Goal: Task Accomplishment & Management: Use online tool/utility

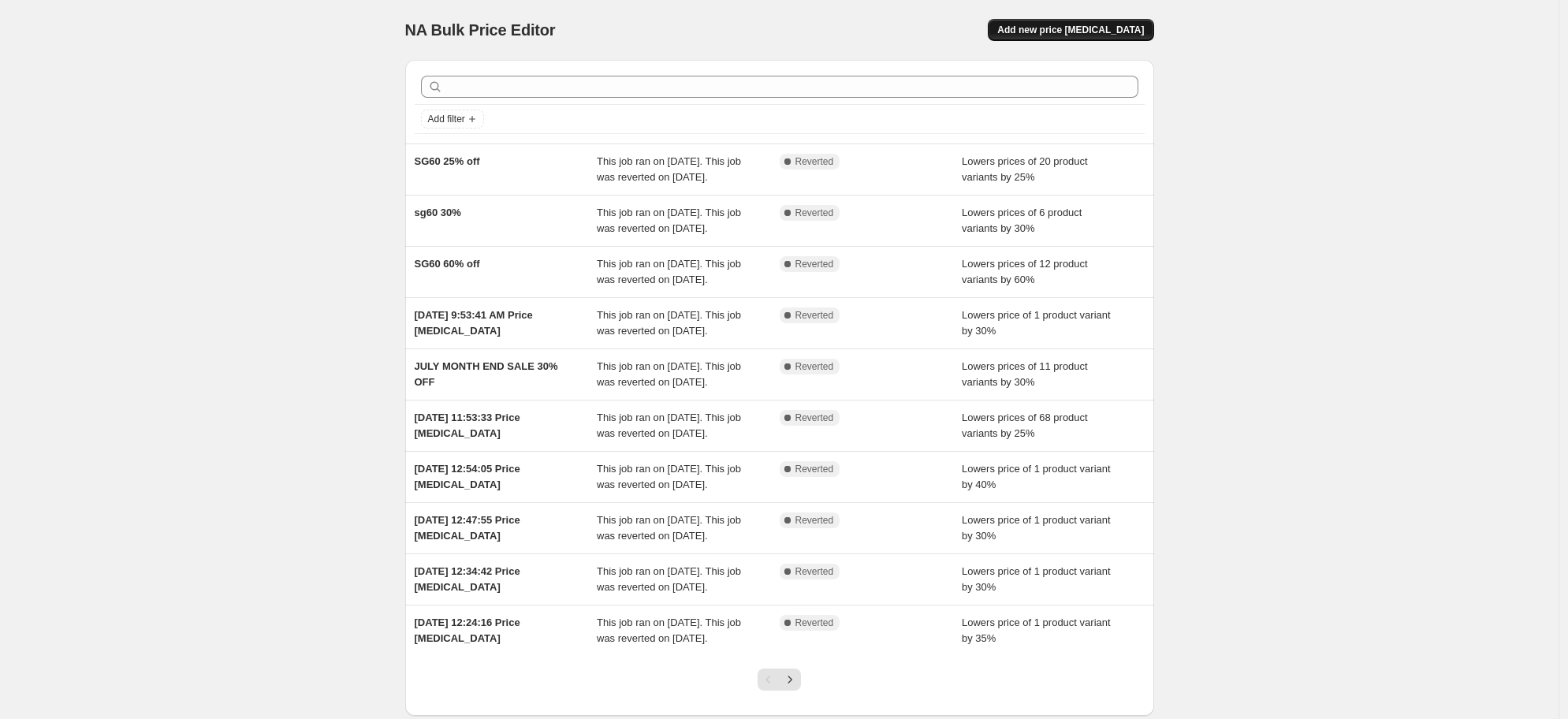
click at [1097, 32] on span "Add new price [MEDICAL_DATA]" at bounding box center [1070, 29] width 146 height 13
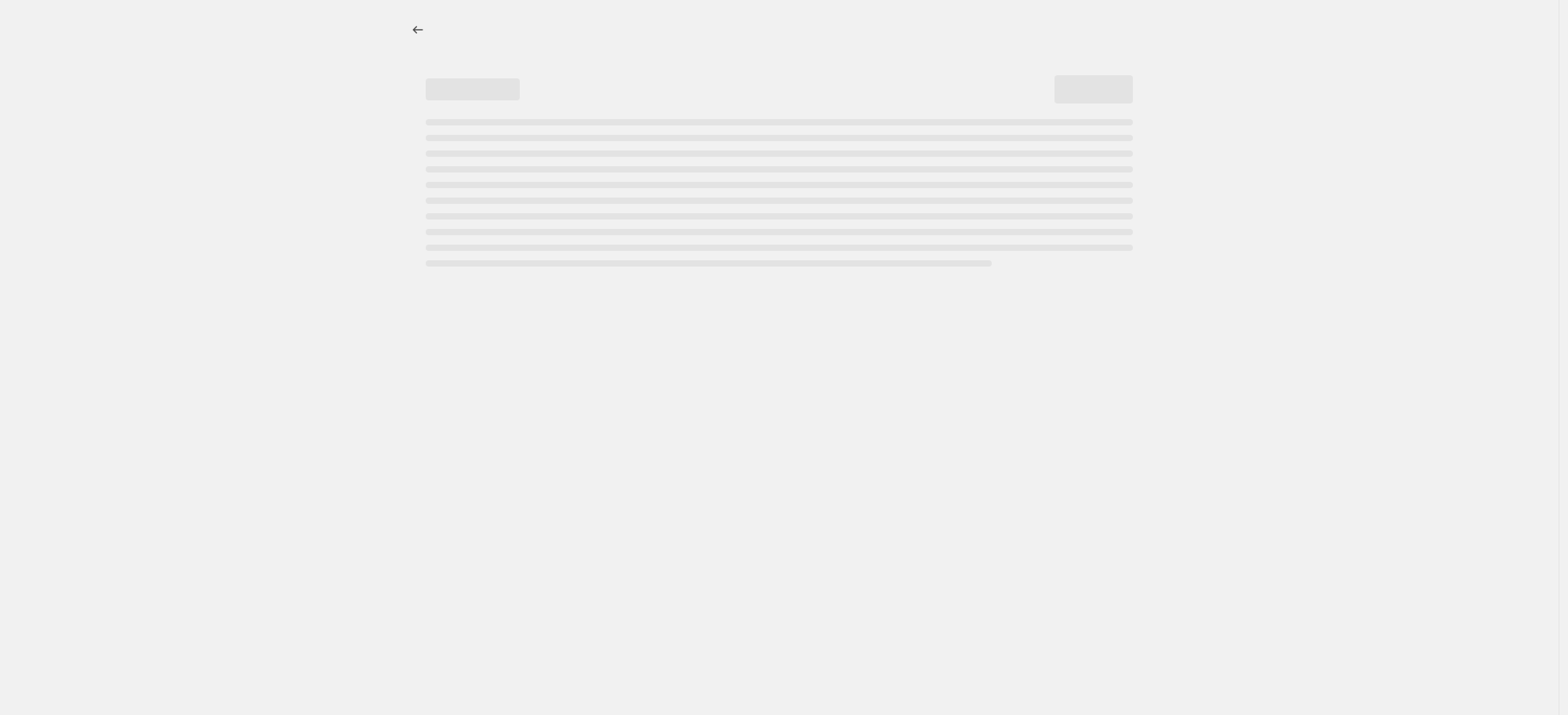
select select "percentage"
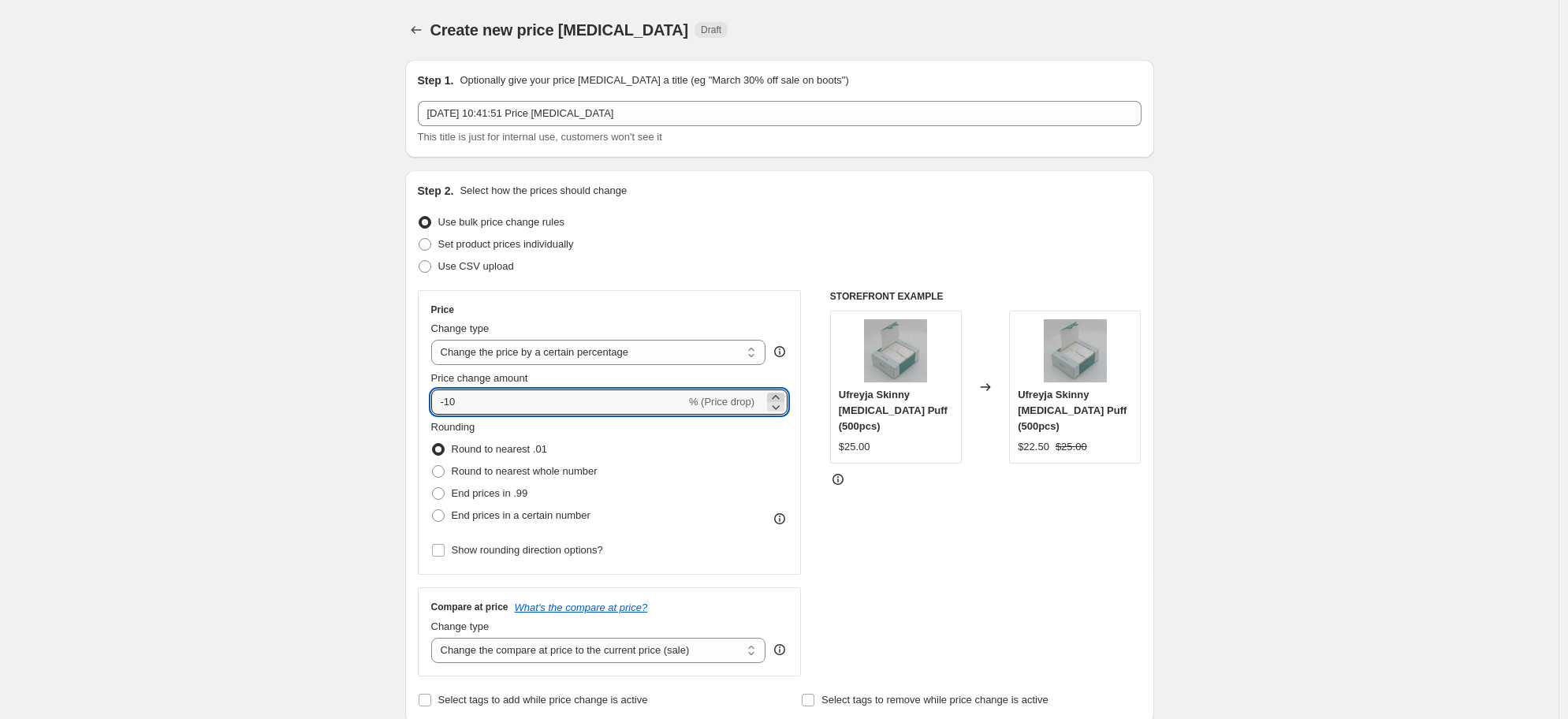
click at [777, 397] on icon at bounding box center [775, 397] width 16 height 16
click at [777, 397] on icon at bounding box center [775, 397] width 7 height 4
click at [779, 408] on icon at bounding box center [776, 407] width 8 height 4
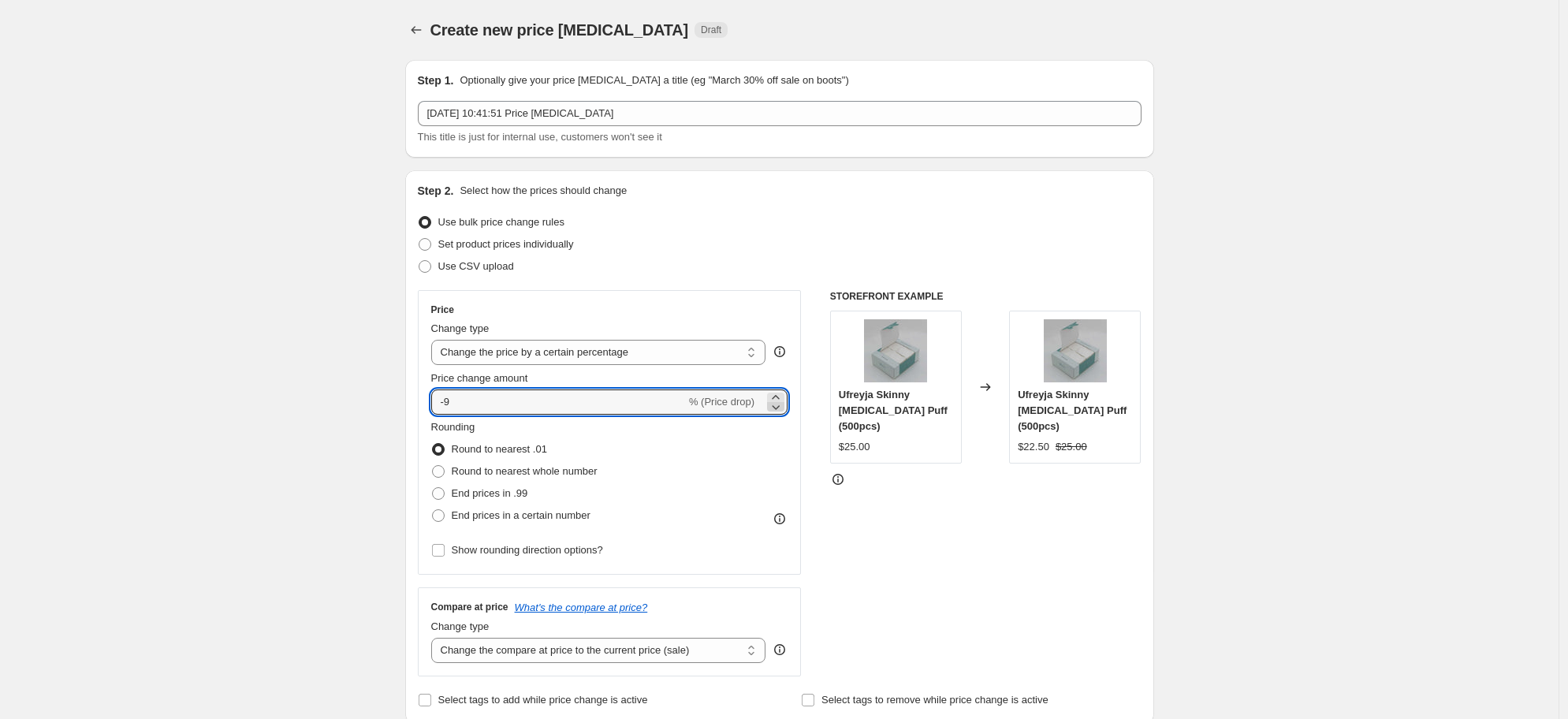
click at [779, 408] on icon at bounding box center [776, 407] width 8 height 4
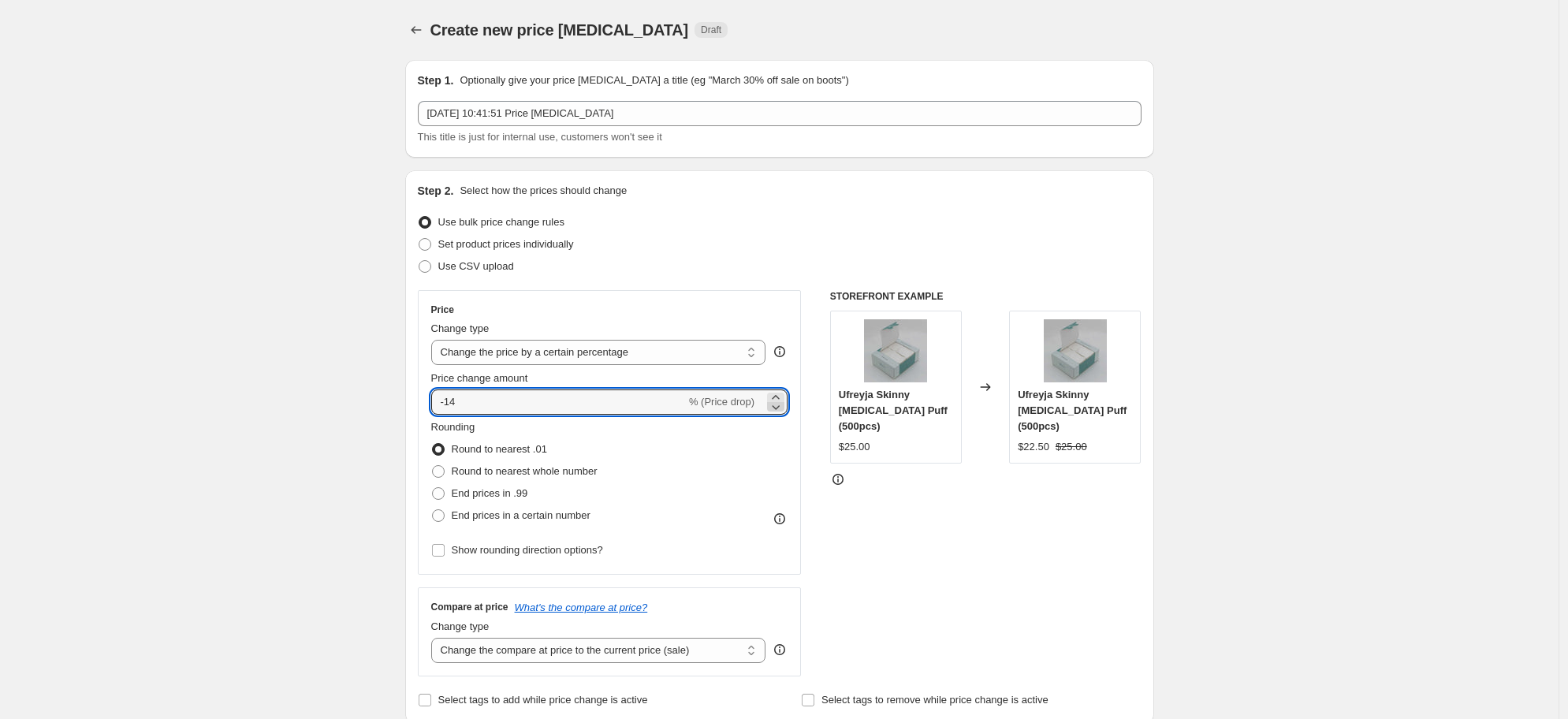
click at [779, 408] on icon at bounding box center [776, 407] width 8 height 4
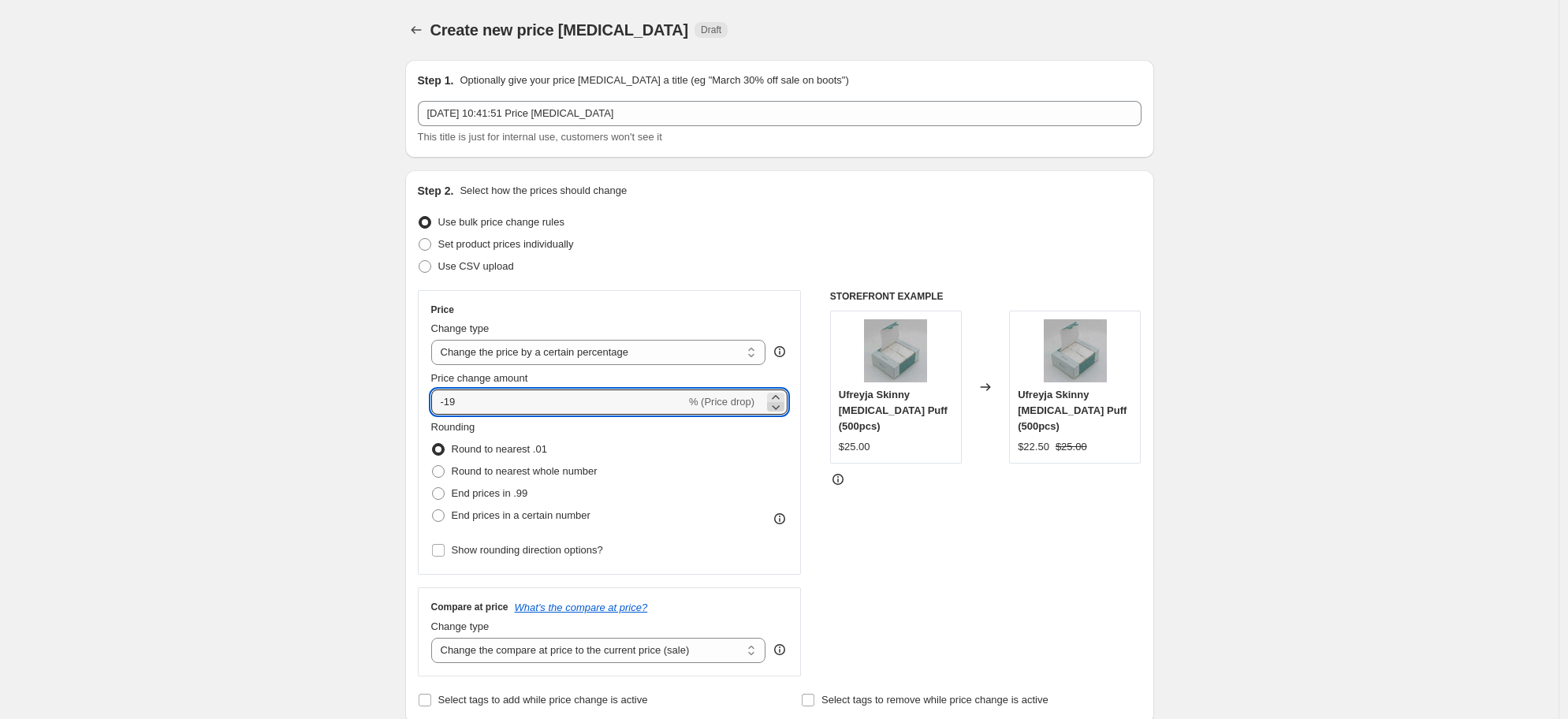
click at [779, 408] on icon at bounding box center [776, 407] width 8 height 4
click at [778, 408] on icon at bounding box center [775, 407] width 16 height 16
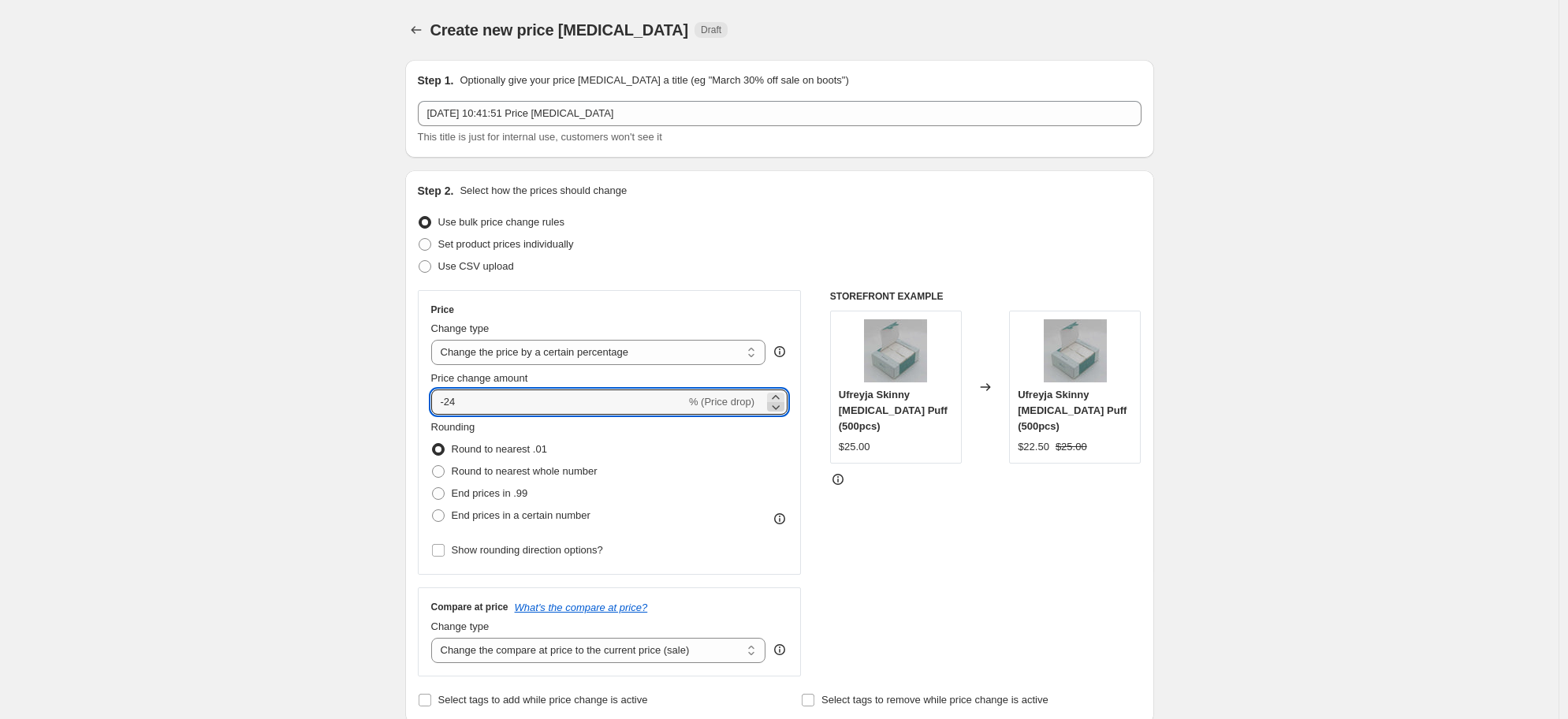
click at [778, 408] on icon at bounding box center [775, 407] width 16 height 16
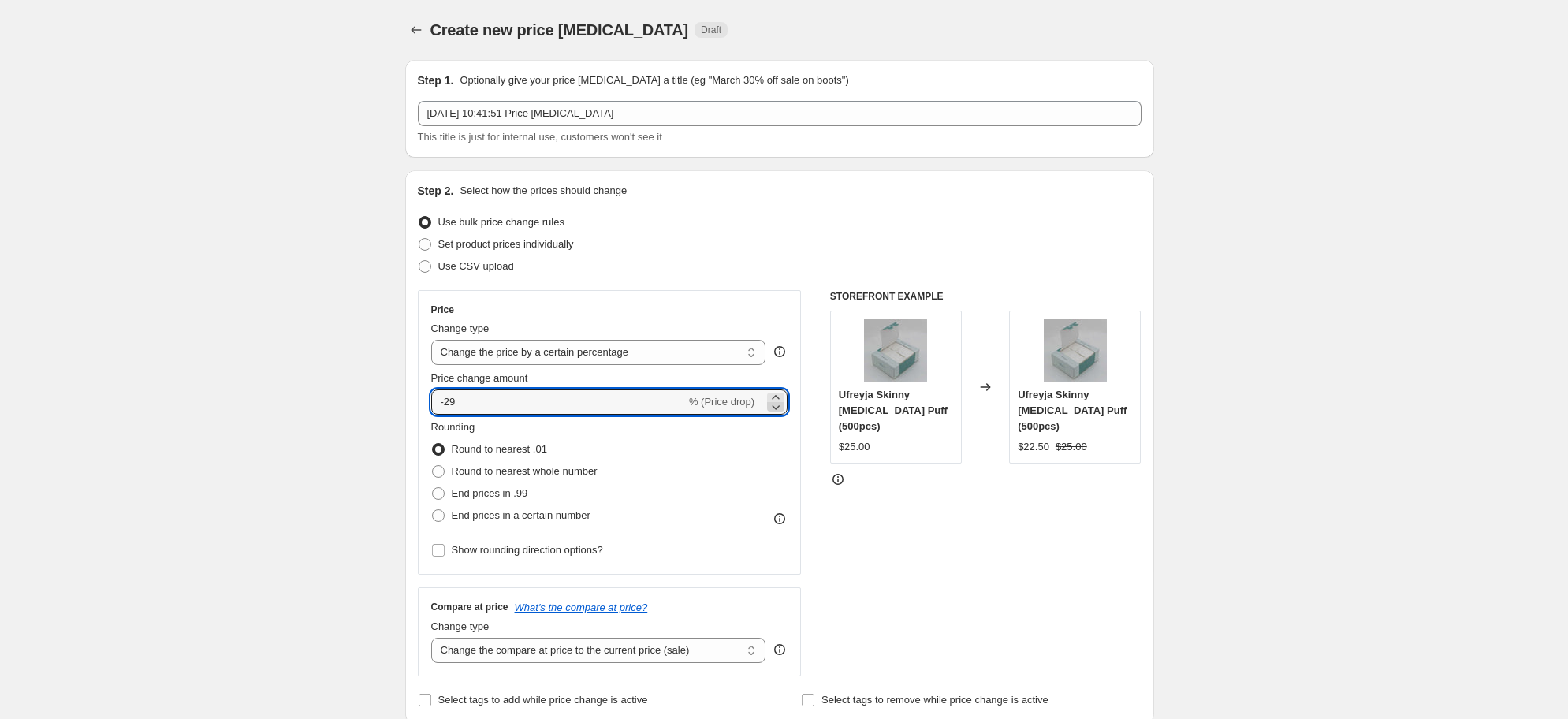
click at [778, 408] on icon at bounding box center [775, 407] width 16 height 16
type input "-30"
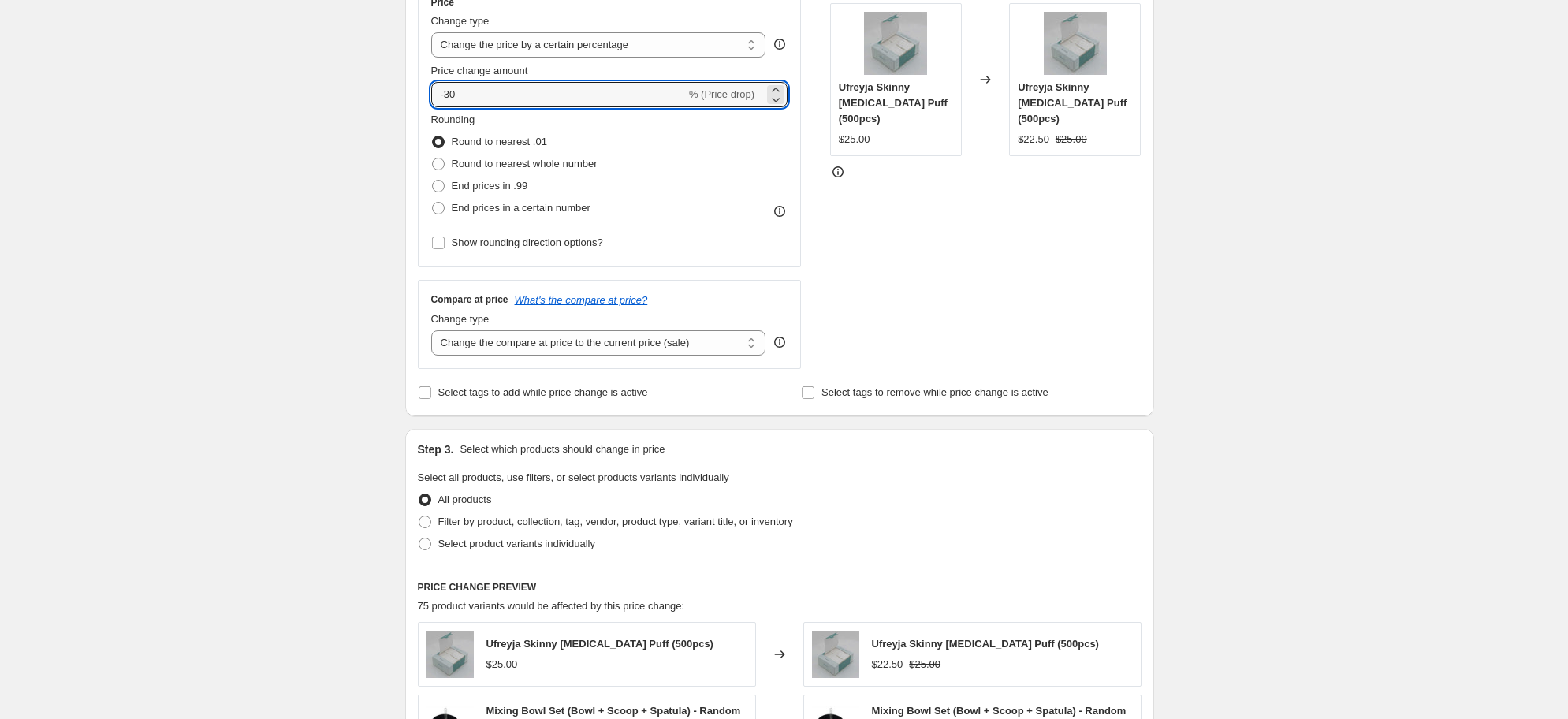
scroll to position [561, 0]
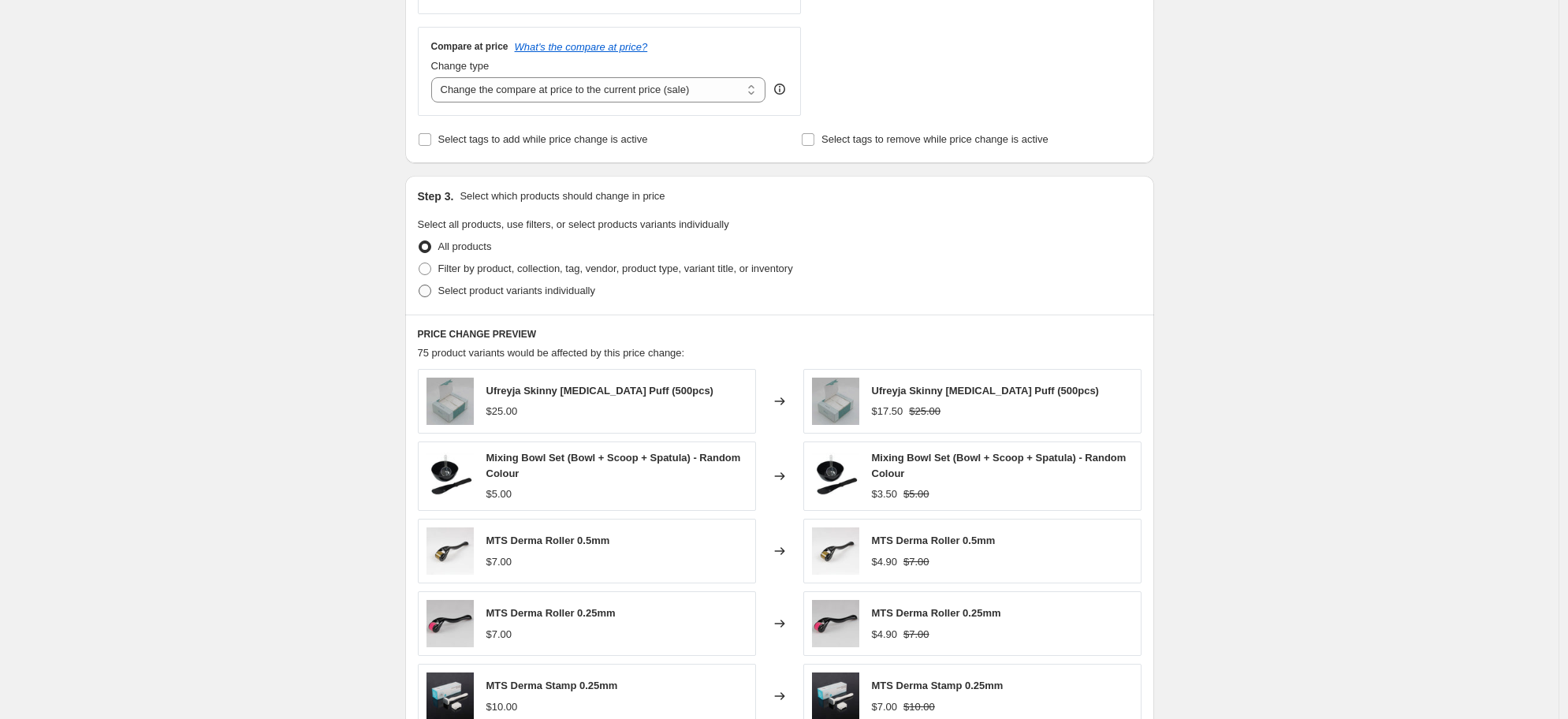
click at [429, 296] on span at bounding box center [425, 291] width 13 height 13
click at [420, 286] on input "Select product variants individually" at bounding box center [419, 285] width 1 height 1
radio input "true"
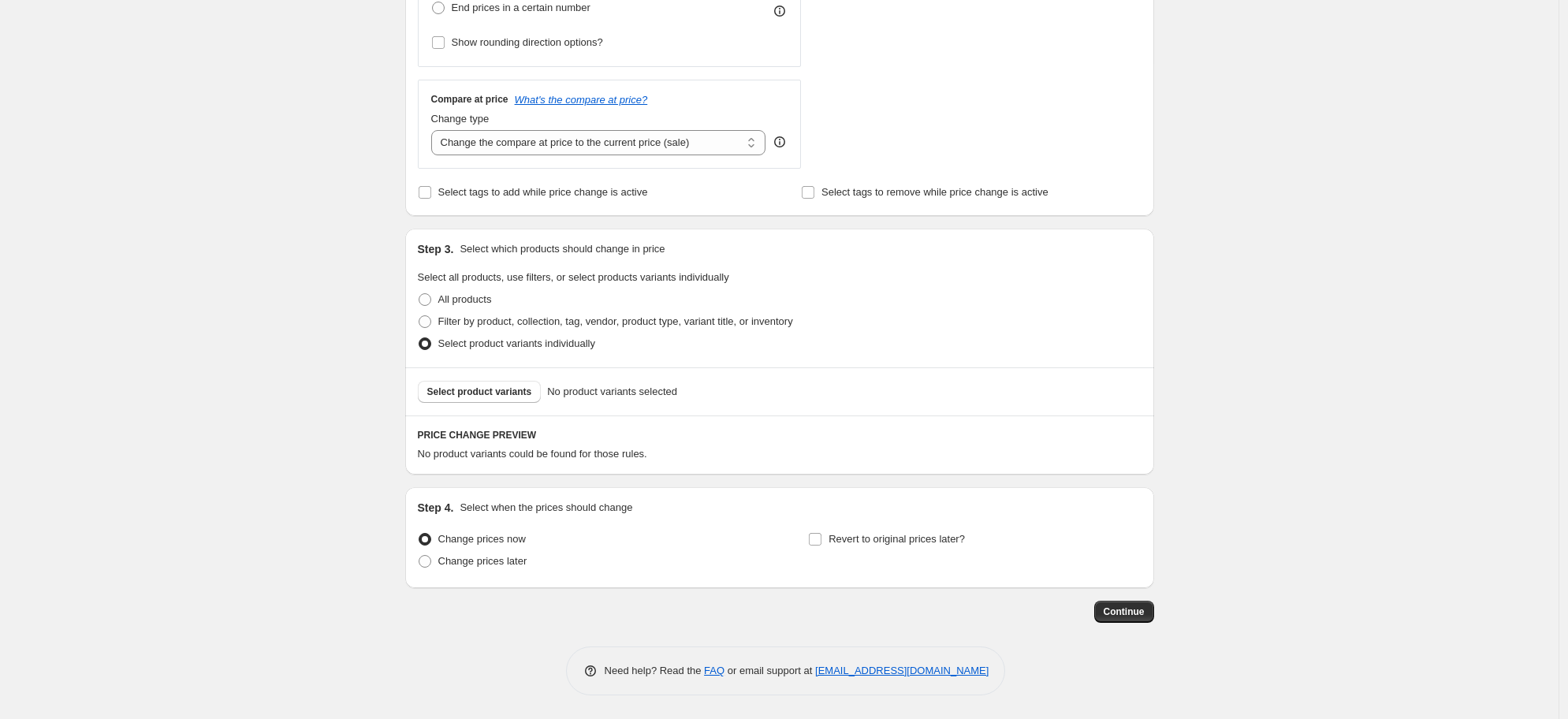
scroll to position [508, 0]
click at [528, 562] on span "Change prices later" at bounding box center [483, 561] width 89 height 12
click at [420, 555] on input "Change prices later" at bounding box center [419, 555] width 1 height 1
radio input "true"
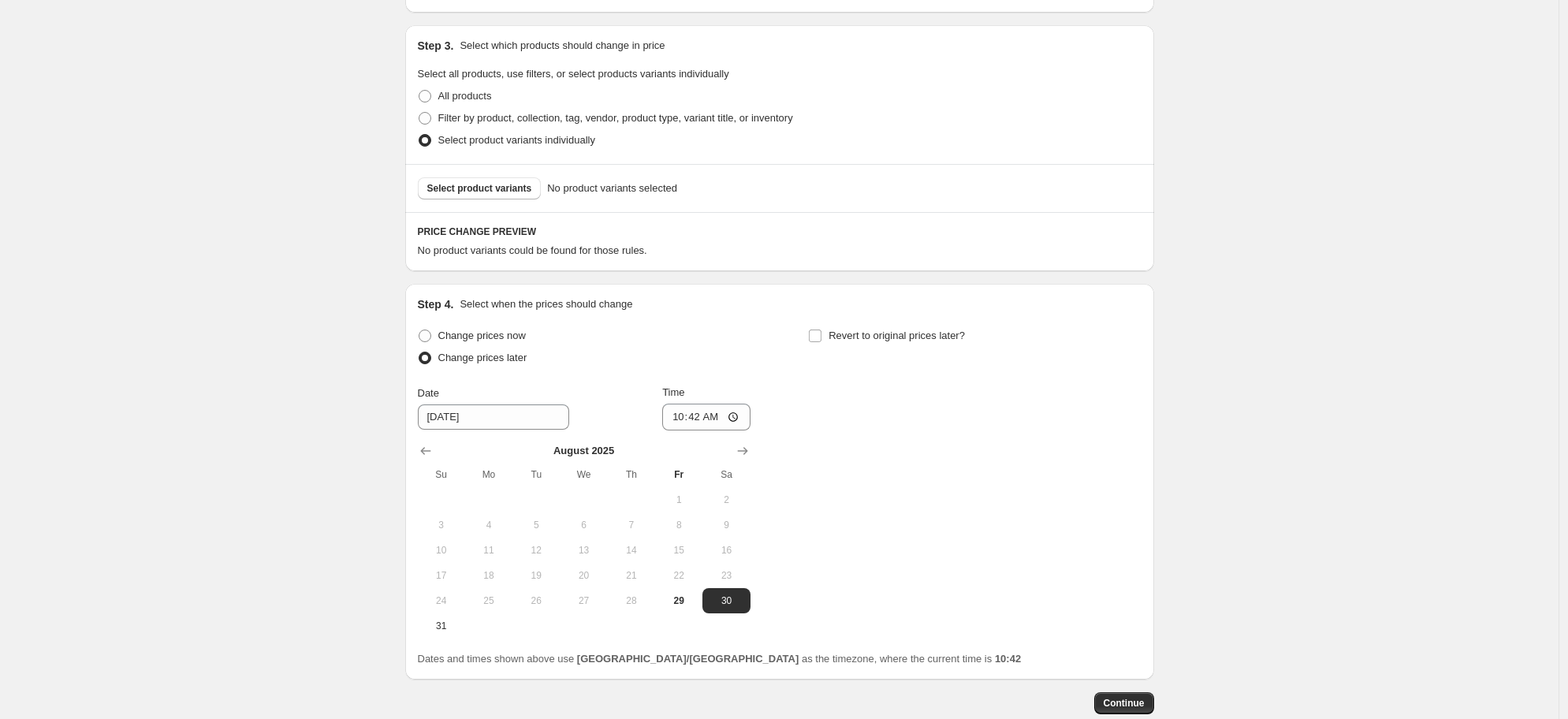
scroll to position [799, 0]
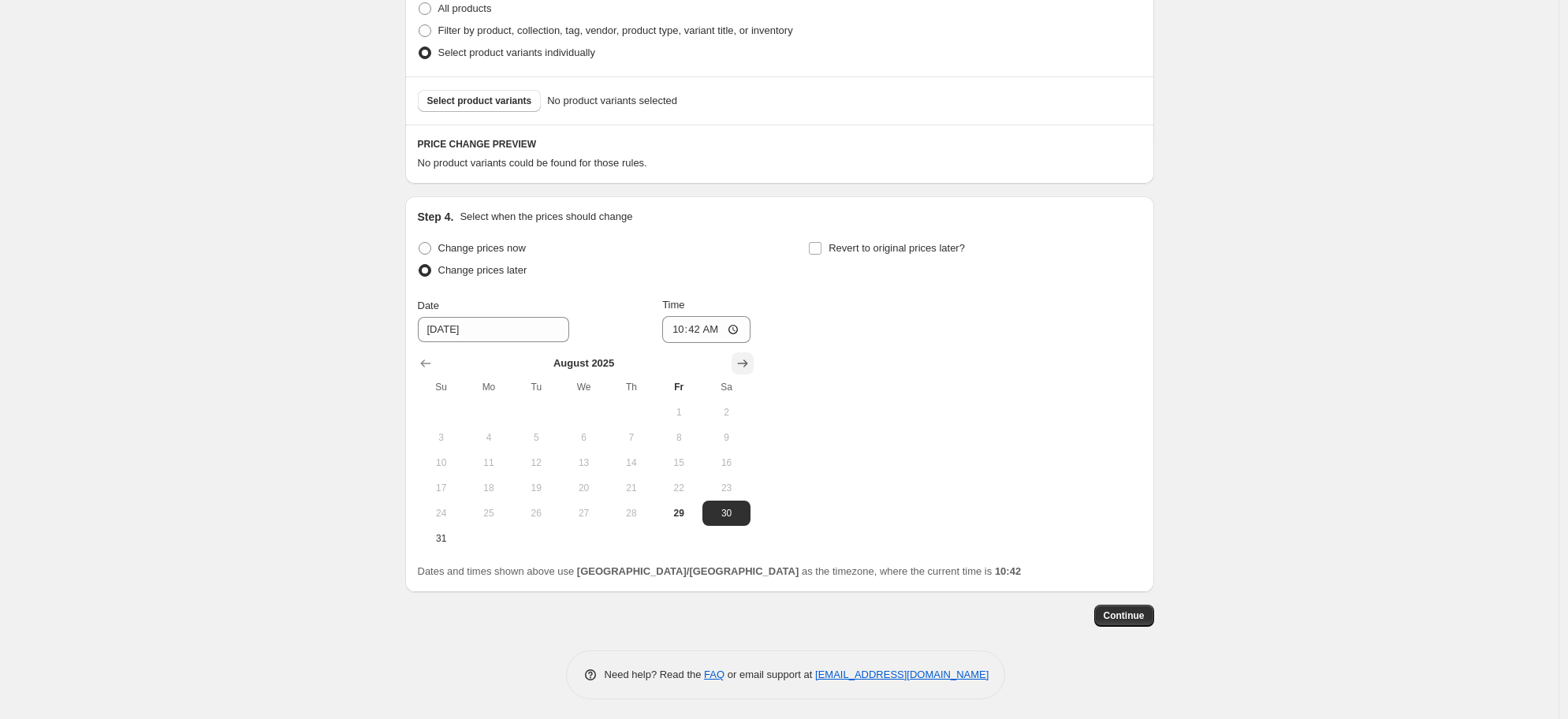
click at [749, 367] on icon "Show next month, September 2025" at bounding box center [742, 363] width 16 height 16
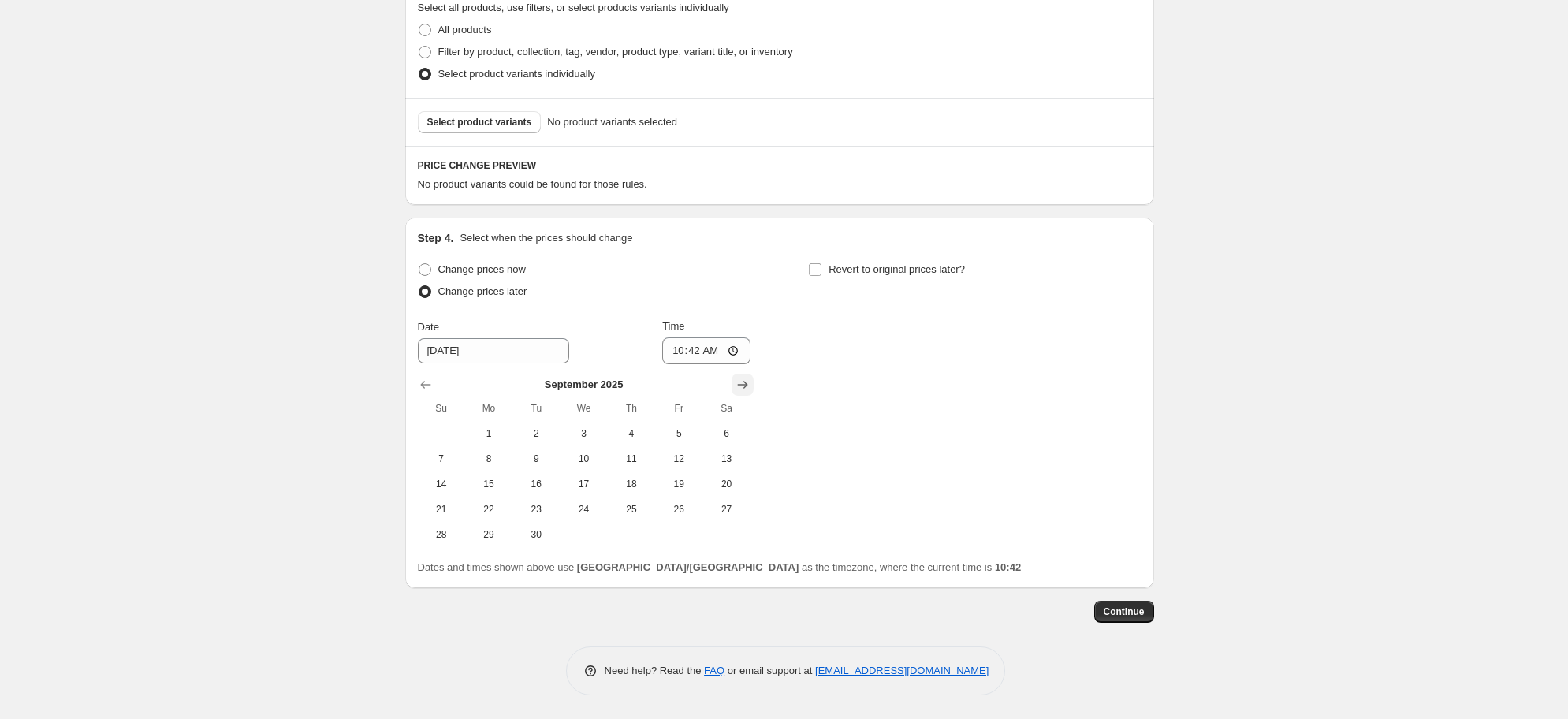
scroll to position [777, 0]
click at [679, 440] on span "5" at bounding box center [678, 433] width 35 height 13
click at [459, 492] on button "14" at bounding box center [441, 484] width 48 height 25
click at [692, 437] on span "5" at bounding box center [678, 433] width 35 height 13
type input "[DATE]"
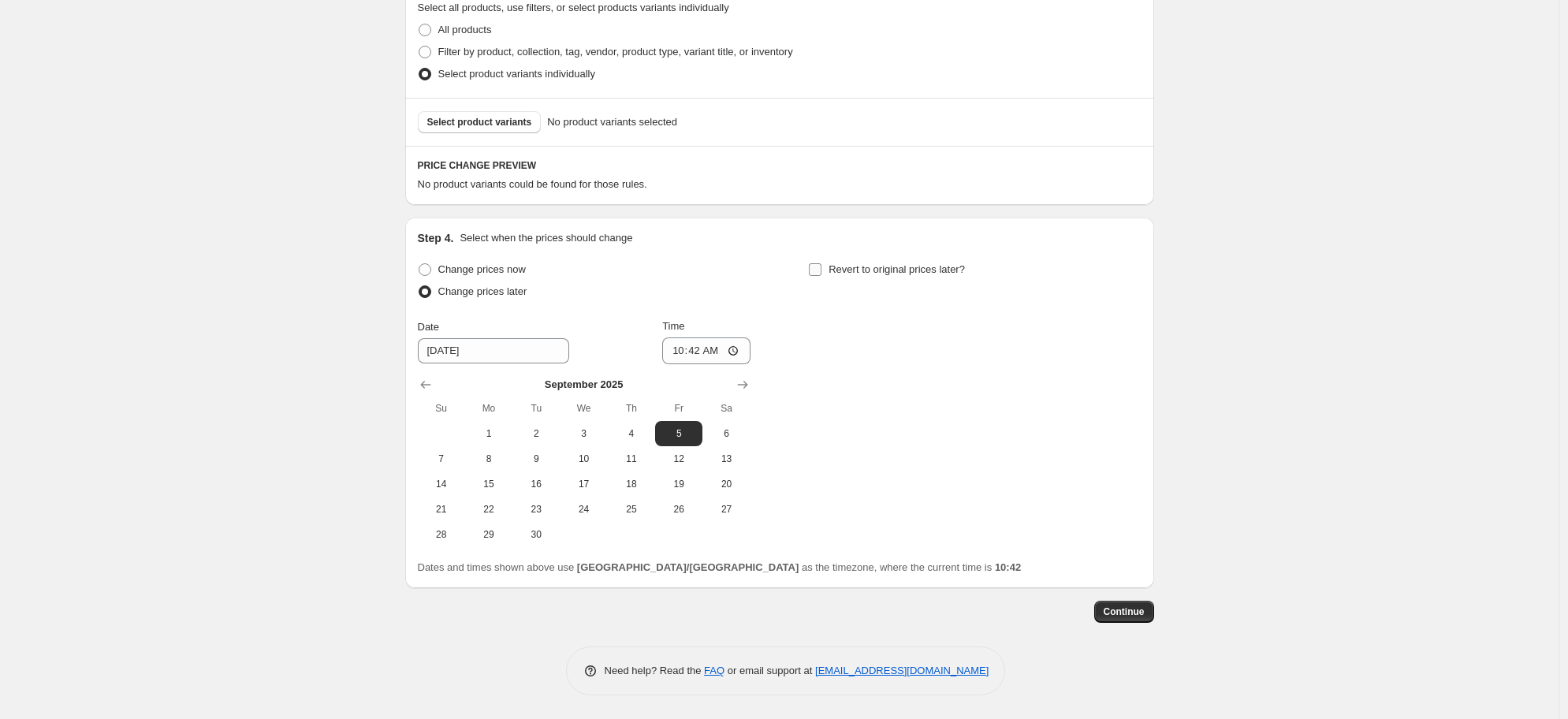
click at [821, 265] on input "Revert to original prices later?" at bounding box center [815, 269] width 13 height 13
checkbox input "true"
click at [867, 489] on span "15" at bounding box center [880, 484] width 35 height 13
type input "[DATE]"
click at [1079, 360] on input "10:42" at bounding box center [1097, 350] width 88 height 27
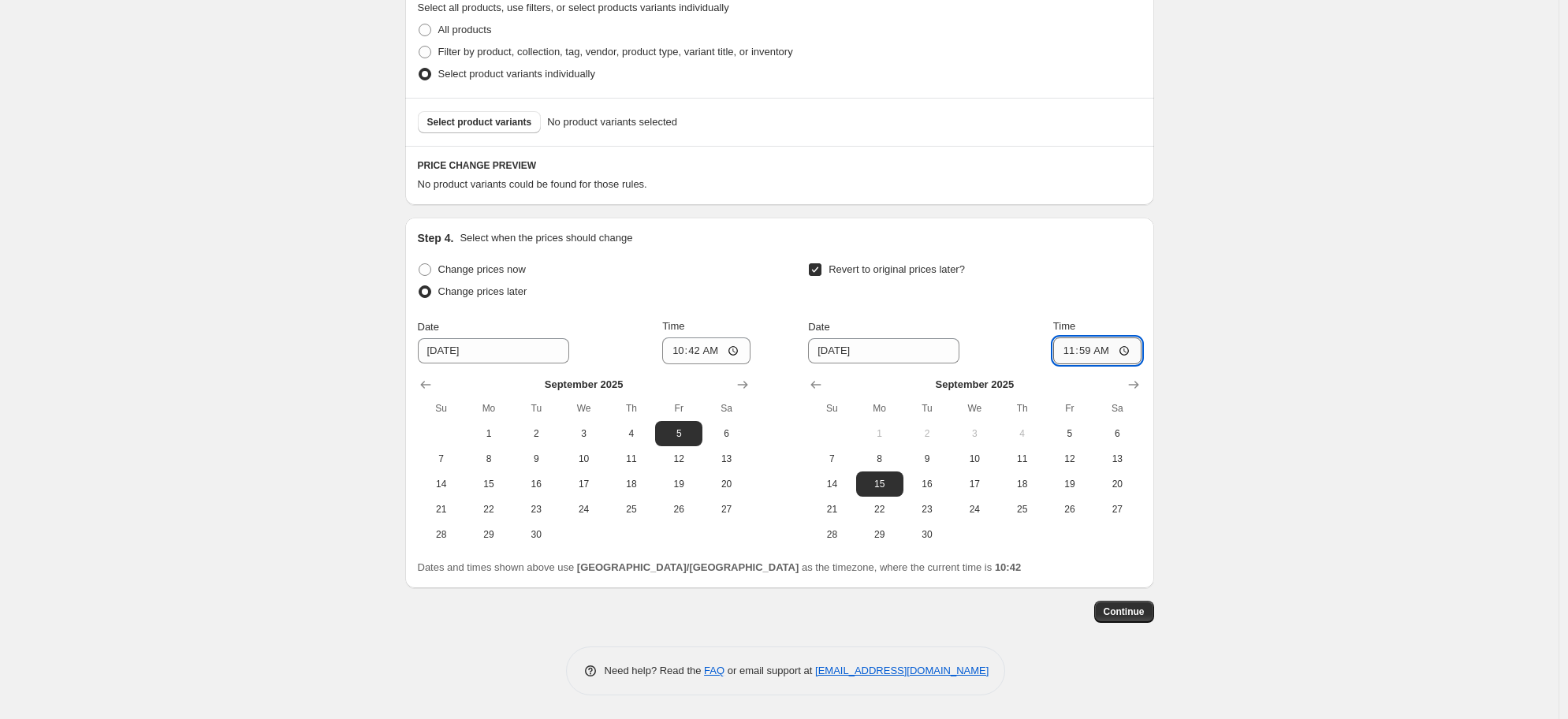
click at [1106, 358] on input "11:59" at bounding box center [1097, 350] width 88 height 27
click at [1107, 347] on input "11:59" at bounding box center [1097, 350] width 88 height 27
click at [1109, 350] on input "11:59" at bounding box center [1097, 350] width 88 height 27
type input "23:59"
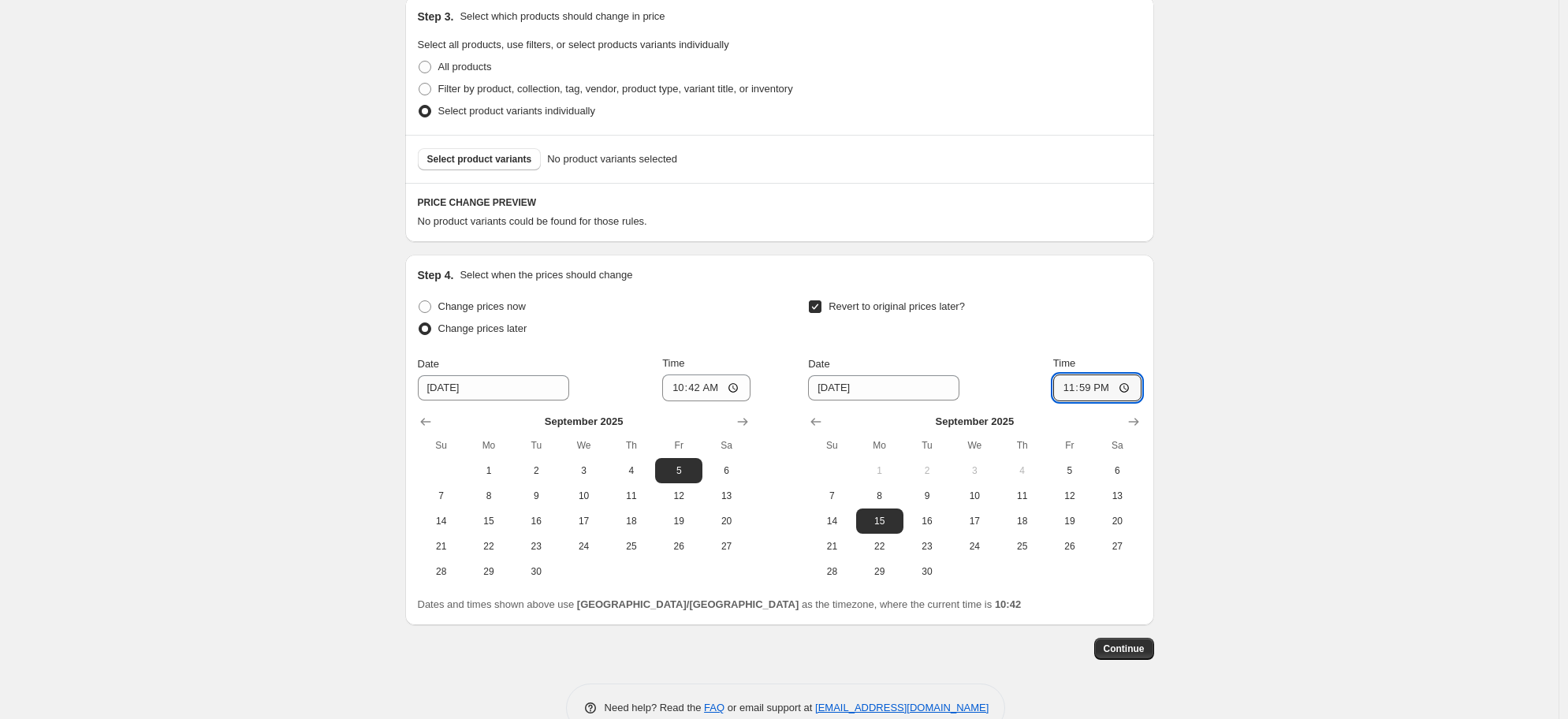
scroll to position [652, 0]
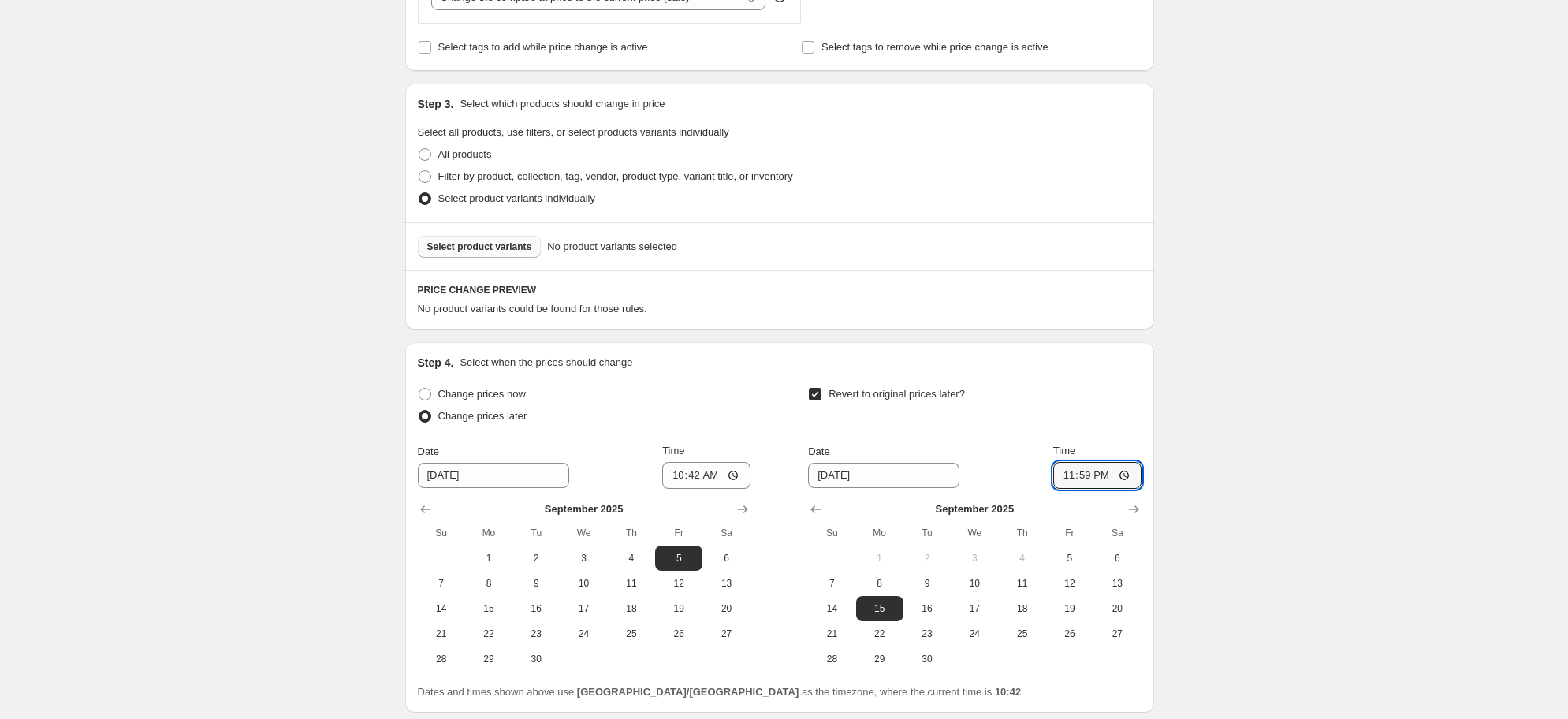
click at [530, 254] on button "Select product variants" at bounding box center [479, 247] width 124 height 22
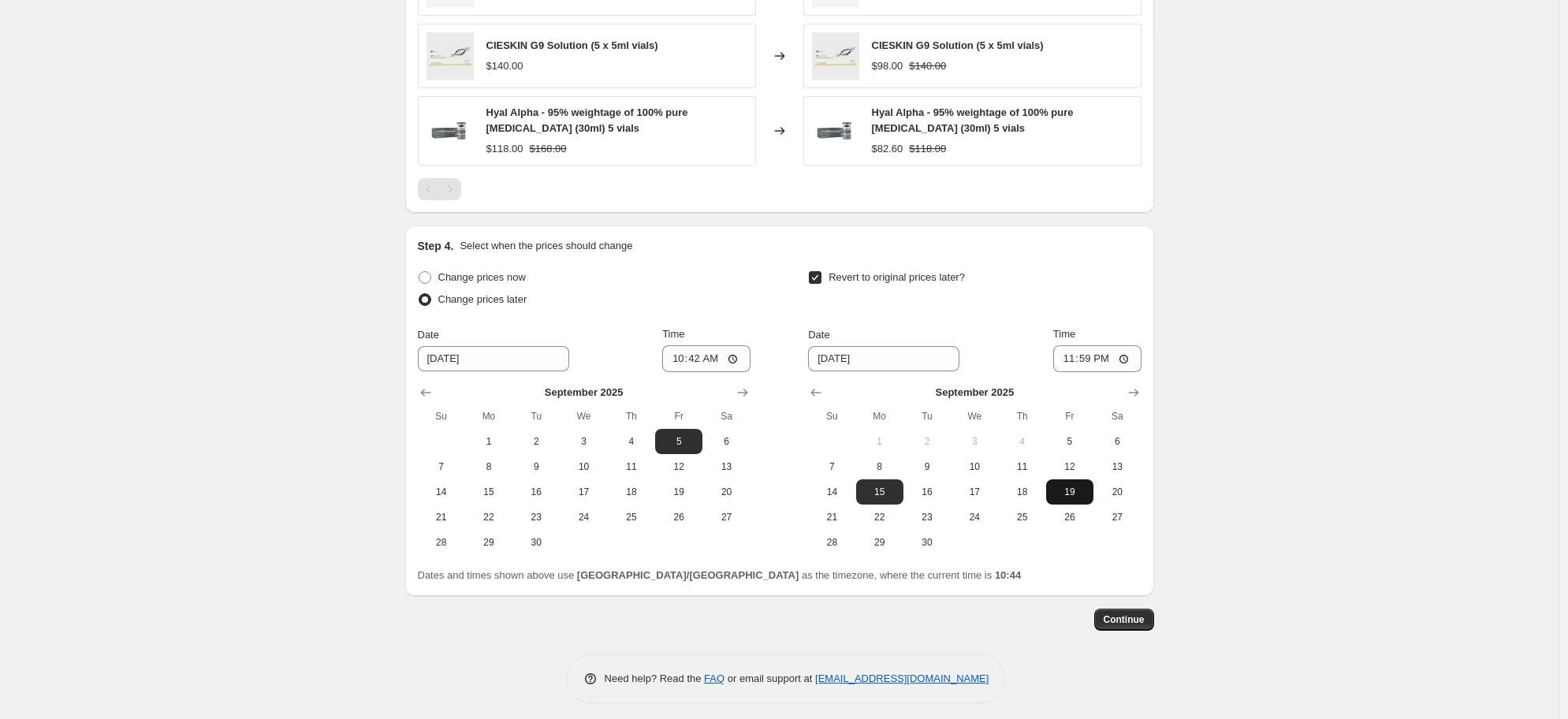
scroll to position [1107, 0]
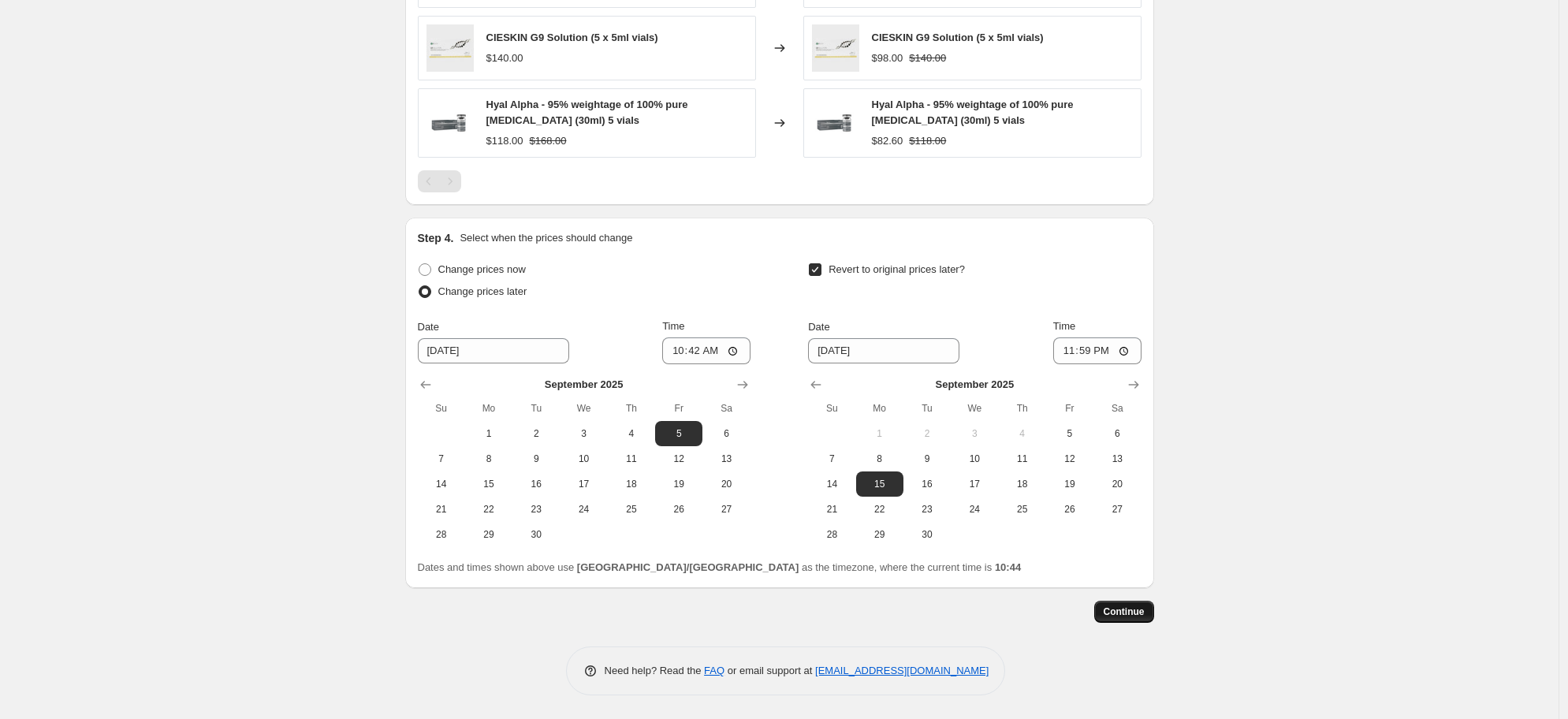
click at [1139, 618] on button "Continue" at bounding box center [1124, 612] width 60 height 22
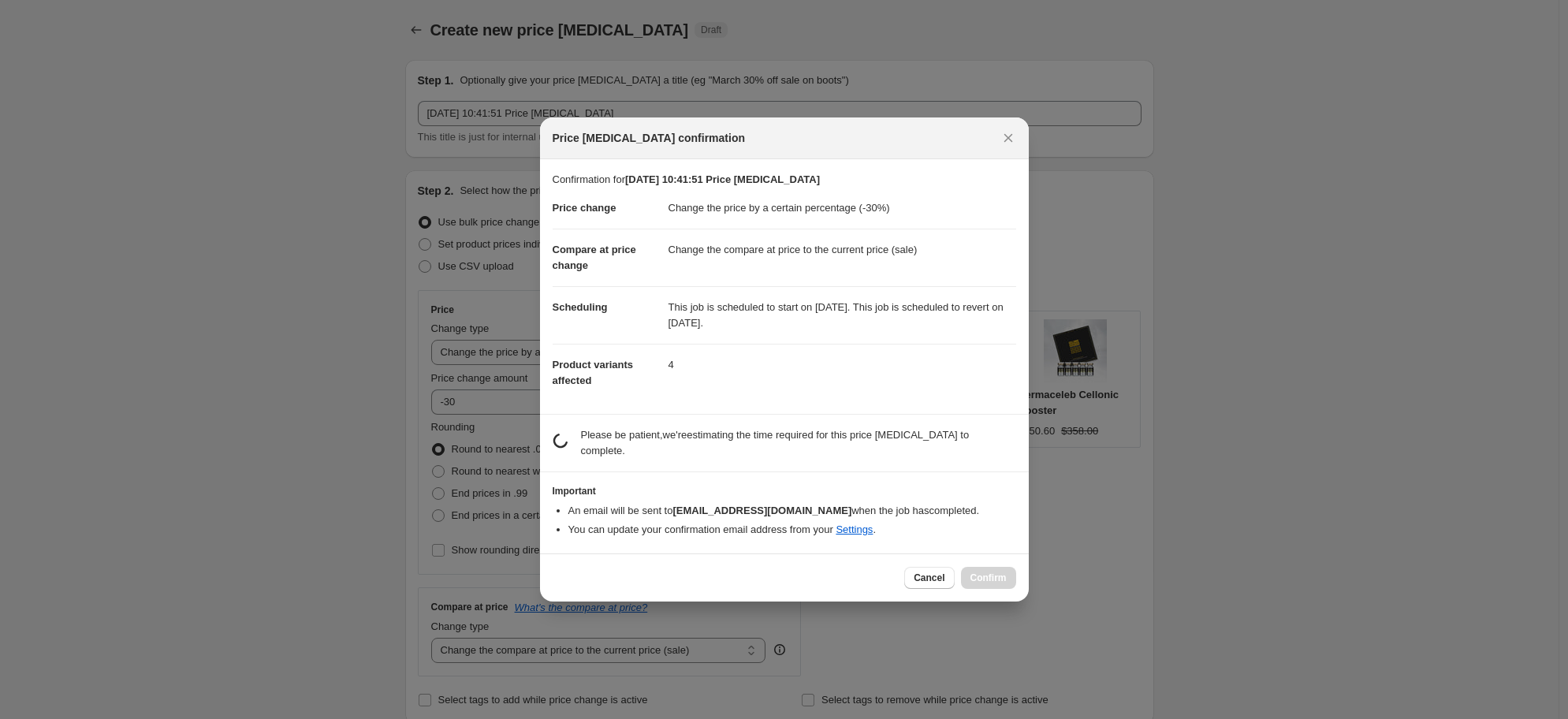
scroll to position [0, 0]
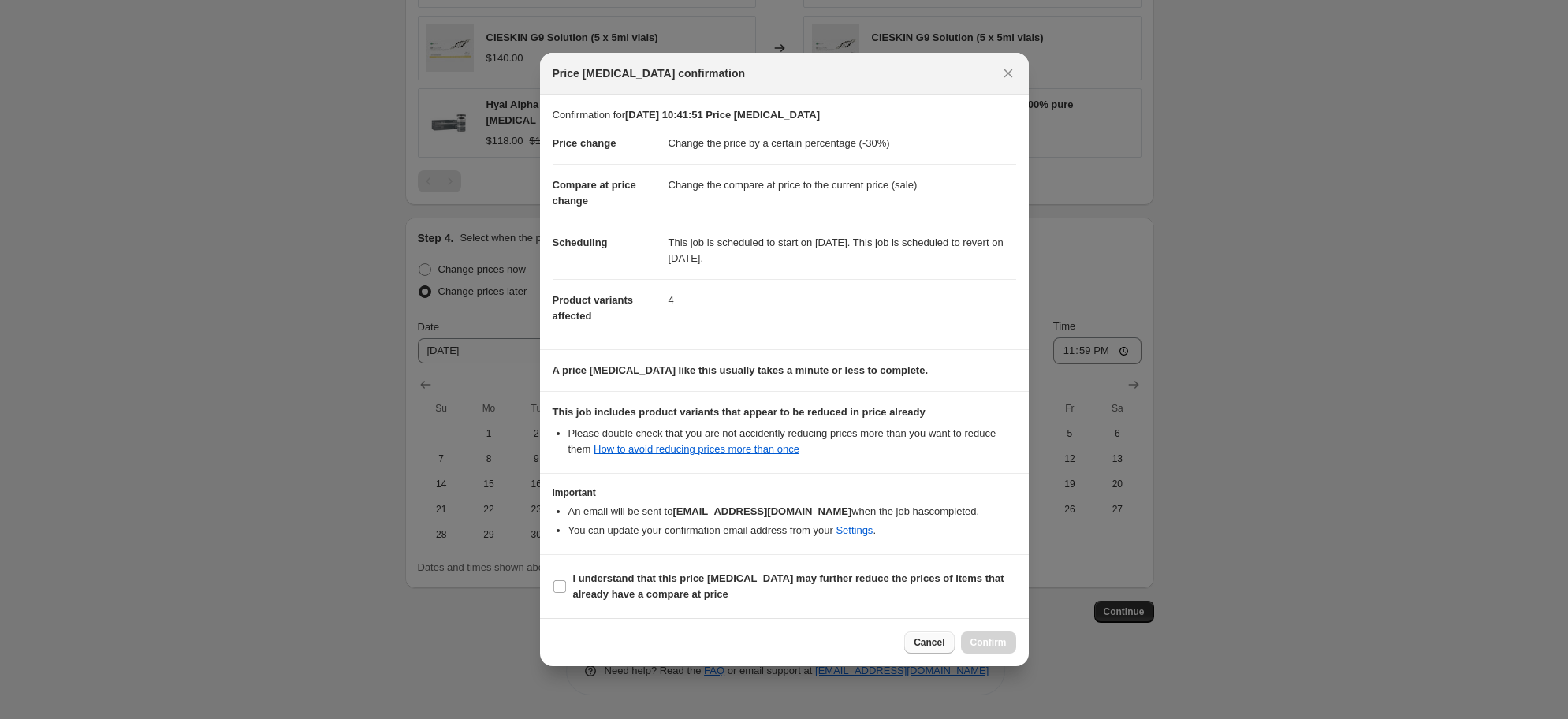
click at [916, 642] on span "Cancel" at bounding box center [929, 642] width 31 height 13
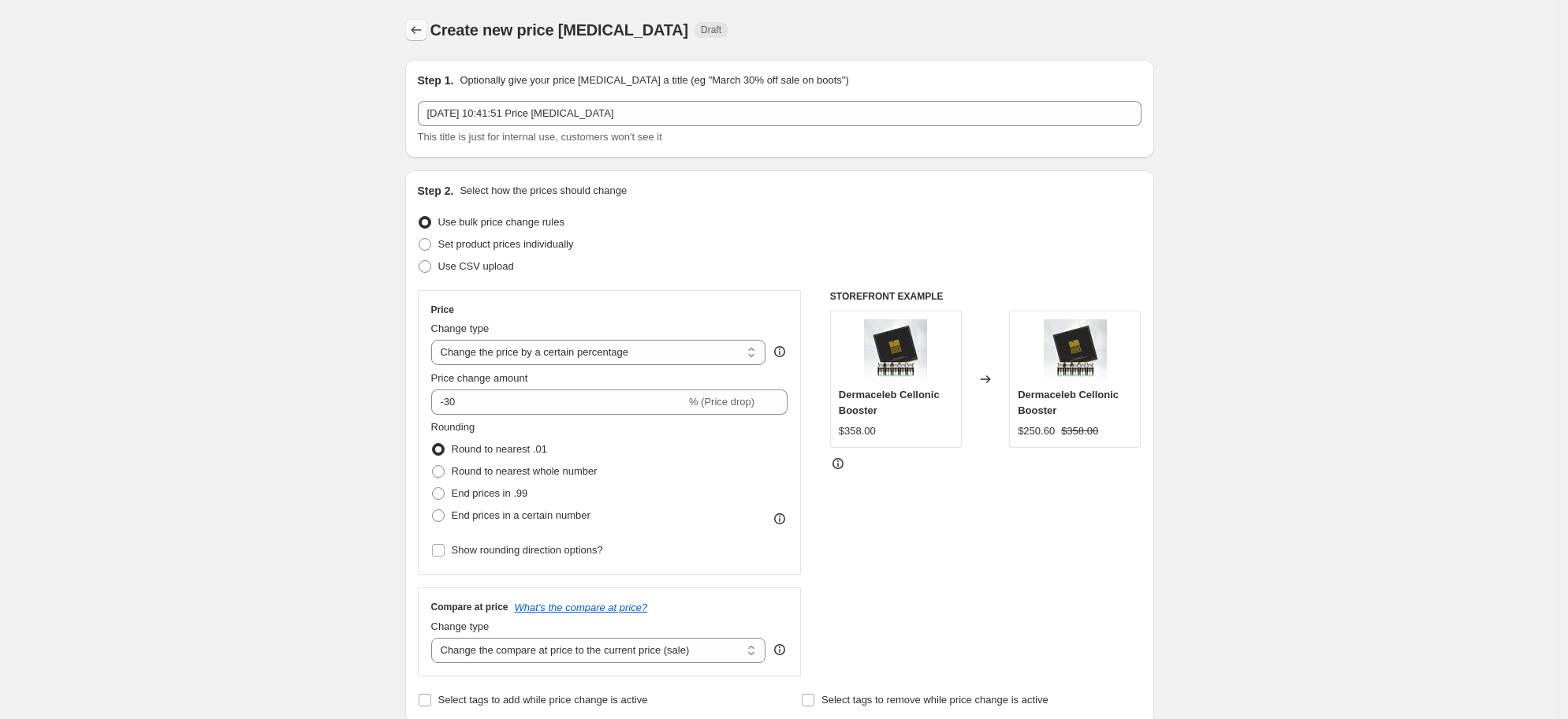
click at [419, 34] on icon "Price change jobs" at bounding box center [416, 30] width 16 height 16
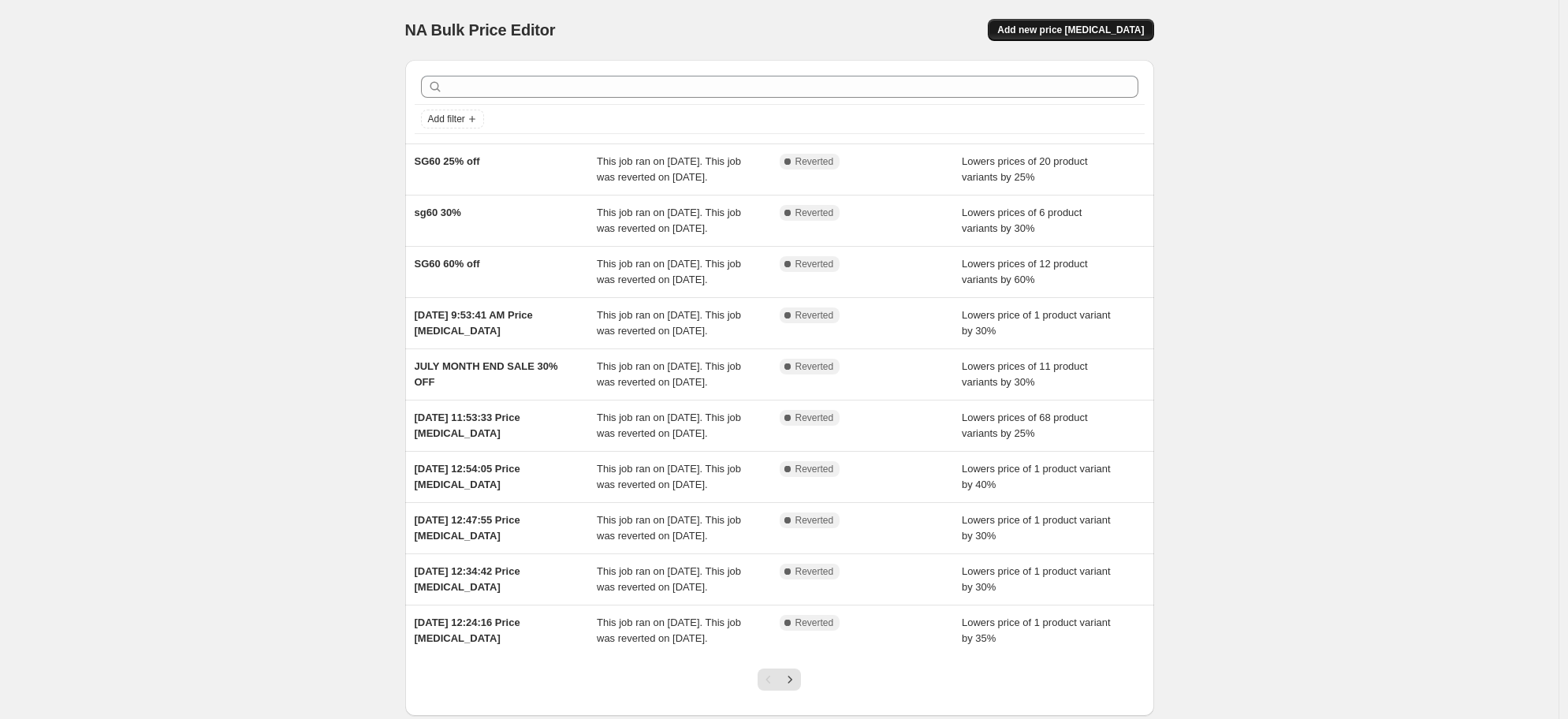
click at [1133, 33] on span "Add new price [MEDICAL_DATA]" at bounding box center [1070, 29] width 146 height 13
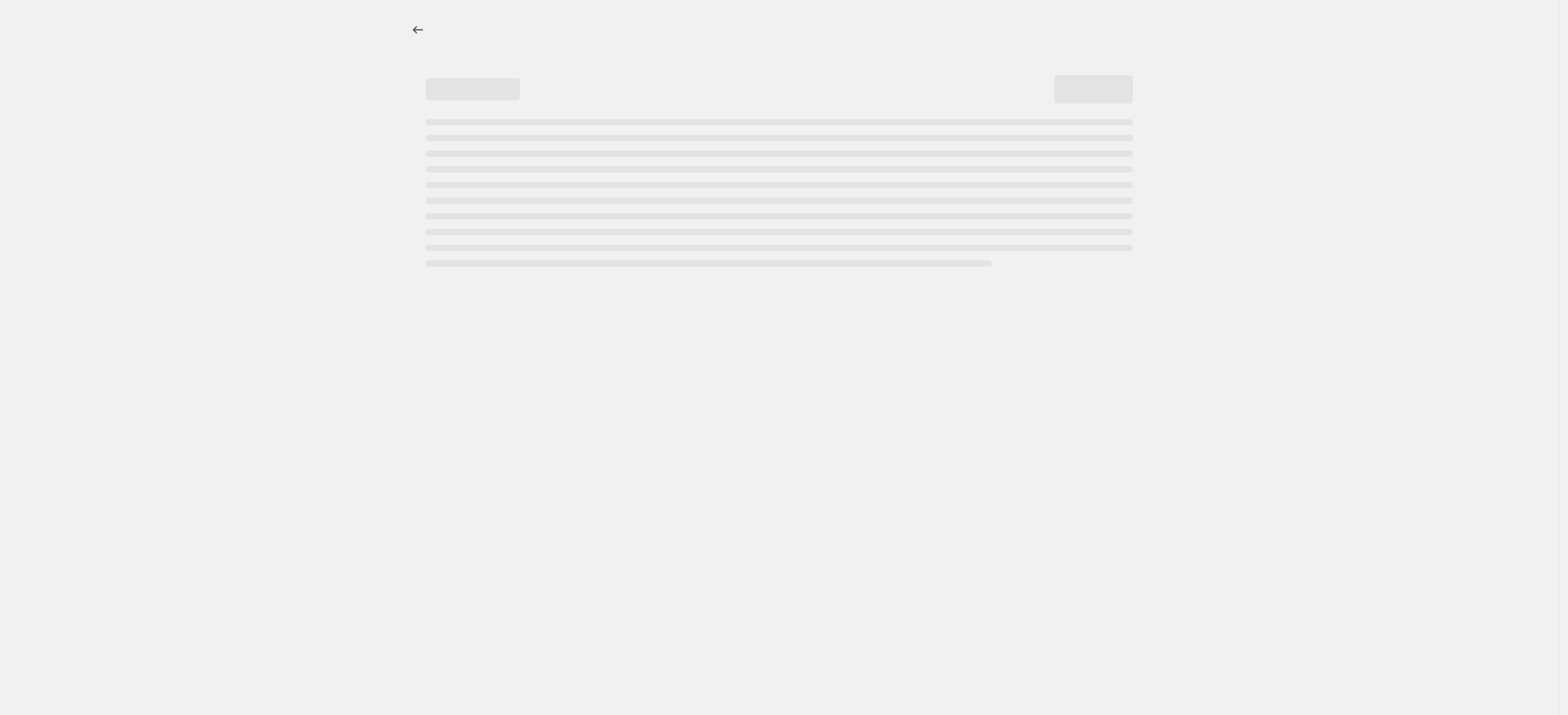
select select "percentage"
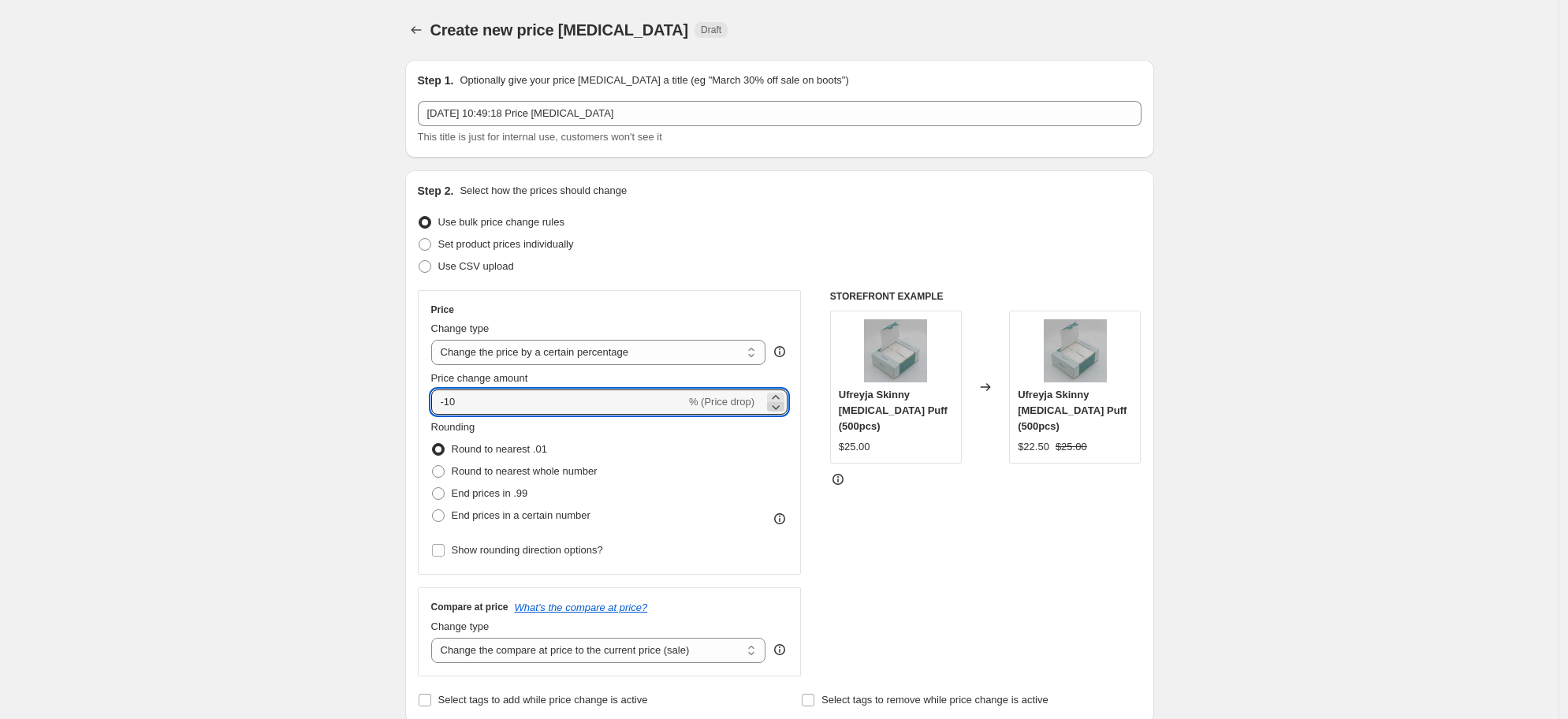
click at [780, 400] on icon at bounding box center [775, 407] width 16 height 16
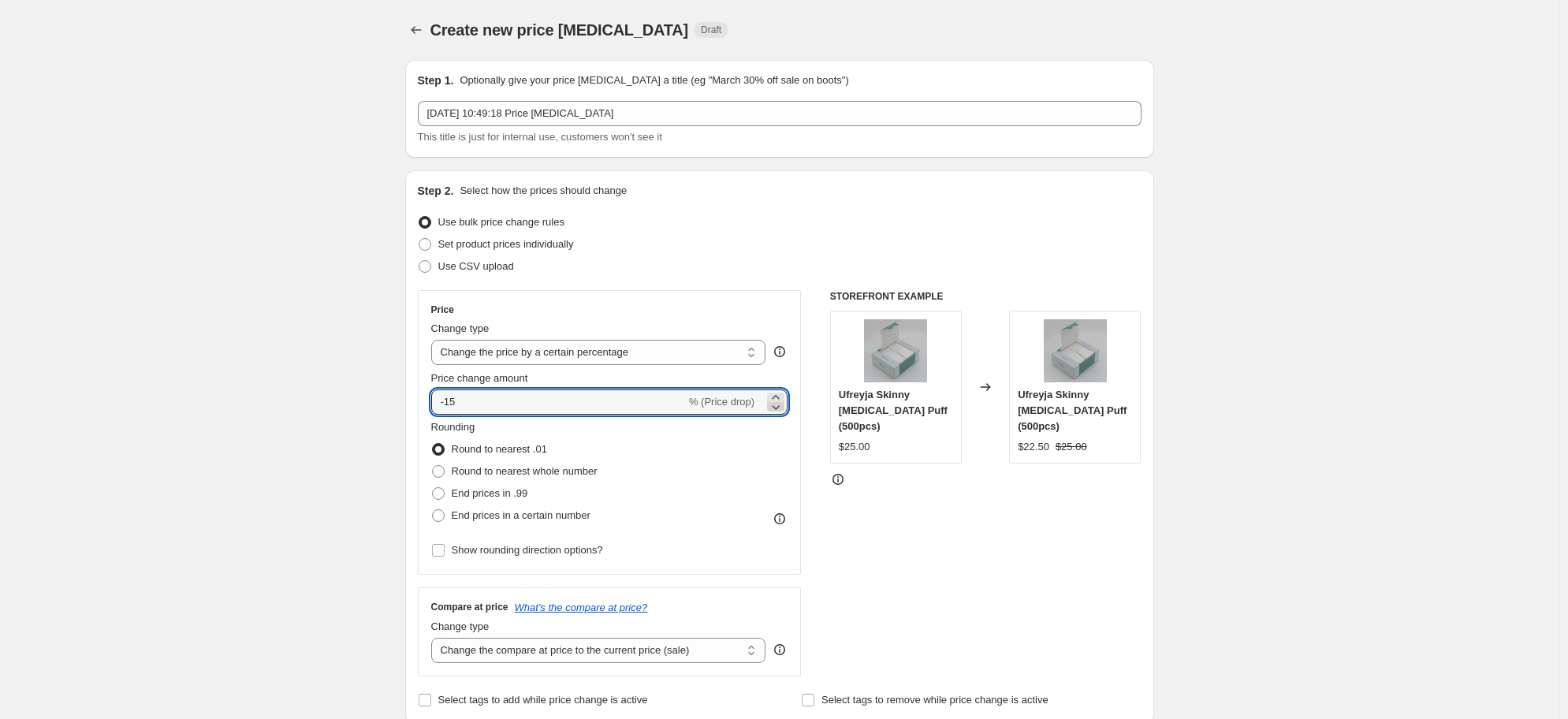
click at [780, 400] on icon at bounding box center [775, 407] width 16 height 16
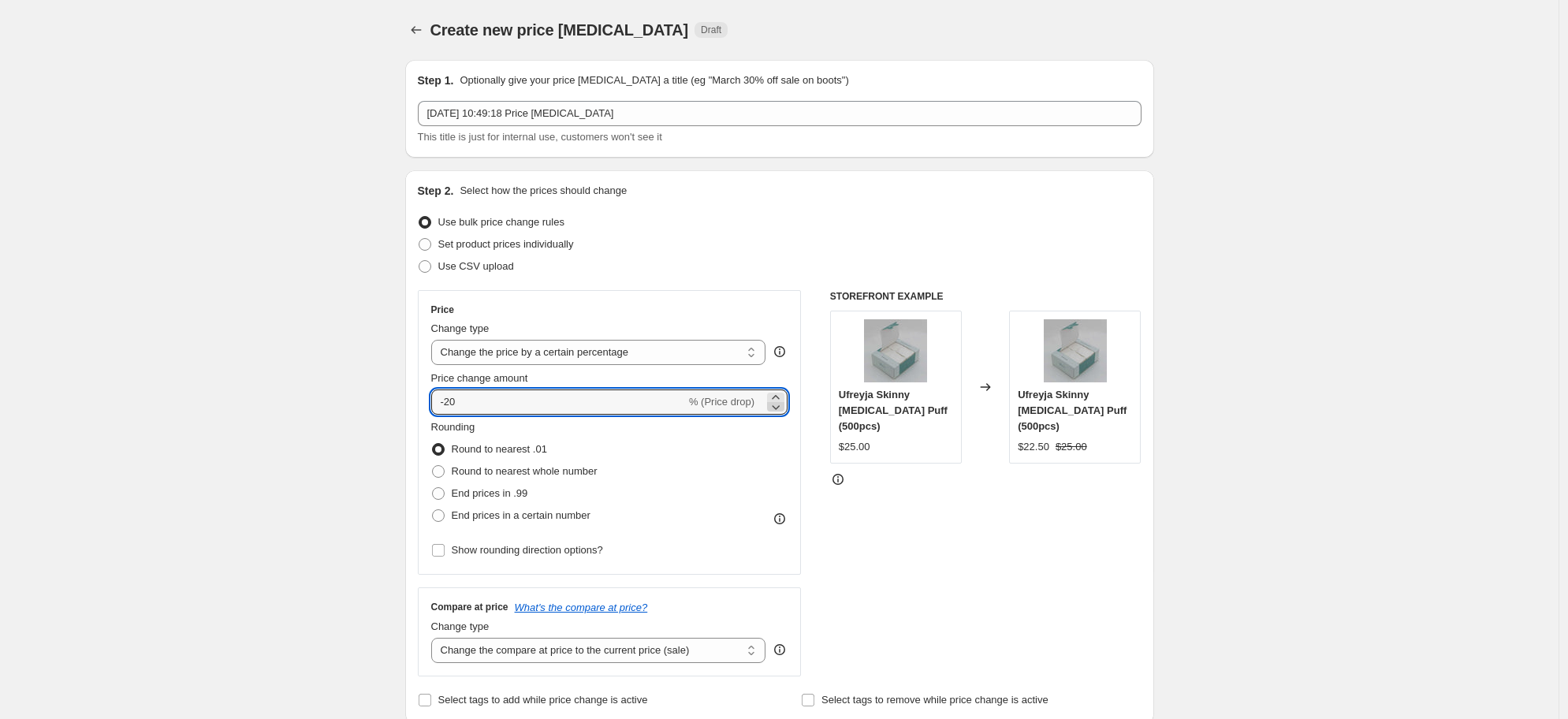
click at [780, 400] on icon at bounding box center [775, 407] width 16 height 16
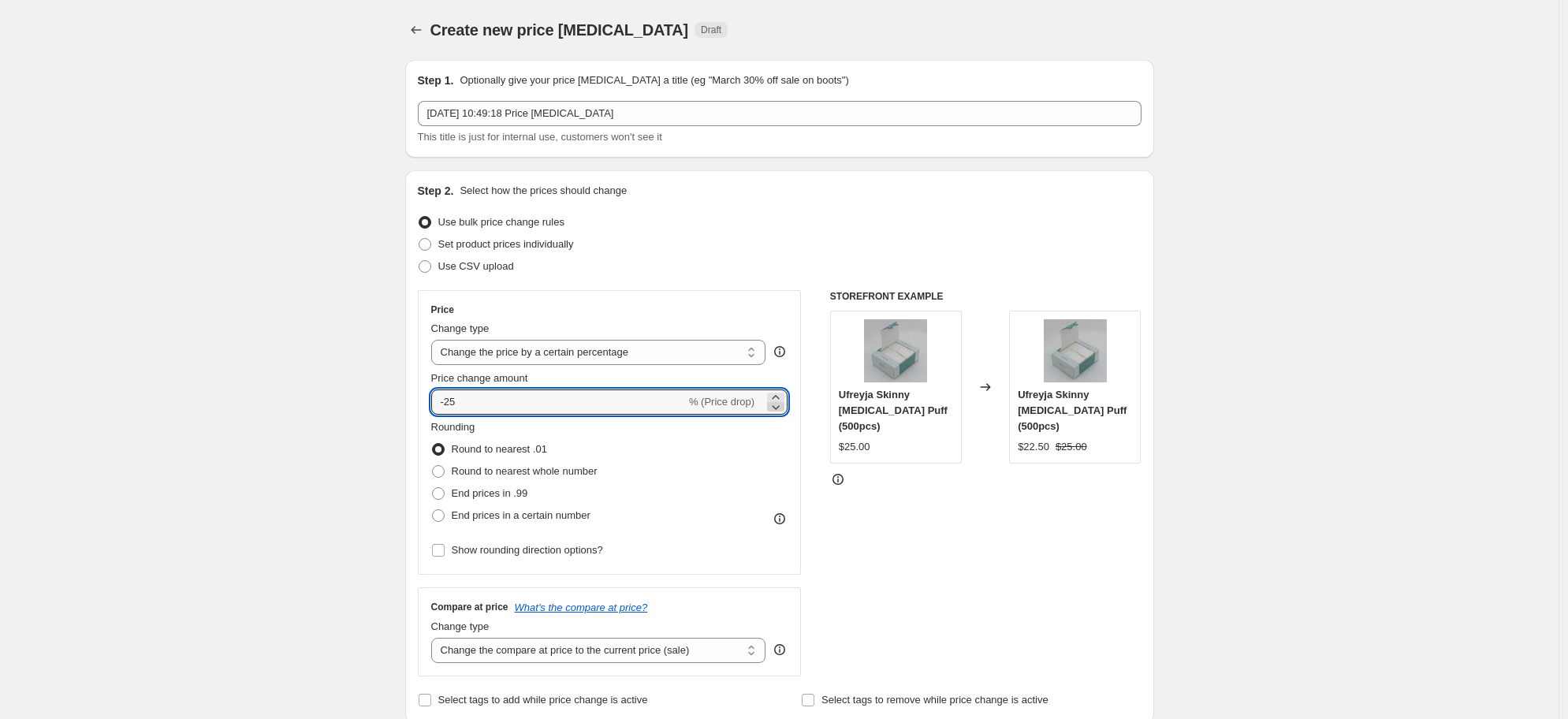
click at [780, 400] on icon at bounding box center [775, 407] width 16 height 16
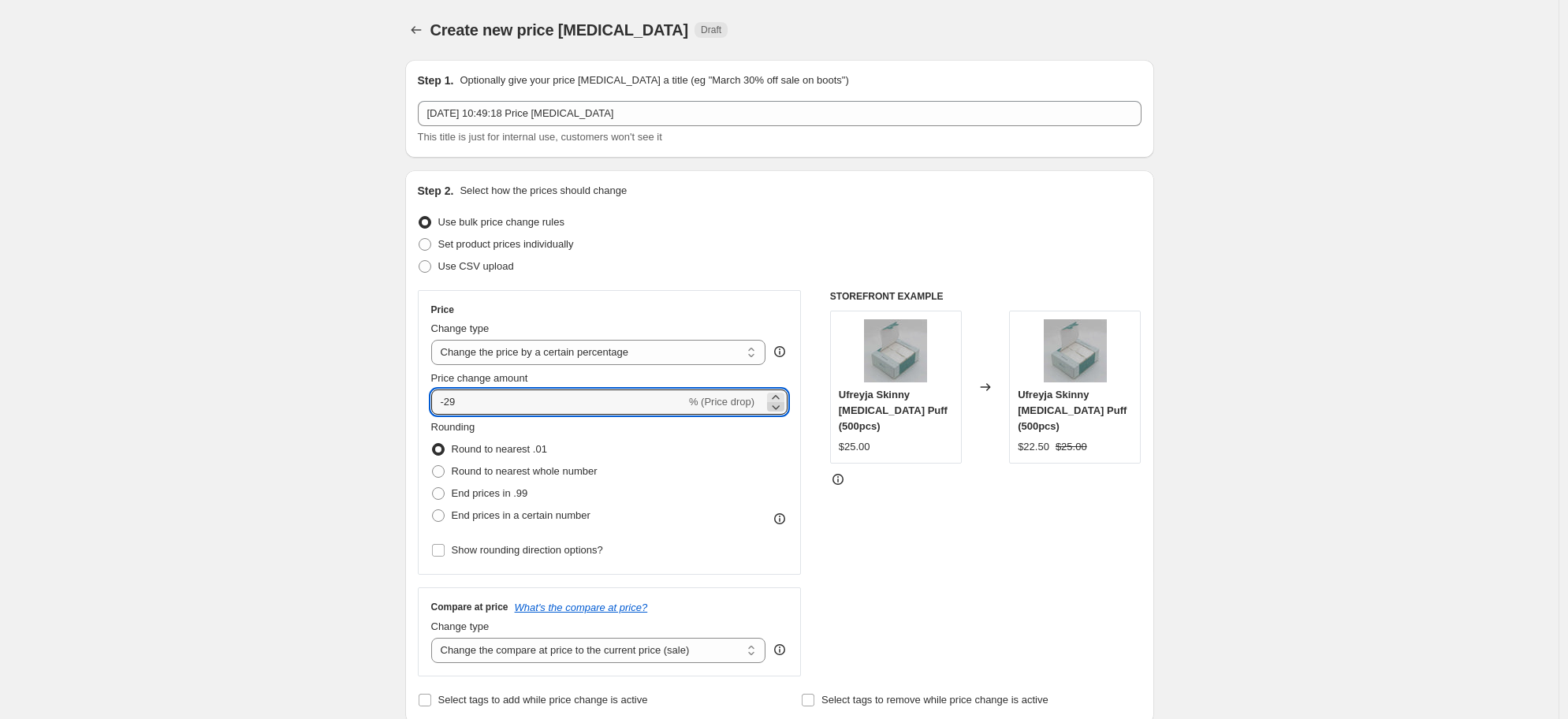
type input "-30"
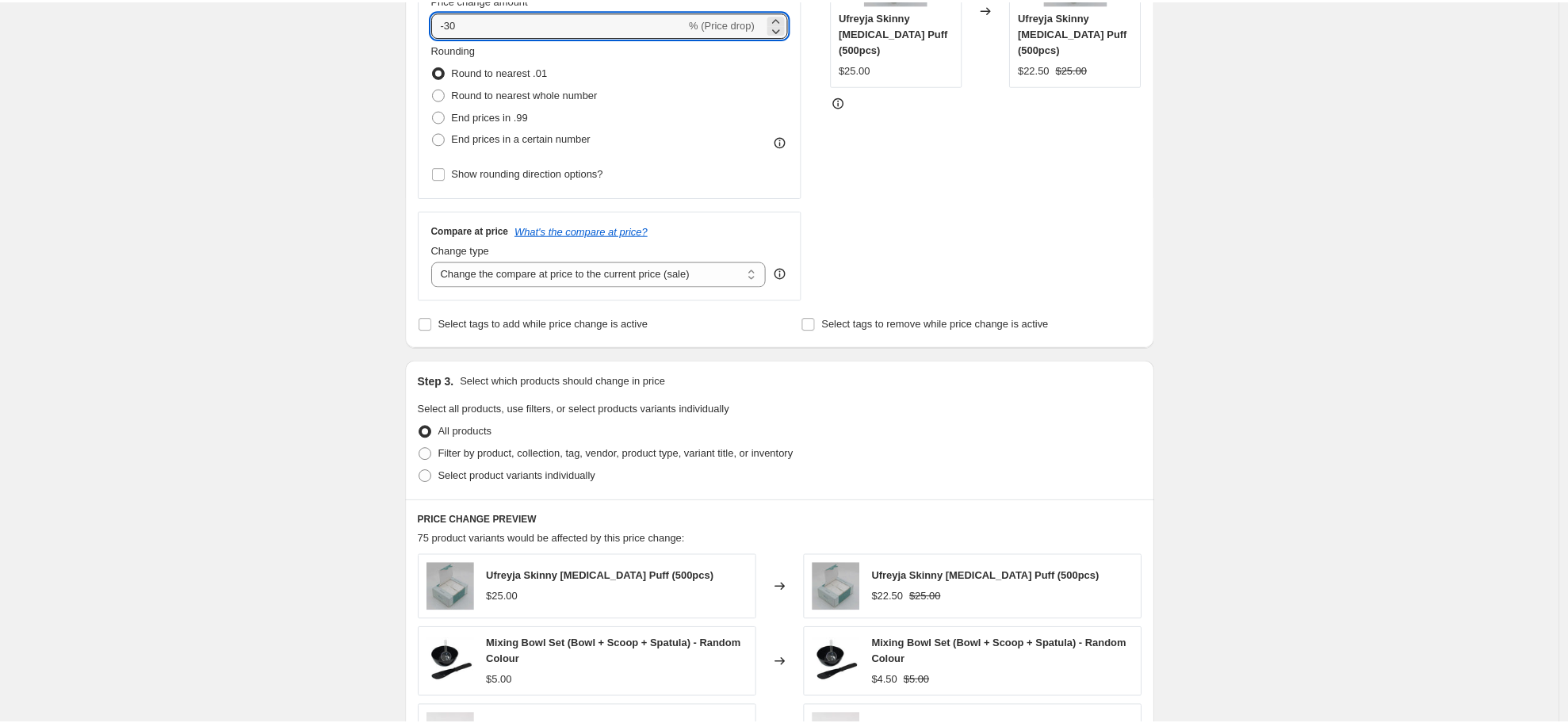
scroll to position [390, 0]
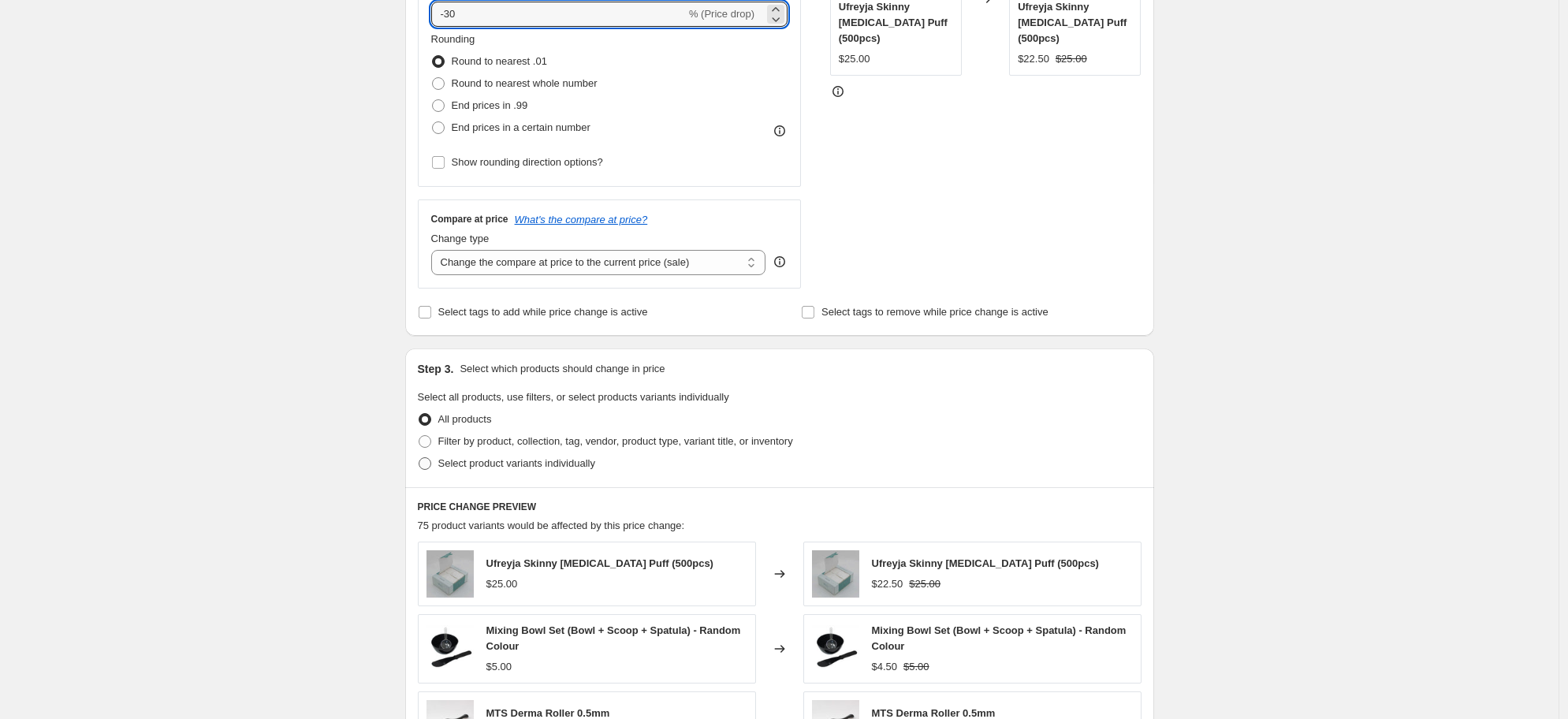
click at [441, 462] on span "Select product variants individually" at bounding box center [517, 463] width 157 height 12
click at [420, 458] on input "Select product variants individually" at bounding box center [419, 457] width 1 height 1
radio input "true"
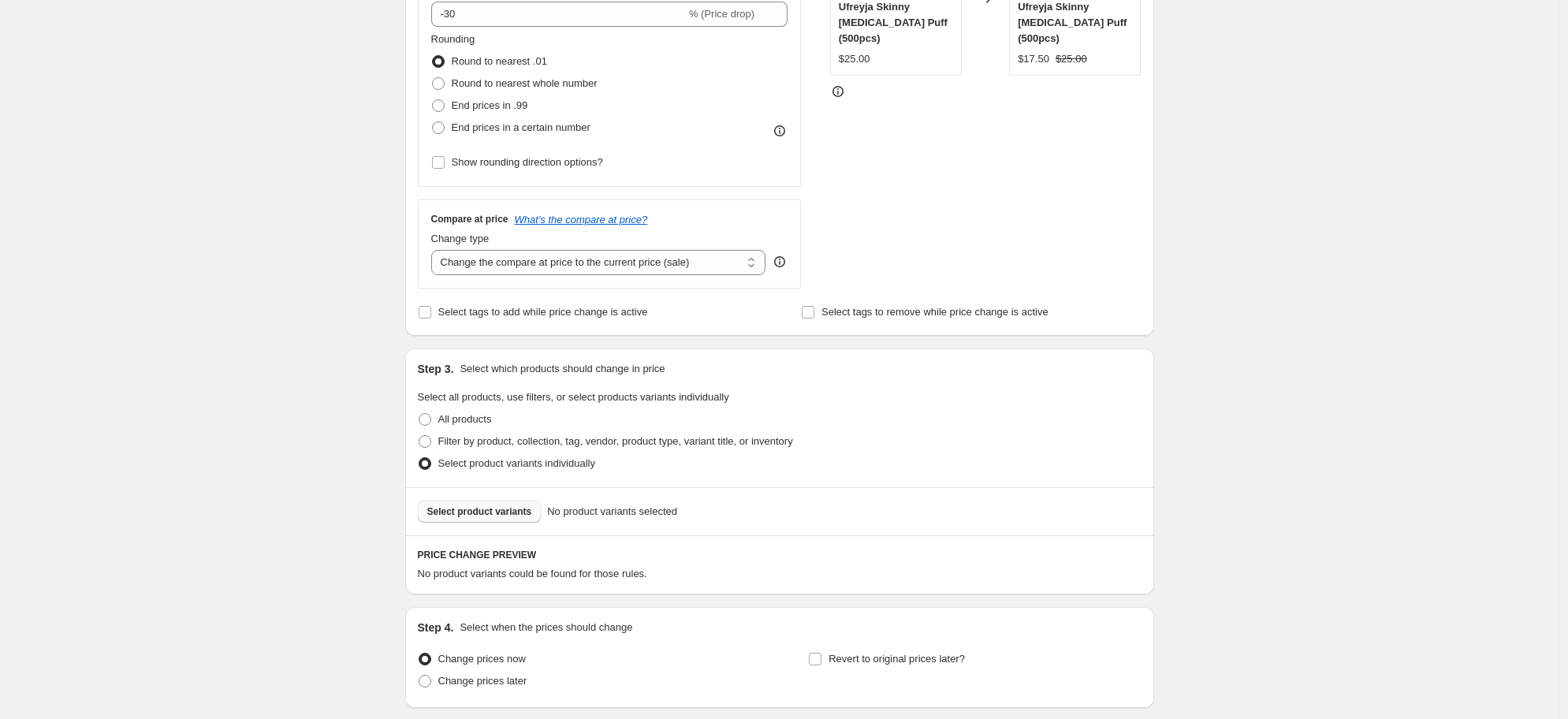
click at [486, 508] on span "Select product variants" at bounding box center [479, 511] width 105 height 13
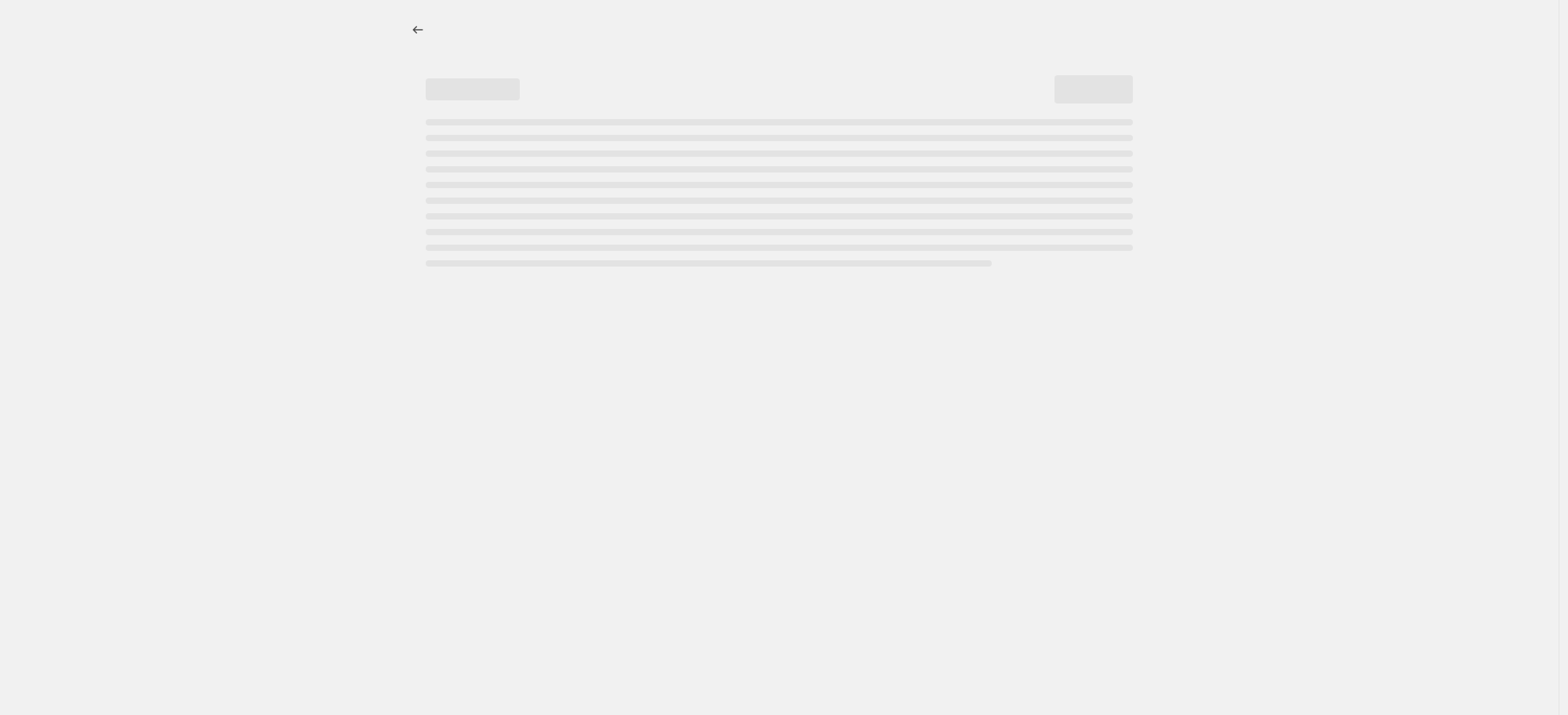
select select "percentage"
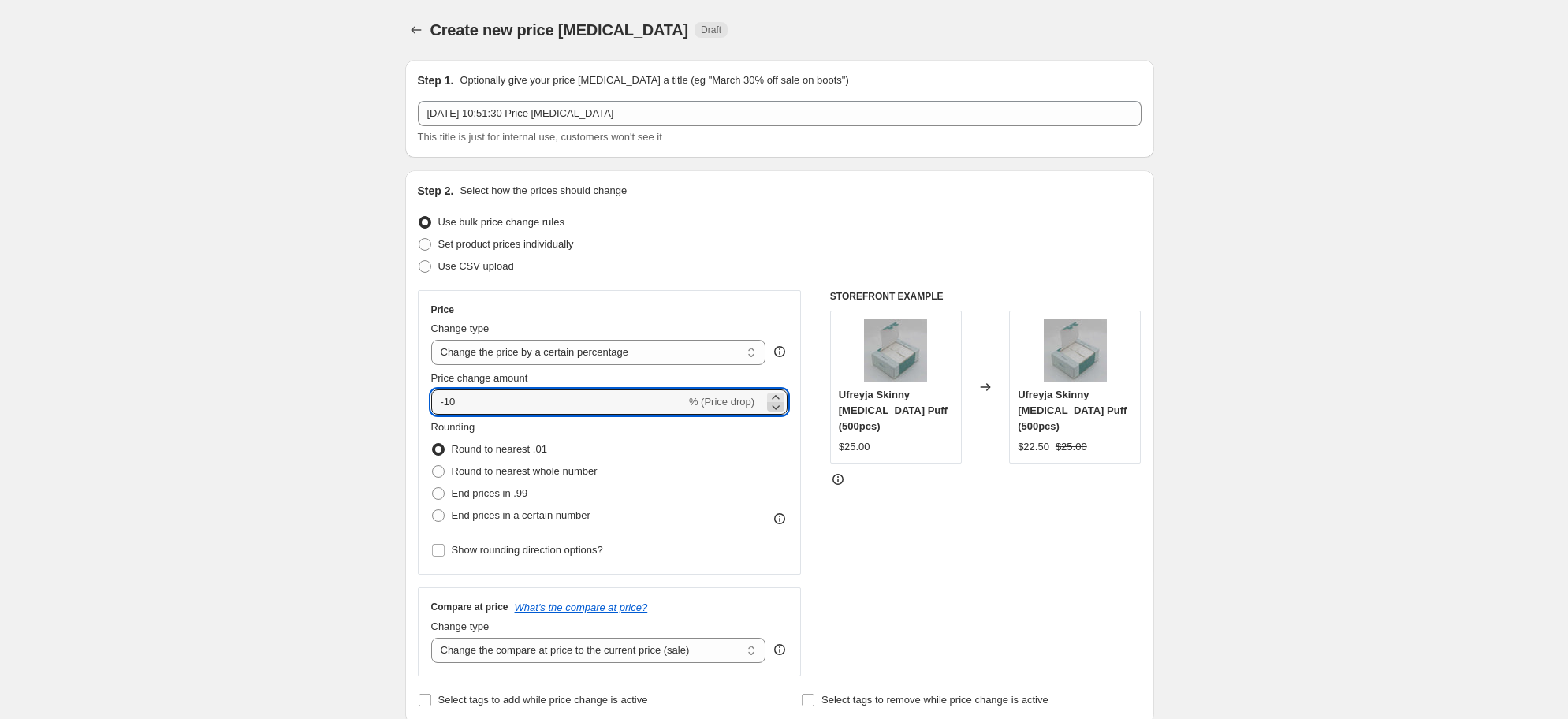
click at [784, 399] on icon at bounding box center [775, 407] width 16 height 16
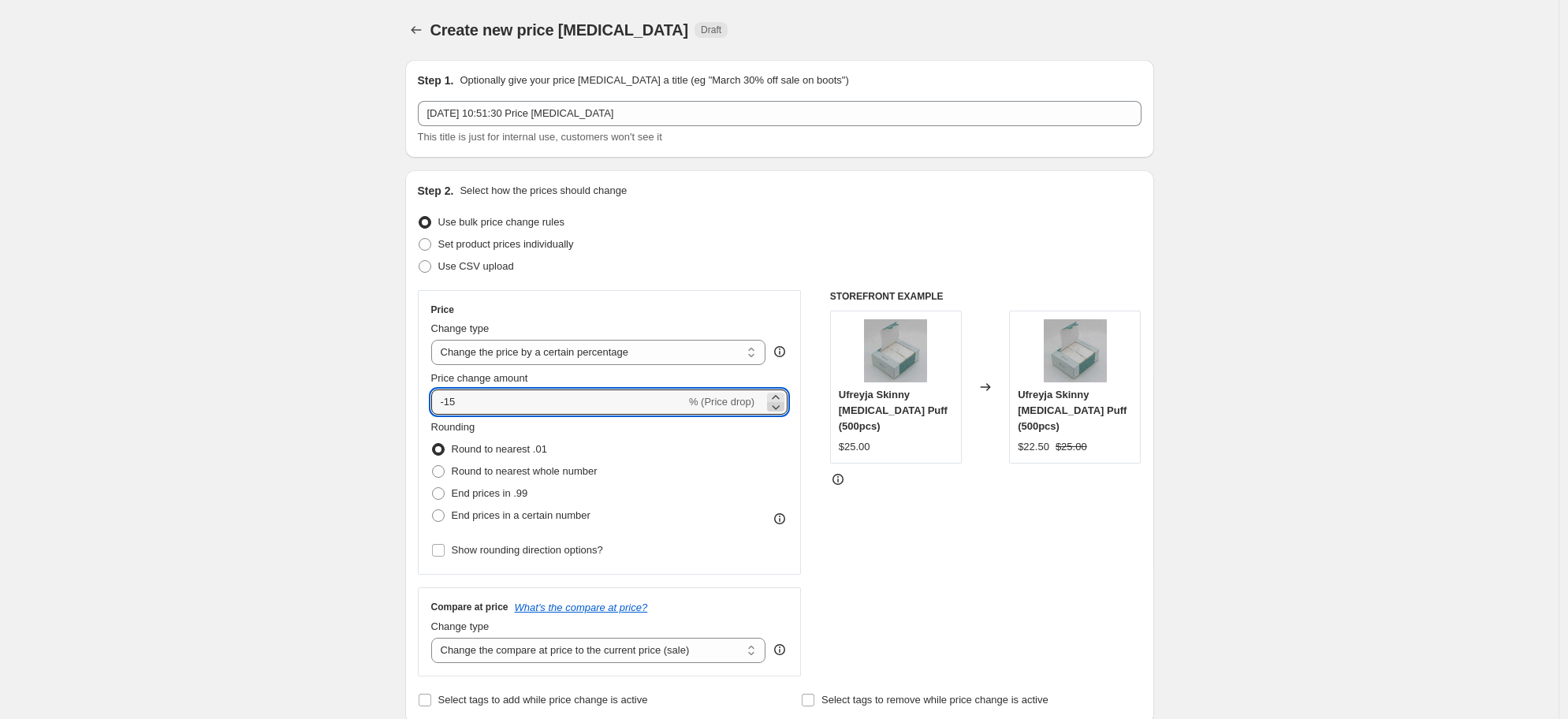
click at [784, 399] on icon at bounding box center [775, 407] width 16 height 16
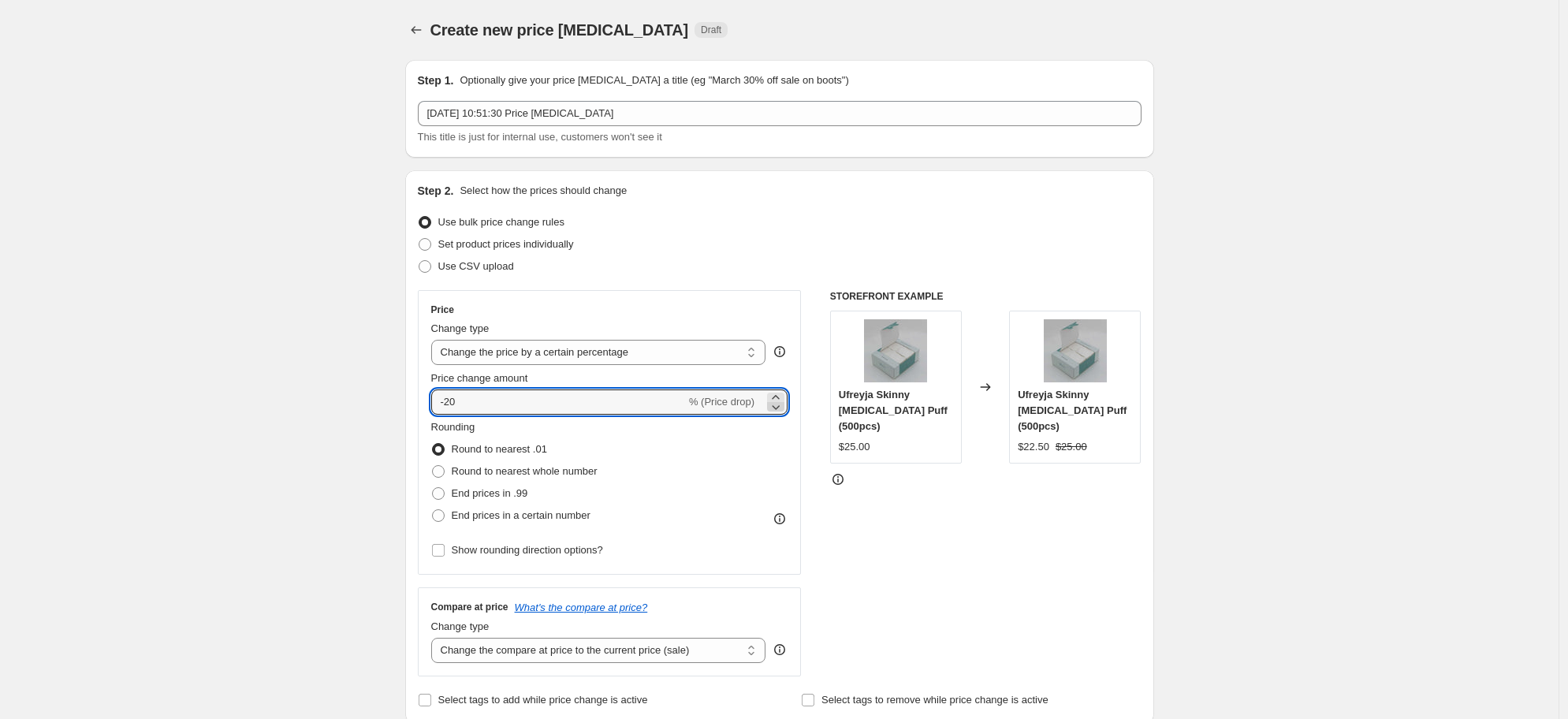
click at [784, 399] on icon at bounding box center [775, 407] width 16 height 16
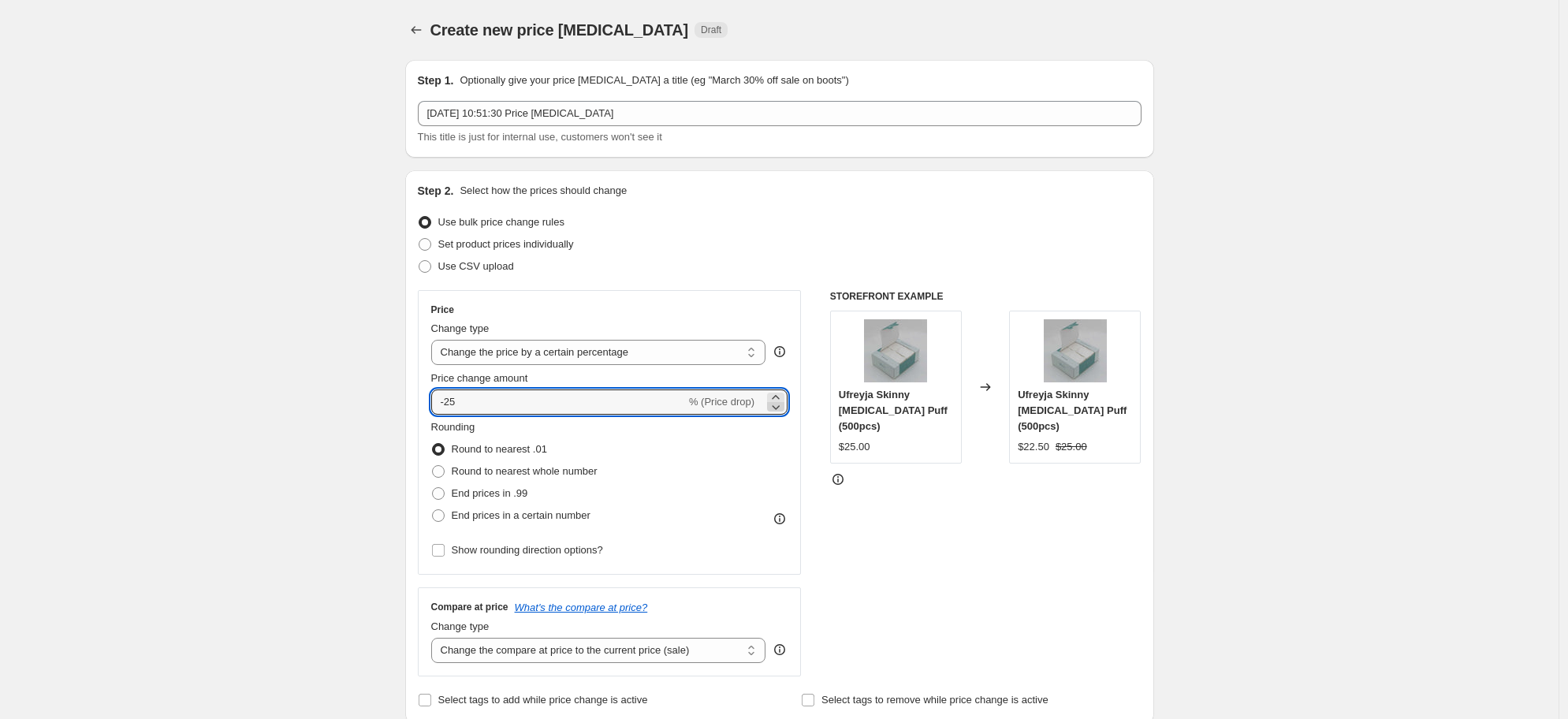
click at [784, 399] on icon at bounding box center [775, 407] width 16 height 16
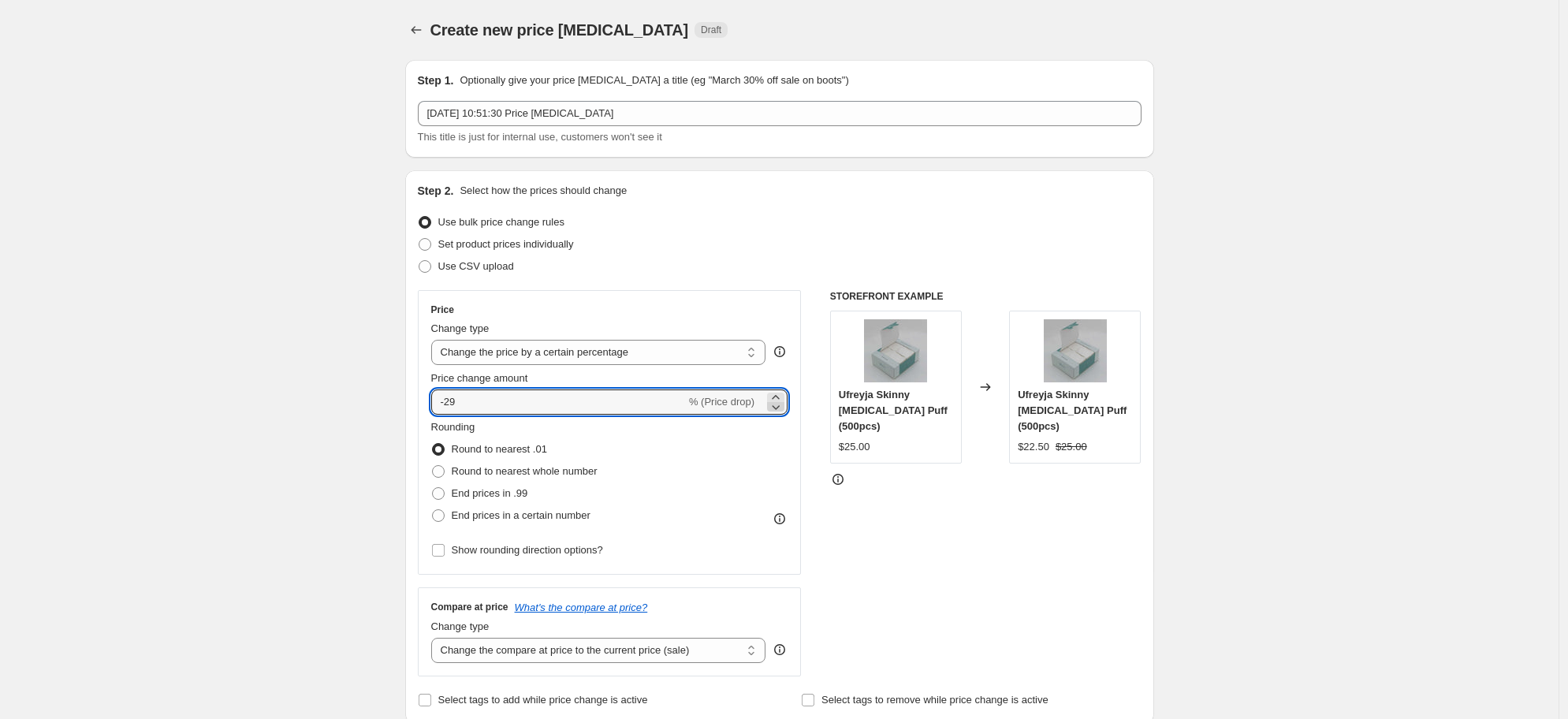
type input "-30"
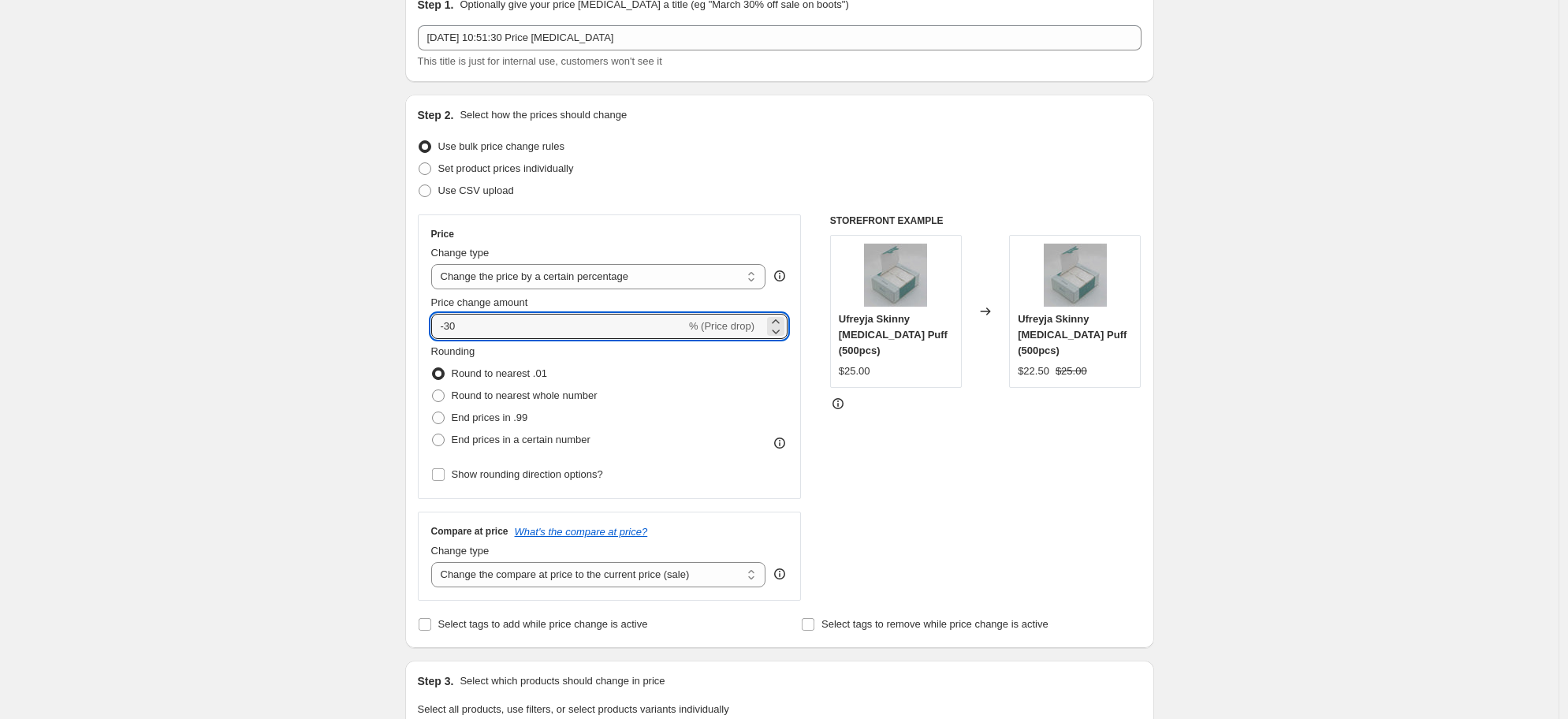
scroll to position [315, 0]
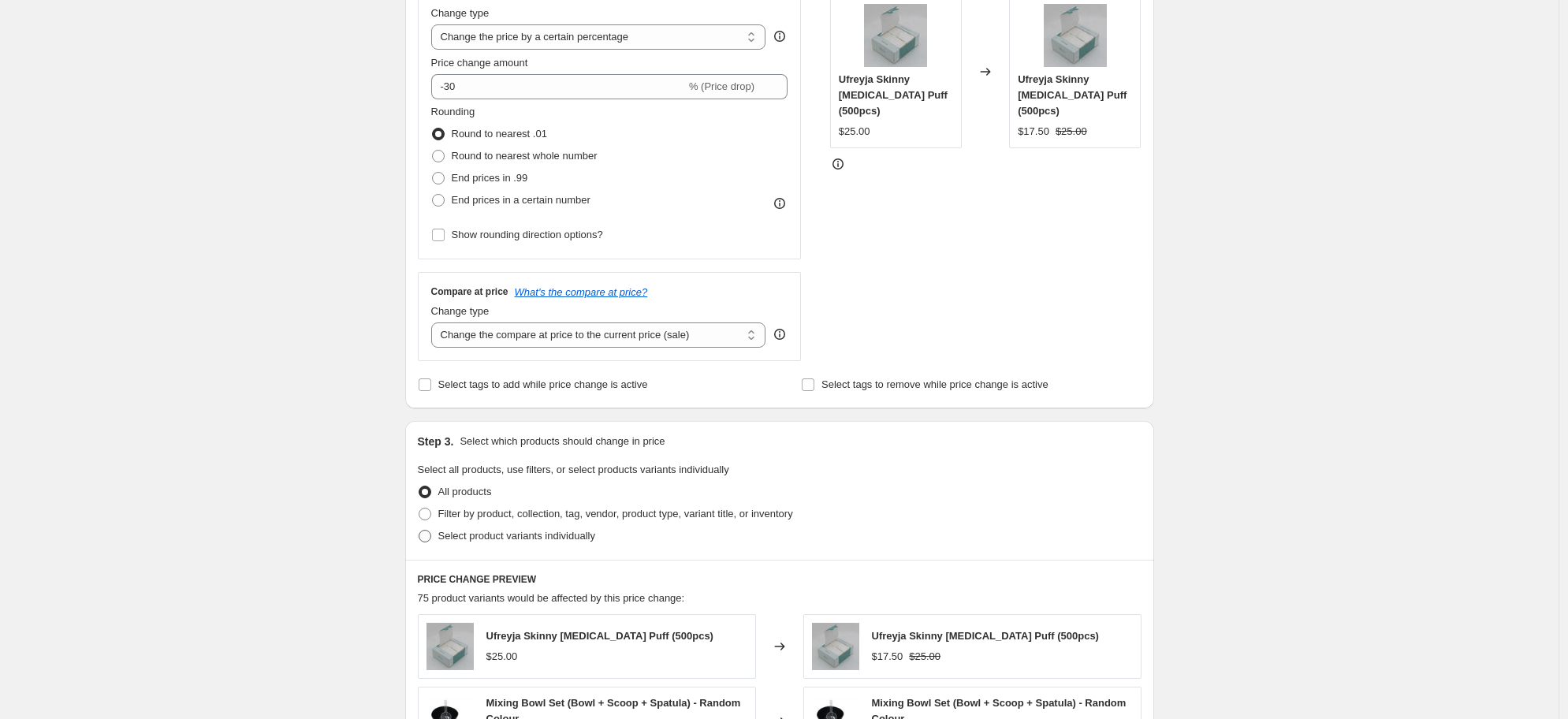
click at [449, 536] on span "Select product variants individually" at bounding box center [517, 536] width 157 height 12
click at [420, 530] on input "Select product variants individually" at bounding box center [419, 530] width 1 height 1
radio input "true"
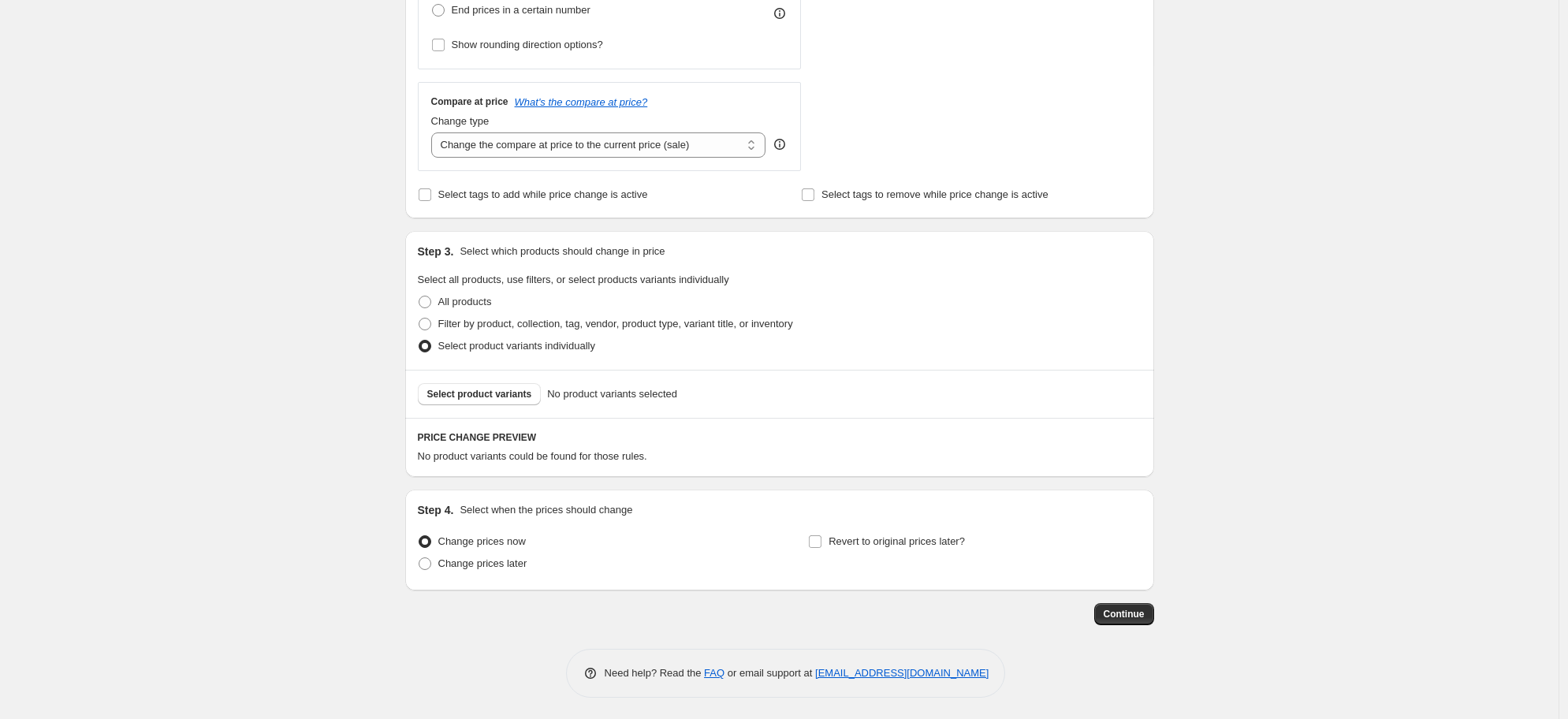
scroll to position [508, 0]
click at [466, 392] on span "Select product variants" at bounding box center [479, 392] width 105 height 13
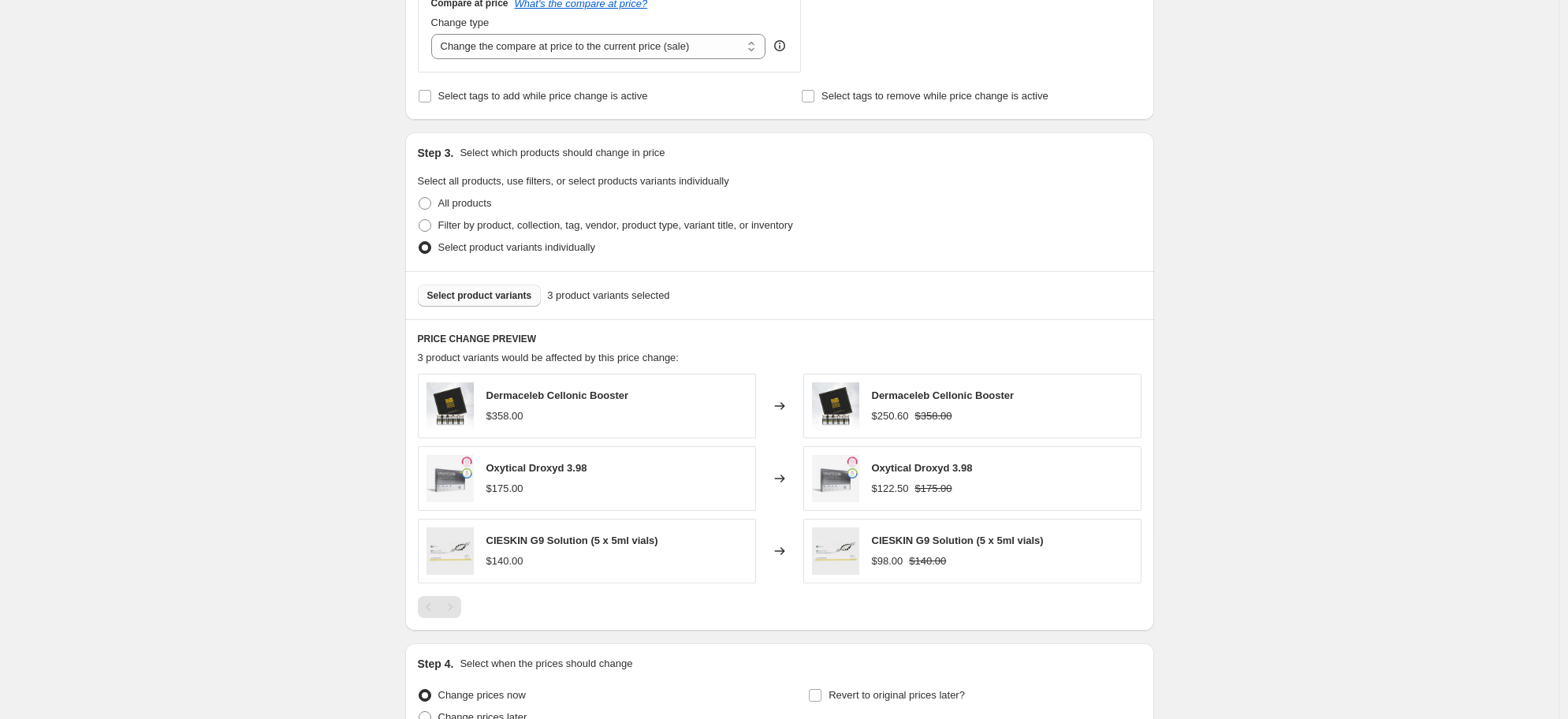
scroll to position [760, 0]
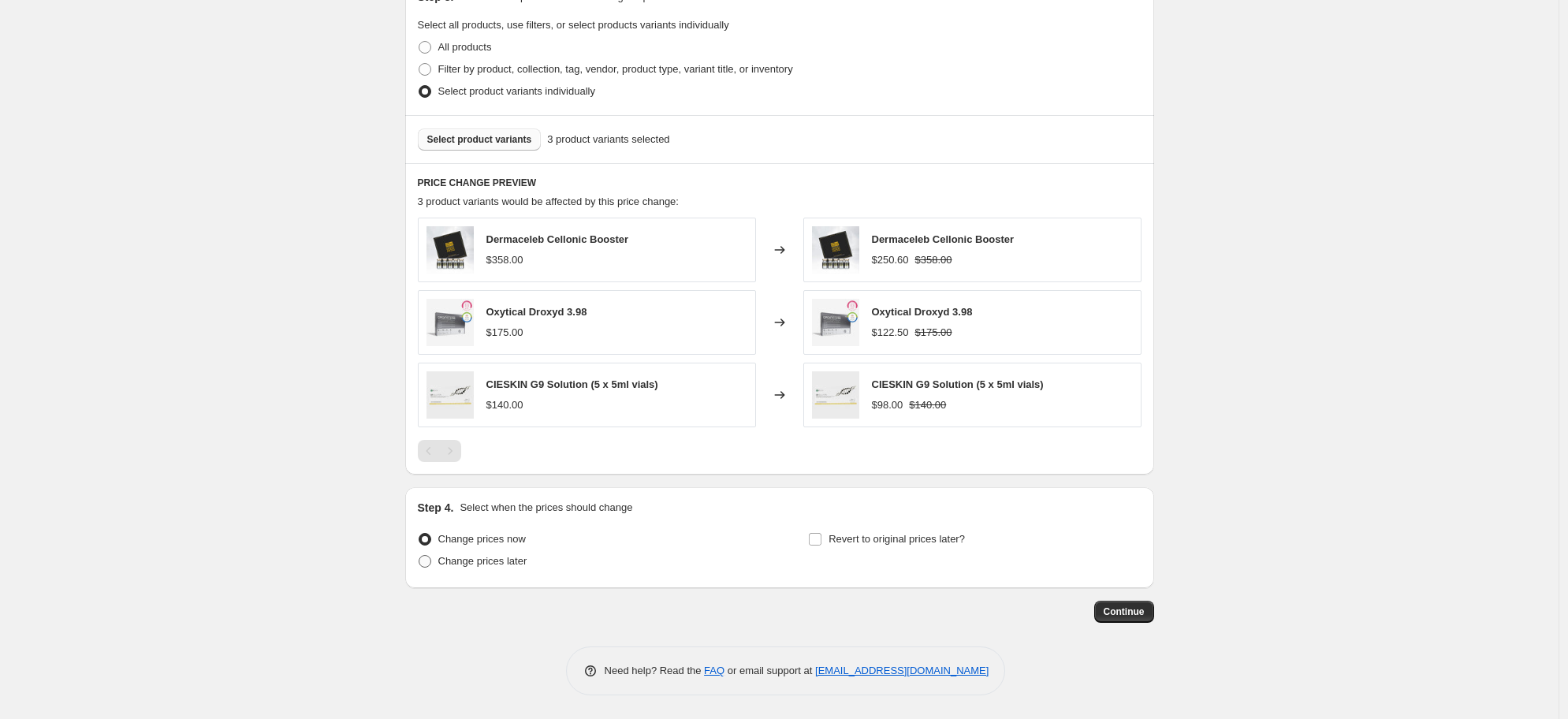
click at [431, 562] on span at bounding box center [425, 561] width 13 height 13
click at [420, 555] on input "Change prices later" at bounding box center [419, 555] width 1 height 1
radio input "true"
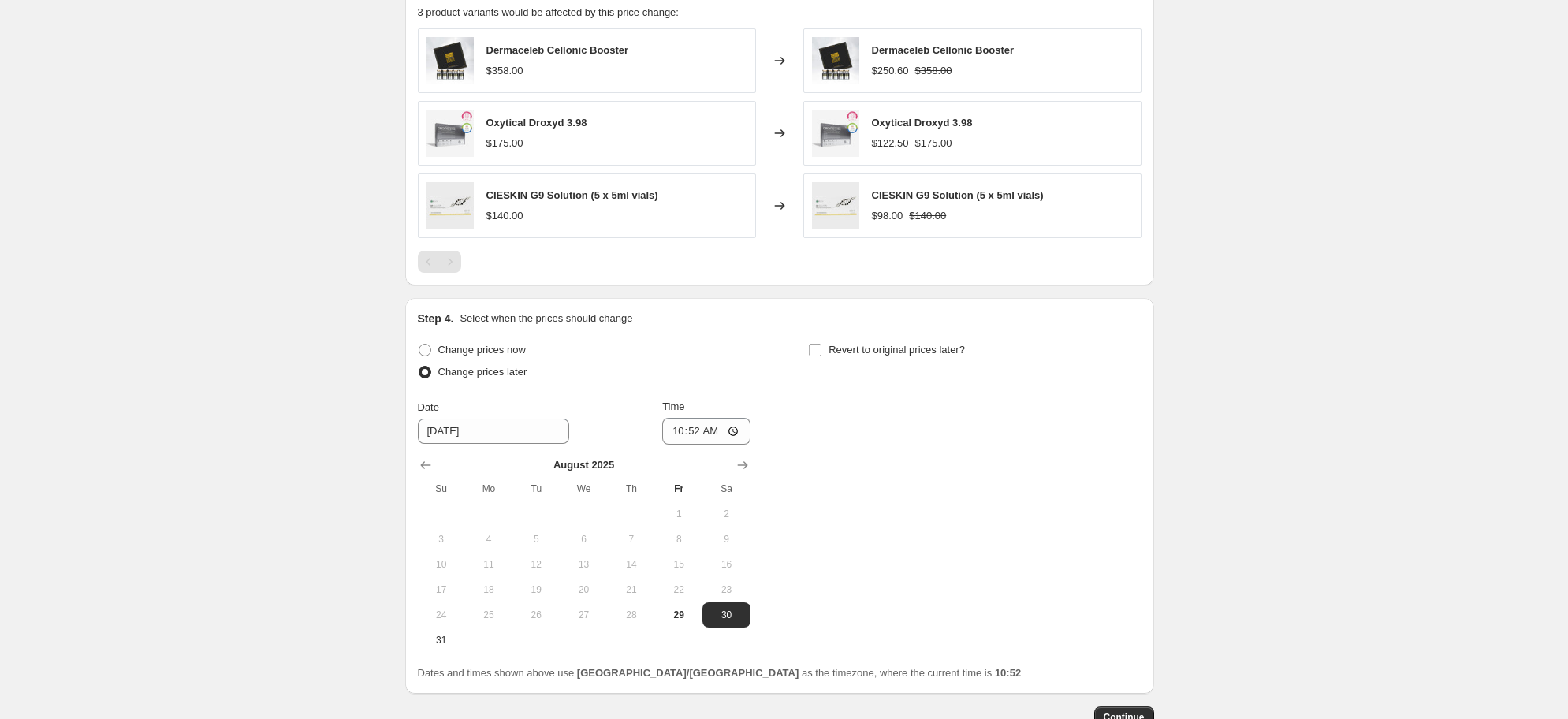
scroll to position [1055, 0]
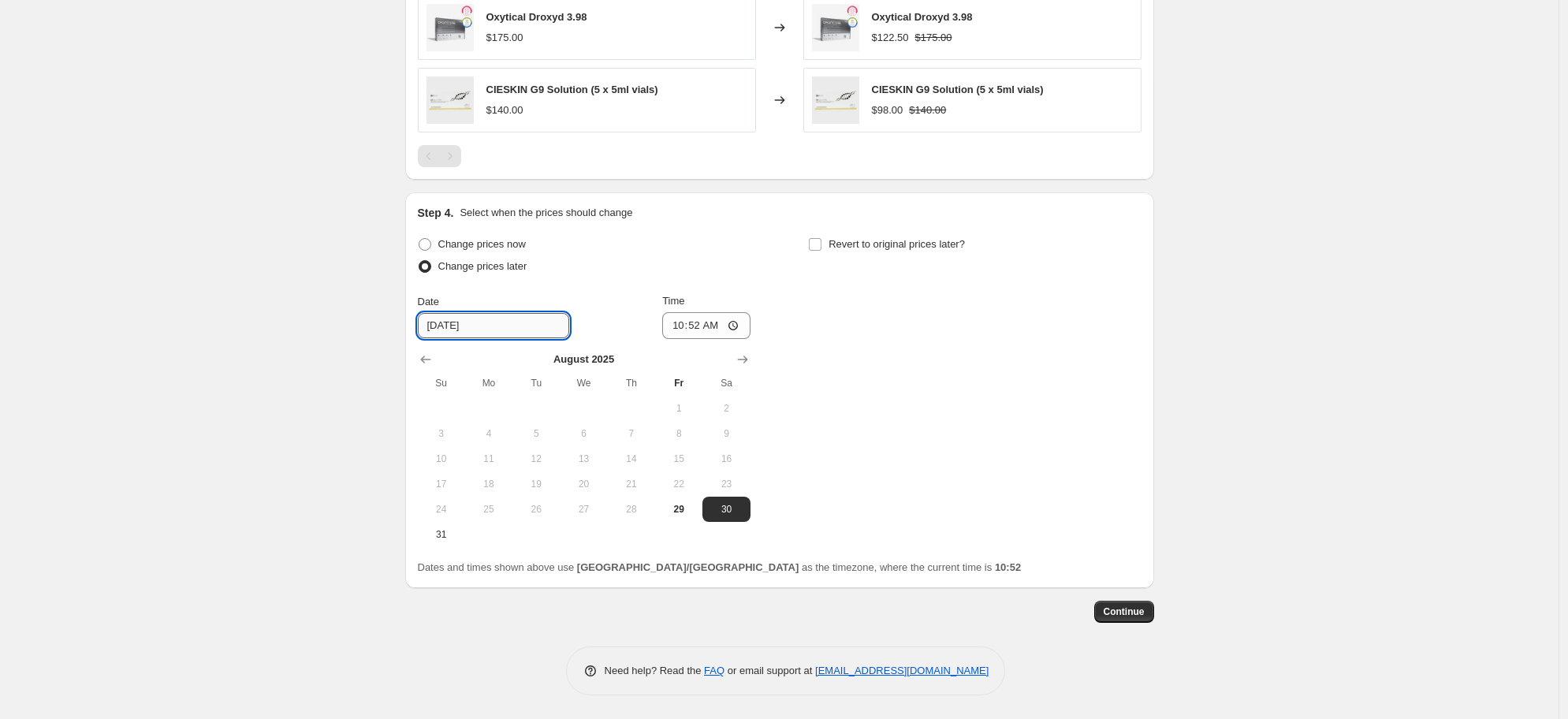
click at [485, 329] on input "[DATE]" at bounding box center [493, 325] width 151 height 25
click at [745, 360] on icon "Show next month, September 2025" at bounding box center [742, 359] width 16 height 16
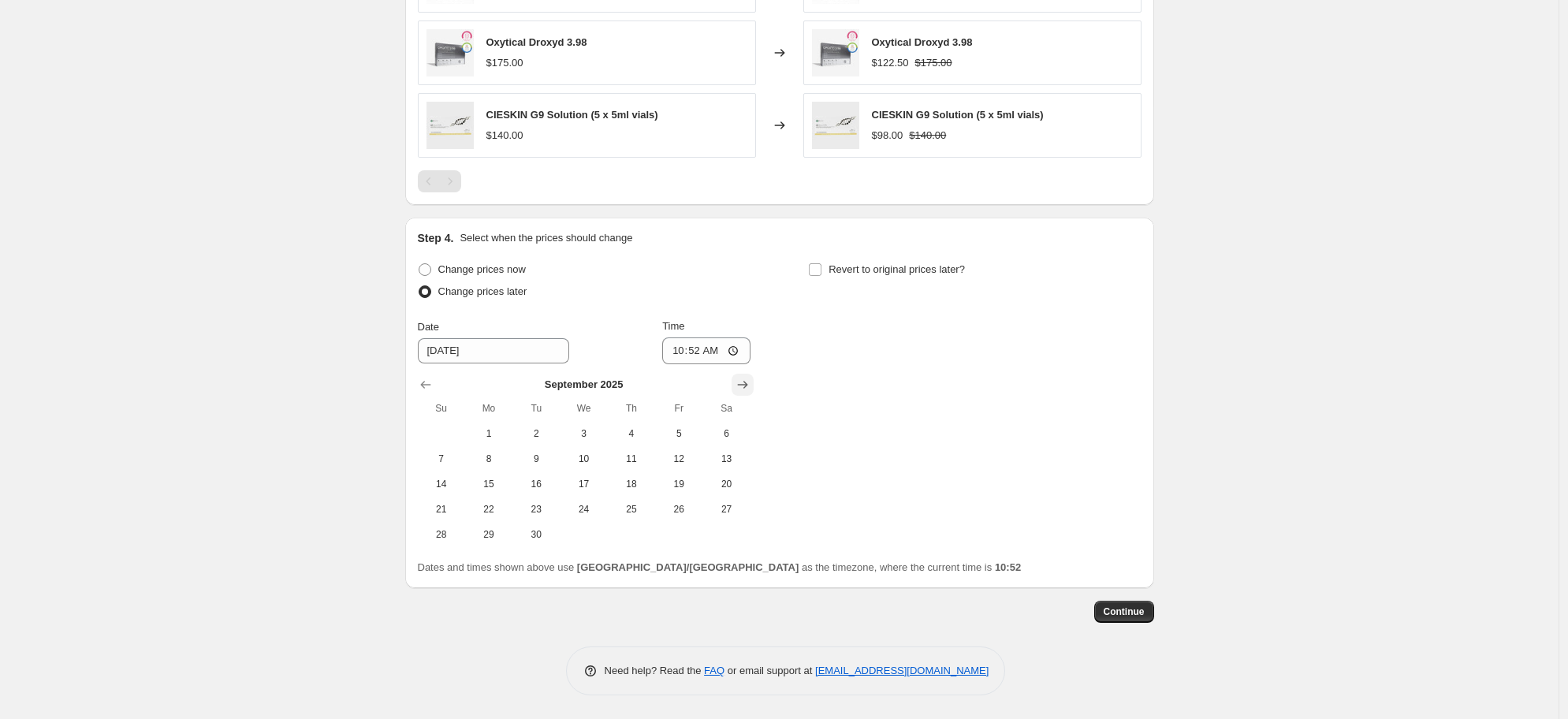
scroll to position [1030, 0]
click at [703, 432] on button "5" at bounding box center [678, 433] width 48 height 25
click at [456, 479] on span "14" at bounding box center [441, 484] width 35 height 13
click at [682, 431] on span "5" at bounding box center [678, 433] width 35 height 13
click at [724, 431] on span "6" at bounding box center [726, 433] width 35 height 13
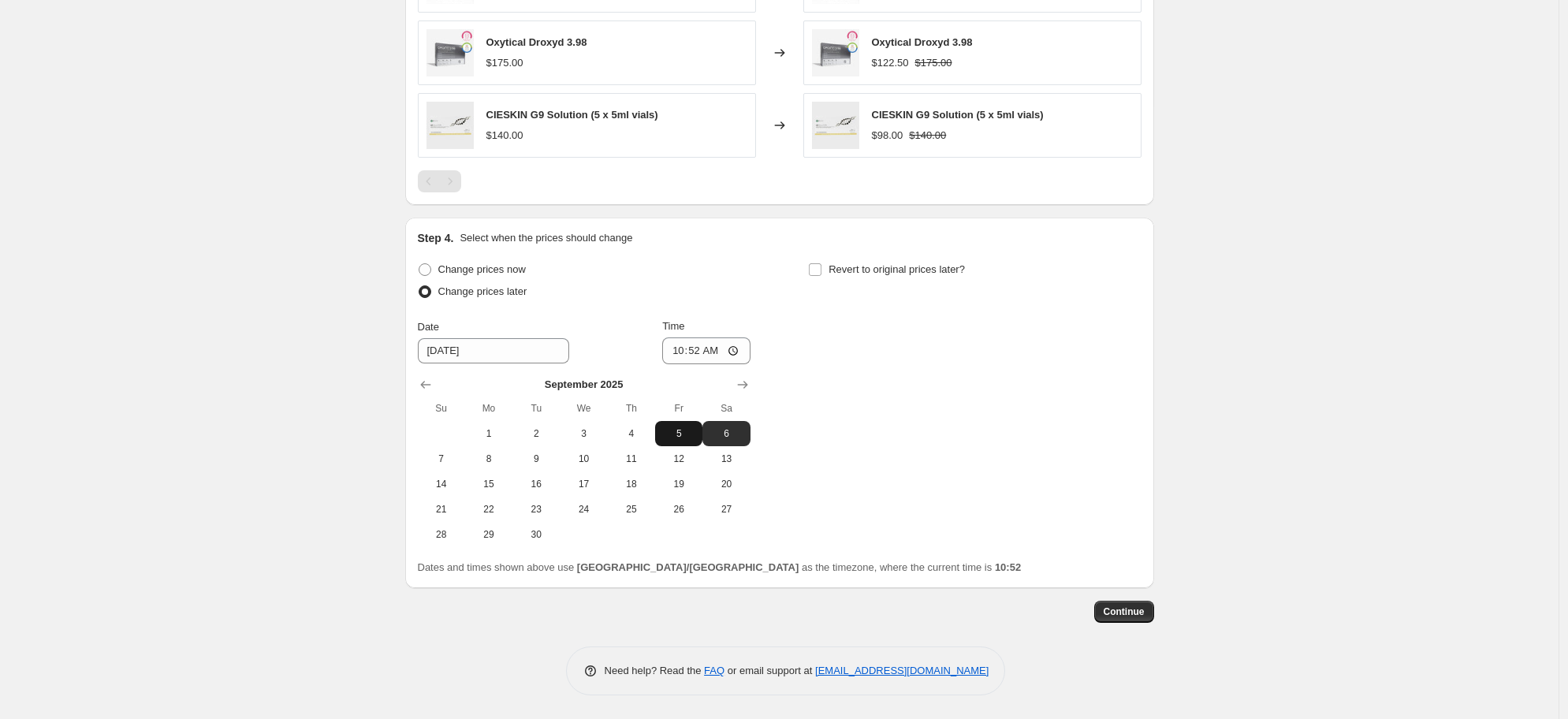
click at [682, 428] on span "5" at bounding box center [678, 433] width 35 height 13
click at [689, 350] on input "10:52" at bounding box center [706, 350] width 88 height 27
click at [729, 427] on span "6" at bounding box center [726, 433] width 35 height 13
type input "[DATE]"
click at [679, 352] on input "10:52" at bounding box center [706, 350] width 88 height 27
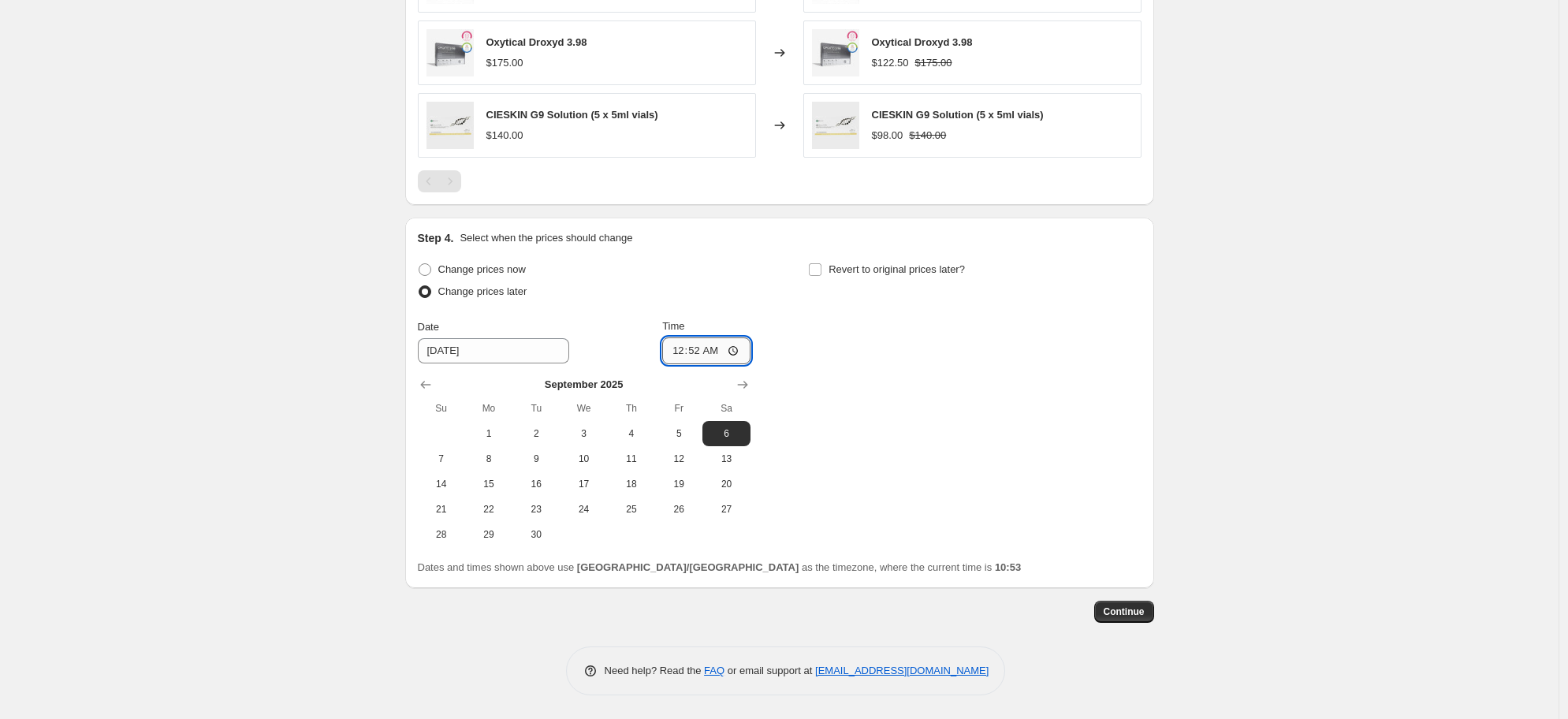
type input "00:00"
click at [750, 385] on icon "Show next month, October 2025" at bounding box center [742, 385] width 16 height 16
click at [845, 259] on label "Revert to original prices later?" at bounding box center [886, 270] width 157 height 22
click at [821, 263] on input "Revert to original prices later?" at bounding box center [815, 269] width 13 height 13
checkbox input "true"
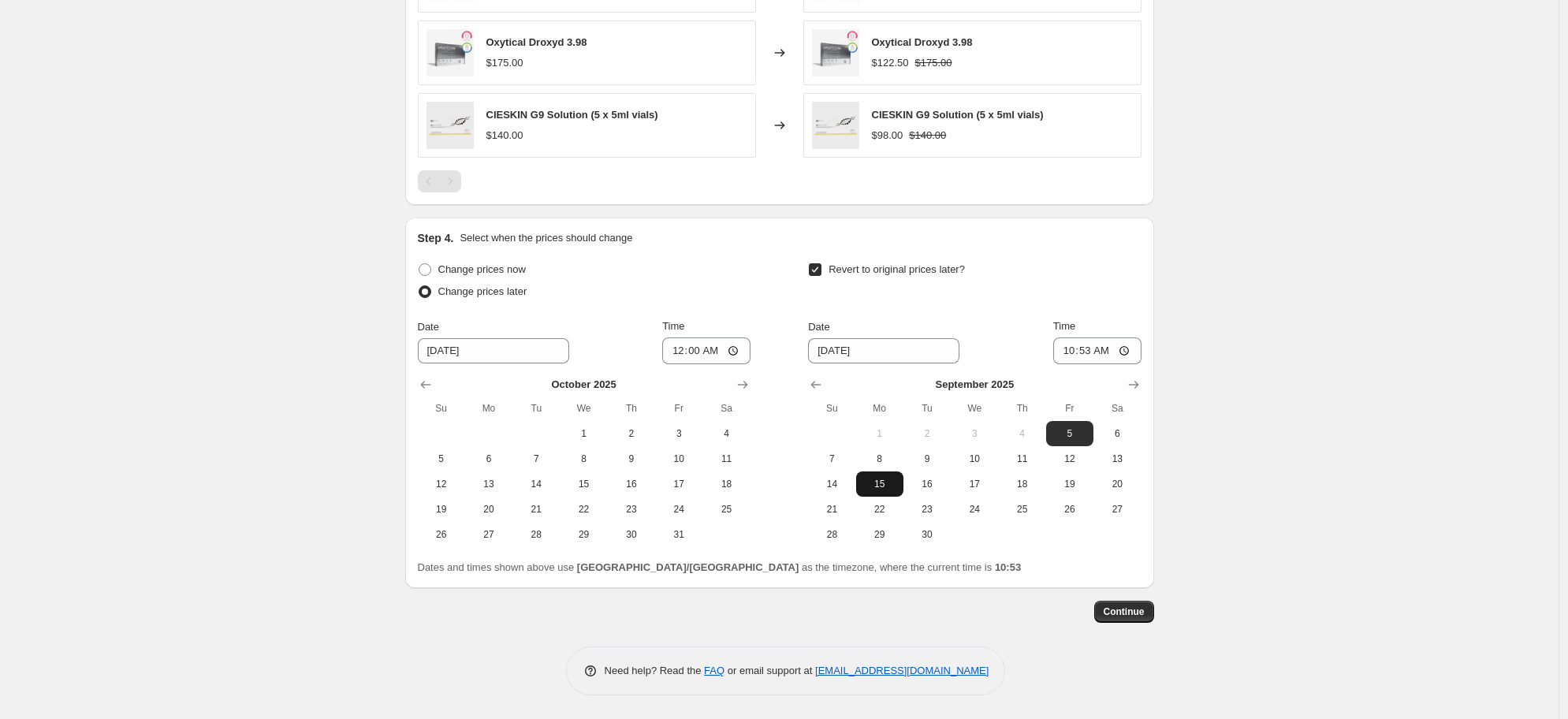
click at [866, 475] on button "15" at bounding box center [880, 484] width 48 height 25
type input "[DATE]"
click at [1070, 350] on input "10:53" at bounding box center [1097, 350] width 88 height 27
type input "23:59"
click at [1135, 614] on span "Continue" at bounding box center [1124, 612] width 41 height 13
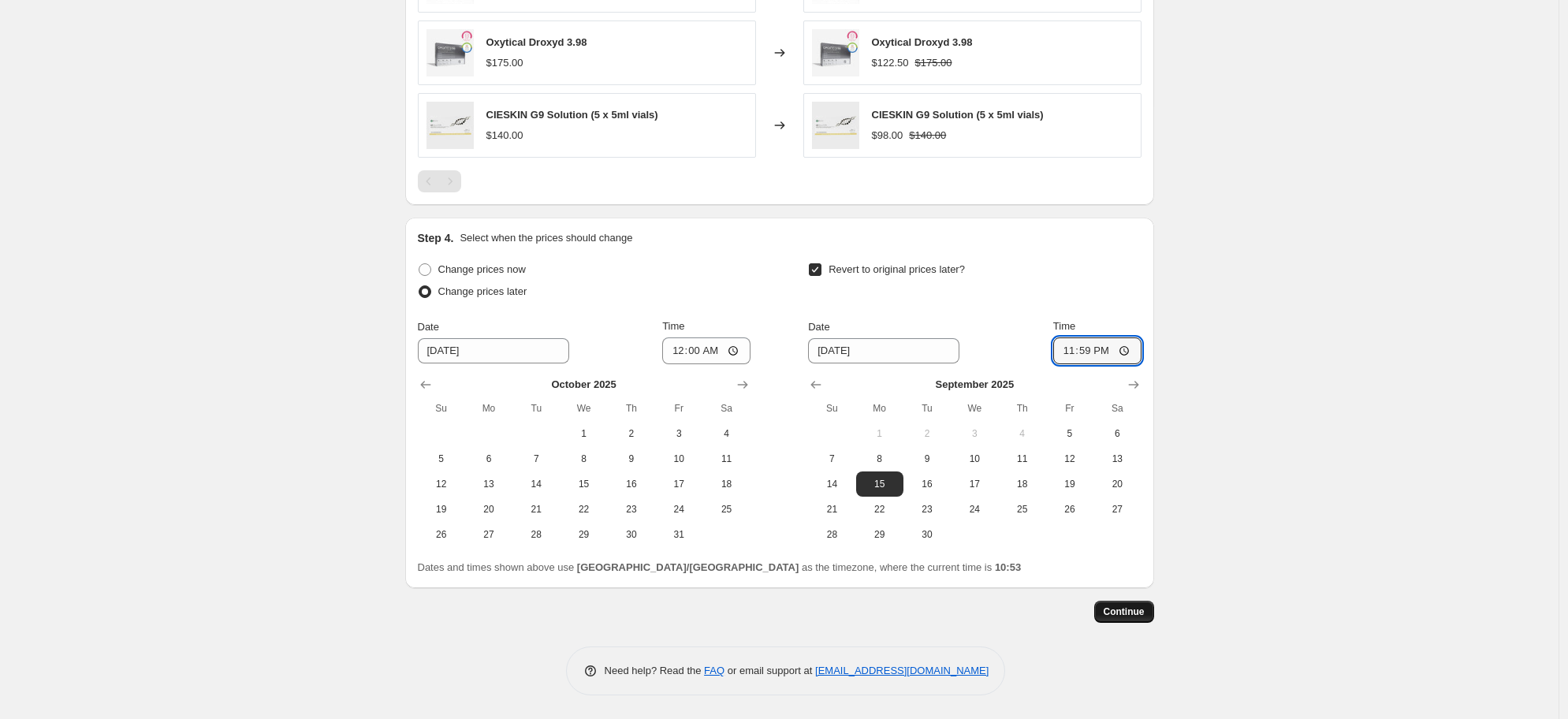
scroll to position [0, 0]
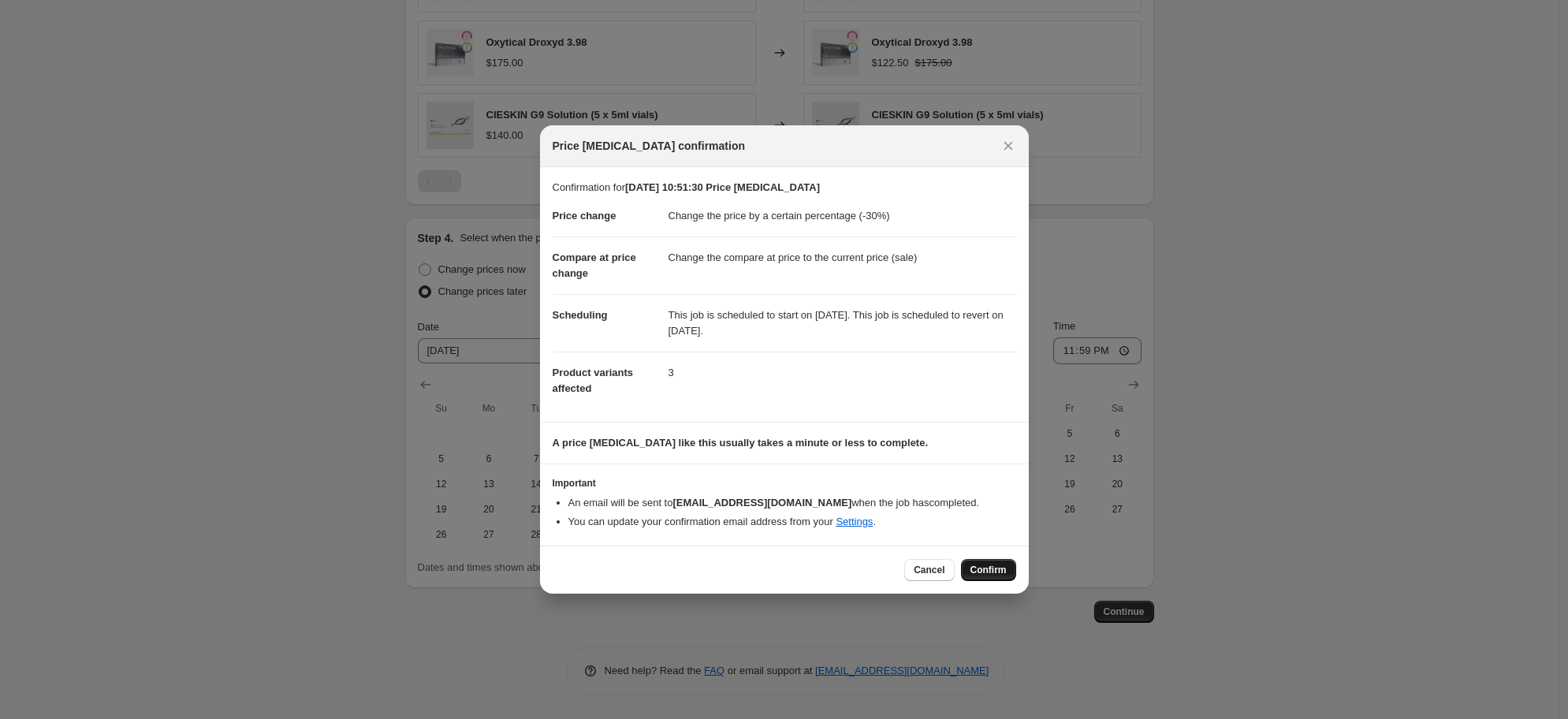
click at [999, 566] on span "Confirm" at bounding box center [989, 570] width 36 height 13
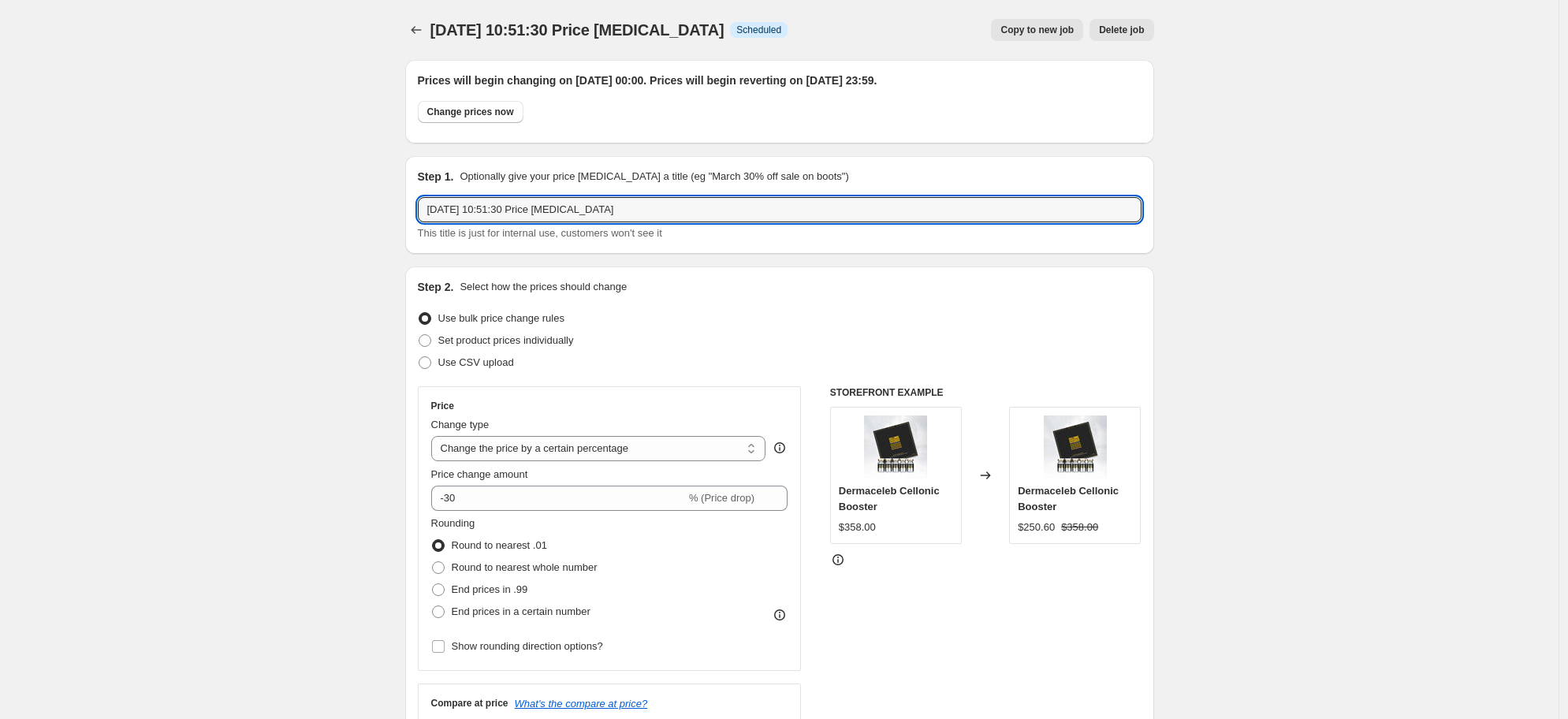
drag, startPoint x: 671, startPoint y: 213, endPoint x: 335, endPoint y: 196, distance: 336.4
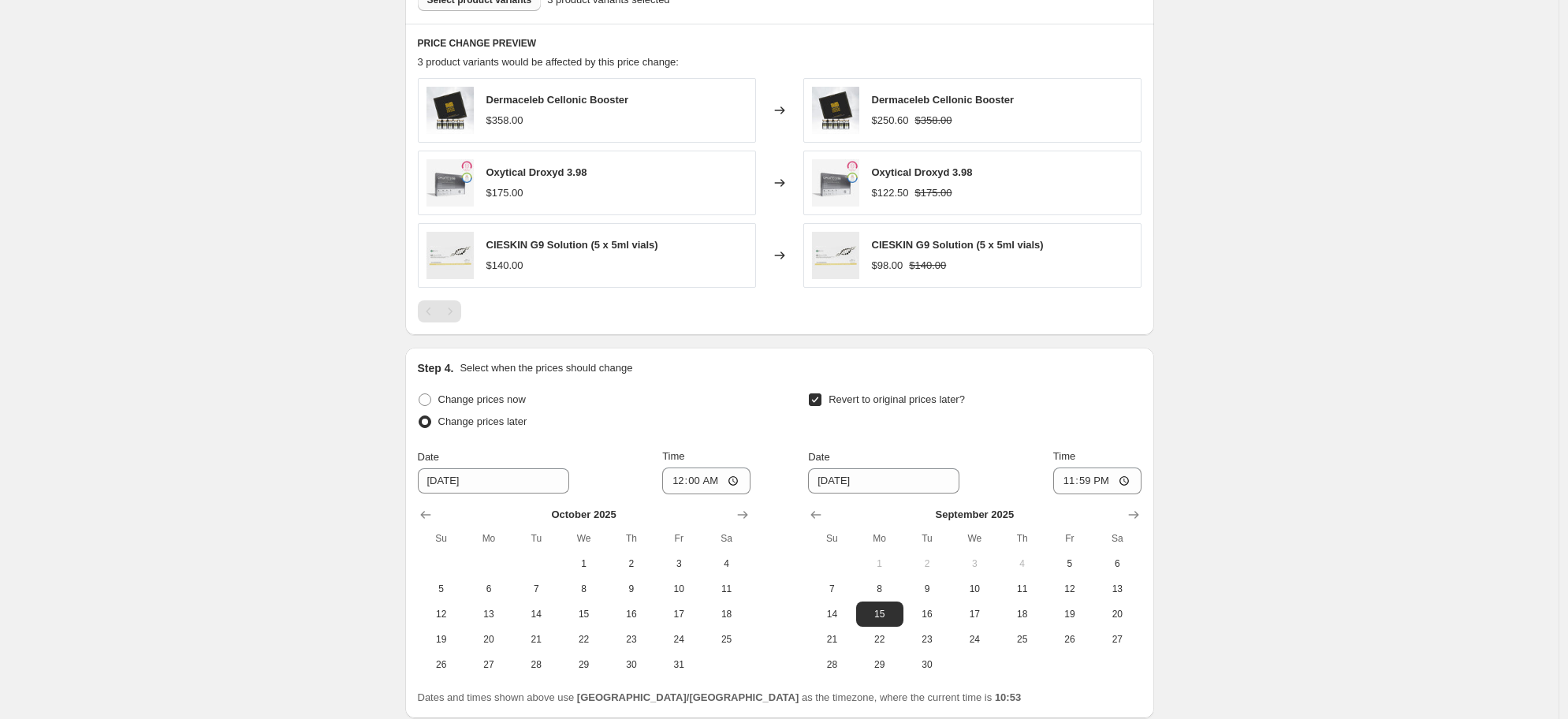
scroll to position [1126, 0]
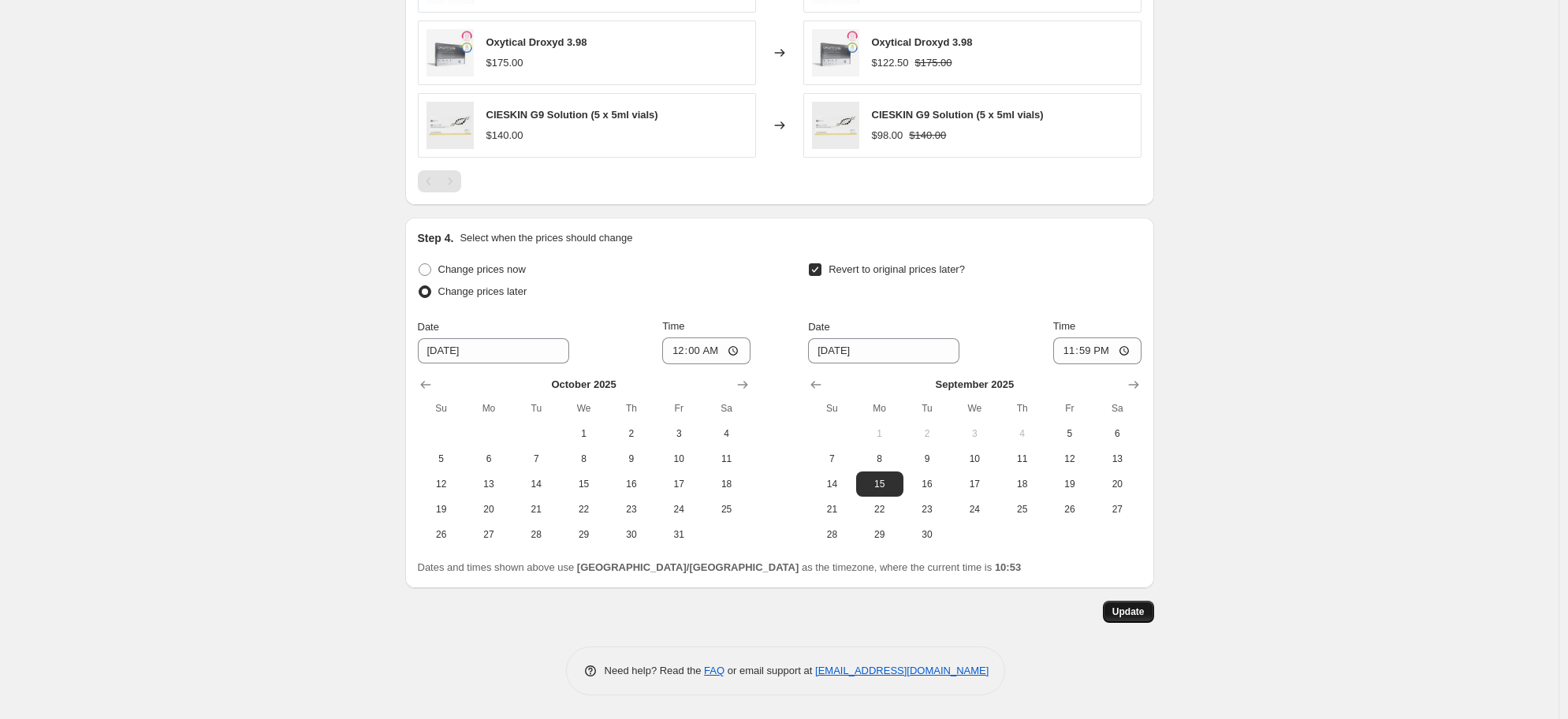
type input "30% off derma cosmetics 9/9 sale"
click at [1136, 613] on span "Update" at bounding box center [1128, 612] width 32 height 13
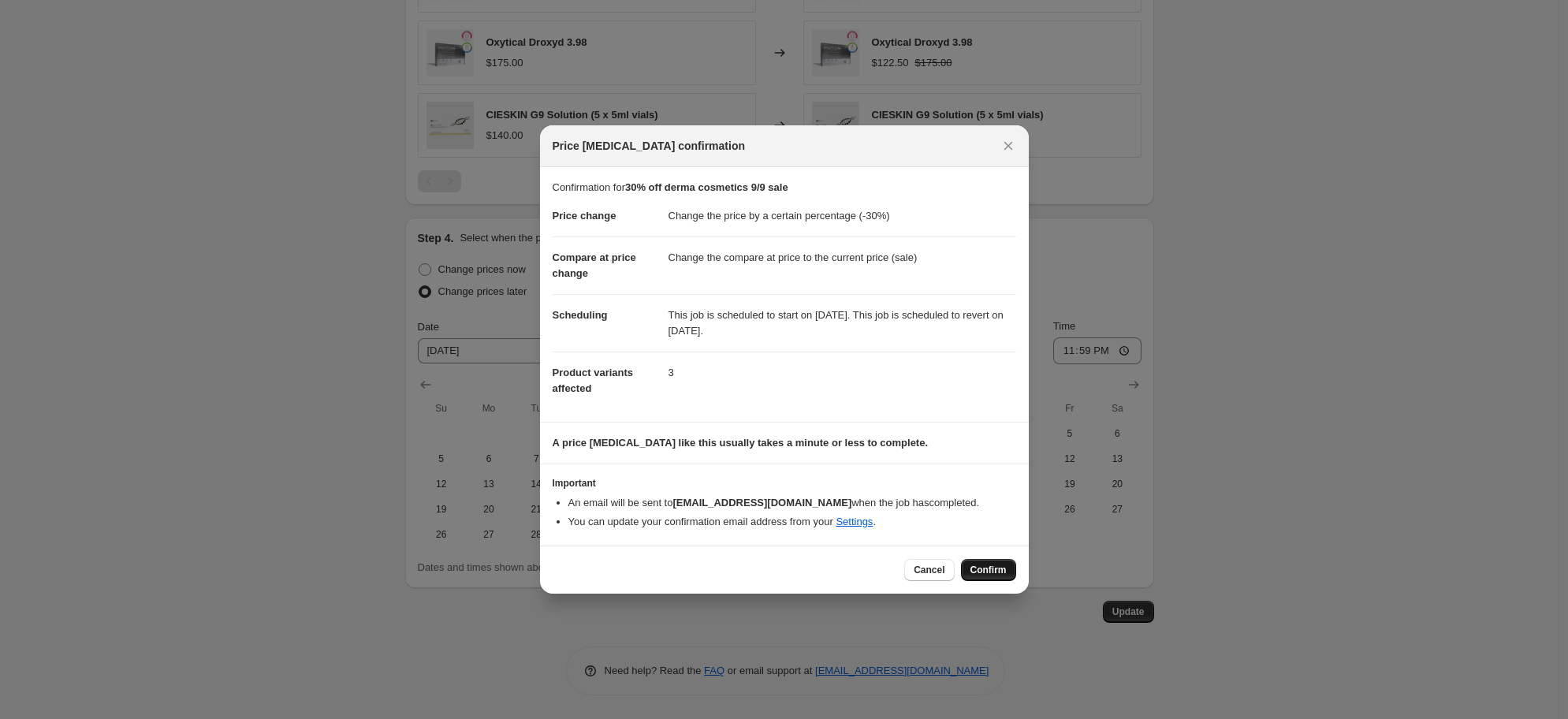
click at [999, 571] on span "Confirm" at bounding box center [989, 570] width 36 height 13
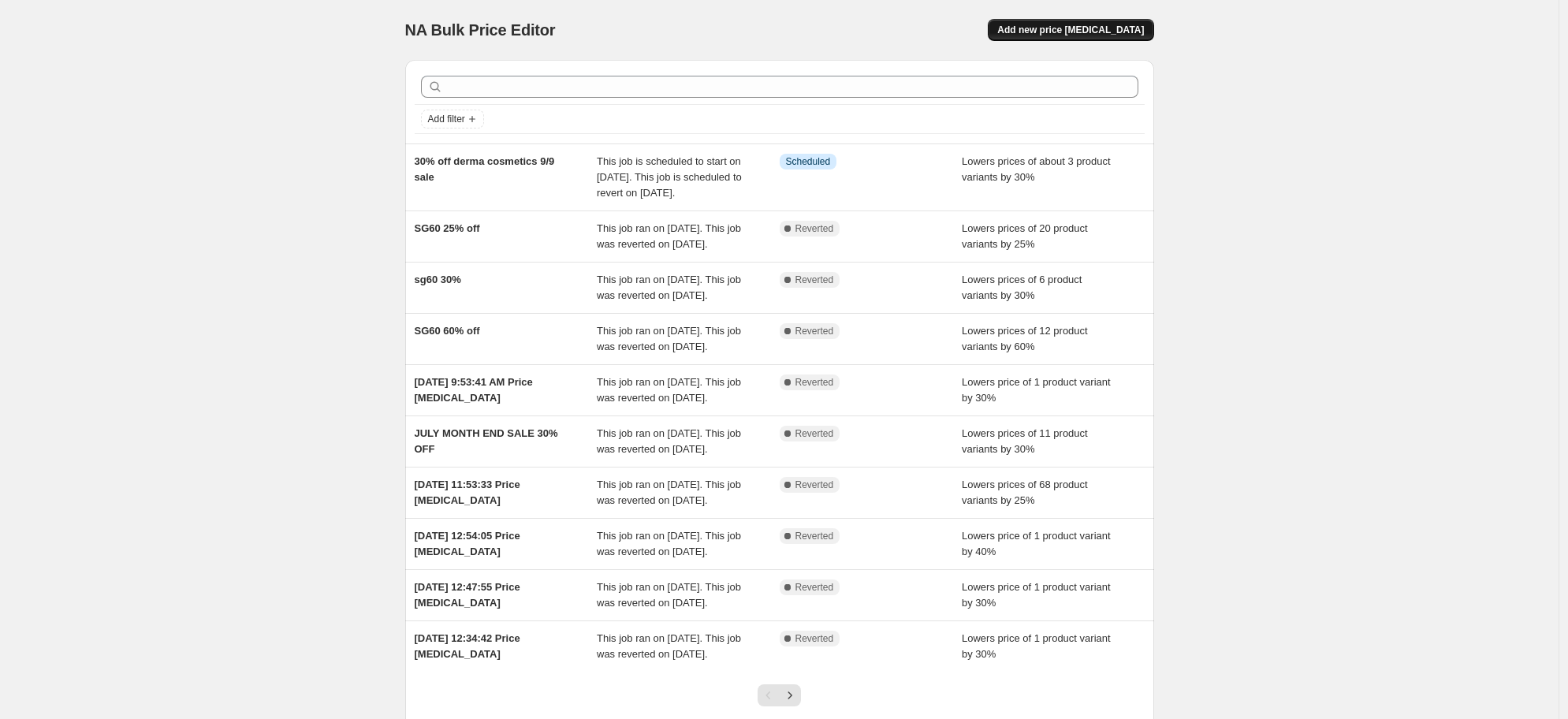
click at [1124, 22] on button "Add new price [MEDICAL_DATA]" at bounding box center [1070, 30] width 165 height 22
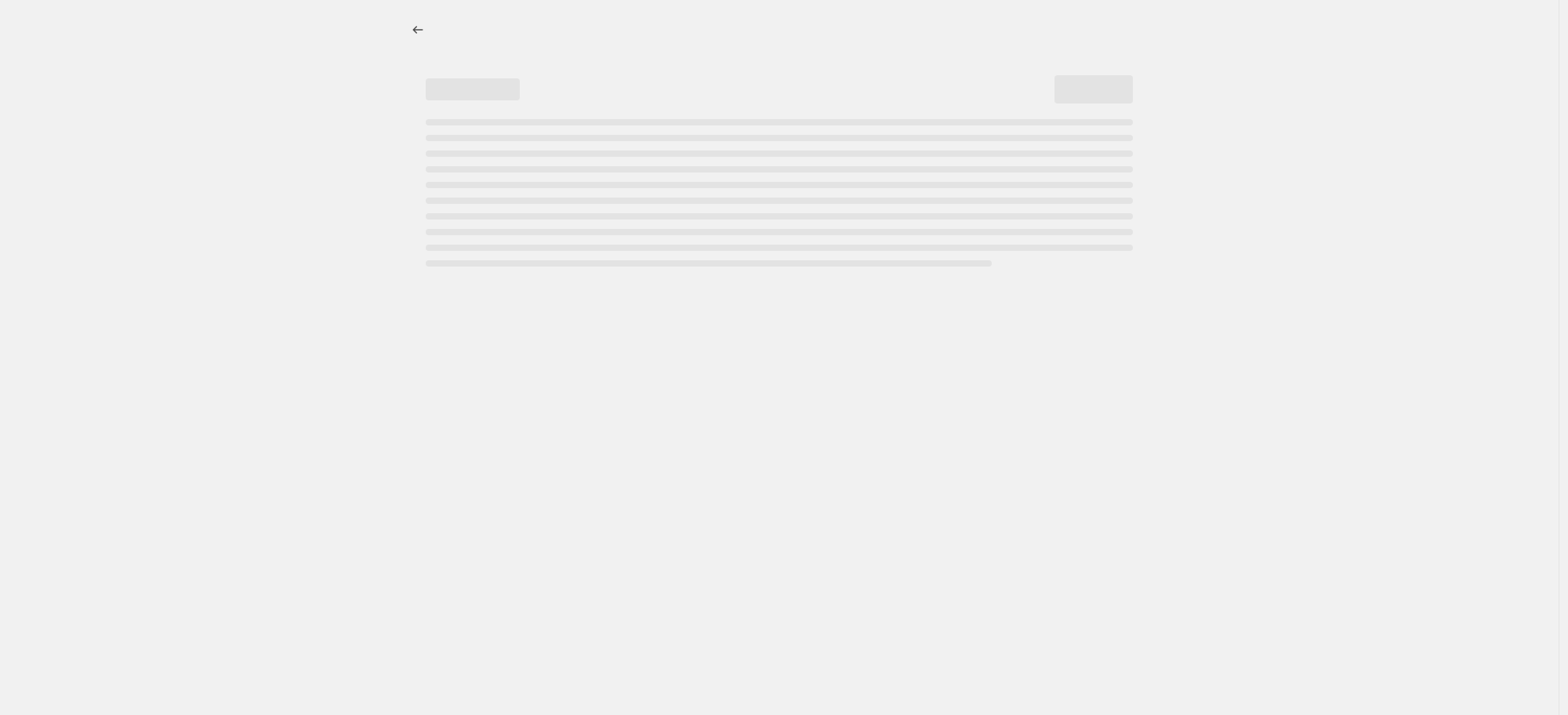
select select "percentage"
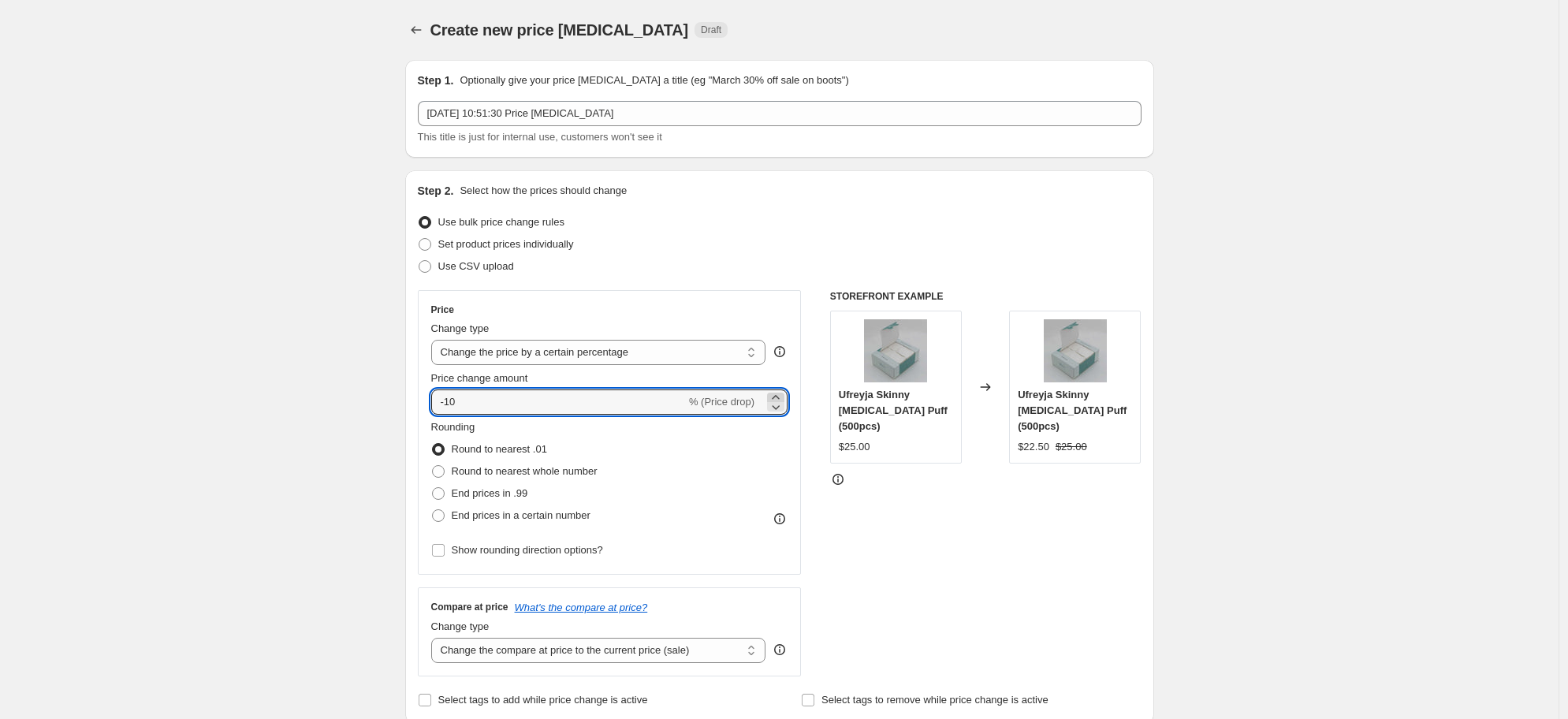
click at [779, 397] on icon at bounding box center [775, 397] width 7 height 4
click at [781, 405] on icon at bounding box center [776, 407] width 8 height 4
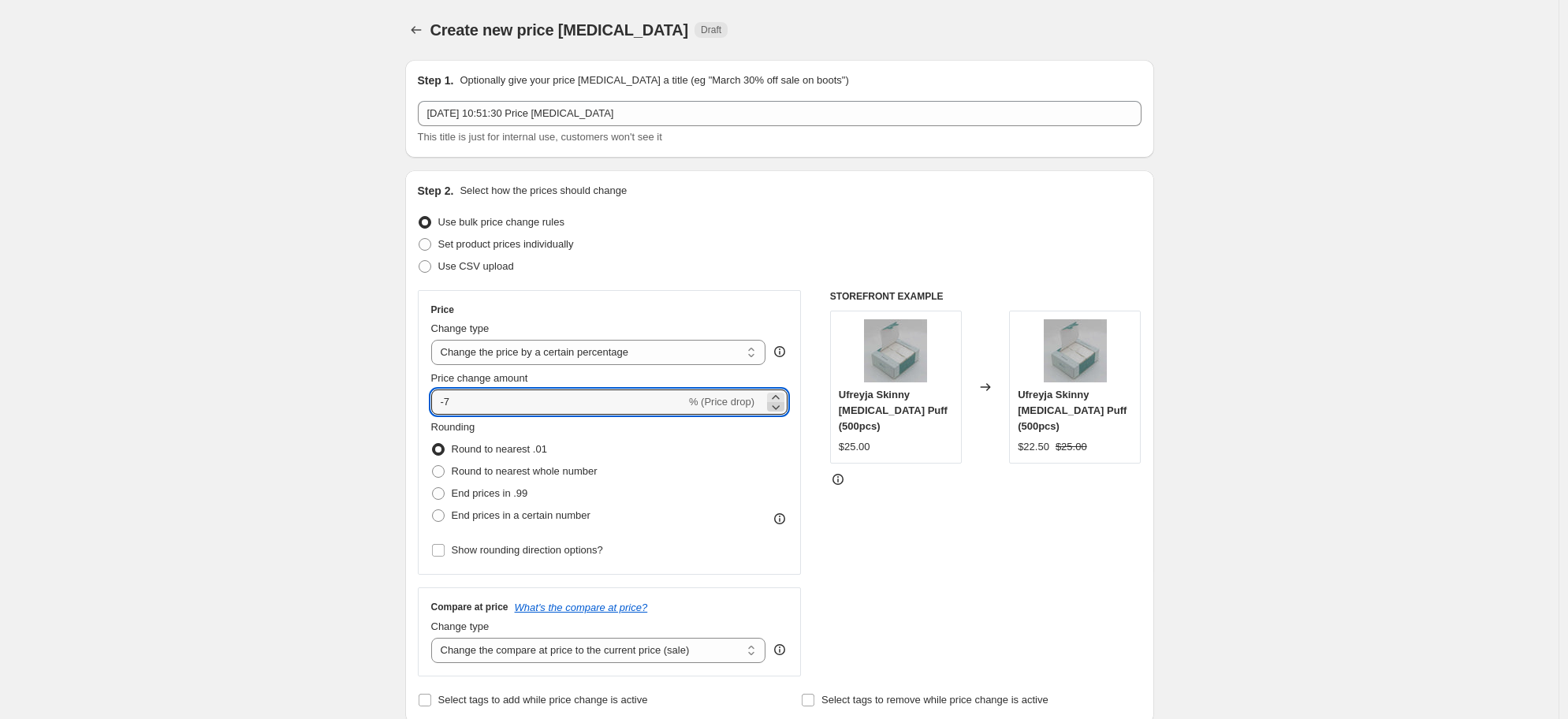
click at [781, 405] on icon at bounding box center [776, 407] width 8 height 4
click at [781, 406] on icon at bounding box center [776, 407] width 8 height 4
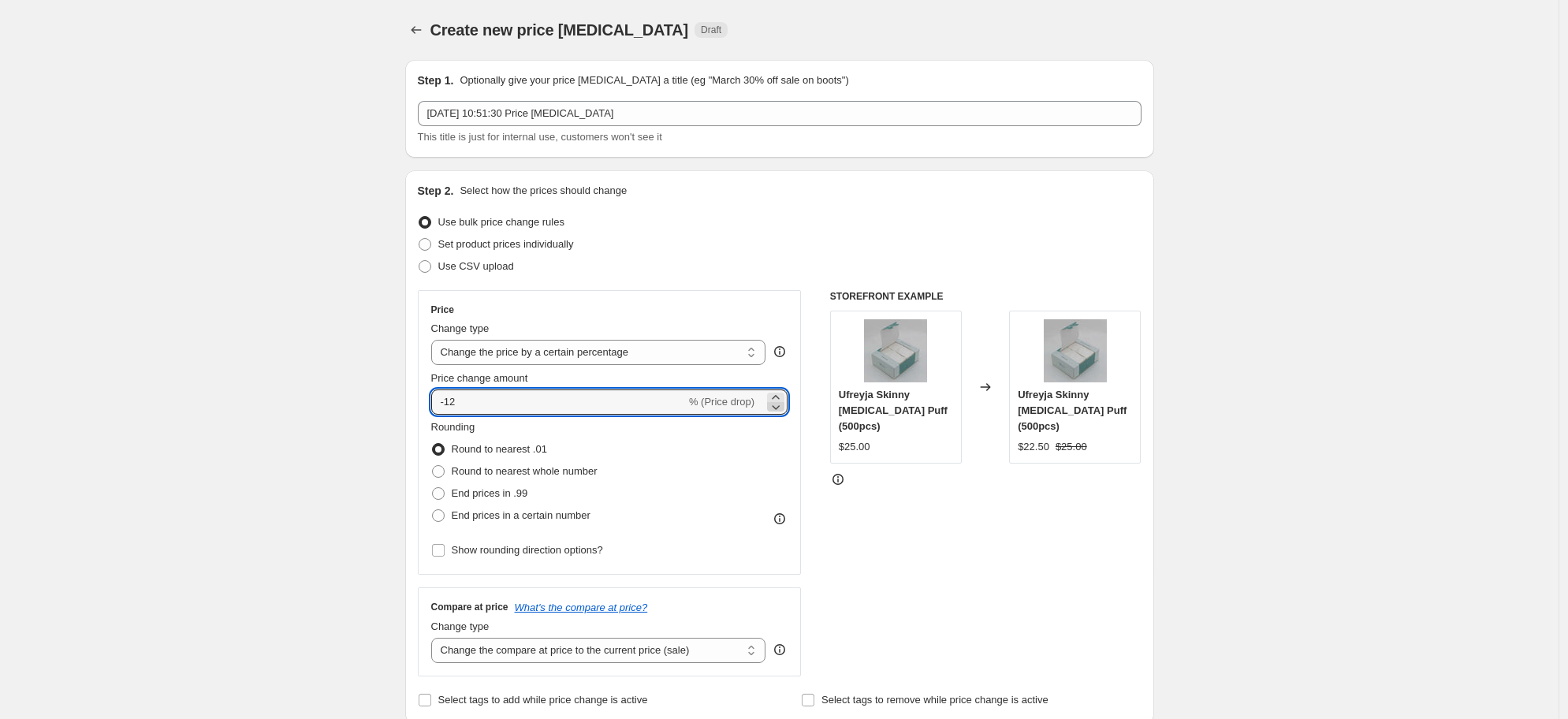
click at [781, 406] on icon at bounding box center [776, 407] width 8 height 4
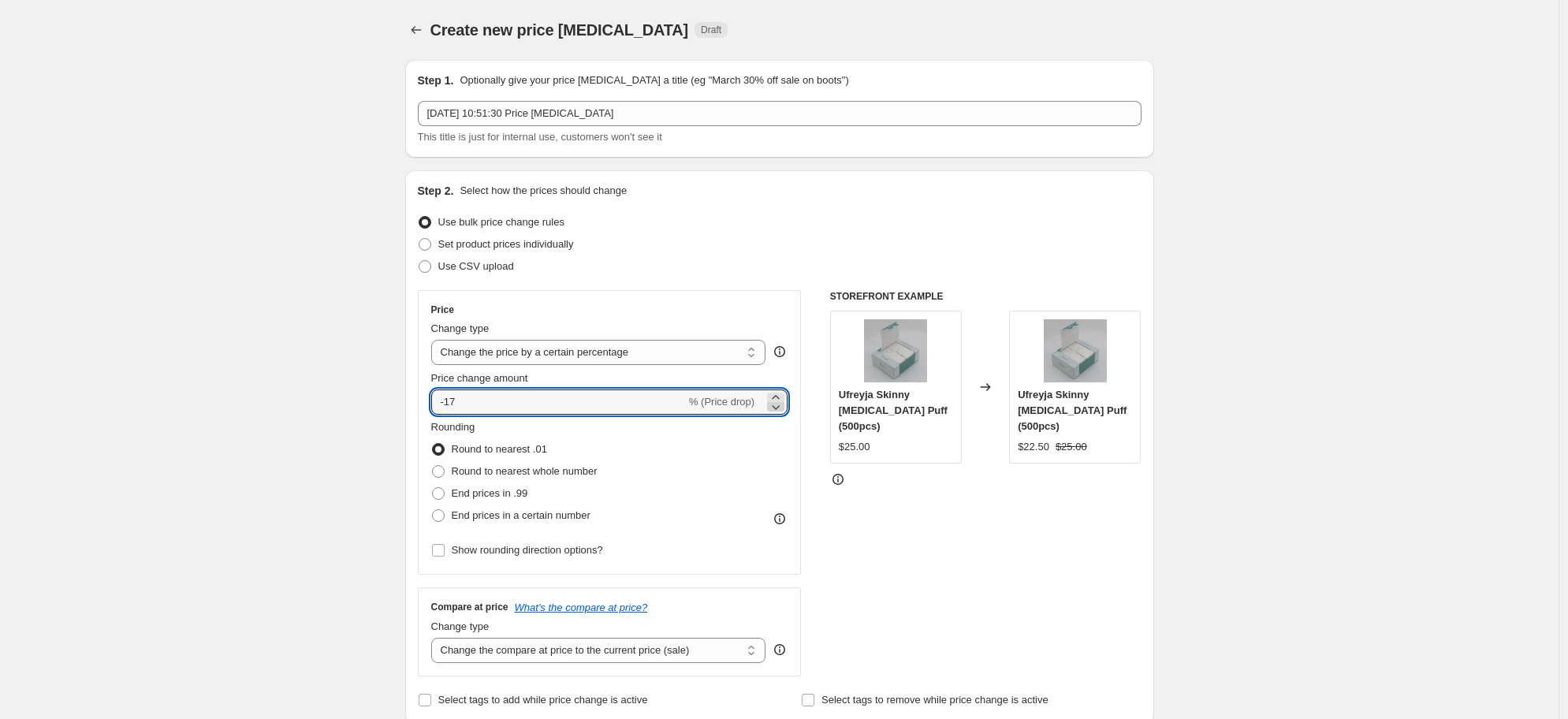
click at [781, 406] on icon at bounding box center [776, 407] width 8 height 4
type input "-20"
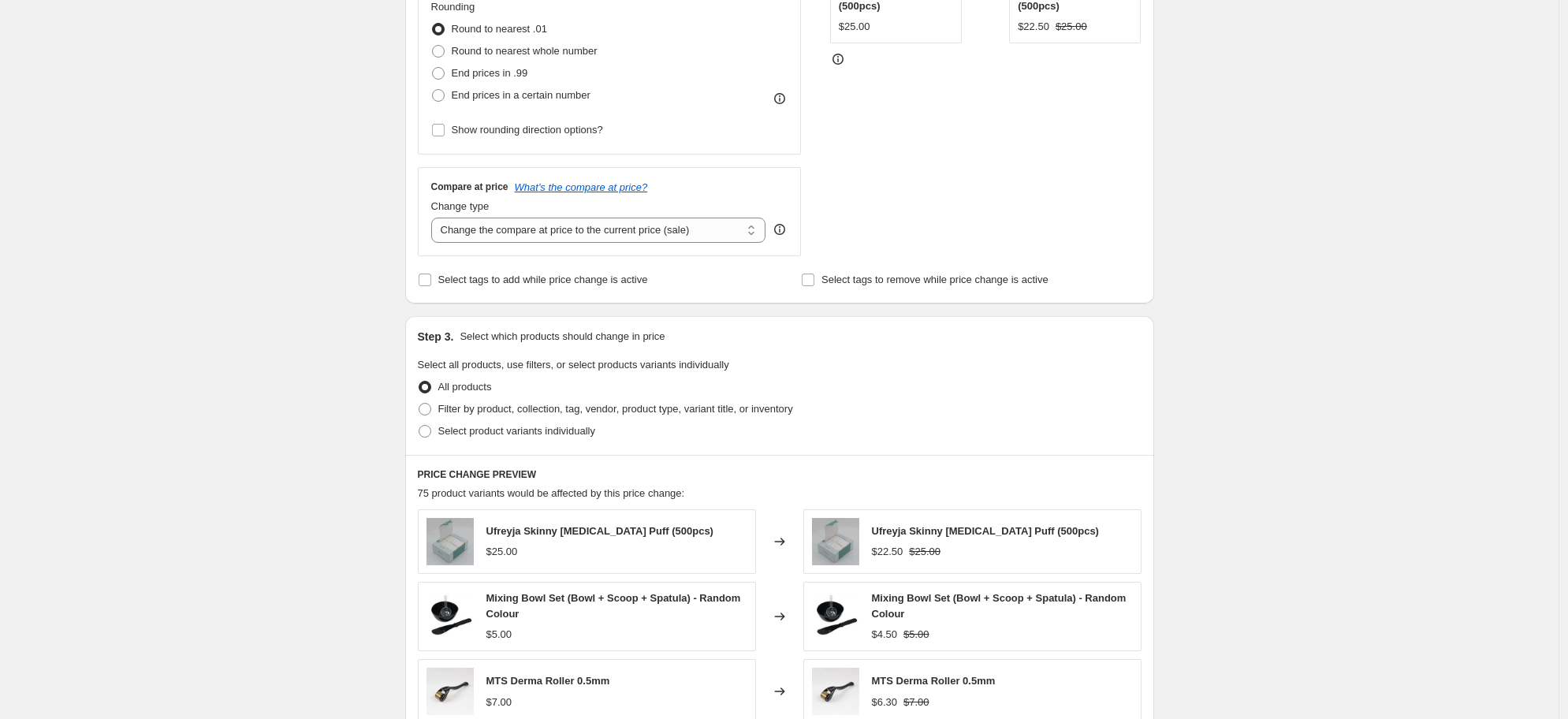
scroll to position [421, 0]
click at [481, 432] on span "Select product variants individually" at bounding box center [517, 429] width 157 height 12
click at [420, 424] on input "Select product variants individually" at bounding box center [419, 423] width 1 height 1
radio input "true"
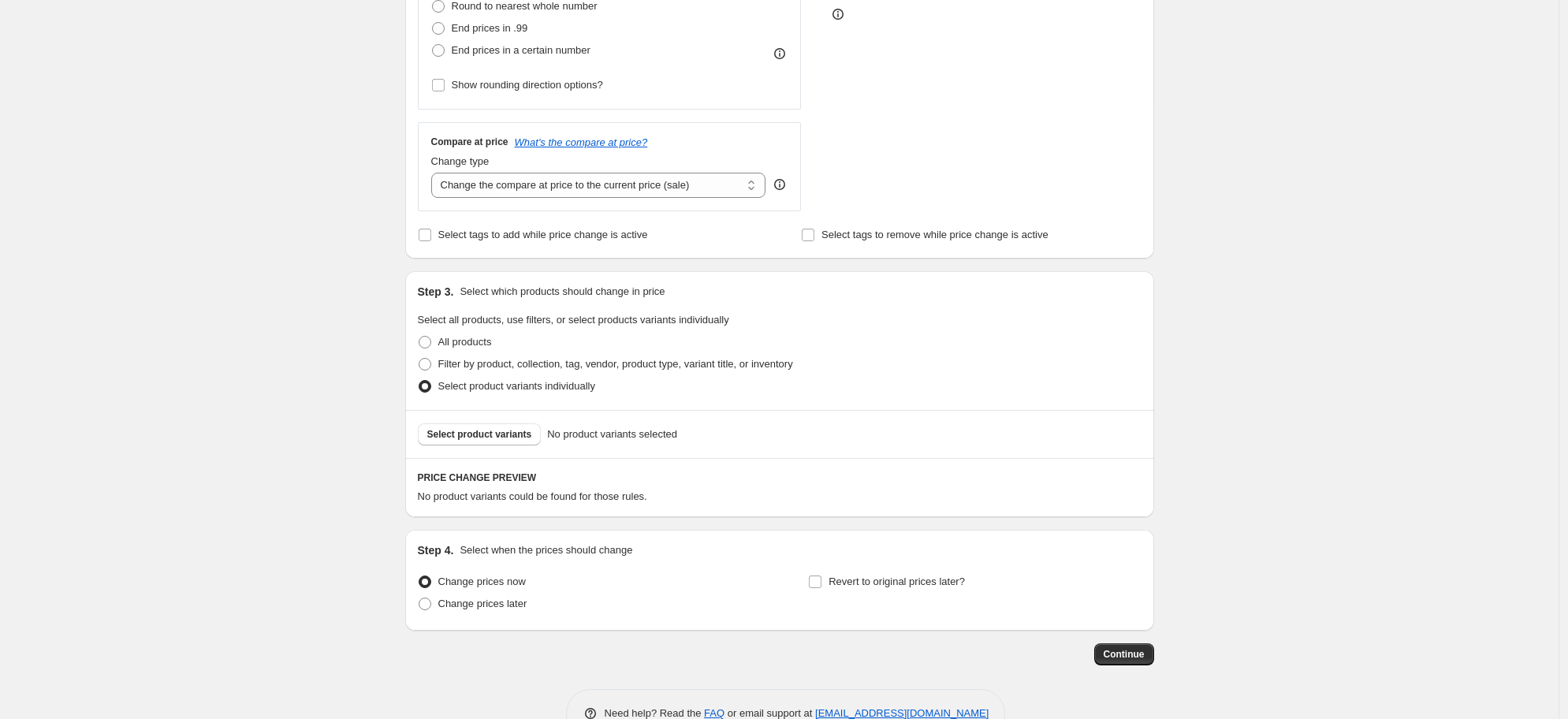
scroll to position [508, 0]
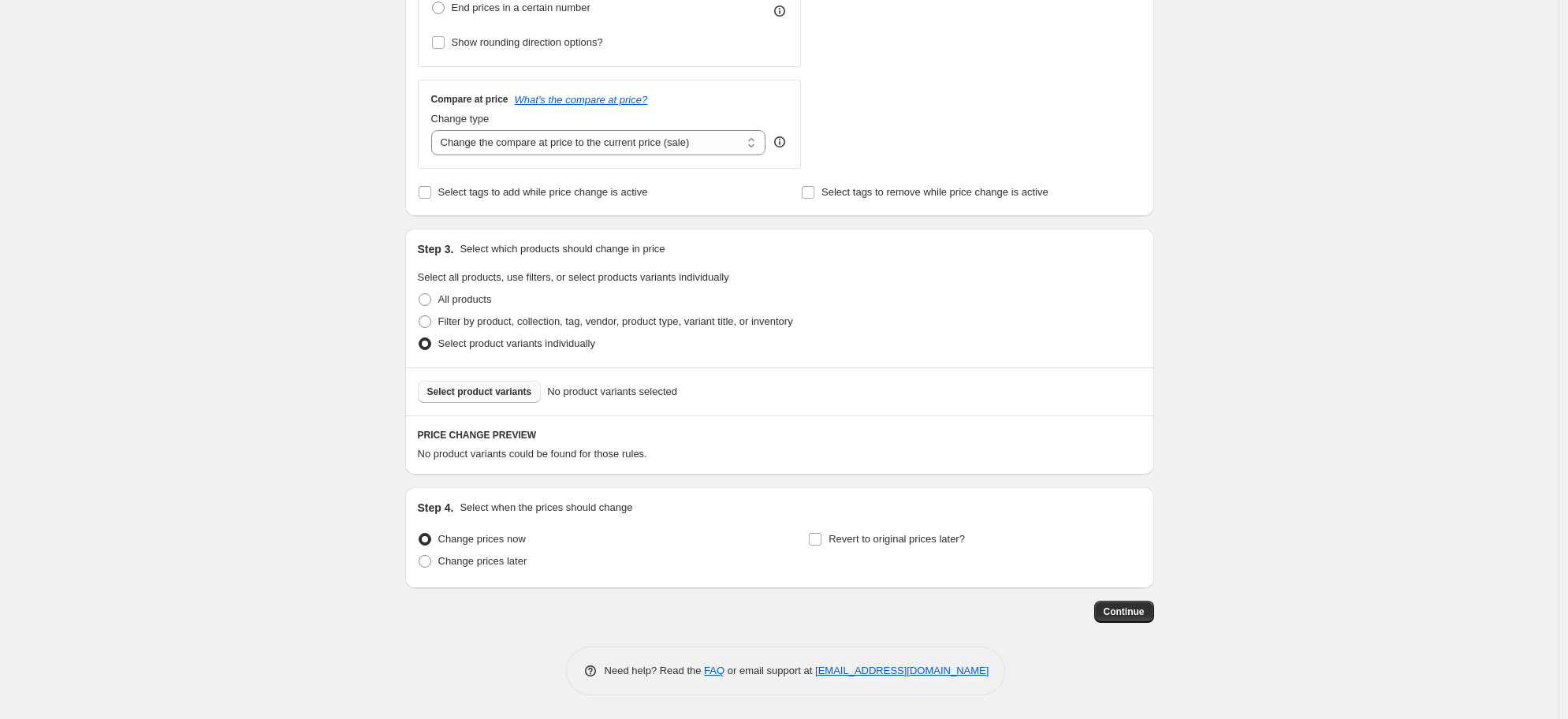
click at [504, 389] on span "Select product variants" at bounding box center [479, 392] width 105 height 13
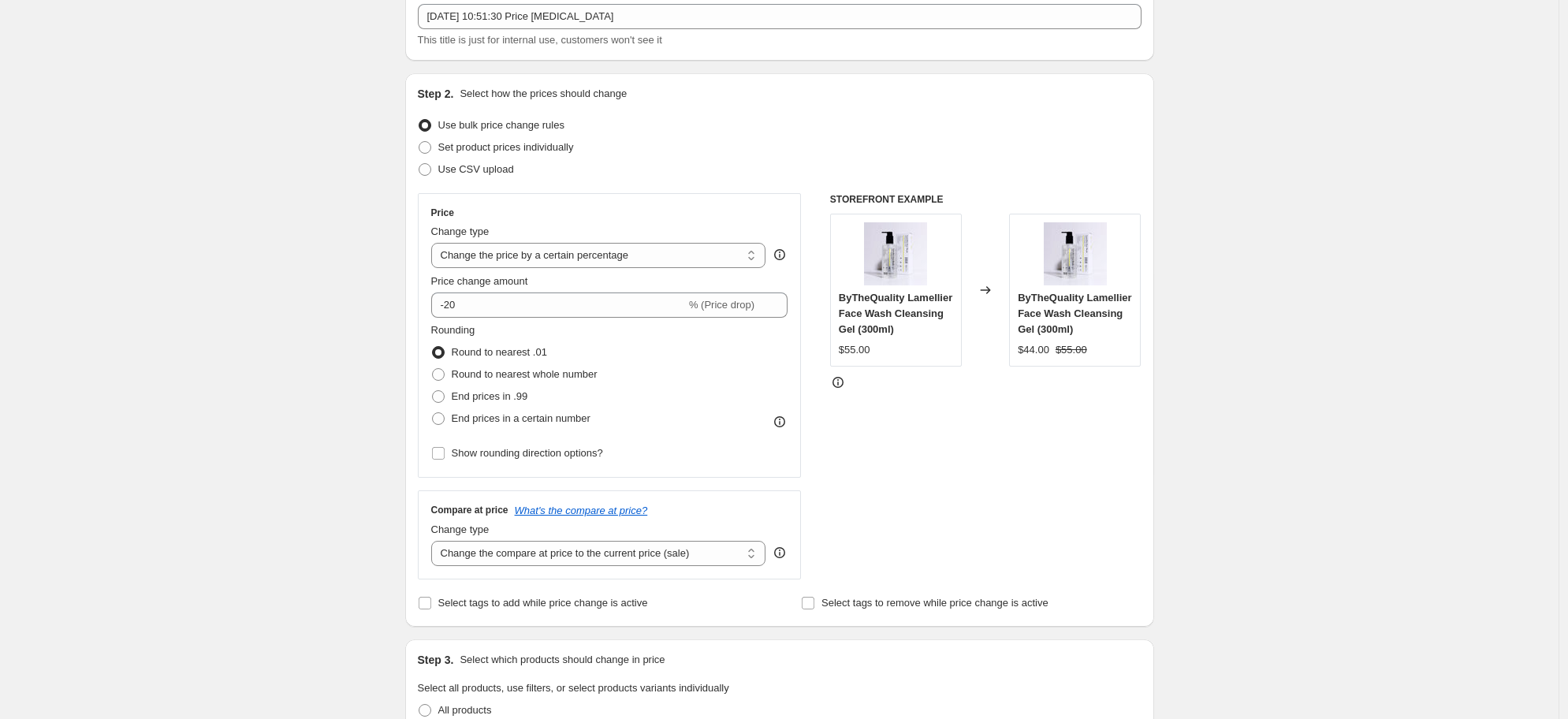
scroll to position [0, 0]
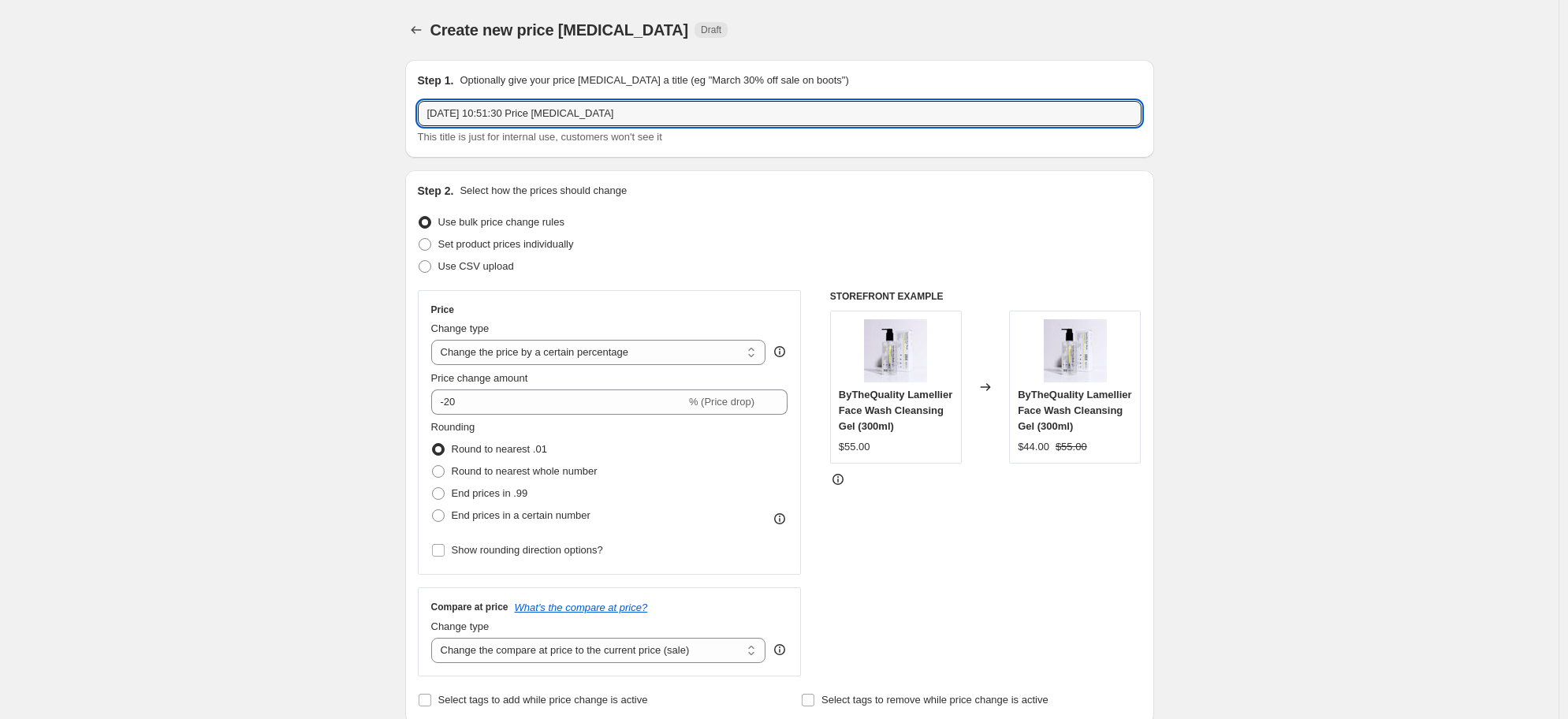
drag, startPoint x: 325, startPoint y: 105, endPoint x: 288, endPoint y: 100, distance: 37.3
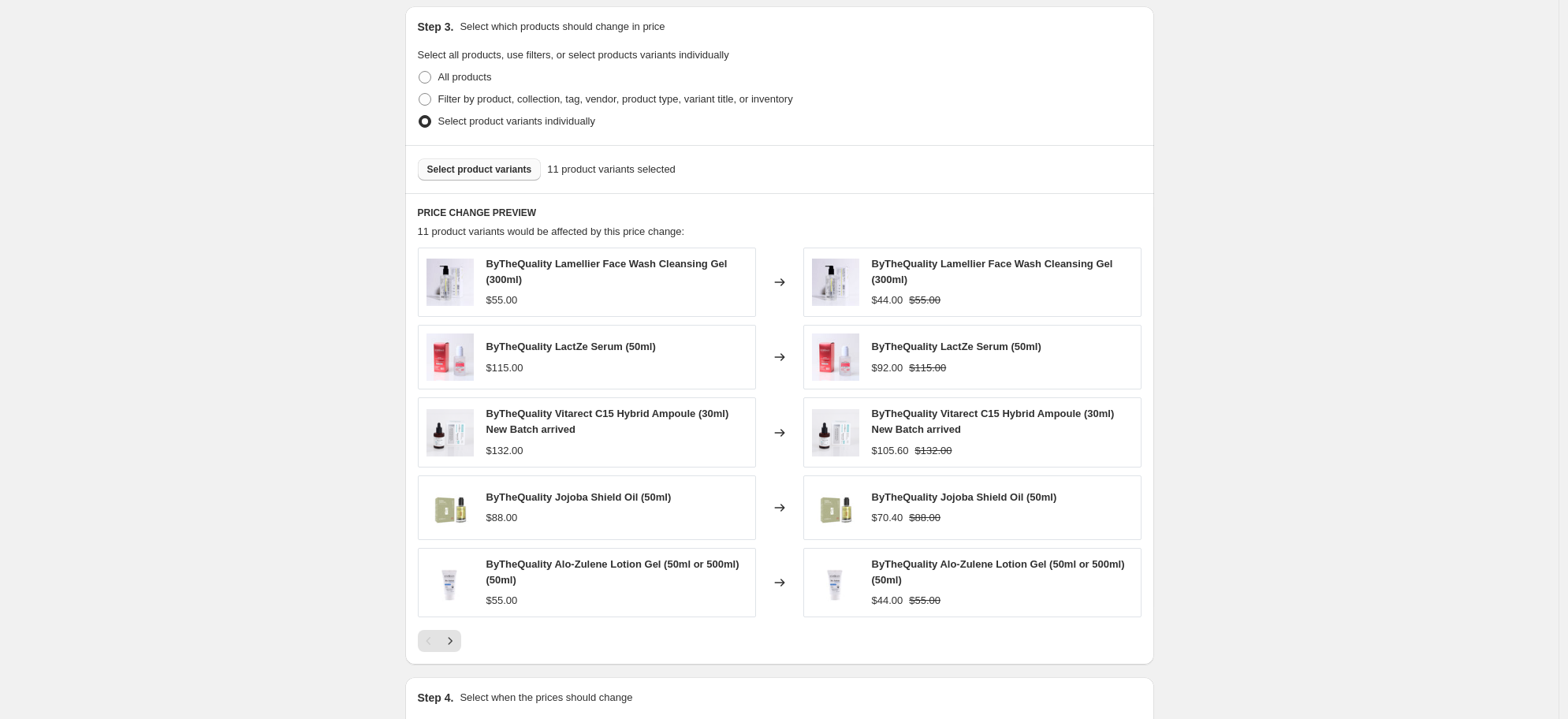
scroll to position [920, 0]
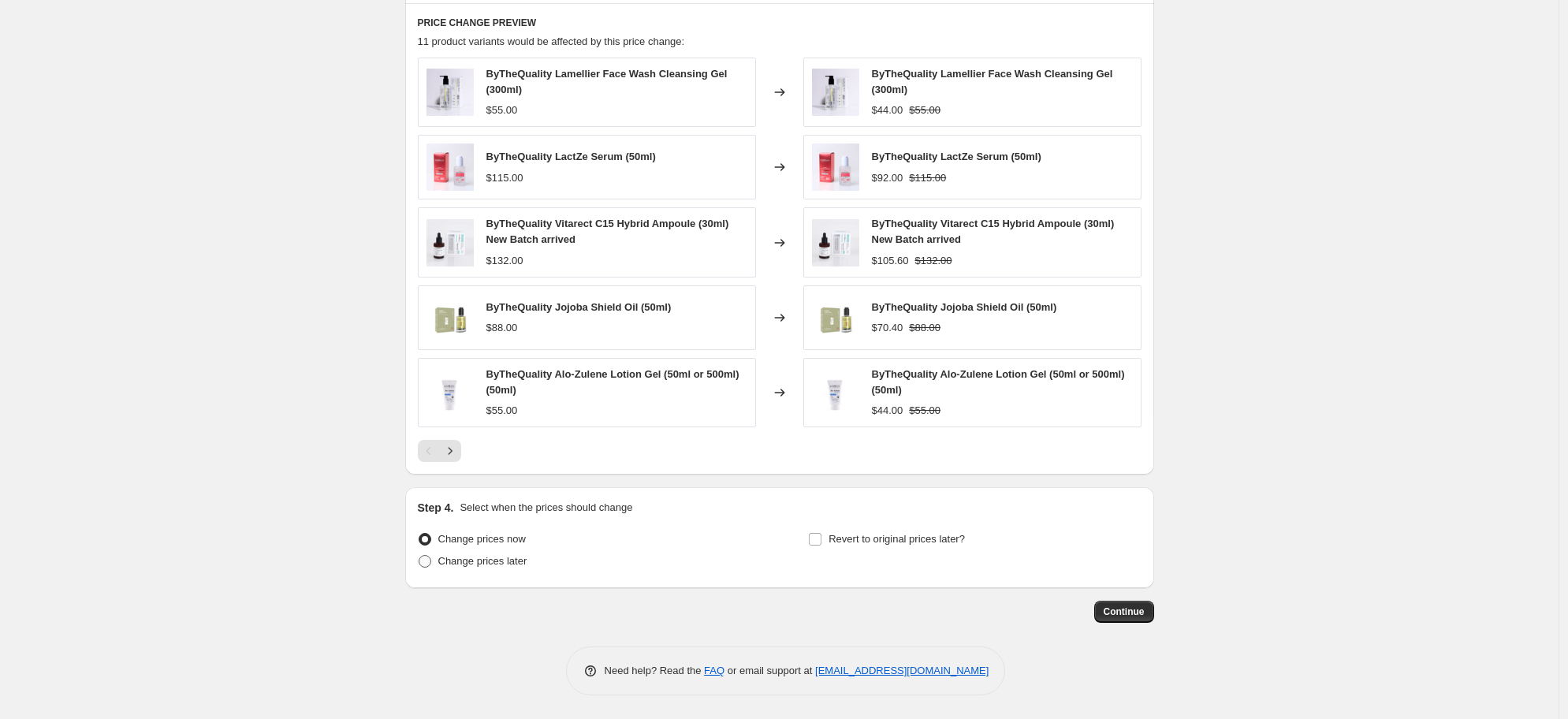
type input "BTQ 20% sale 9/9"
click at [528, 564] on span "Change prices later" at bounding box center [483, 561] width 89 height 12
click at [420, 555] on input "Change prices later" at bounding box center [419, 555] width 1 height 1
radio input "true"
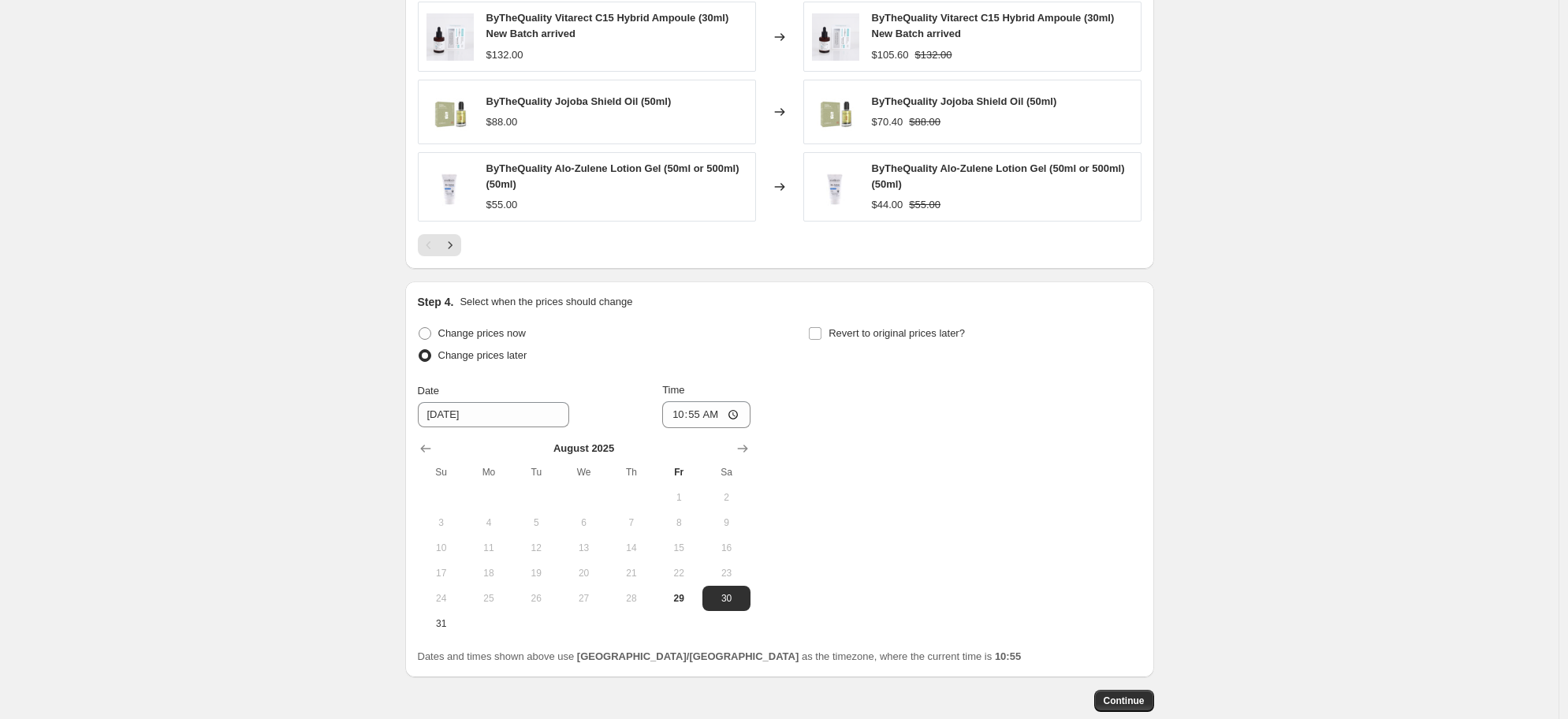
scroll to position [1215, 0]
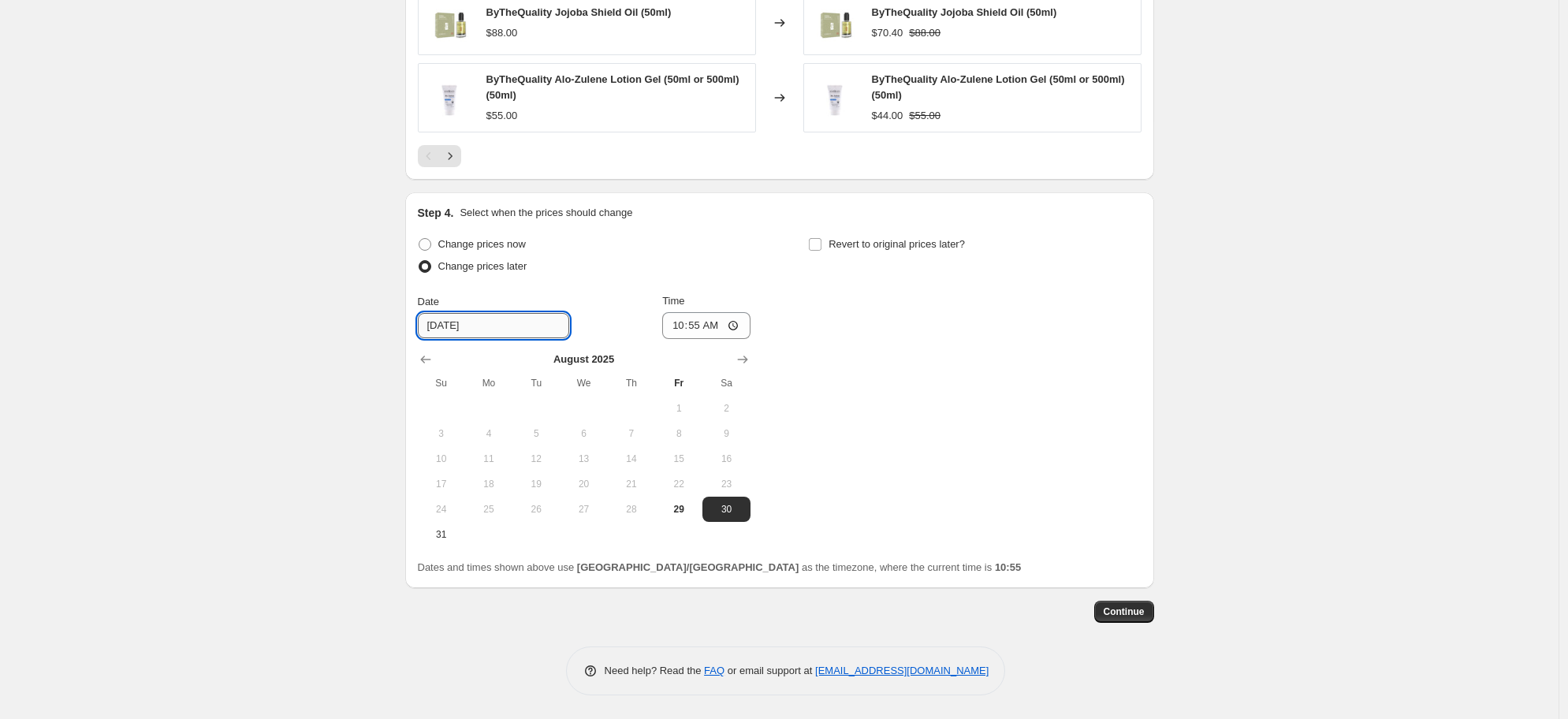
click at [486, 324] on input "[DATE]" at bounding box center [493, 325] width 151 height 25
click at [745, 356] on icon "Show next month, September 2025" at bounding box center [742, 359] width 16 height 16
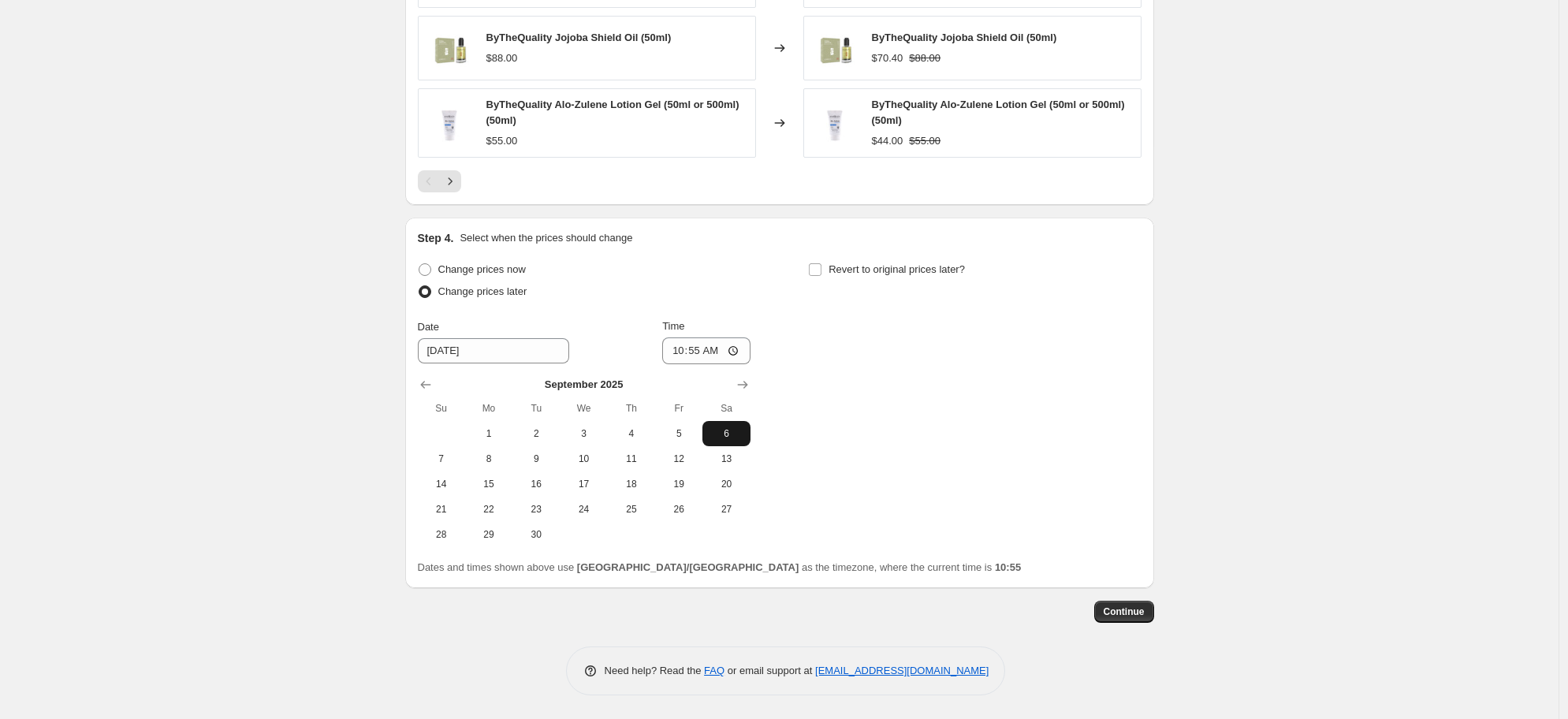
click at [723, 443] on button "6" at bounding box center [726, 433] width 48 height 25
type input "[DATE]"
click at [690, 344] on input "10:55" at bounding box center [706, 350] width 88 height 27
click at [675, 350] on input "10:55" at bounding box center [706, 350] width 88 height 27
type input "00:00"
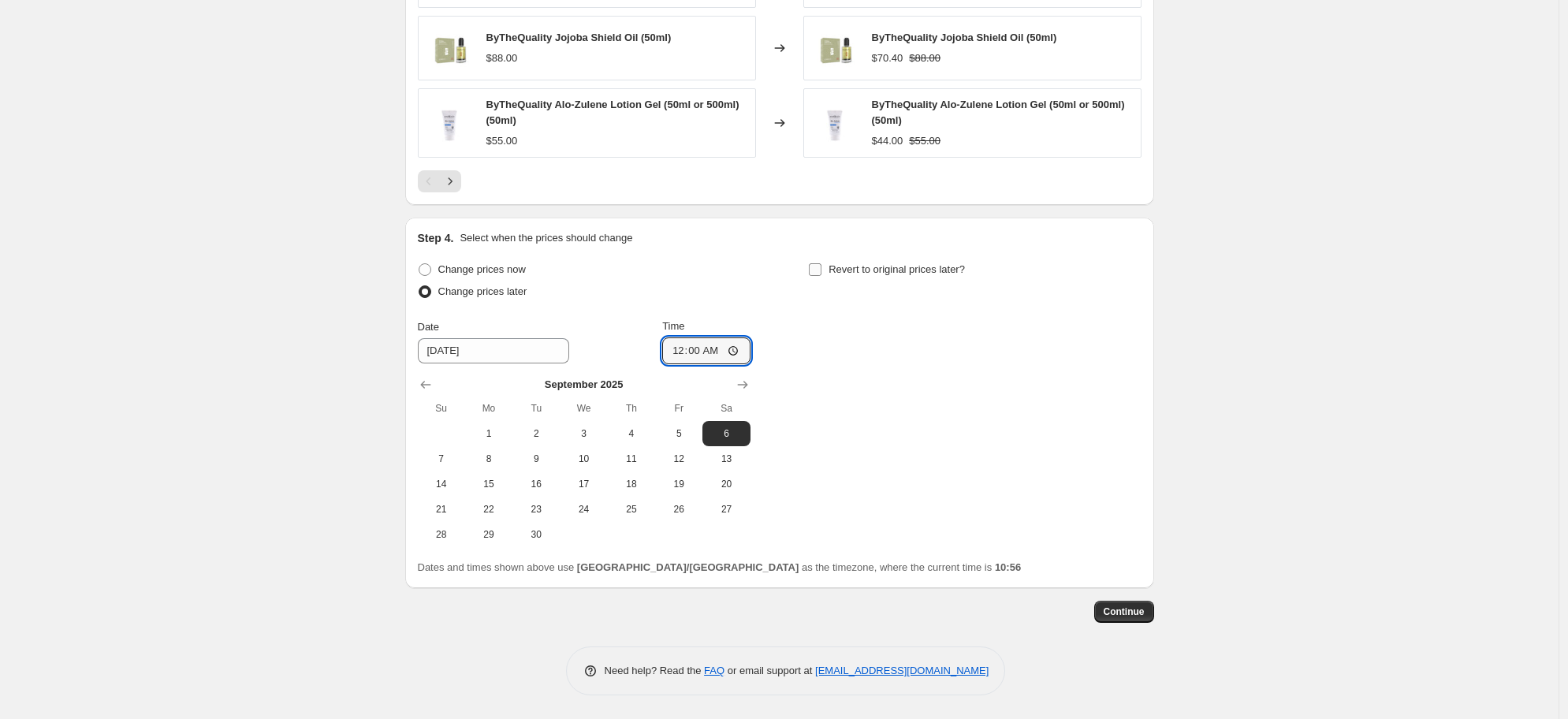
click at [827, 273] on label "Revert to original prices later?" at bounding box center [886, 270] width 157 height 22
click at [821, 273] on input "Revert to original prices later?" at bounding box center [815, 269] width 13 height 13
checkbox input "true"
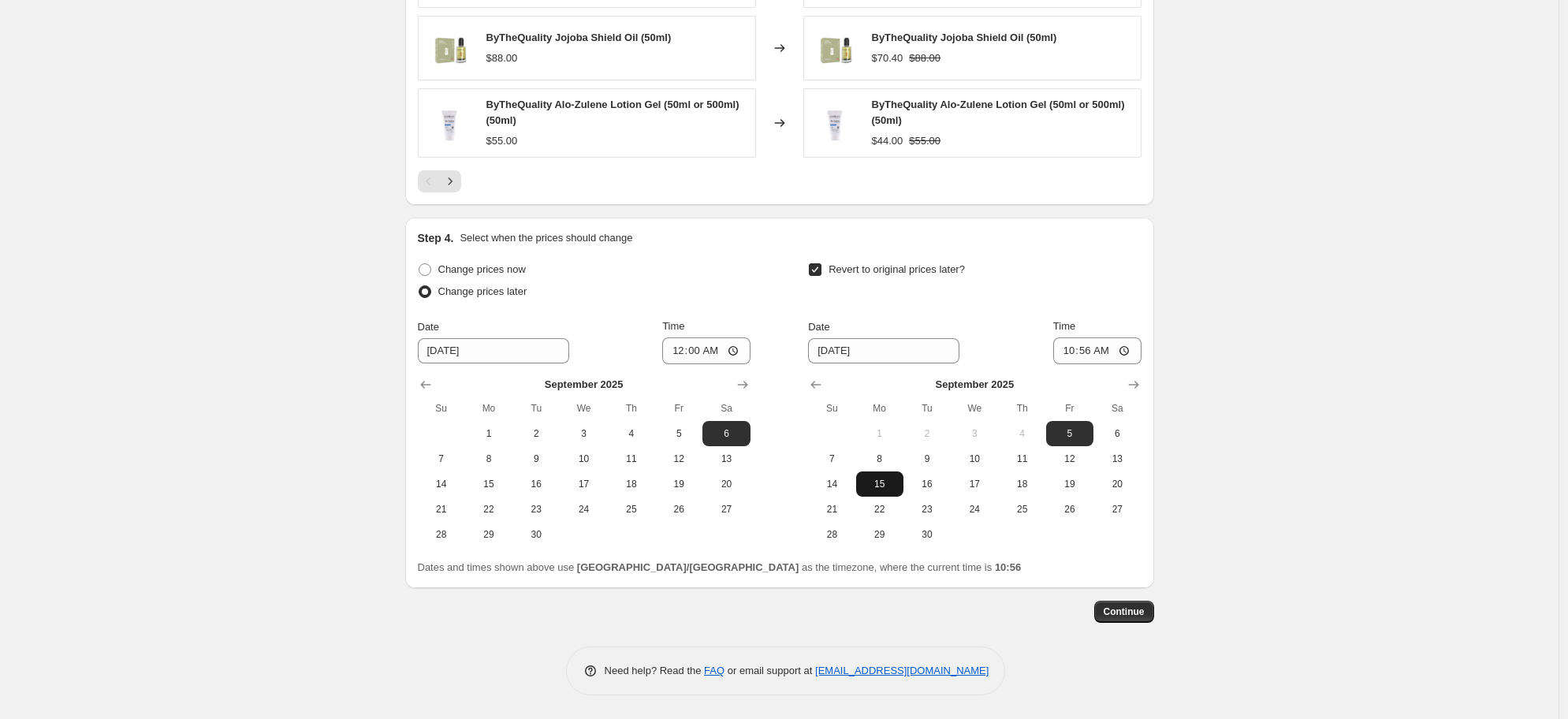
click at [870, 492] on button "15" at bounding box center [880, 484] width 48 height 25
type input "[DATE]"
click at [1088, 348] on input "10:56" at bounding box center [1097, 350] width 88 height 27
click at [1071, 353] on input "10:56" at bounding box center [1097, 350] width 88 height 27
type input "23:59"
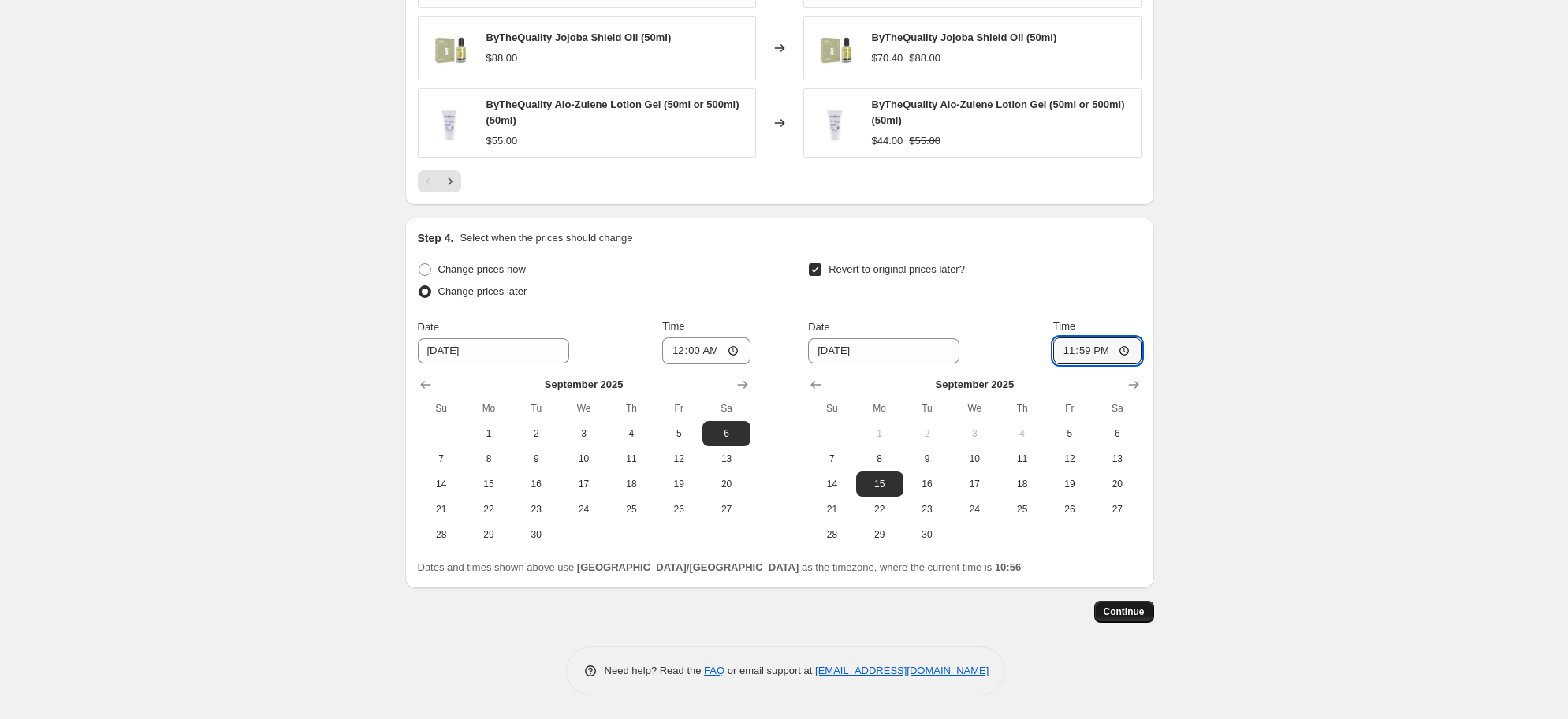
click at [1116, 608] on span "Continue" at bounding box center [1124, 612] width 41 height 13
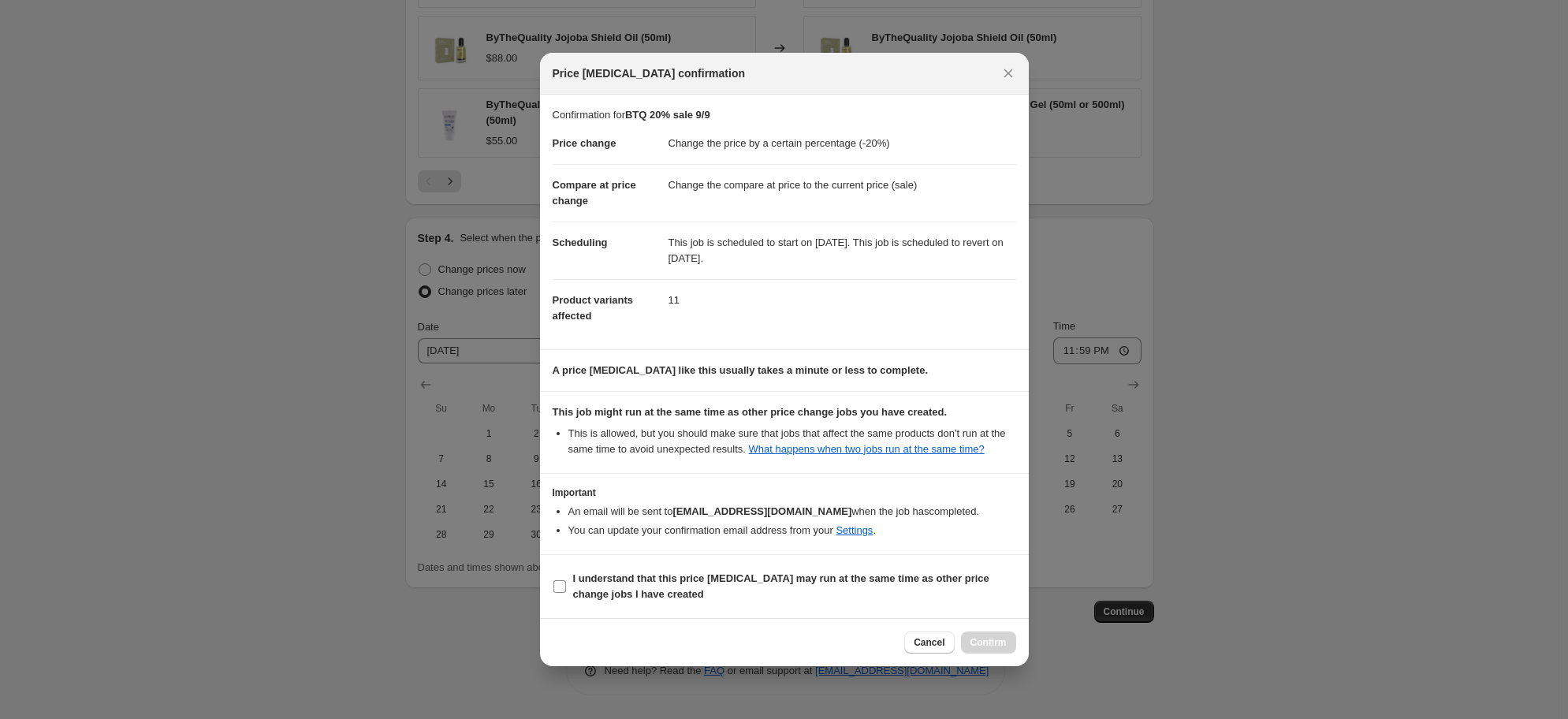
click at [614, 583] on b "I understand that this price [MEDICAL_DATA] may run at the same time as other p…" at bounding box center [781, 587] width 416 height 28
click at [566, 583] on input "I understand that this price [MEDICAL_DATA] may run at the same time as other p…" at bounding box center [560, 587] width 13 height 13
checkbox input "true"
click at [984, 649] on span "Confirm" at bounding box center [989, 642] width 36 height 13
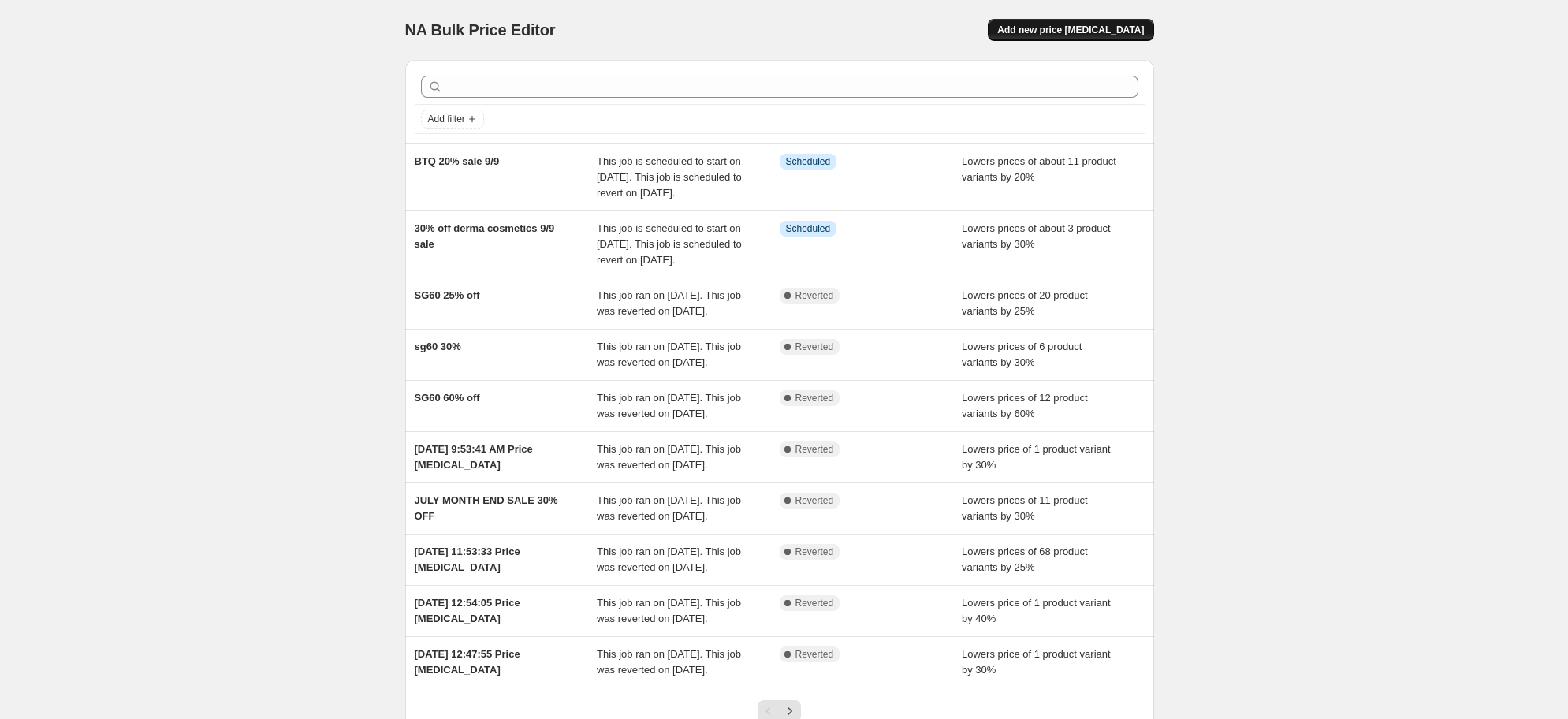
click at [1066, 32] on span "Add new price [MEDICAL_DATA]" at bounding box center [1070, 29] width 146 height 13
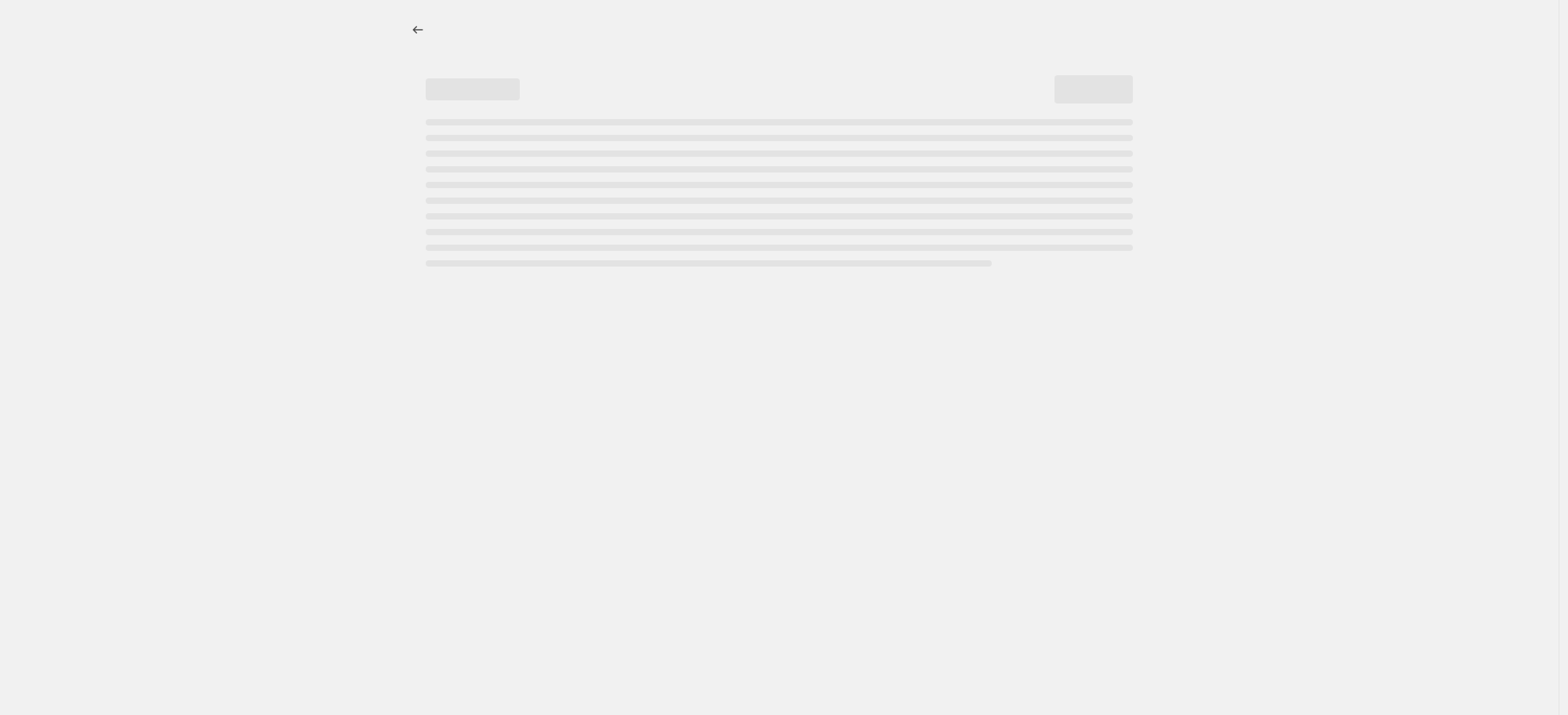
select select "percentage"
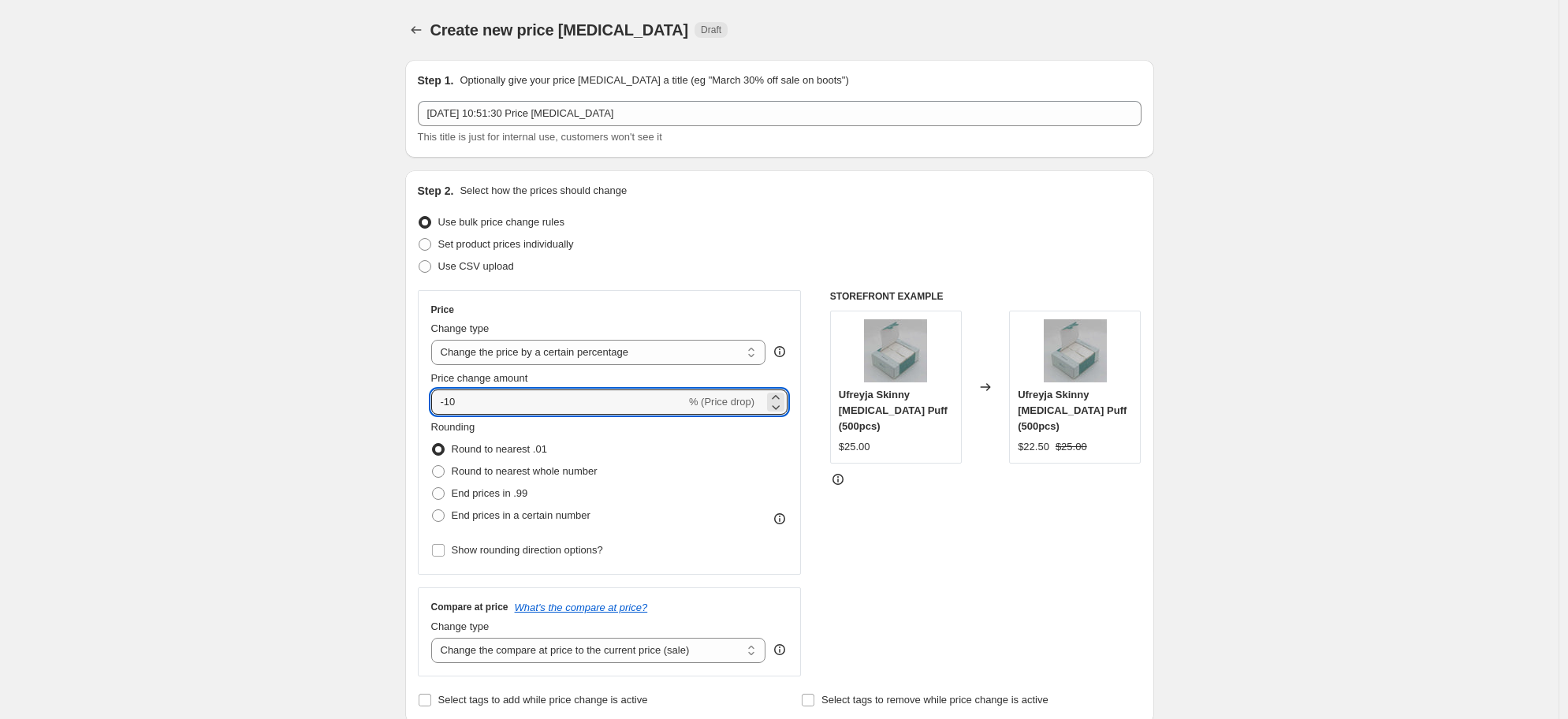
drag, startPoint x: 616, startPoint y: 410, endPoint x: 355, endPoint y: 395, distance: 261.4
type input "4"
type input "0"
click at [749, 474] on div "Rounding Round to nearest .01 Round to nearest whole number End prices in .99 E…" at bounding box center [609, 473] width 357 height 107
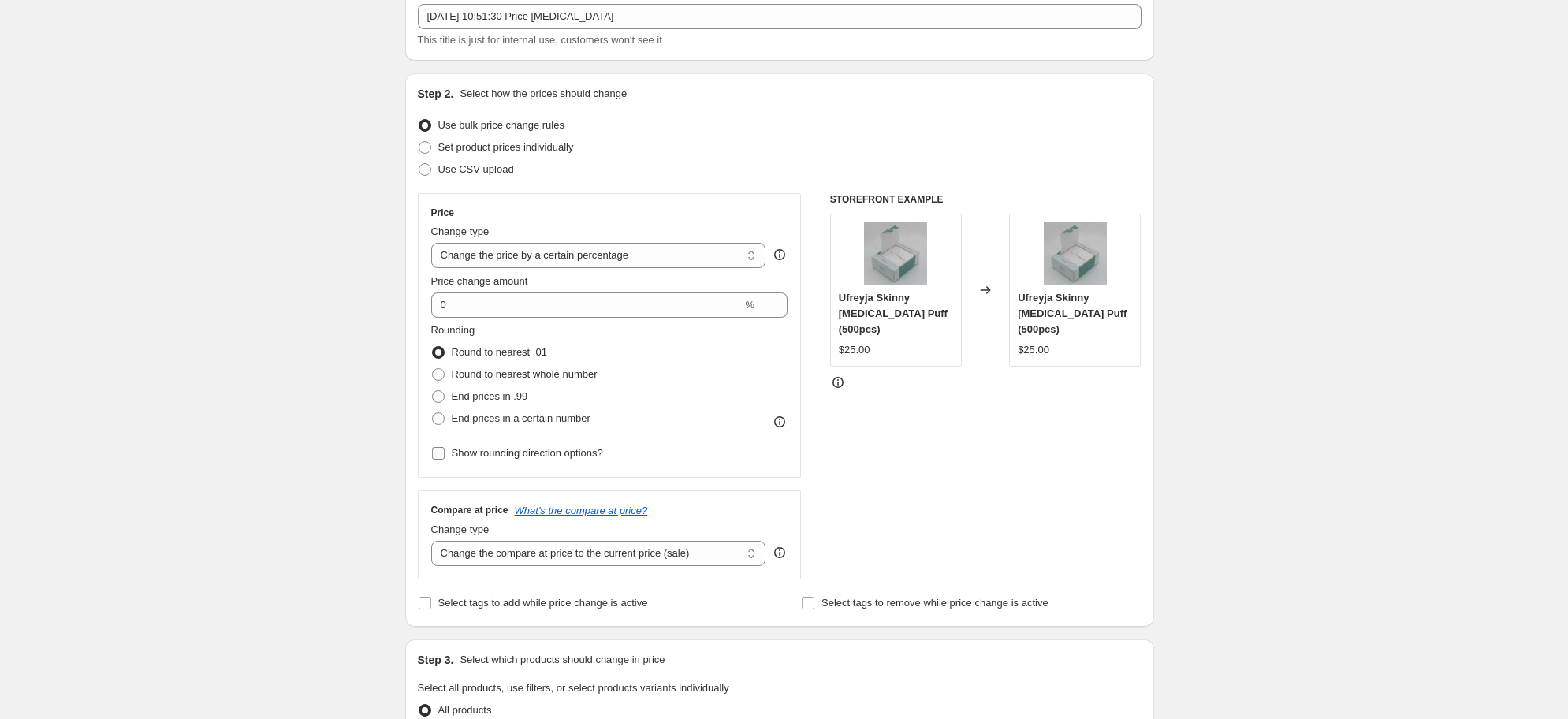
scroll to position [242, 0]
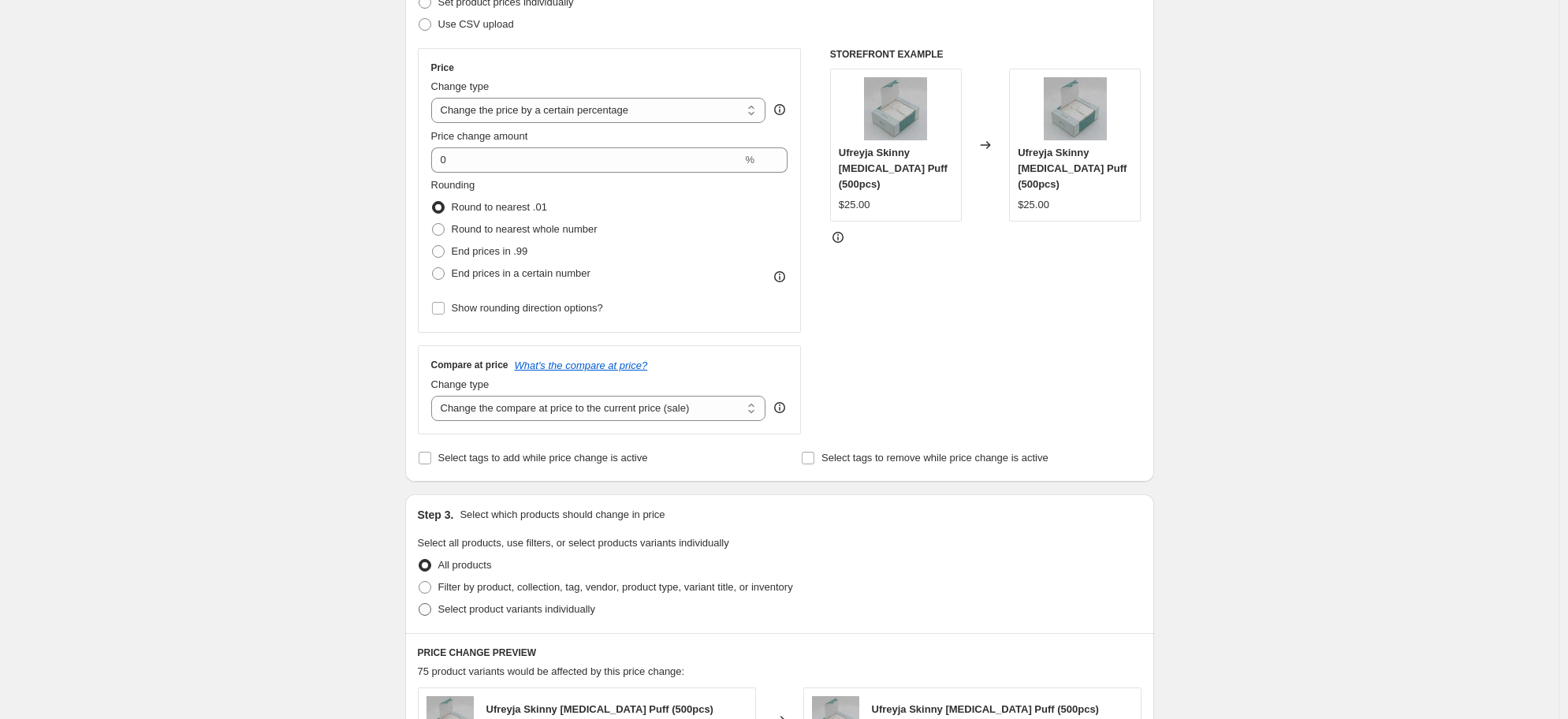
click at [516, 608] on span "Select product variants individually" at bounding box center [517, 609] width 157 height 12
click at [420, 604] on input "Select product variants individually" at bounding box center [419, 603] width 1 height 1
radio input "true"
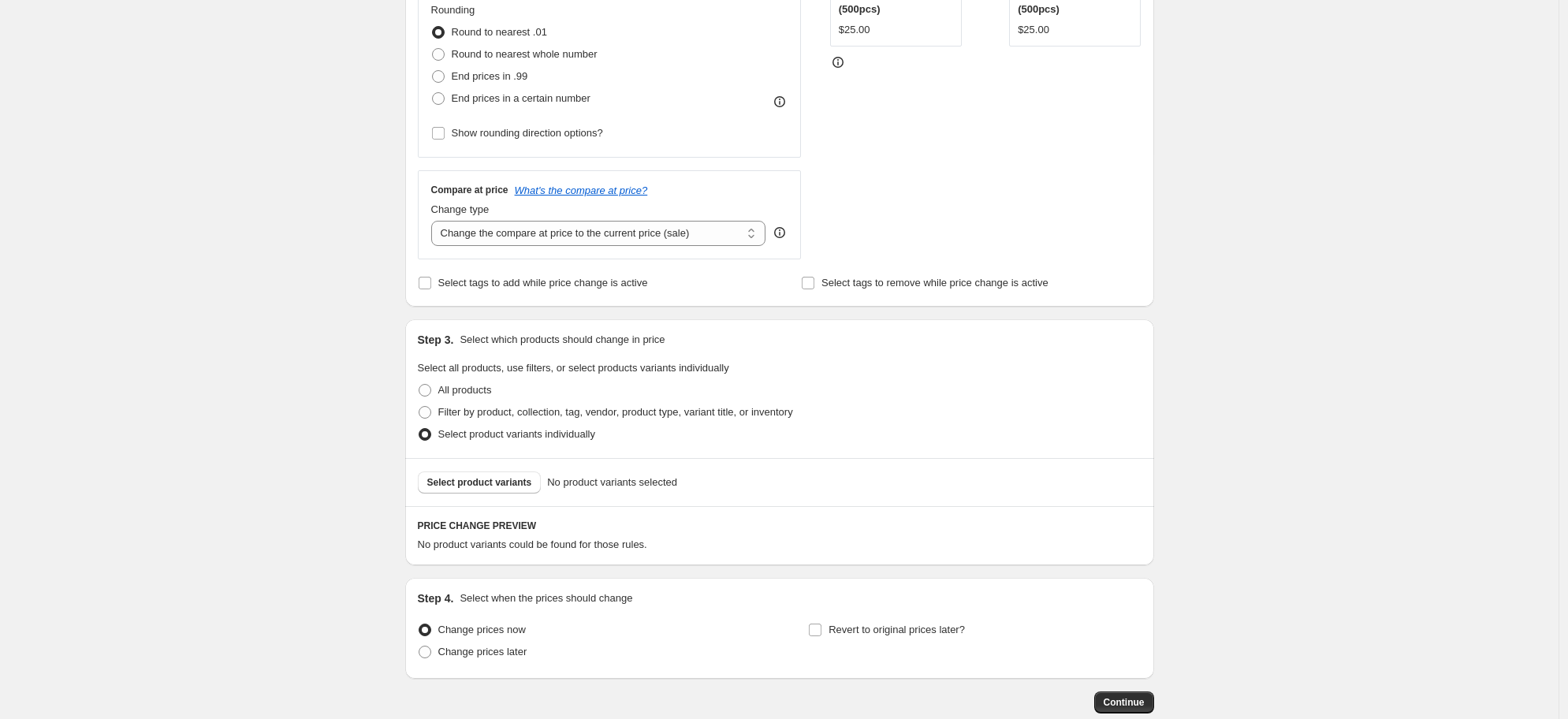
scroll to position [508, 0]
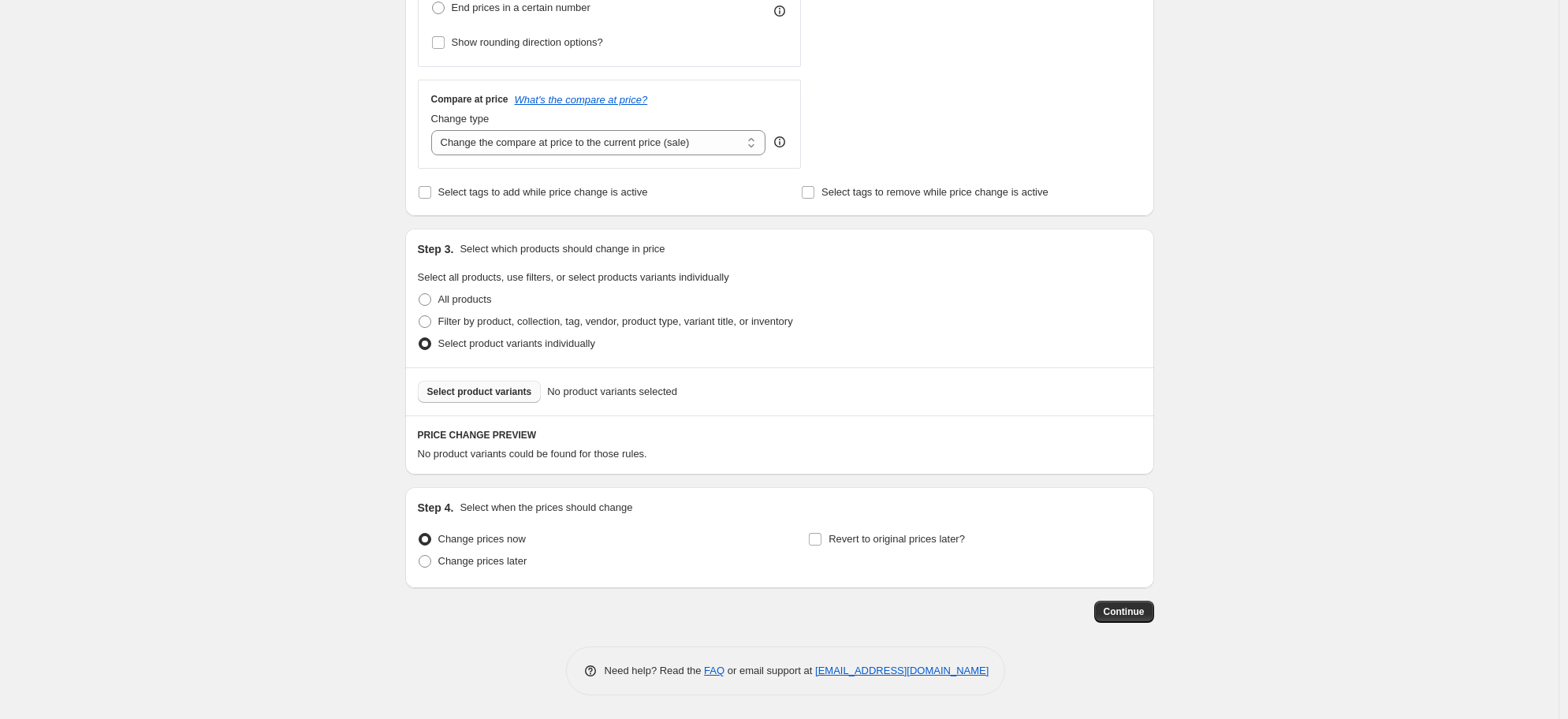
click at [503, 394] on span "Select product variants" at bounding box center [479, 392] width 105 height 13
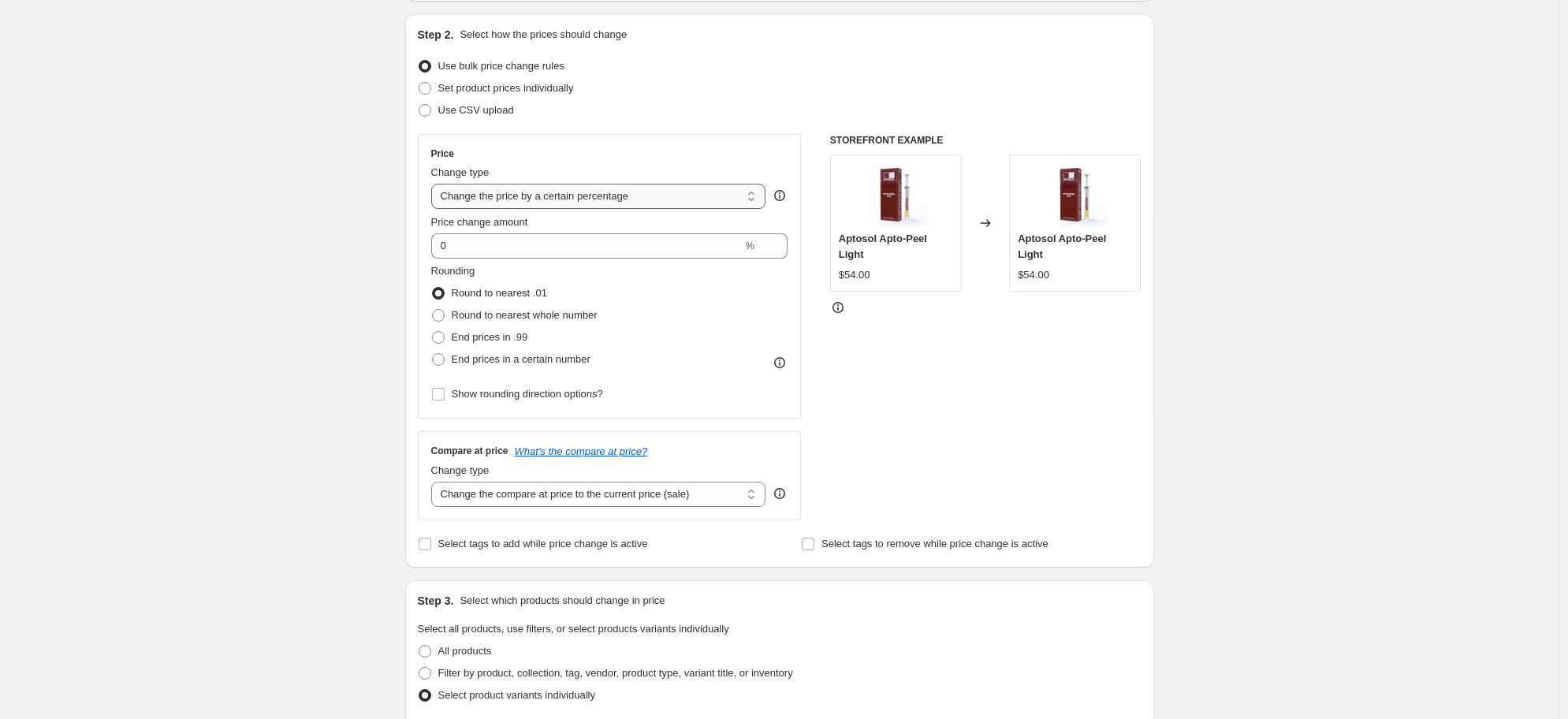
scroll to position [0, 0]
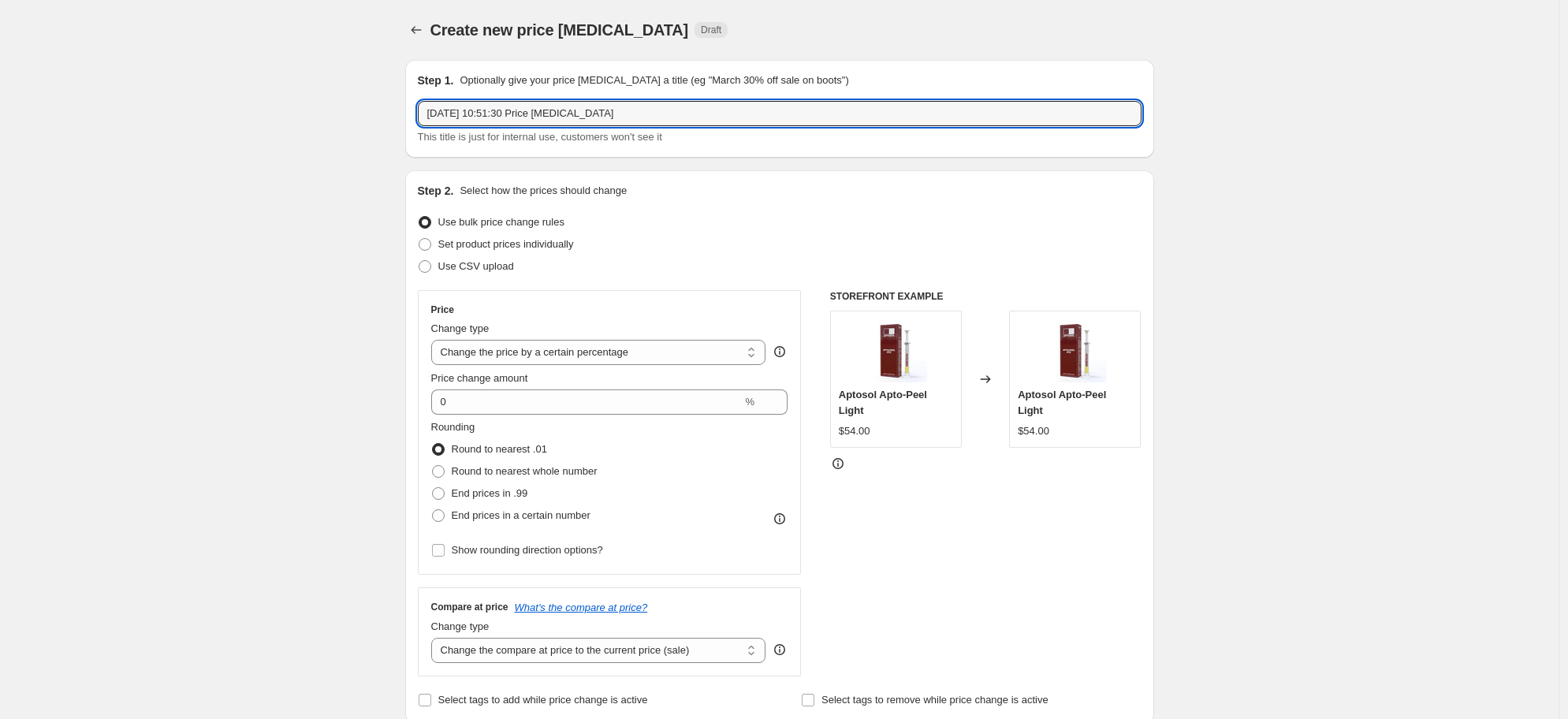
drag, startPoint x: 425, startPoint y: 102, endPoint x: 169, endPoint y: 41, distance: 263.2
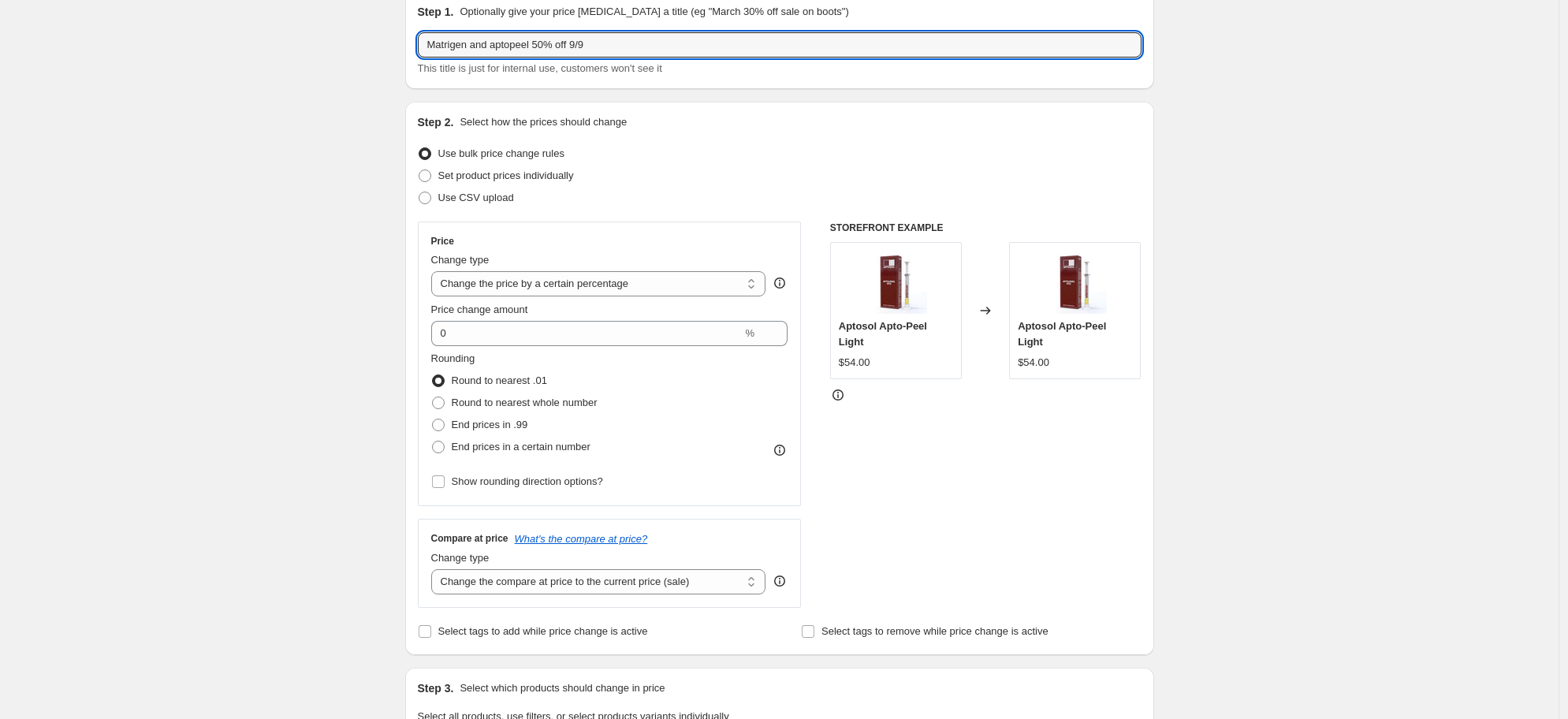
scroll to position [146, 0]
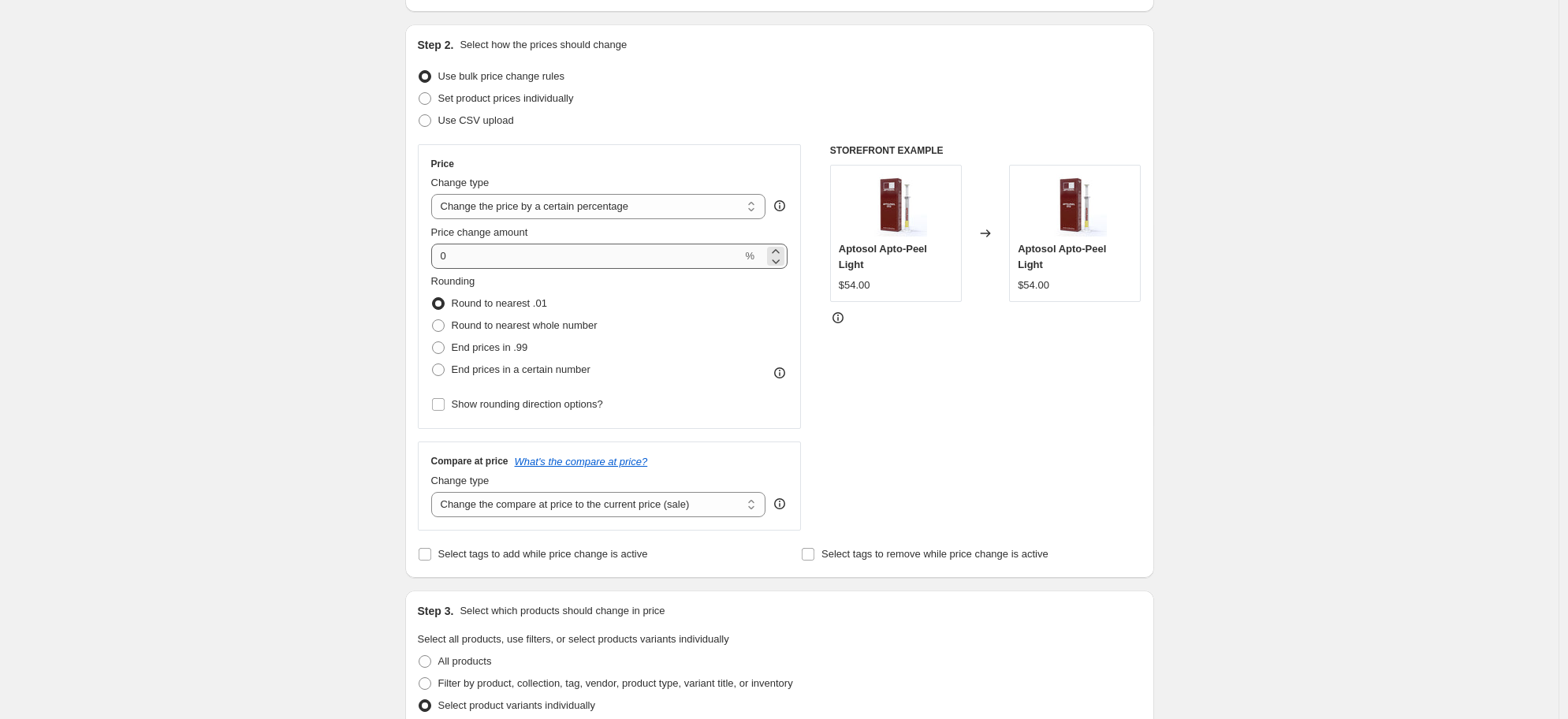
type input "Matrigen and aptopeel 50% off 9/9"
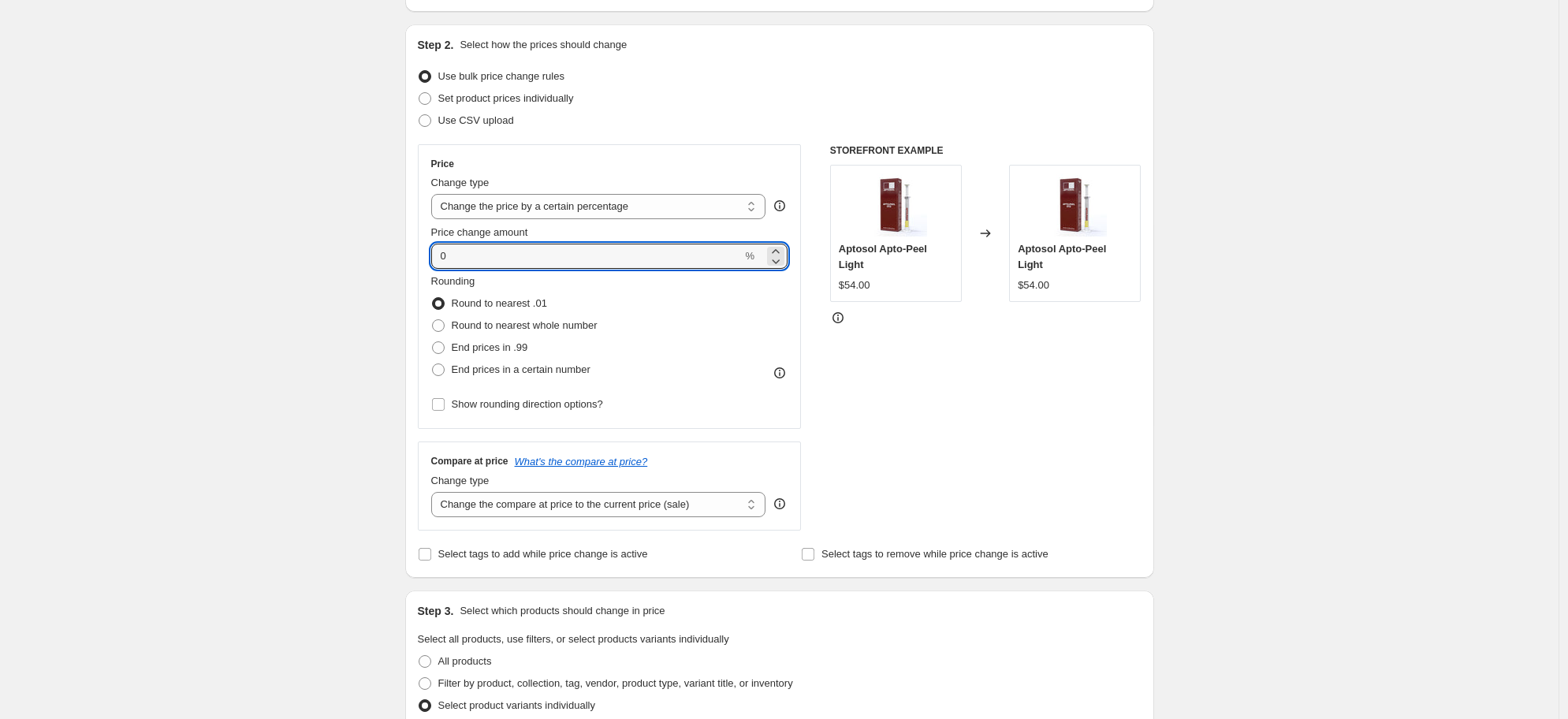
drag, startPoint x: 494, startPoint y: 262, endPoint x: 414, endPoint y: 251, distance: 80.8
click at [414, 251] on div "Step 2. Select how the prices should change Use bulk price change rules Set pro…" at bounding box center [780, 301] width 749 height 554
click at [781, 265] on icon at bounding box center [775, 260] width 16 height 16
click at [781, 266] on icon at bounding box center [775, 260] width 16 height 16
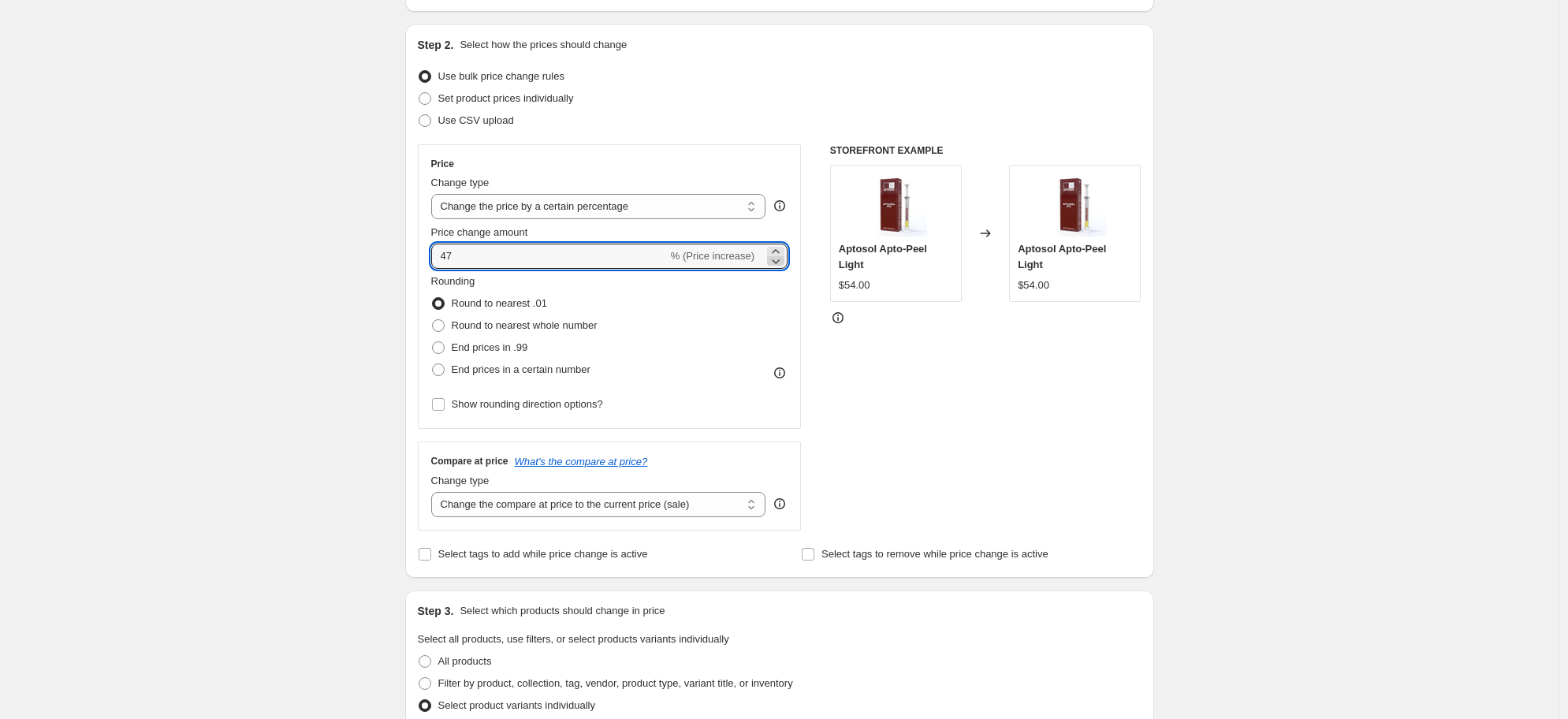
click at [784, 262] on icon at bounding box center [775, 260] width 16 height 16
click at [780, 263] on icon at bounding box center [776, 261] width 8 height 4
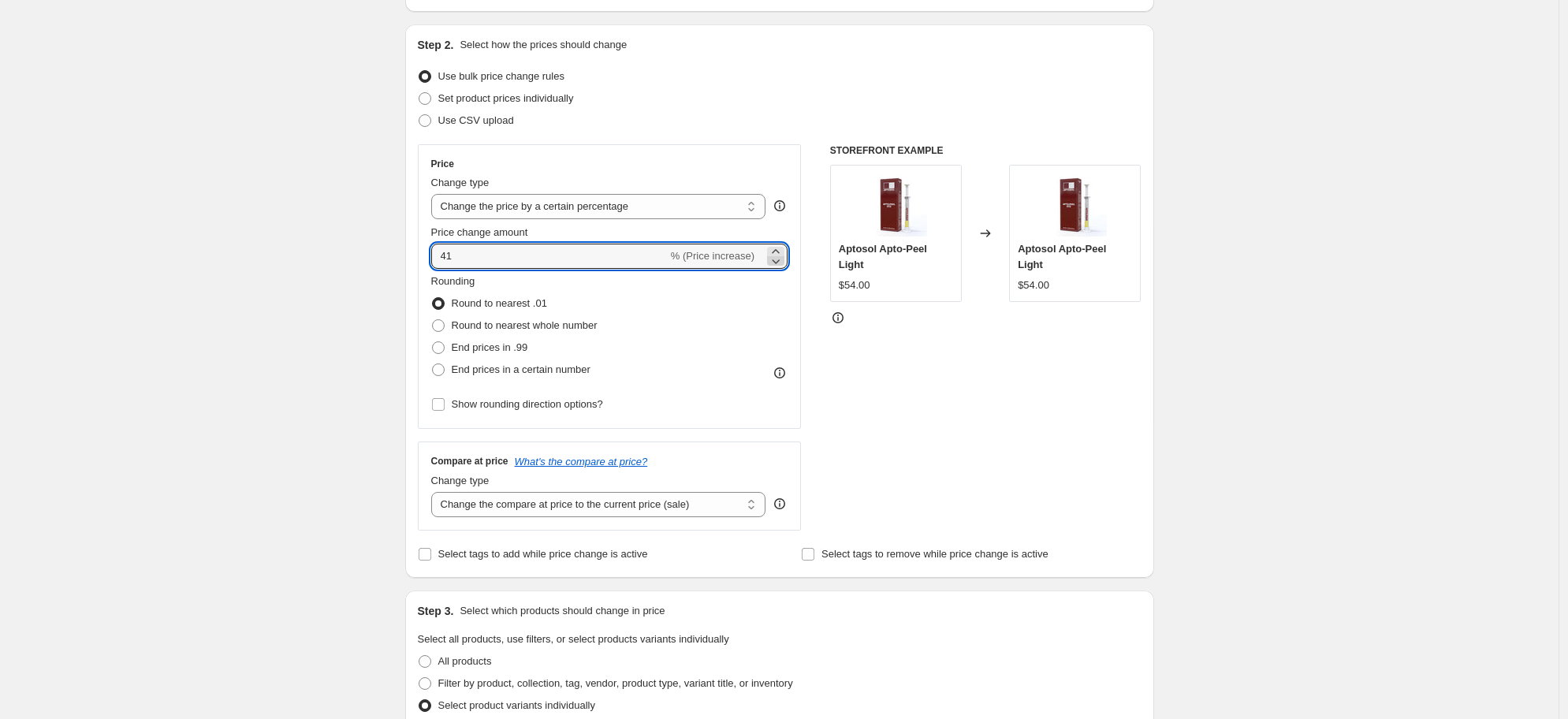
click at [780, 263] on icon at bounding box center [776, 261] width 8 height 4
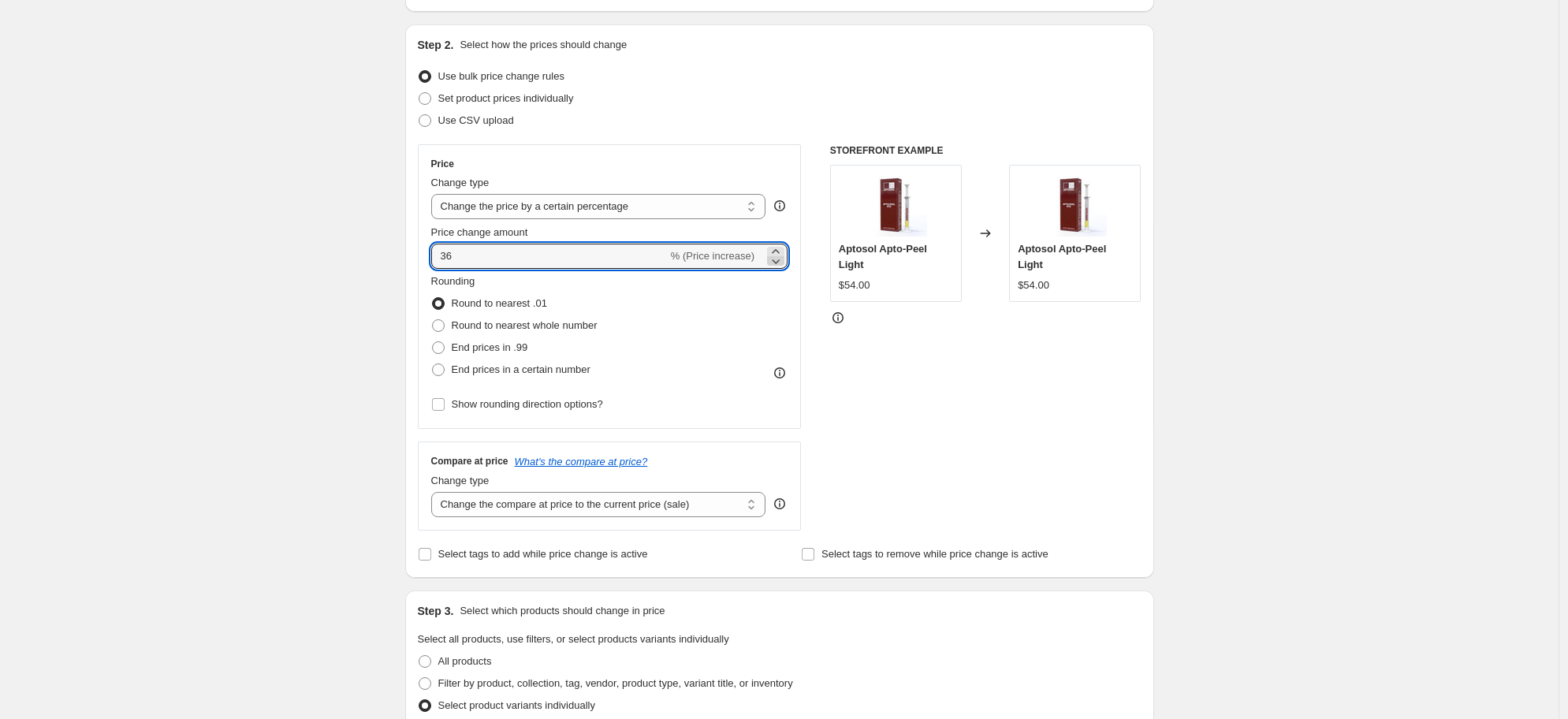
click at [780, 263] on icon at bounding box center [776, 261] width 8 height 4
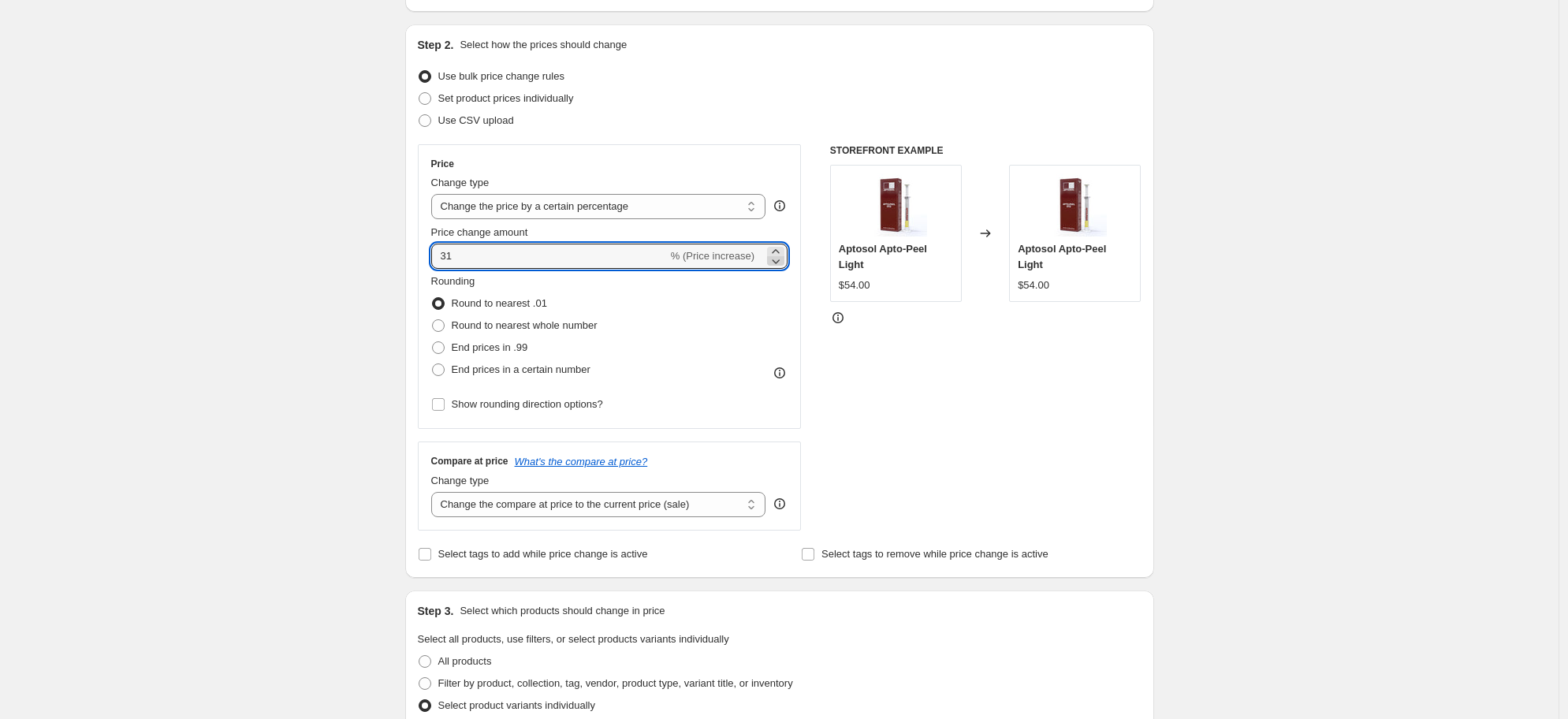
click at [780, 263] on icon at bounding box center [776, 261] width 8 height 4
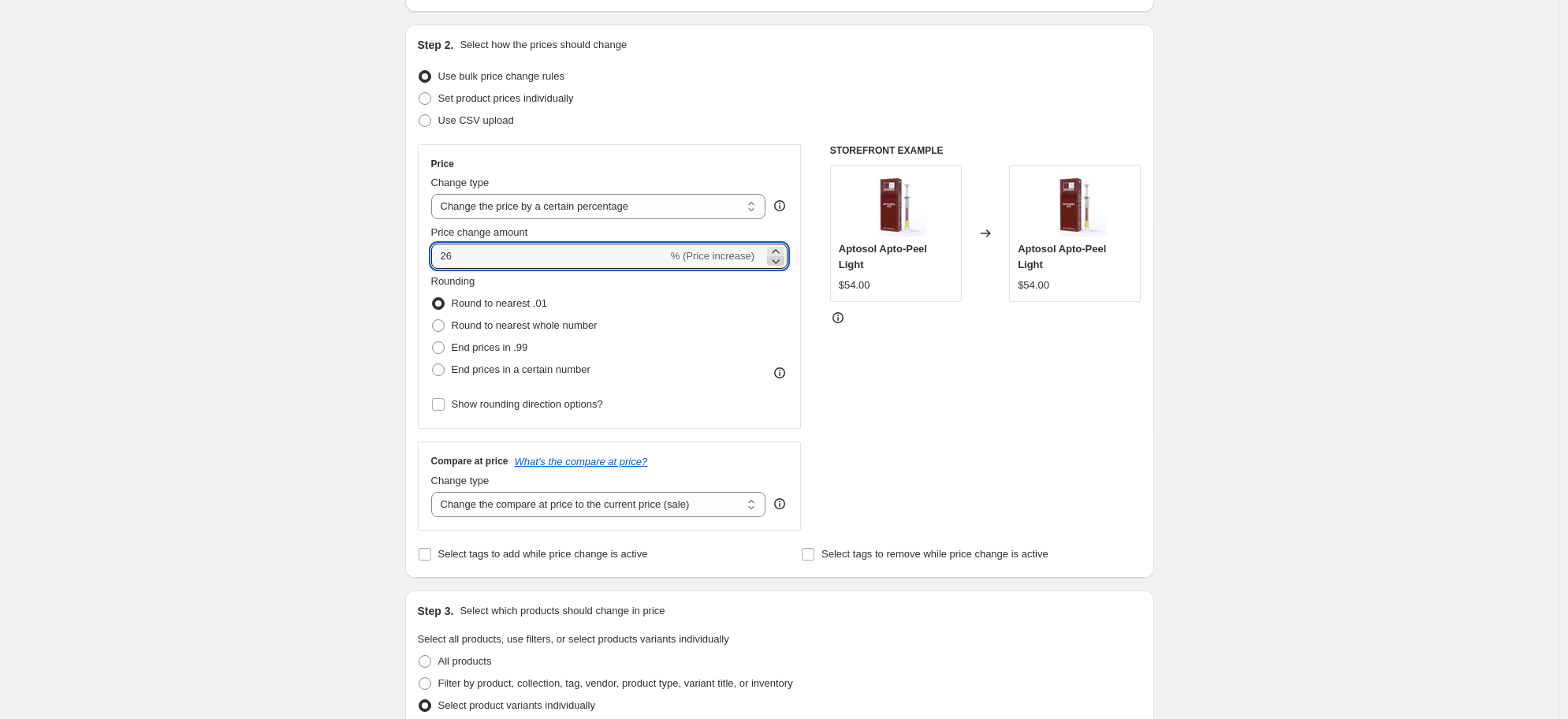
click at [780, 263] on icon at bounding box center [776, 261] width 8 height 4
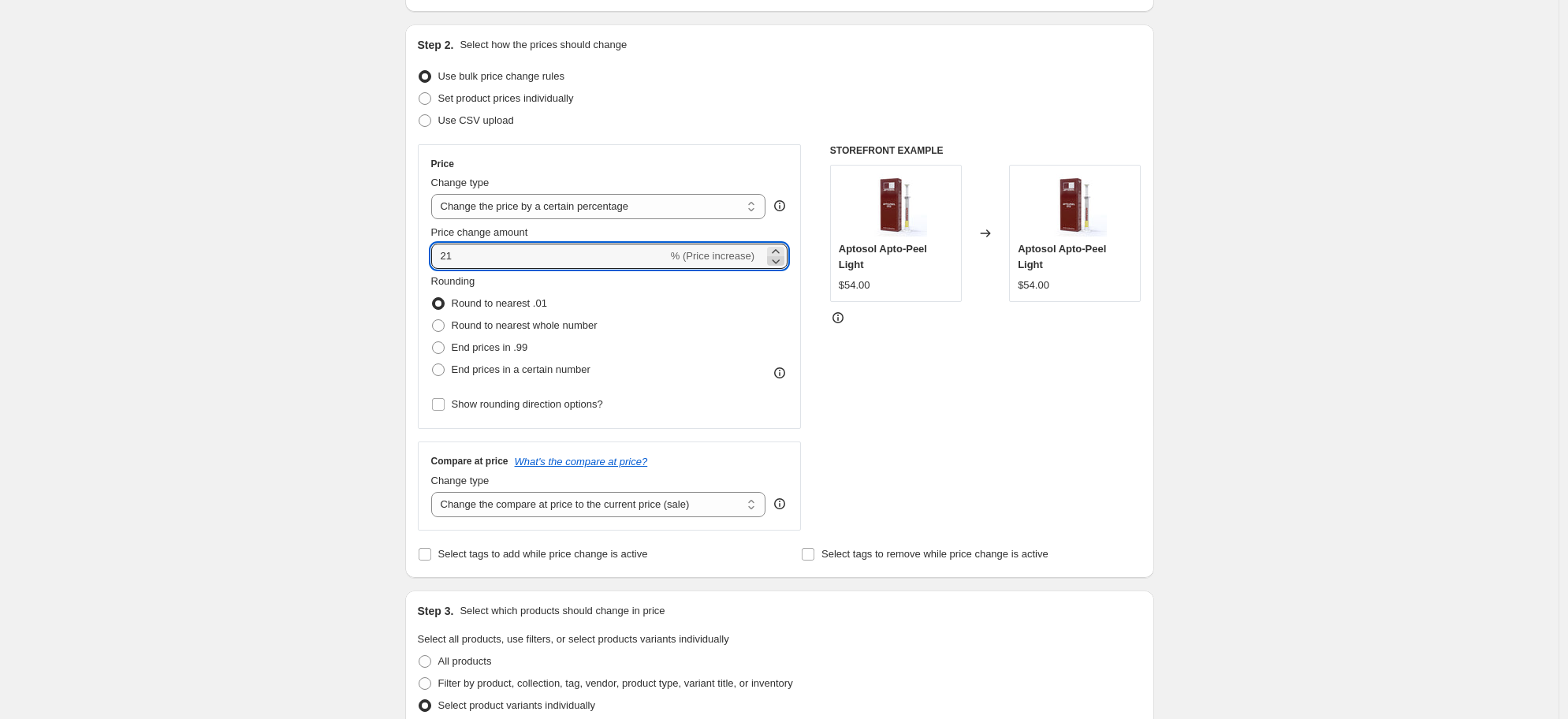
click at [780, 263] on icon at bounding box center [776, 261] width 8 height 4
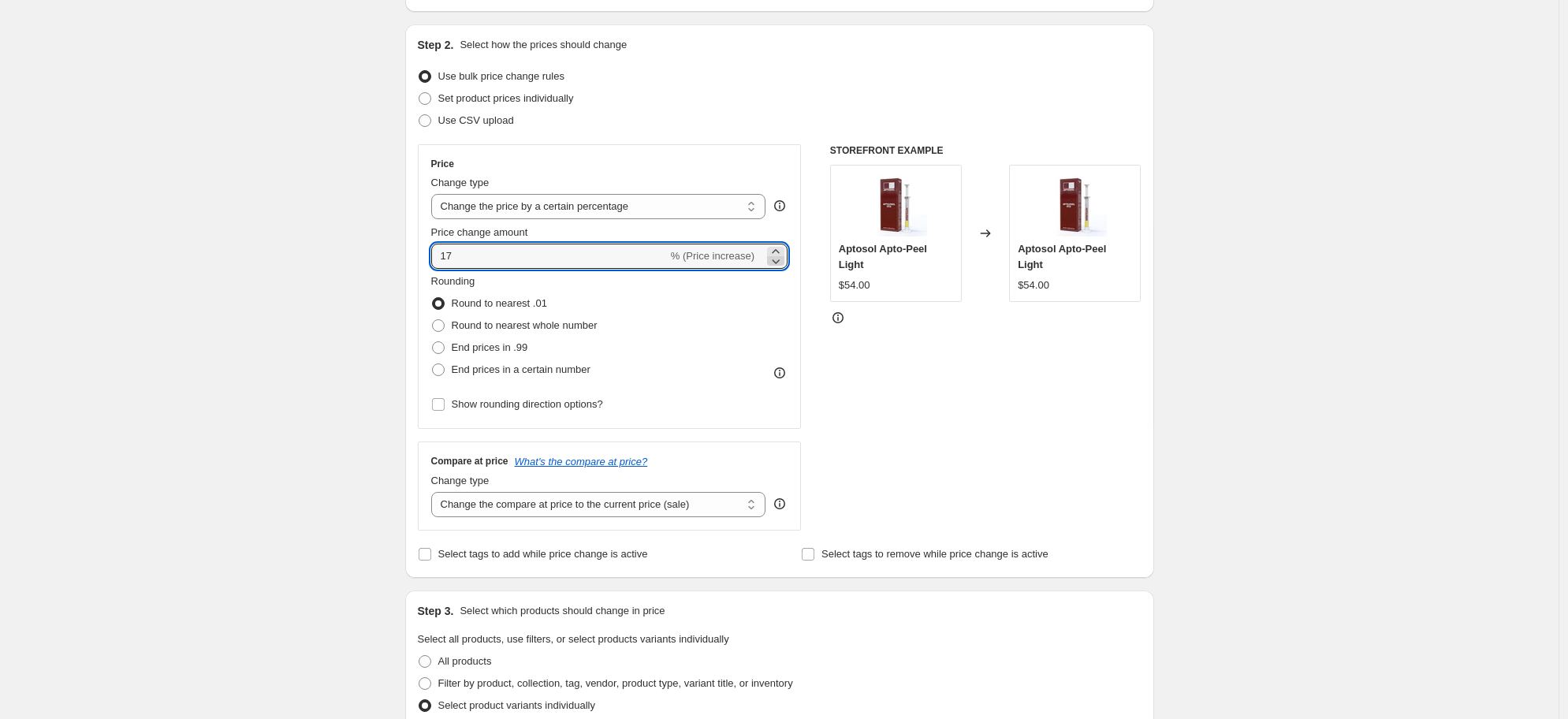
type input "16"
drag, startPoint x: 467, startPoint y: 253, endPoint x: 363, endPoint y: 254, distance: 104.0
click at [363, 254] on div "Create new price change job. This page is ready Create new price change job Dra…" at bounding box center [779, 665] width 1558 height 1624
type input "-50"
click at [306, 388] on div "Create new price change job. This page is ready Create new price change job Dra…" at bounding box center [779, 665] width 1558 height 1624
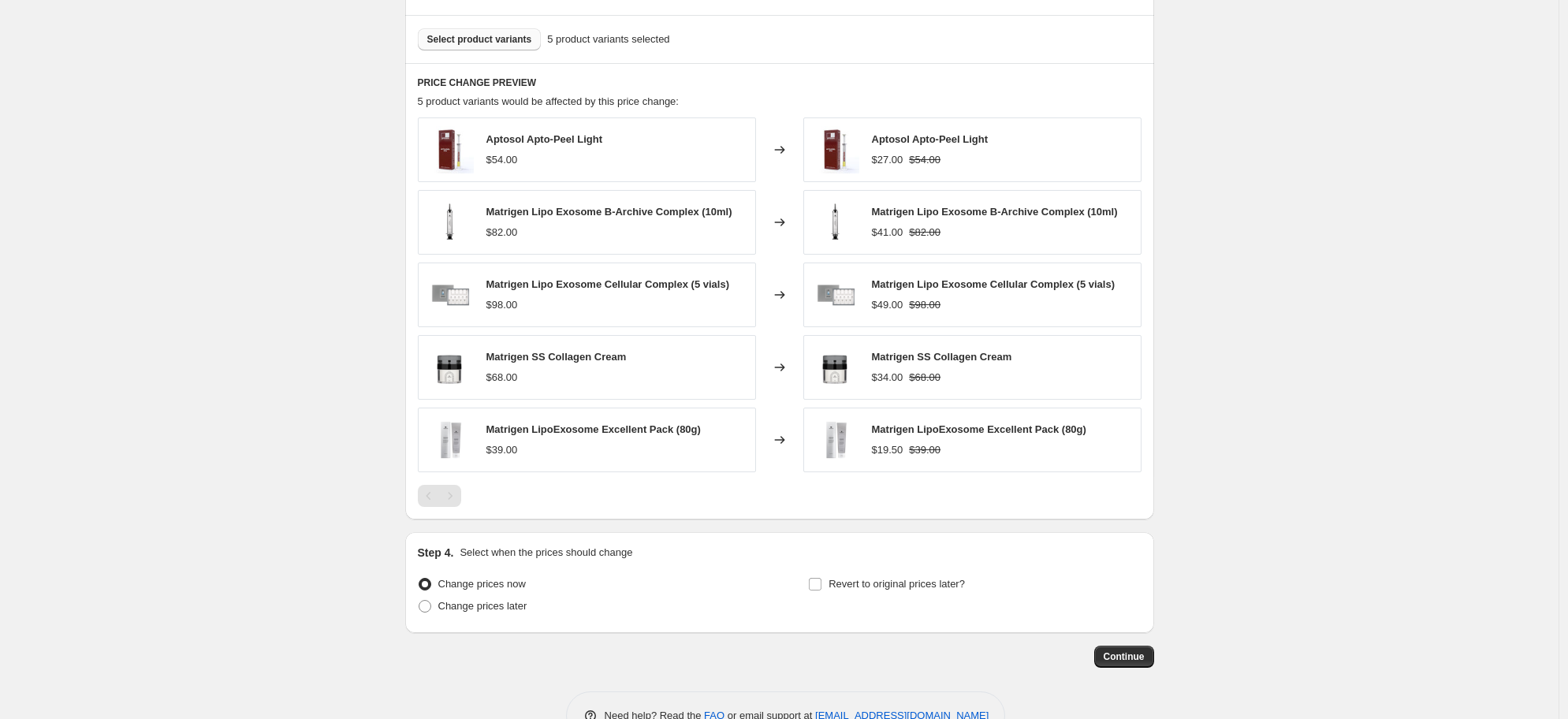
scroll to position [905, 0]
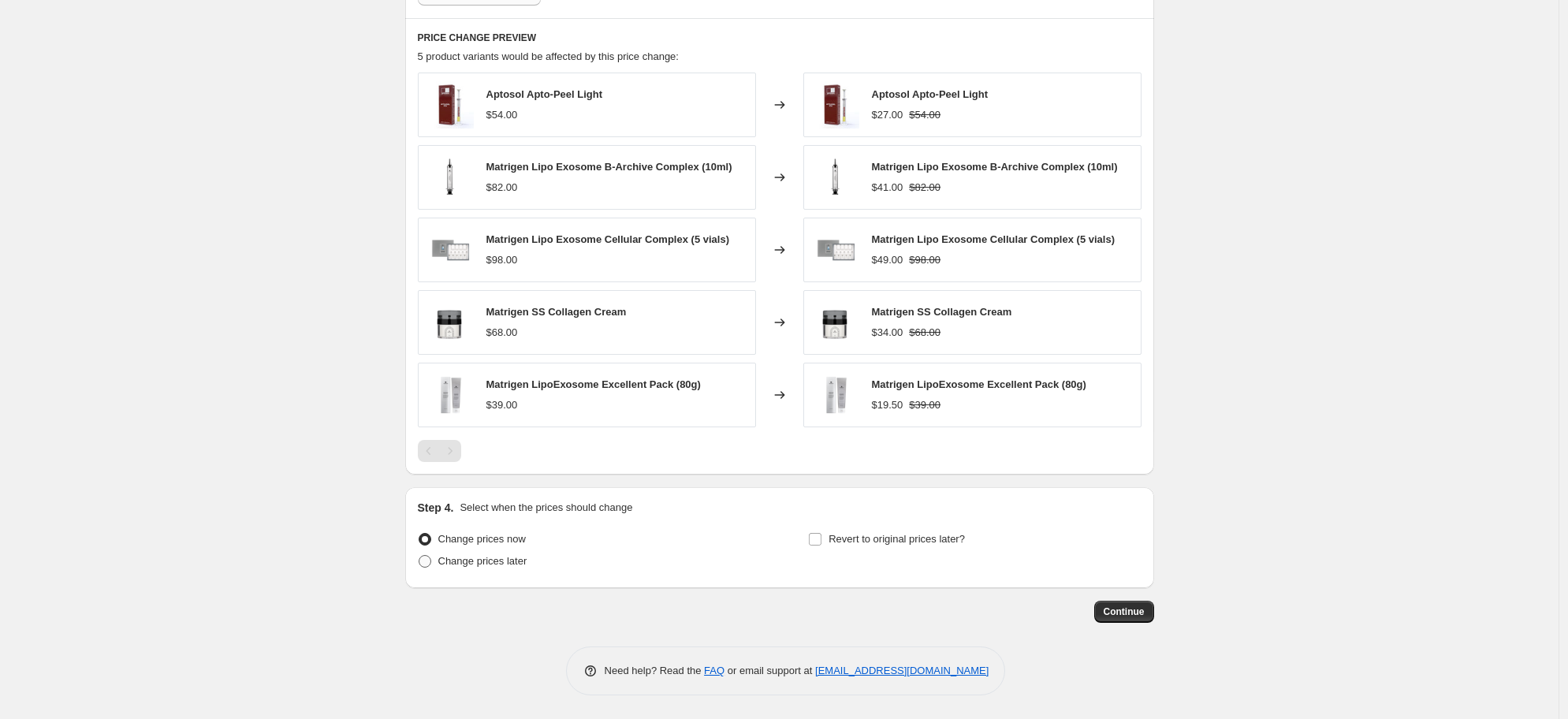
click at [479, 562] on span "Change prices later" at bounding box center [483, 561] width 89 height 12
click at [420, 555] on input "Change prices later" at bounding box center [419, 555] width 1 height 1
radio input "true"
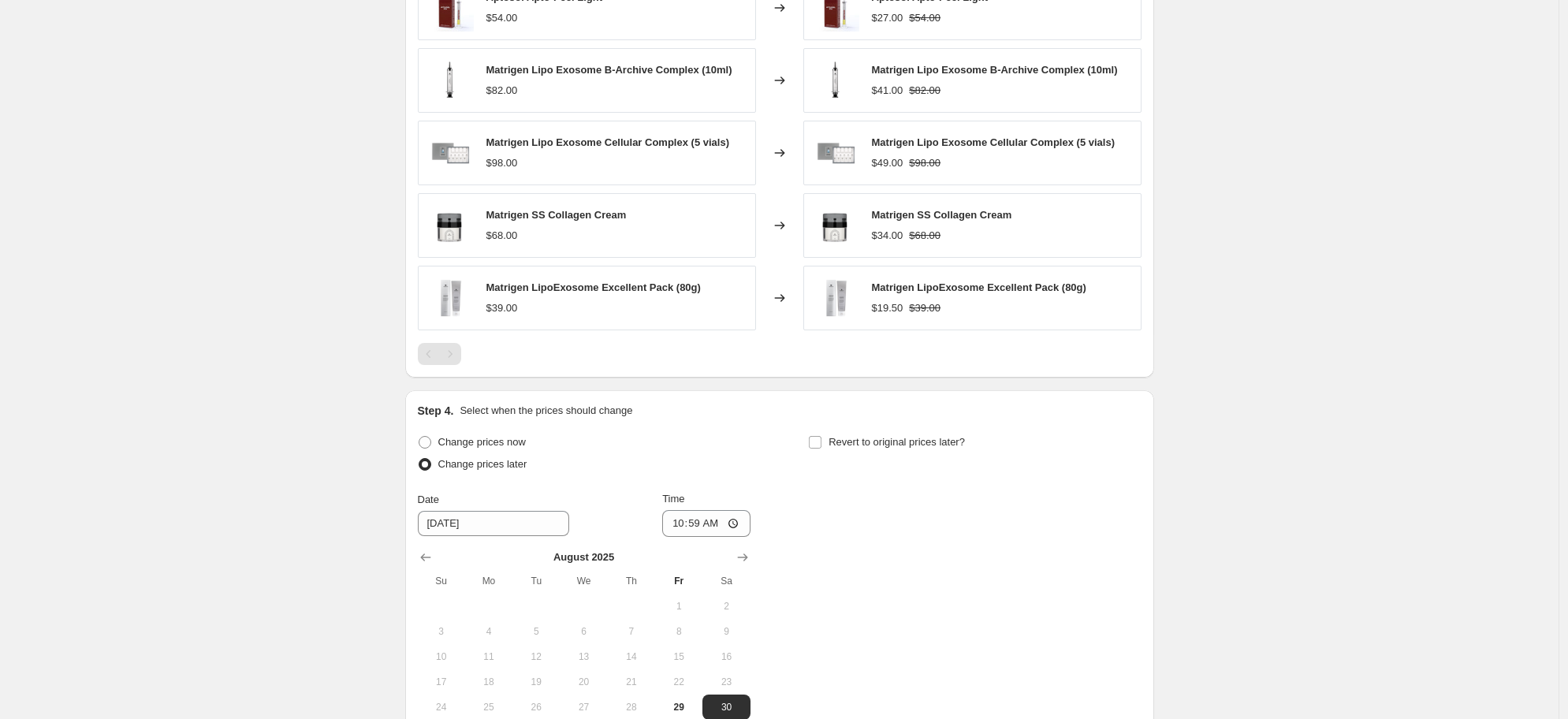
scroll to position [1050, 0]
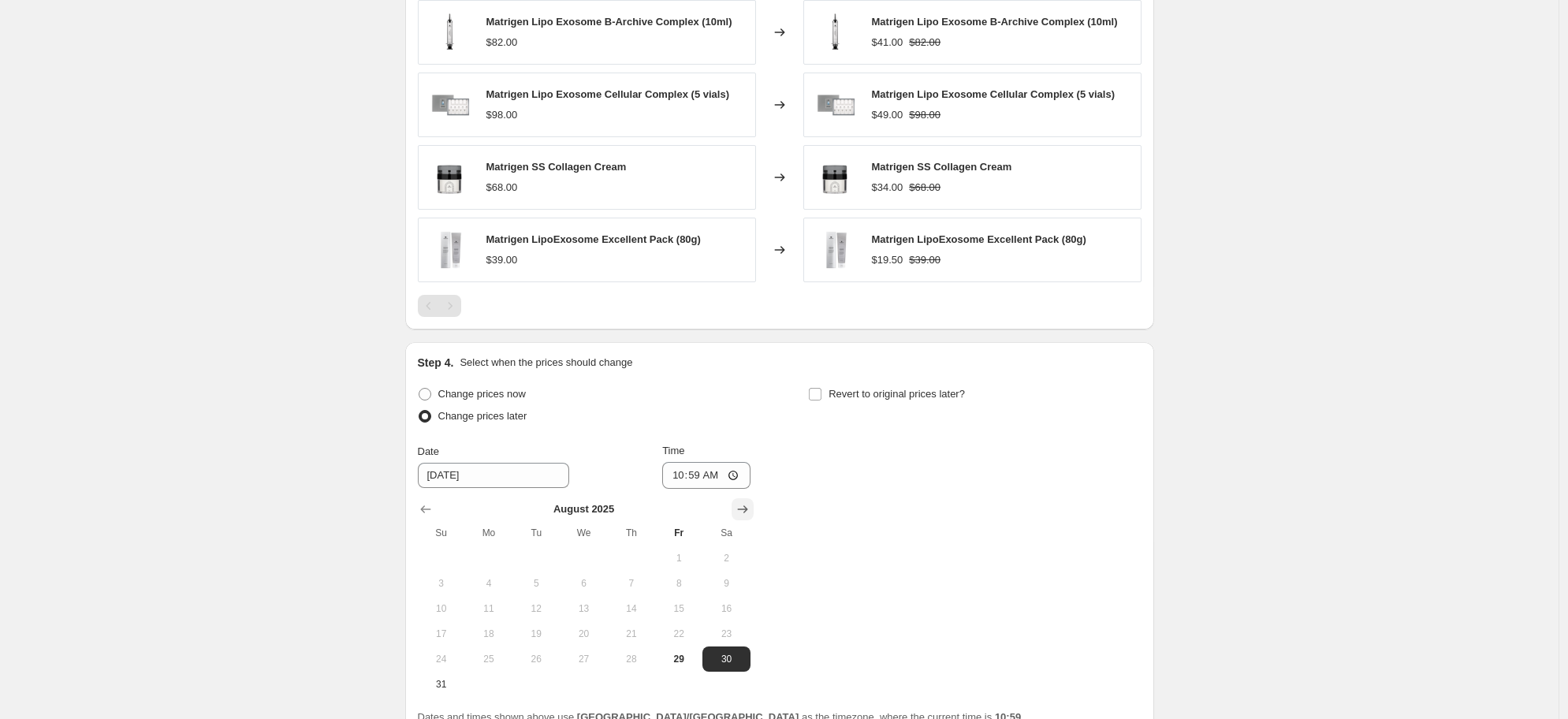
click at [745, 511] on icon "Show next month, September 2025" at bounding box center [742, 510] width 16 height 16
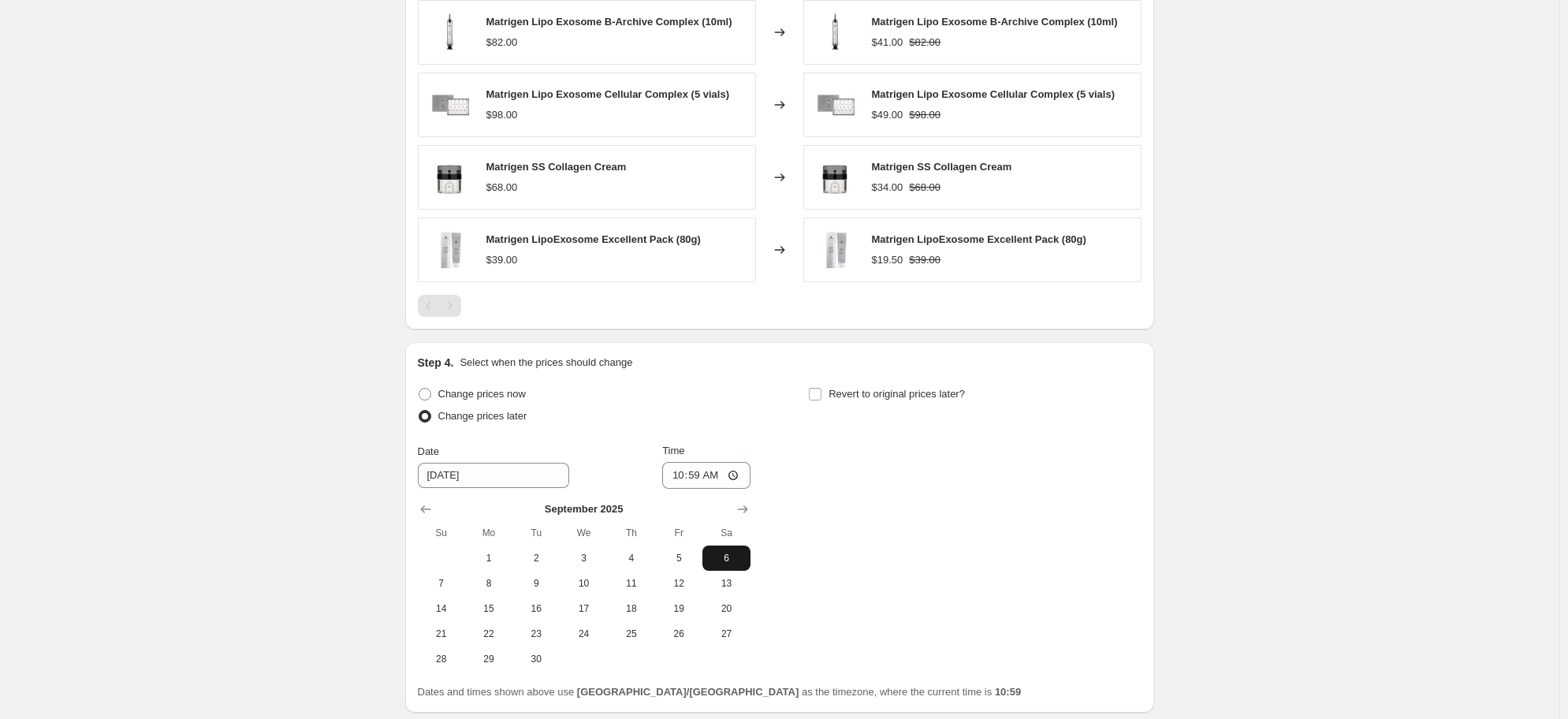
click at [727, 562] on span "6" at bounding box center [726, 558] width 35 height 13
type input "[DATE]"
click at [698, 474] on input "10:59" at bounding box center [706, 475] width 88 height 27
type input "10:00"
click at [671, 469] on input "10:00" at bounding box center [706, 475] width 88 height 27
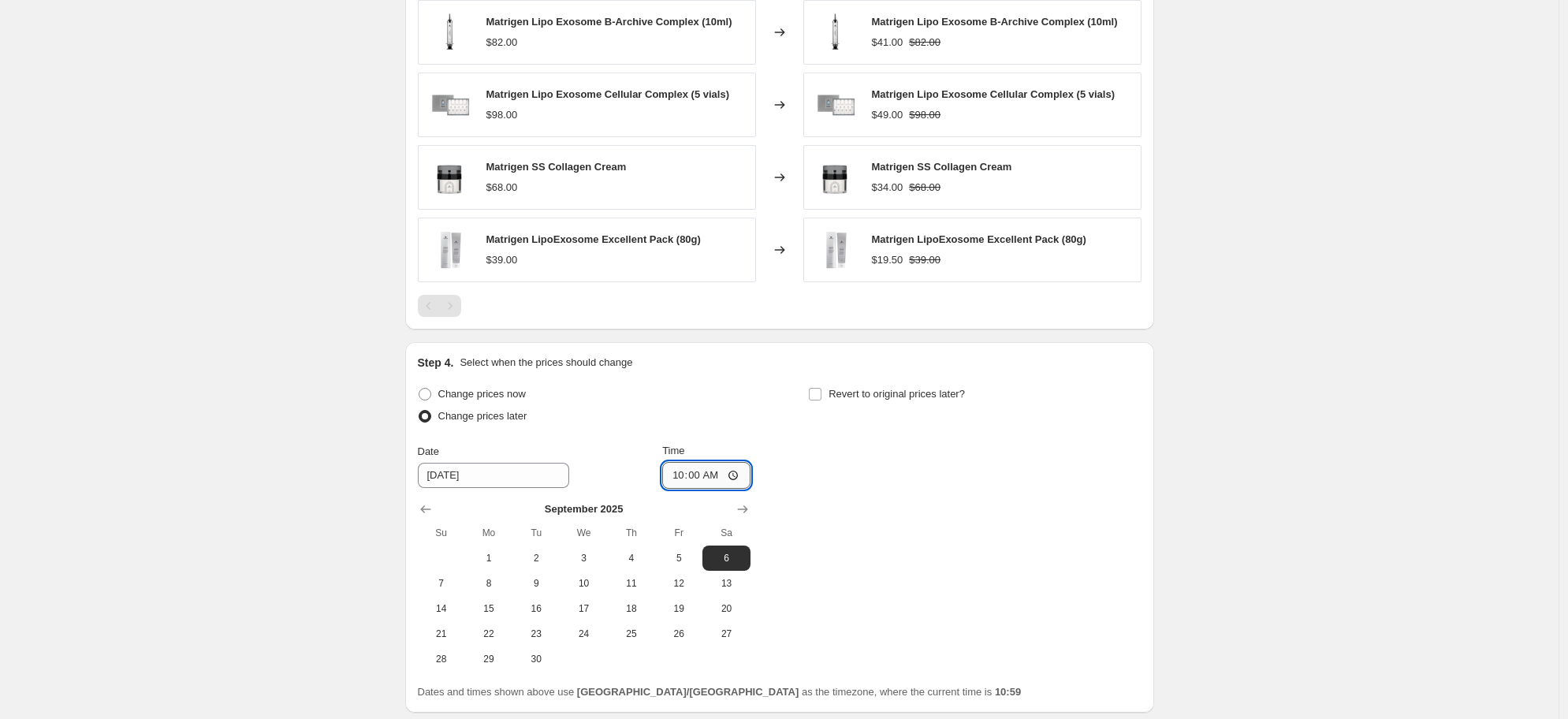
click at [677, 473] on input "10:00" at bounding box center [706, 475] width 88 height 27
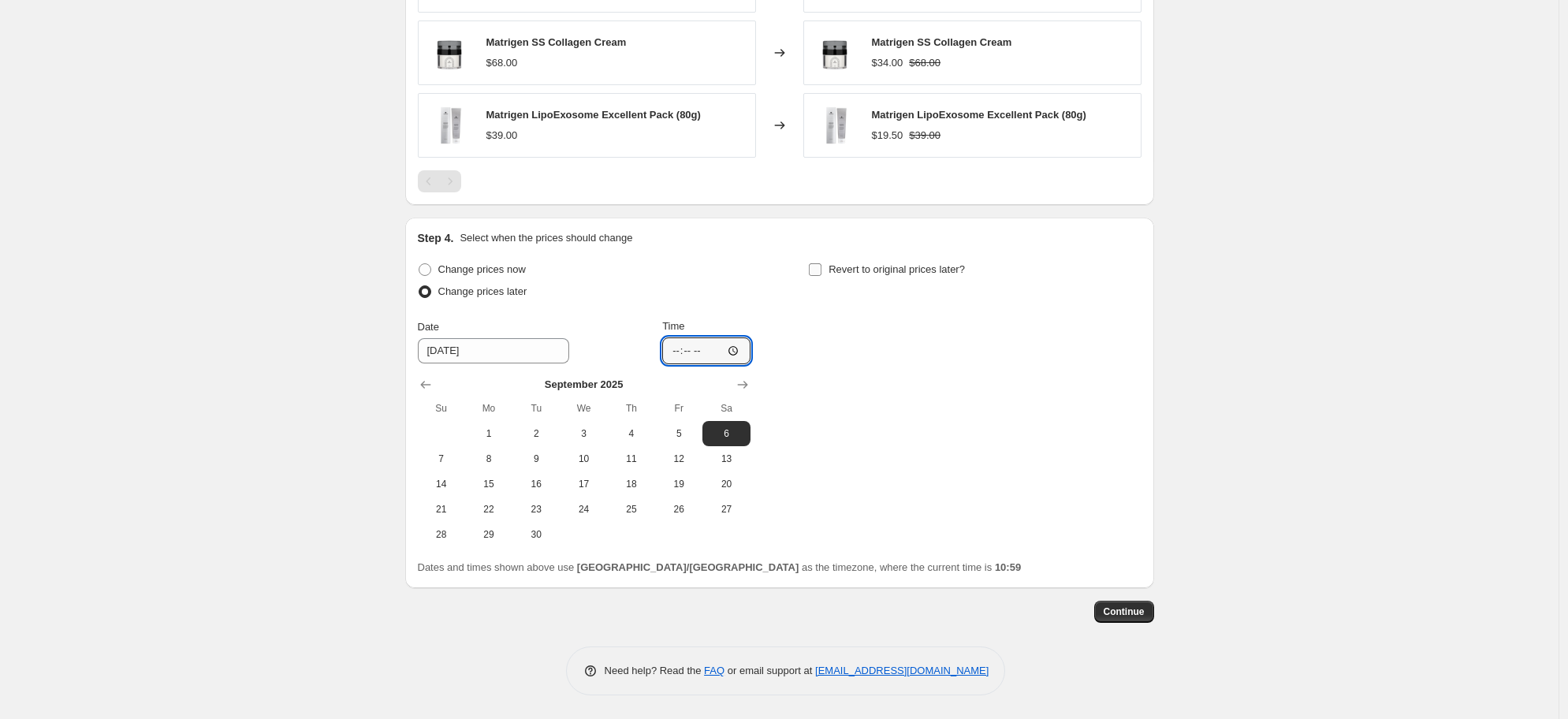
type input "00:00"
click at [879, 271] on span "Revert to original prices later?" at bounding box center [897, 269] width 137 height 12
click at [821, 271] on input "Revert to original prices later?" at bounding box center [815, 269] width 13 height 13
checkbox input "true"
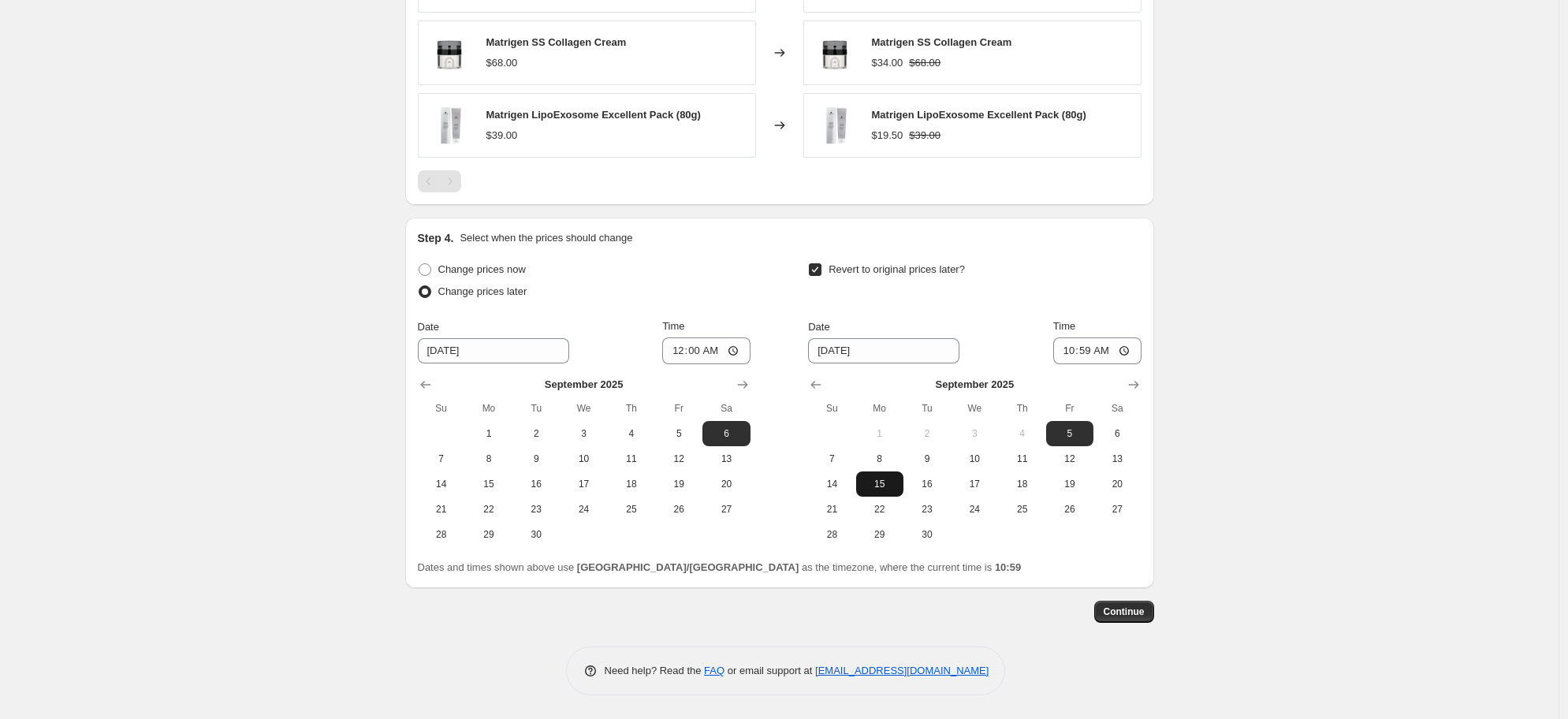
click at [879, 485] on span "15" at bounding box center [880, 484] width 35 height 13
type input "[DATE]"
click at [1077, 351] on input "10:59" at bounding box center [1097, 350] width 88 height 27
type input "23:59"
click at [1145, 613] on span "Continue" at bounding box center [1124, 612] width 41 height 13
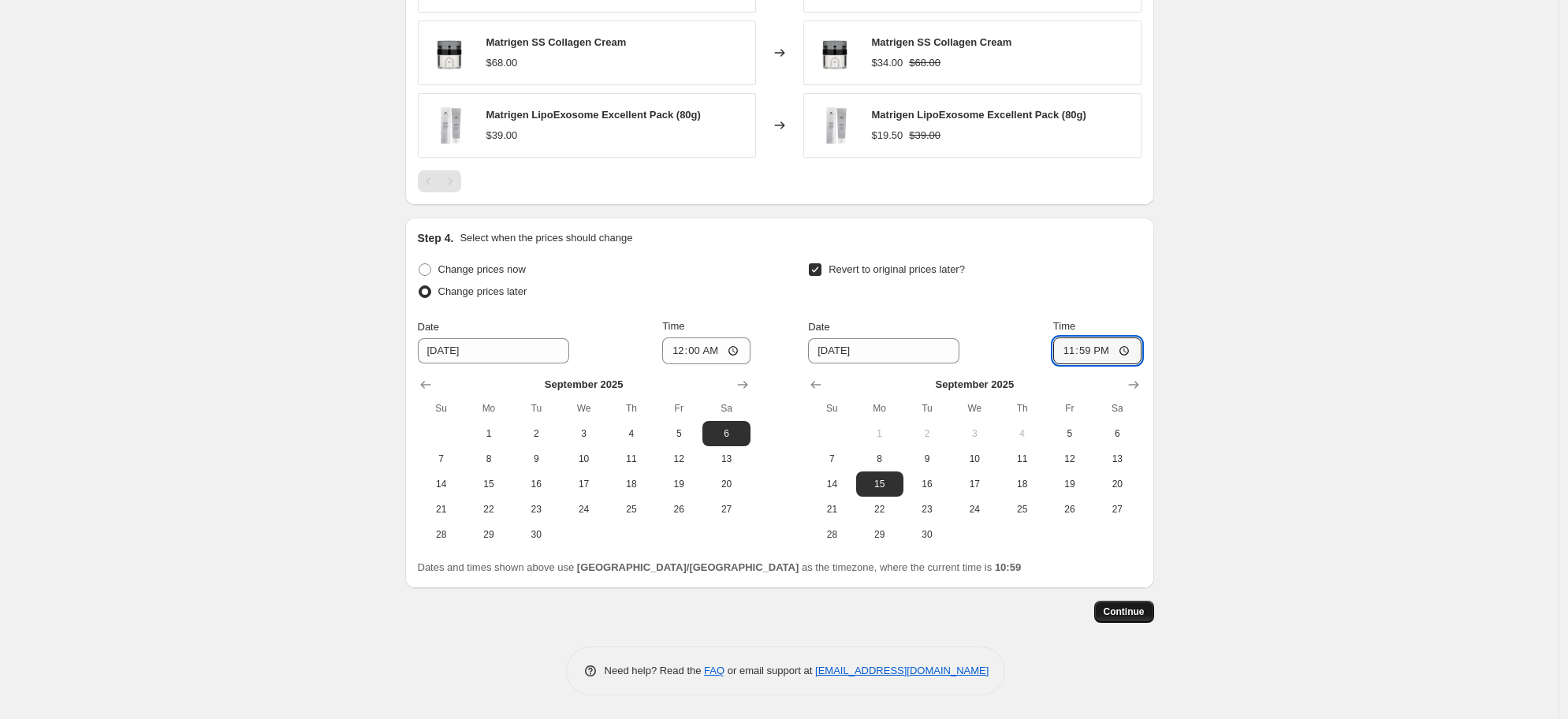
scroll to position [0, 0]
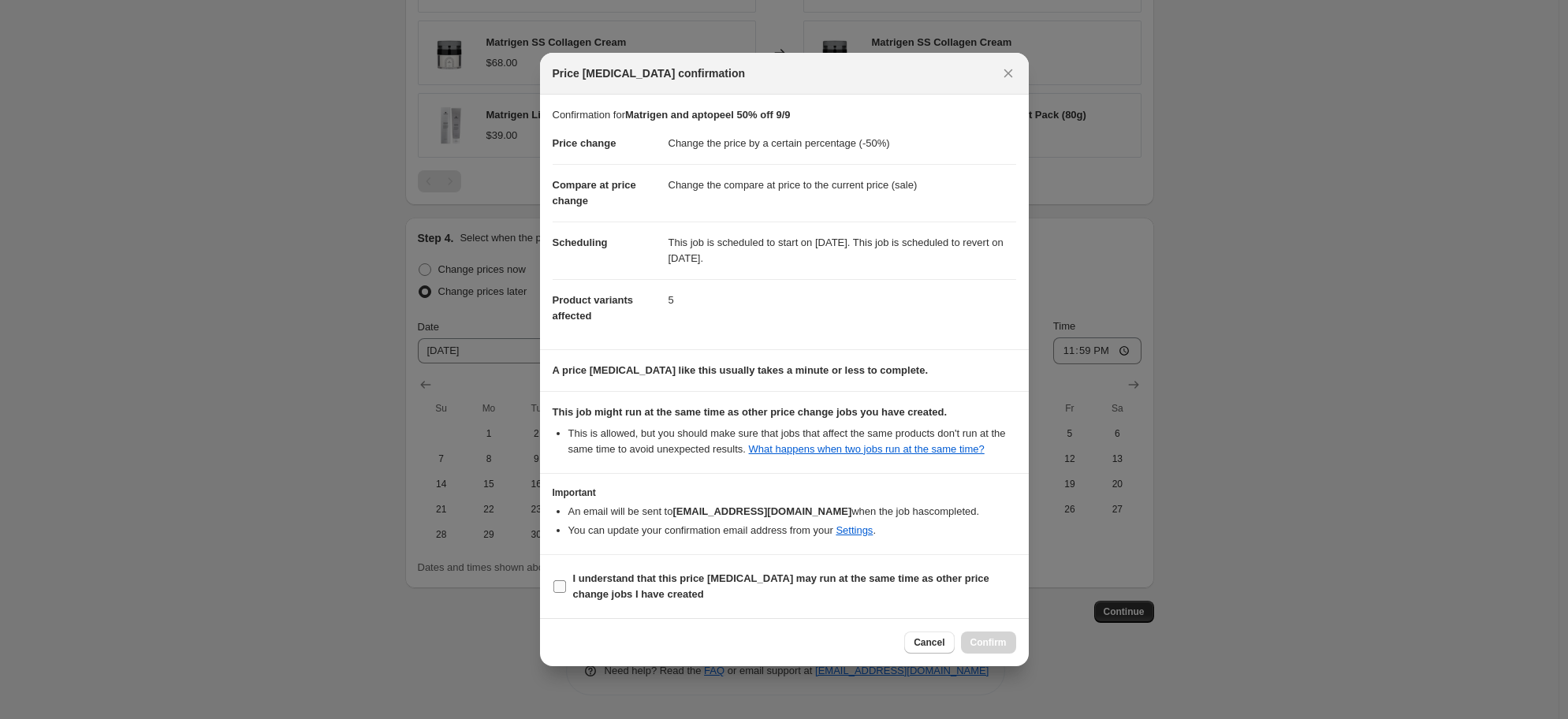
click at [620, 596] on b "I understand that this price [MEDICAL_DATA] may run at the same time as other p…" at bounding box center [781, 587] width 416 height 28
click at [566, 593] on input "I understand that this price [MEDICAL_DATA] may run at the same time as other p…" at bounding box center [560, 587] width 13 height 13
checkbox input "true"
click at [1005, 649] on span "Confirm" at bounding box center [989, 642] width 36 height 13
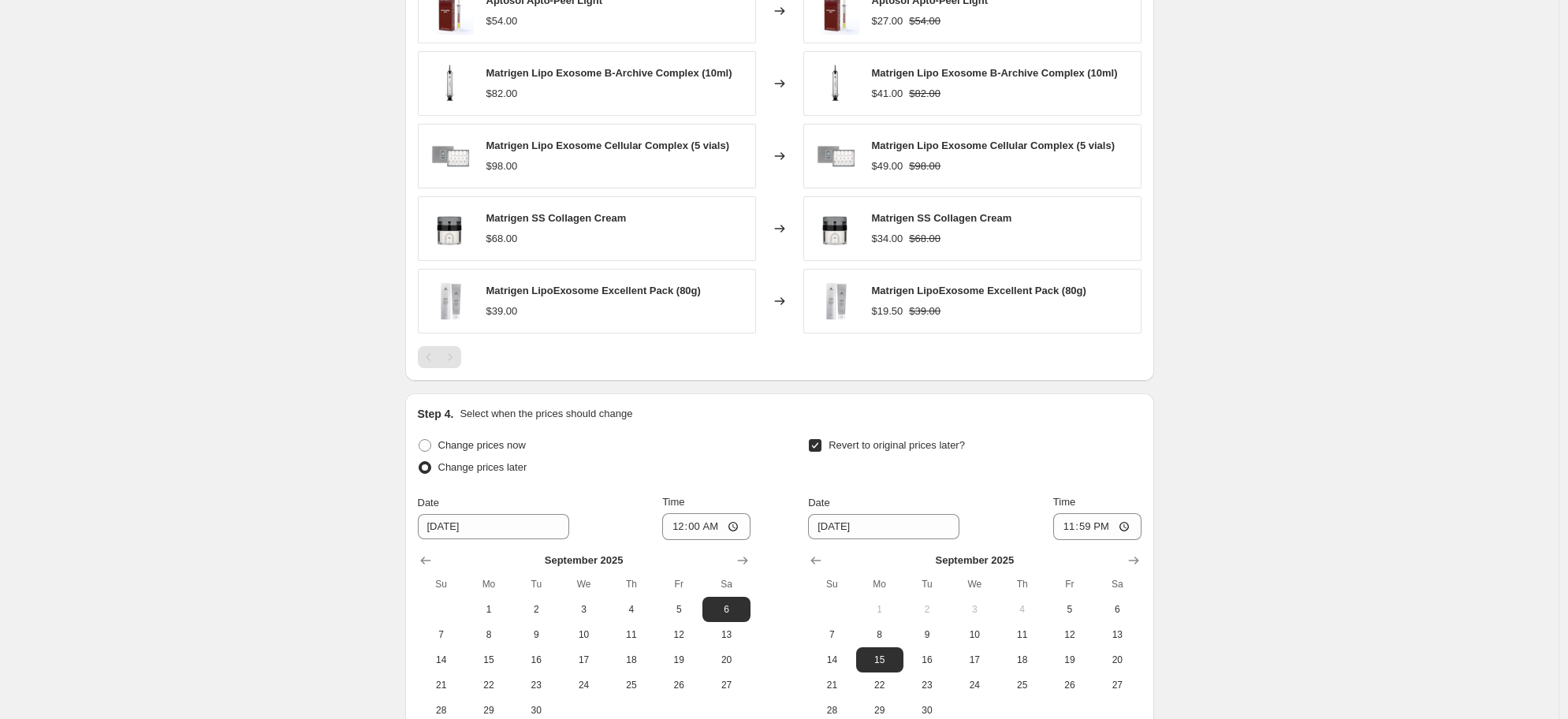
scroll to position [1271, 0]
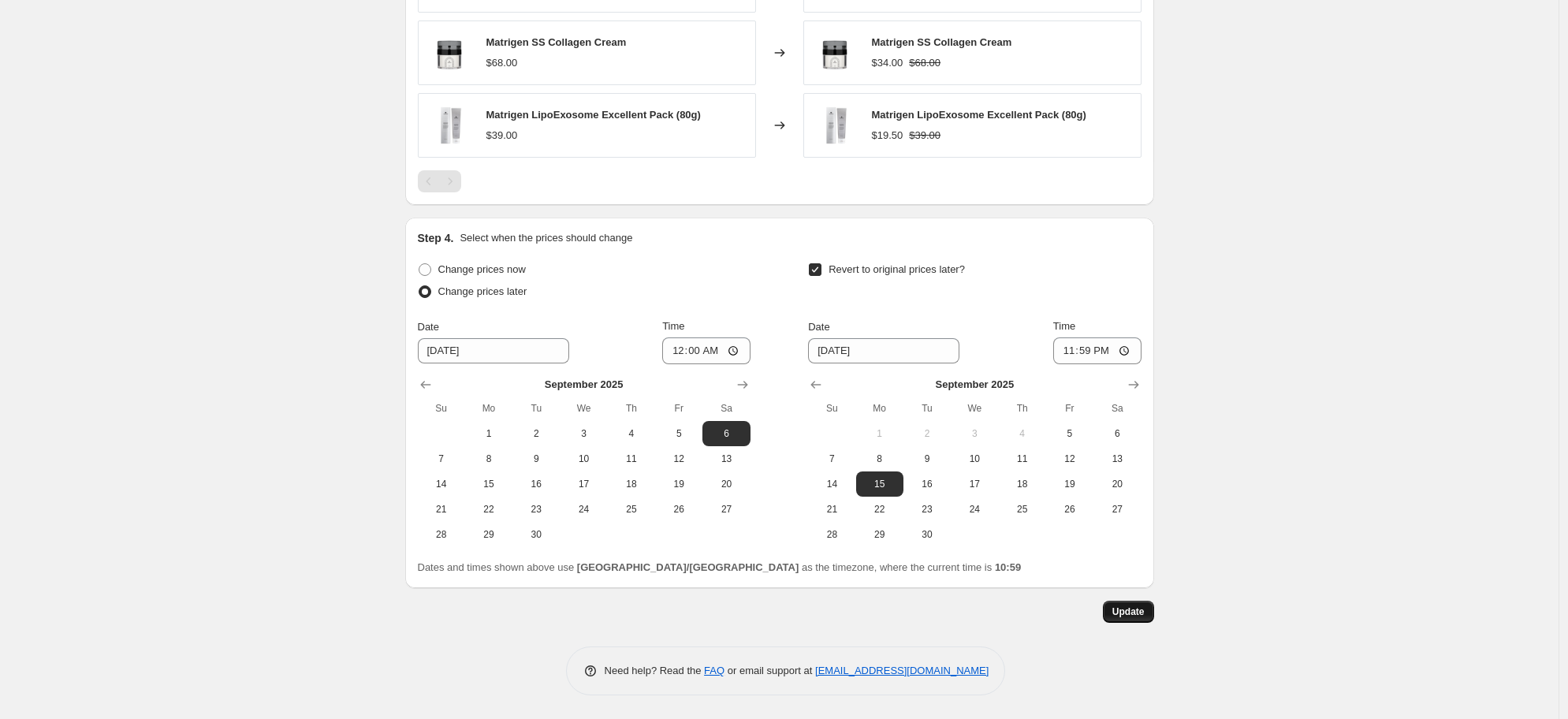
click at [1134, 619] on button "Update" at bounding box center [1128, 612] width 51 height 22
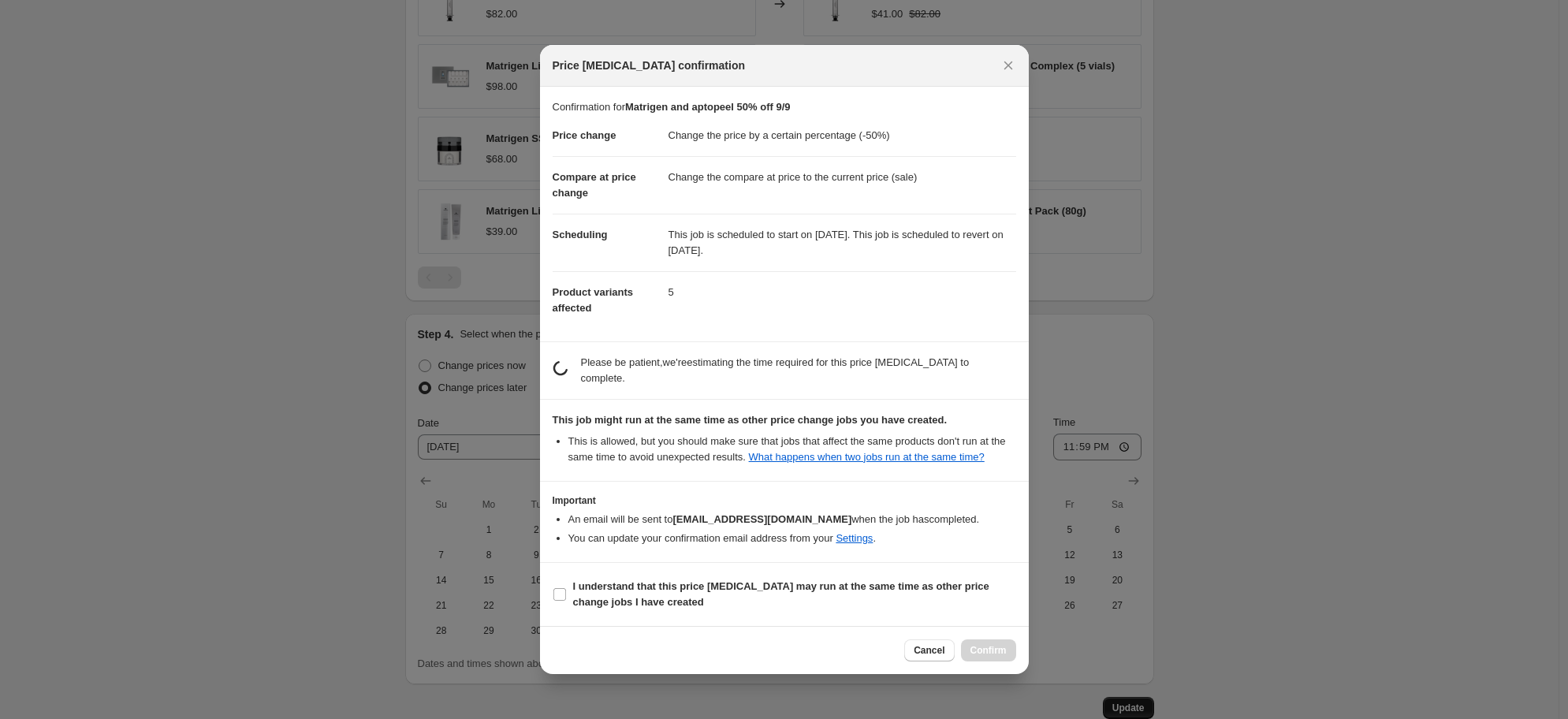
scroll to position [0, 0]
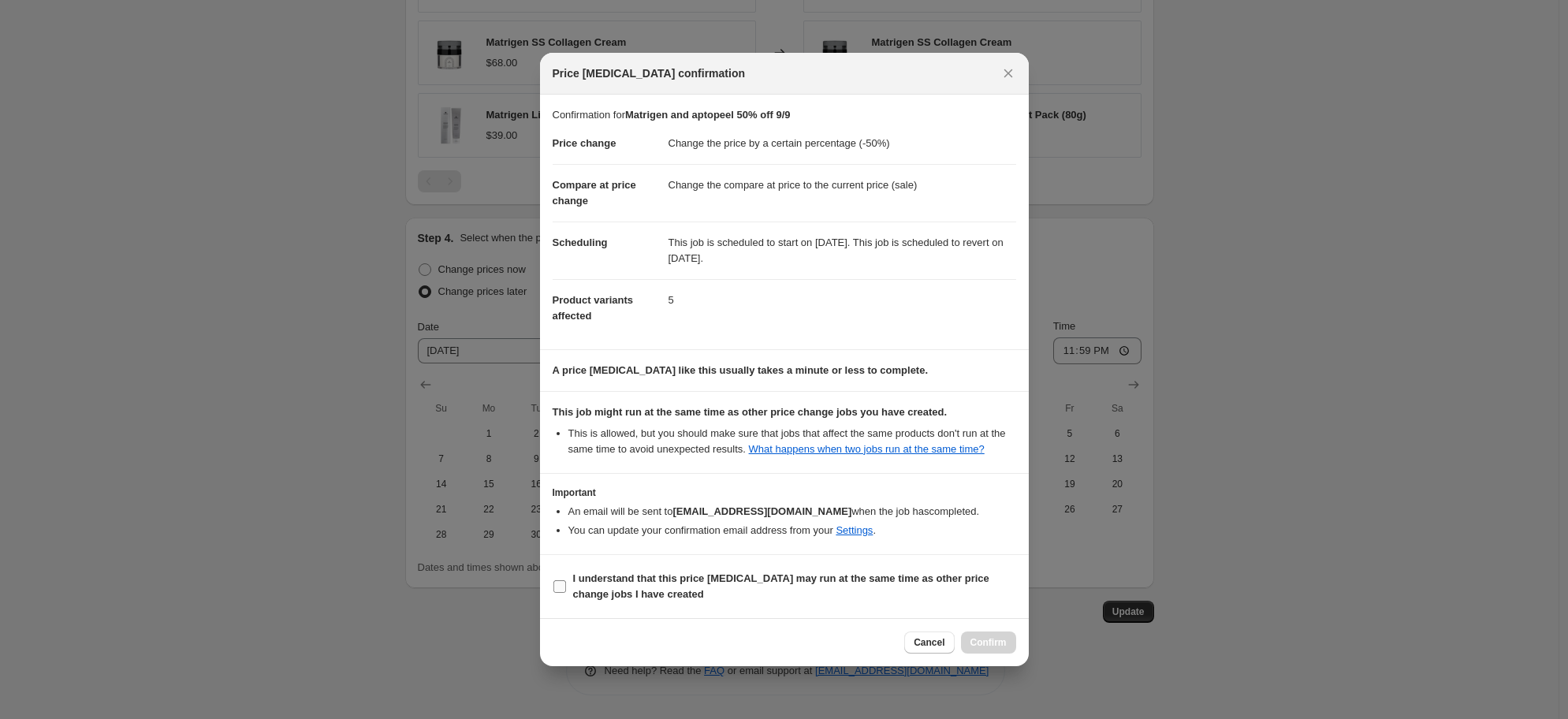
click at [646, 600] on b "I understand that this price [MEDICAL_DATA] may run at the same time as other p…" at bounding box center [781, 587] width 416 height 28
click at [566, 593] on input "I understand that this price [MEDICAL_DATA] may run at the same time as other p…" at bounding box center [560, 587] width 13 height 13
checkbox input "true"
click at [985, 649] on span "Confirm" at bounding box center [989, 642] width 36 height 13
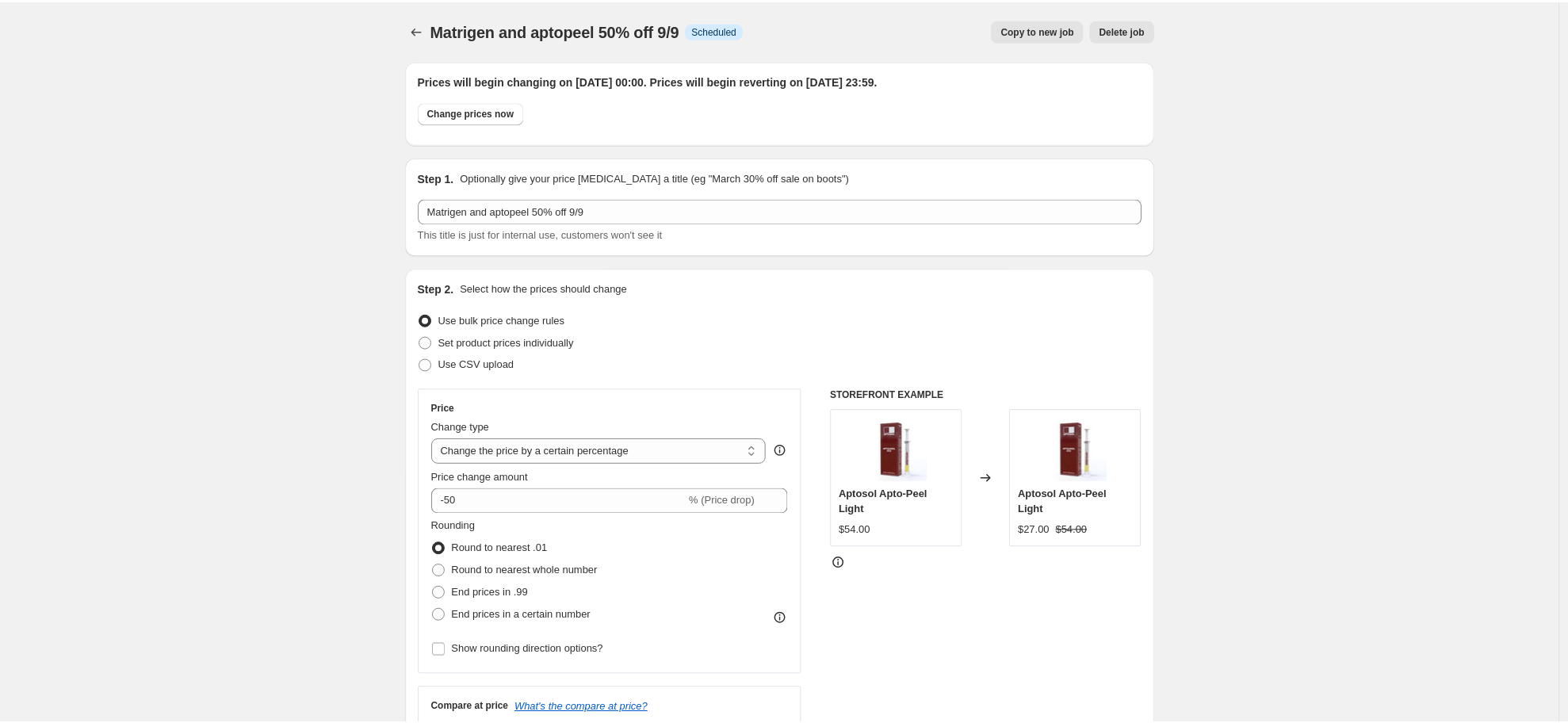
scroll to position [1278, 0]
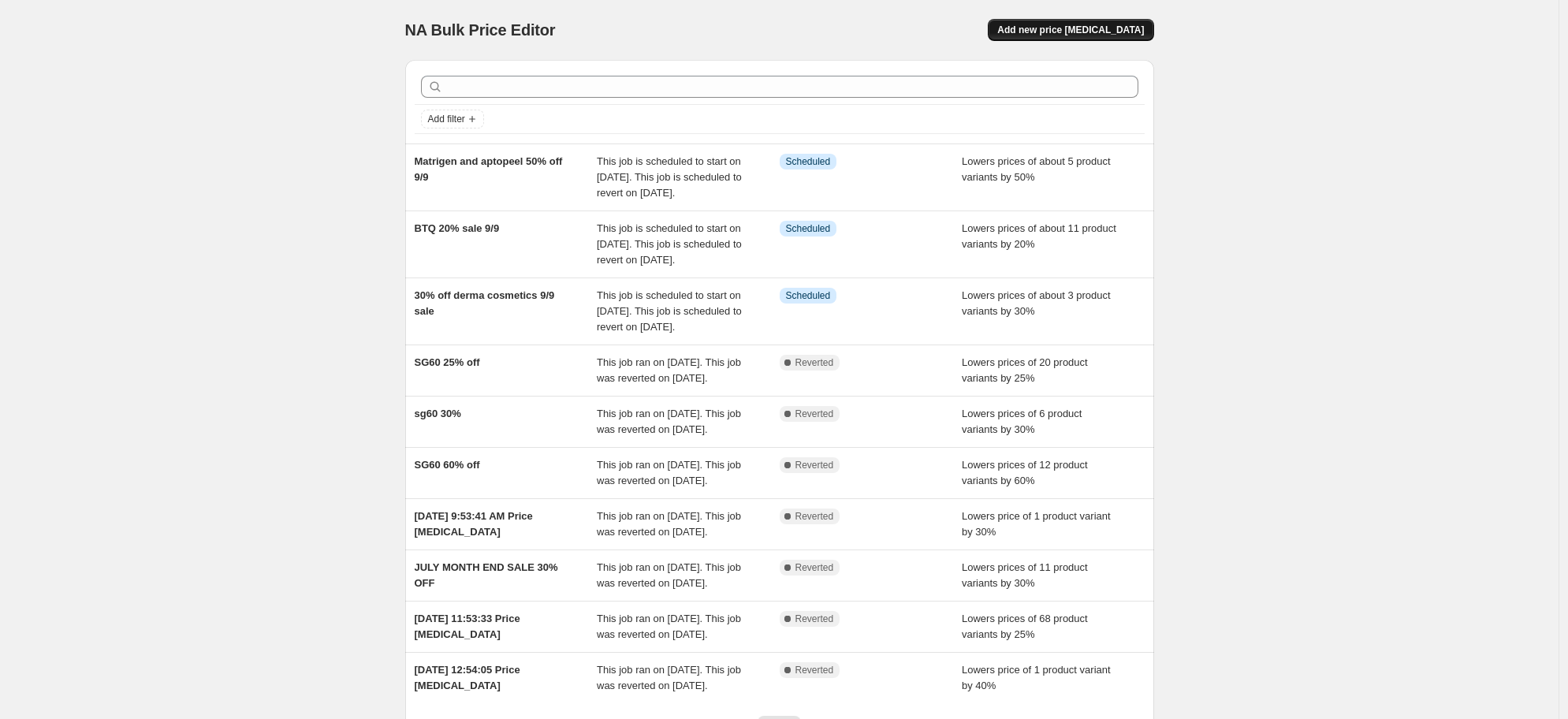
click at [1069, 25] on span "Add new price [MEDICAL_DATA]" at bounding box center [1070, 29] width 146 height 13
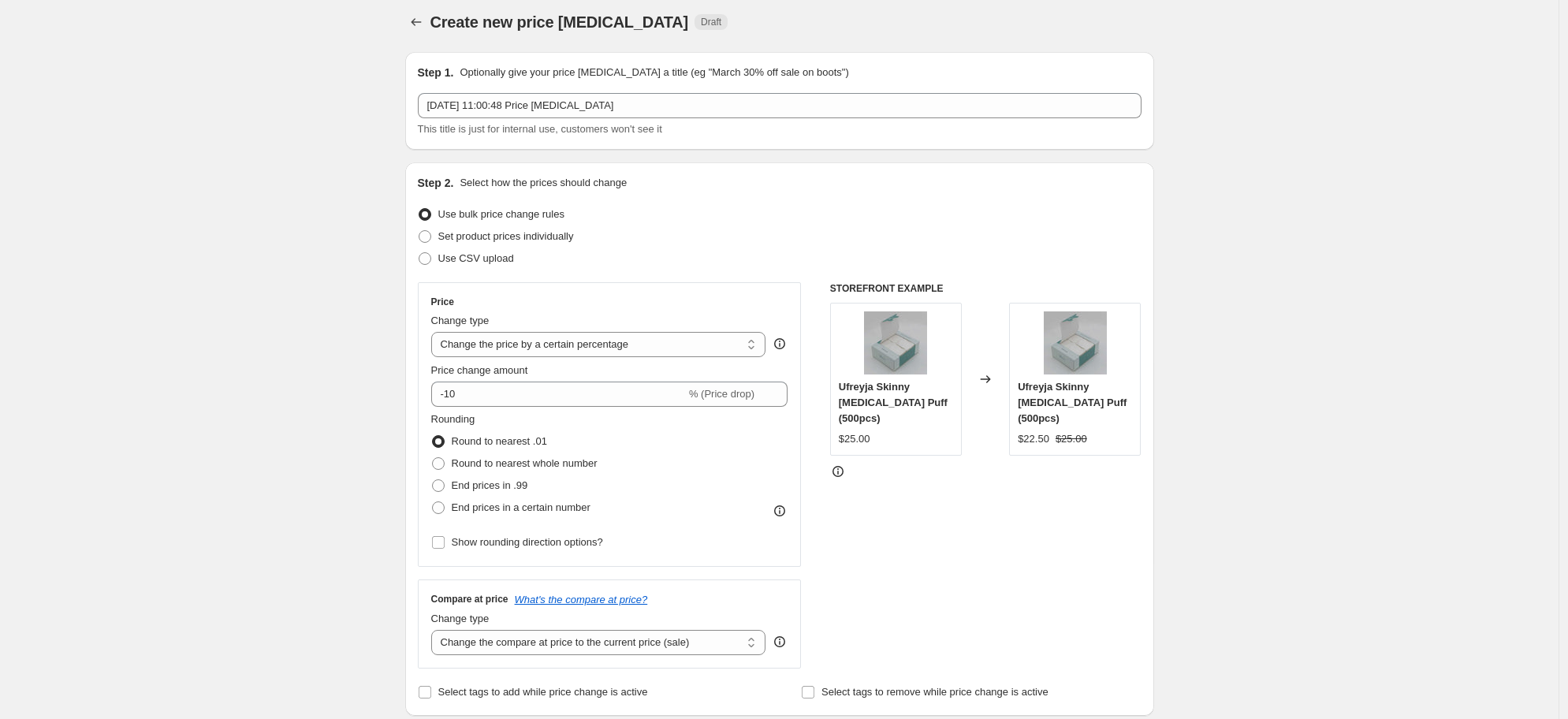
scroll to position [20, 0]
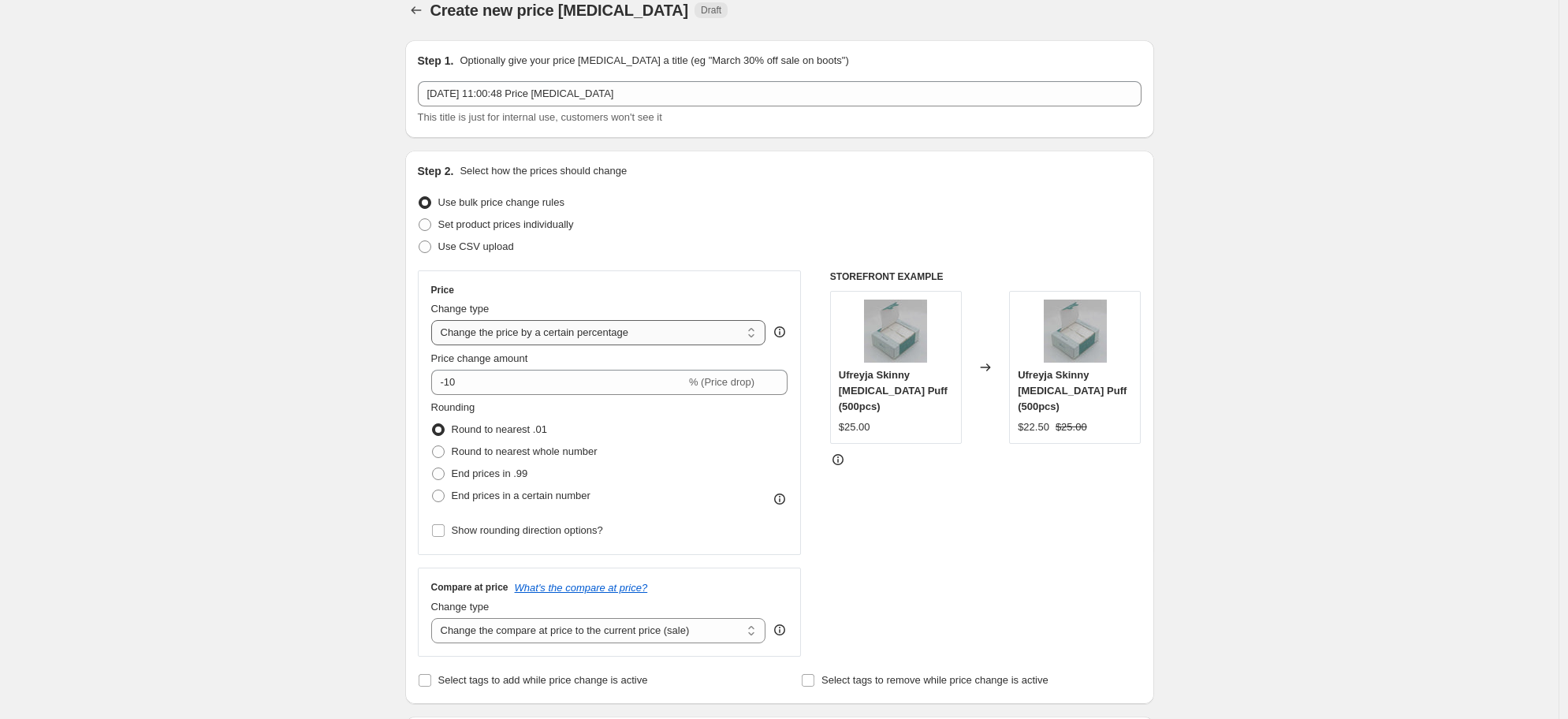
click at [598, 336] on select "Change the price to a certain amount Change the price by a certain amount Chang…" at bounding box center [598, 332] width 335 height 25
select select "by"
click at [435, 320] on select "Change the price to a certain amount Change the price by a certain amount Chang…" at bounding box center [598, 332] width 335 height 25
click at [475, 382] on input "-10.00" at bounding box center [577, 382] width 241 height 25
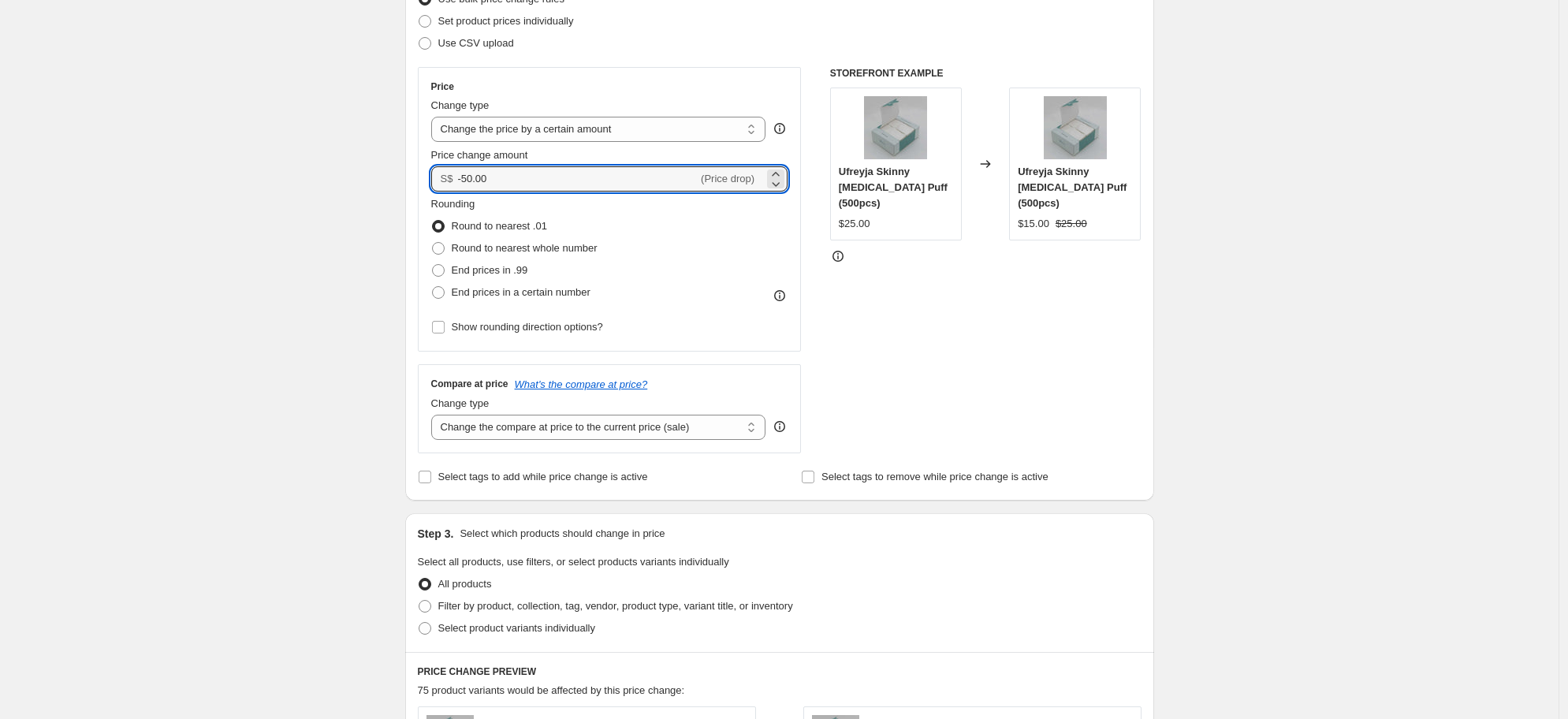
scroll to position [448, 0]
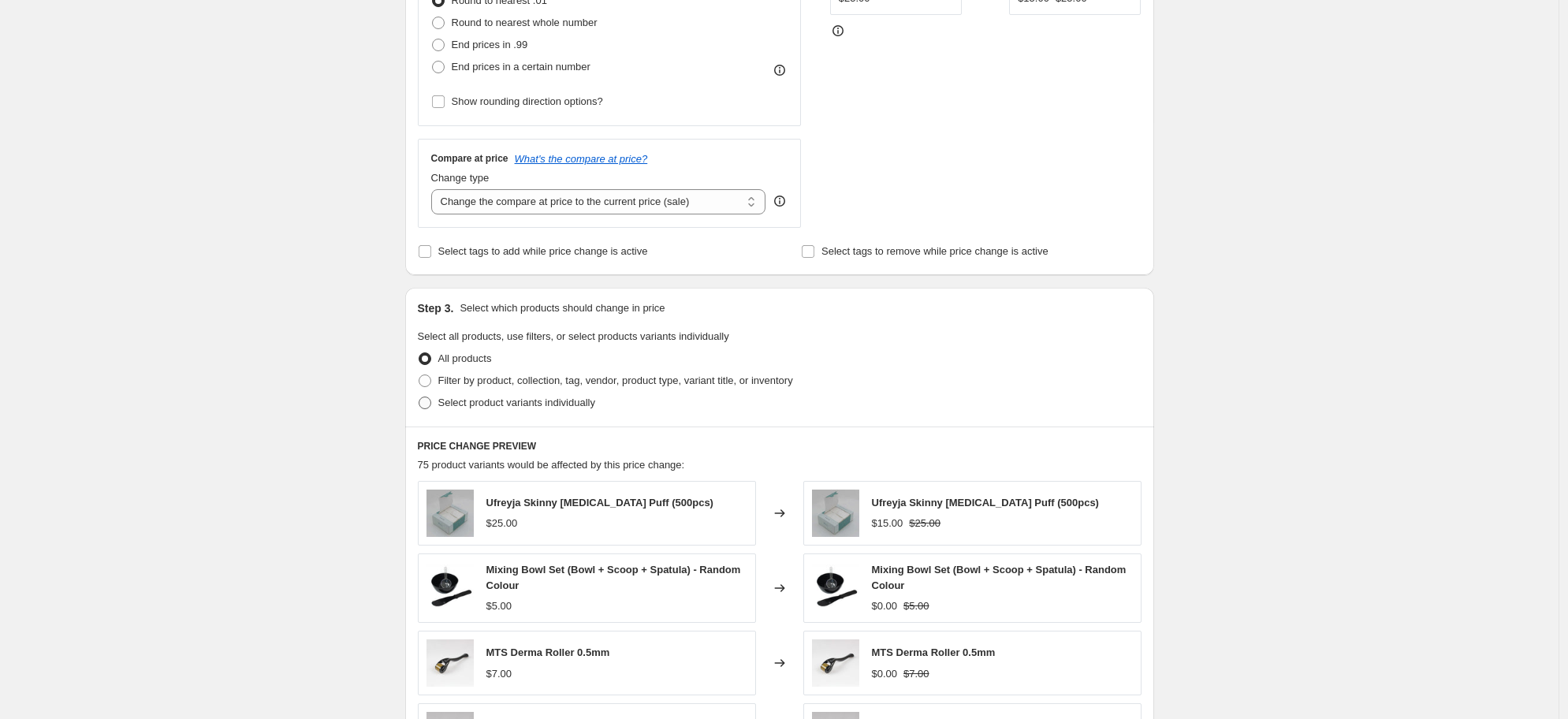
type input "-50.00"
click at [473, 405] on span "Select product variants individually" at bounding box center [517, 402] width 157 height 12
click at [420, 397] on input "Select product variants individually" at bounding box center [419, 396] width 1 height 1
radio input "true"
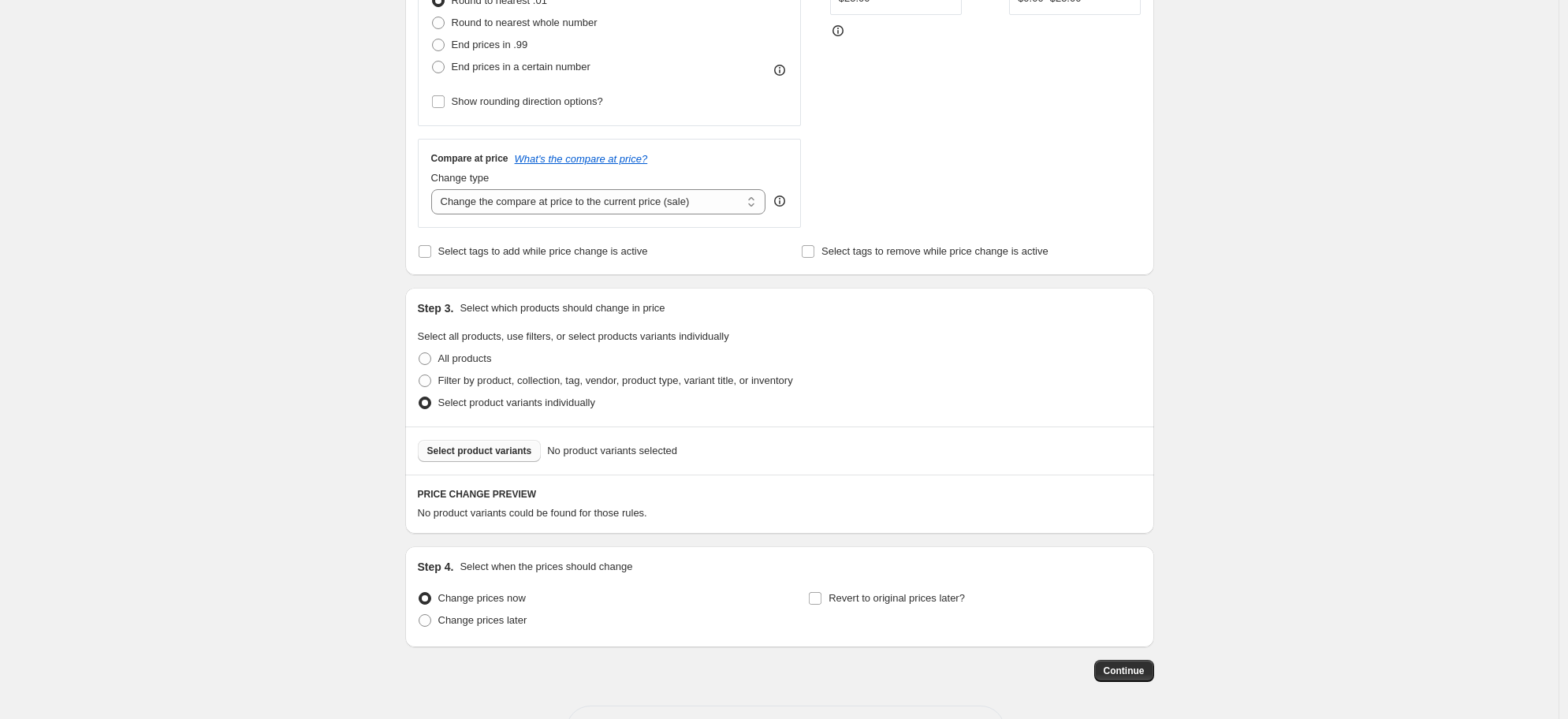
click at [509, 457] on button "Select product variants" at bounding box center [479, 451] width 124 height 22
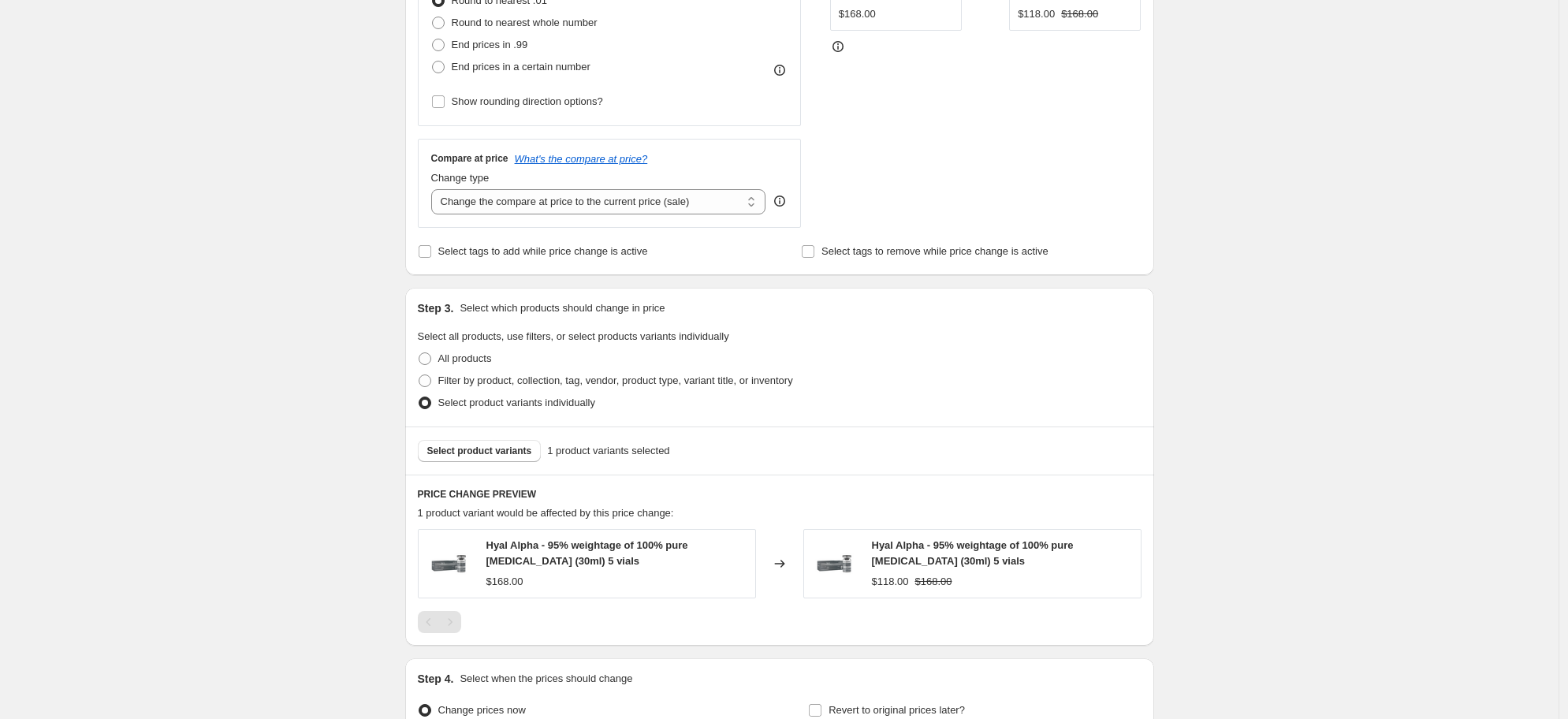
scroll to position [582, 0]
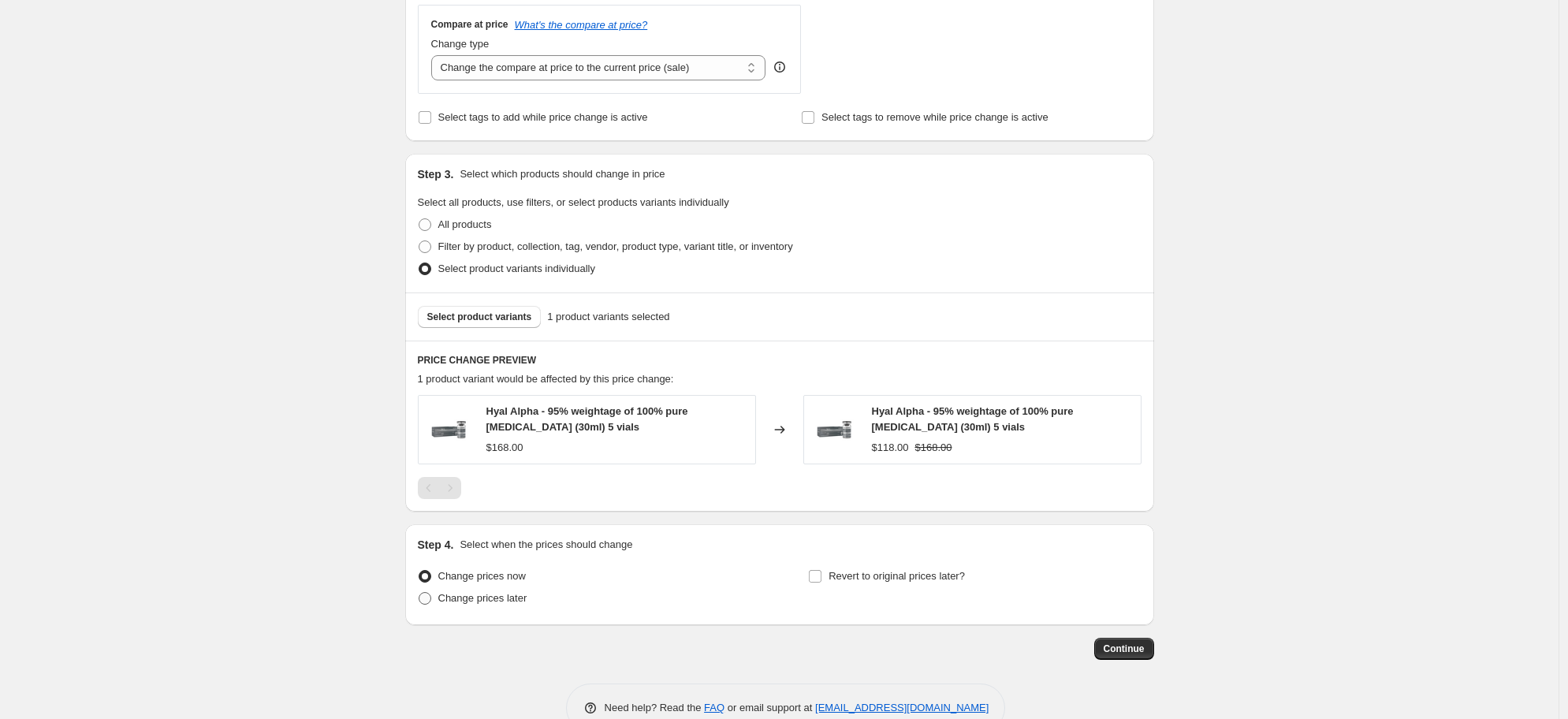
click at [497, 599] on span "Change prices later" at bounding box center [483, 598] width 89 height 12
click at [420, 593] on input "Change prices later" at bounding box center [419, 592] width 1 height 1
radio input "true"
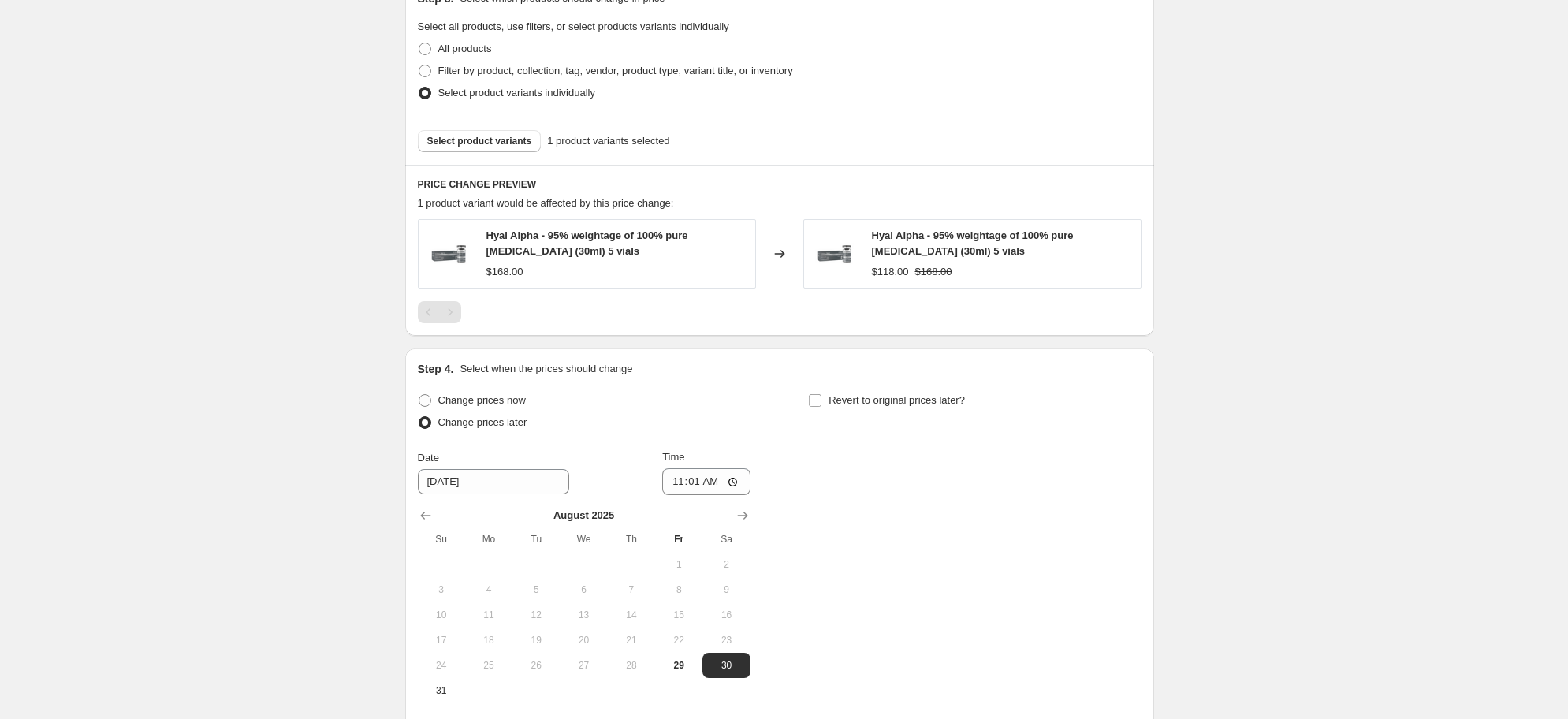
scroll to position [889, 0]
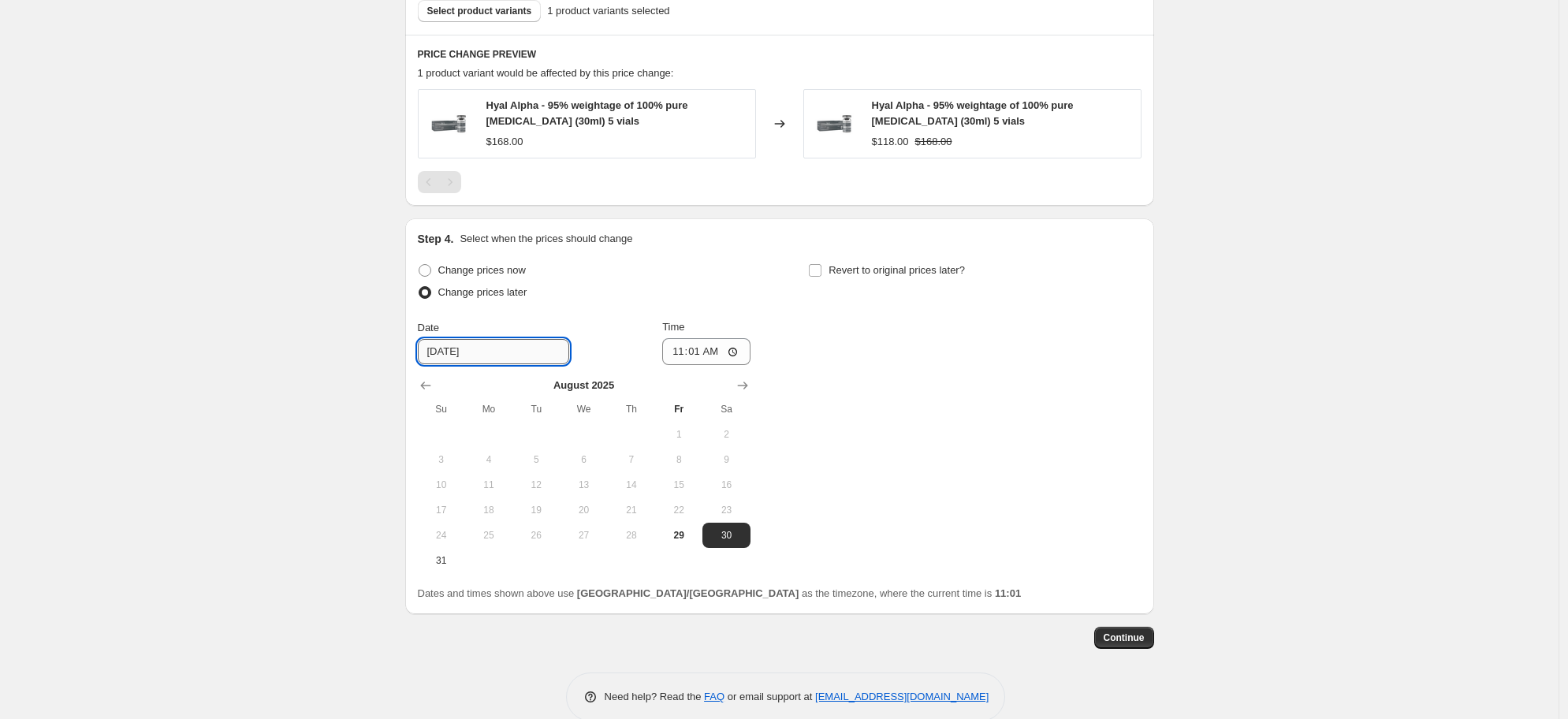
click at [517, 354] on input "[DATE]" at bounding box center [493, 351] width 151 height 25
click at [742, 380] on icon "Show next month, September 2025" at bounding box center [742, 385] width 16 height 16
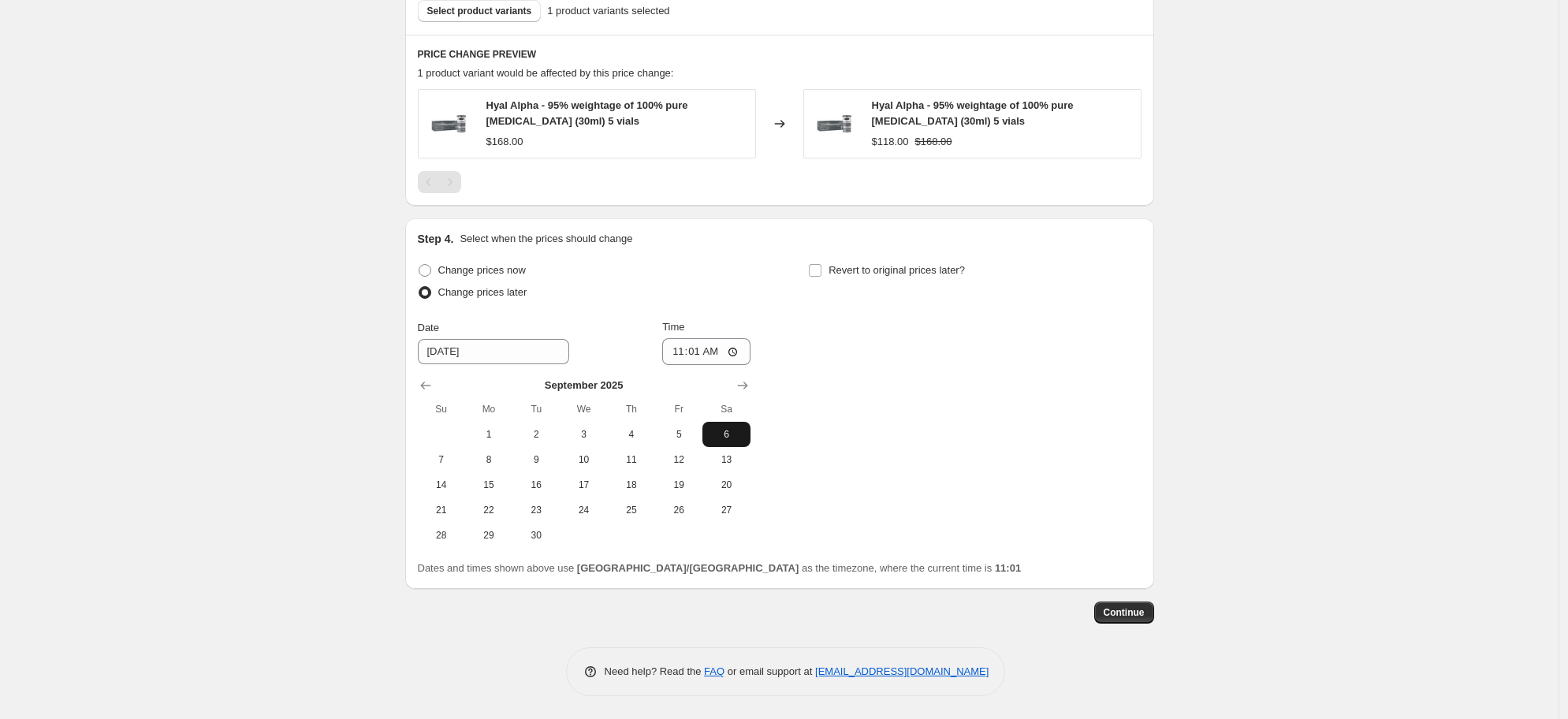
click at [734, 440] on span "6" at bounding box center [726, 434] width 35 height 13
type input "[DATE]"
click at [671, 346] on input "11:01" at bounding box center [706, 351] width 88 height 27
type input "00:00"
click at [821, 270] on input "Revert to original prices later?" at bounding box center [815, 270] width 13 height 13
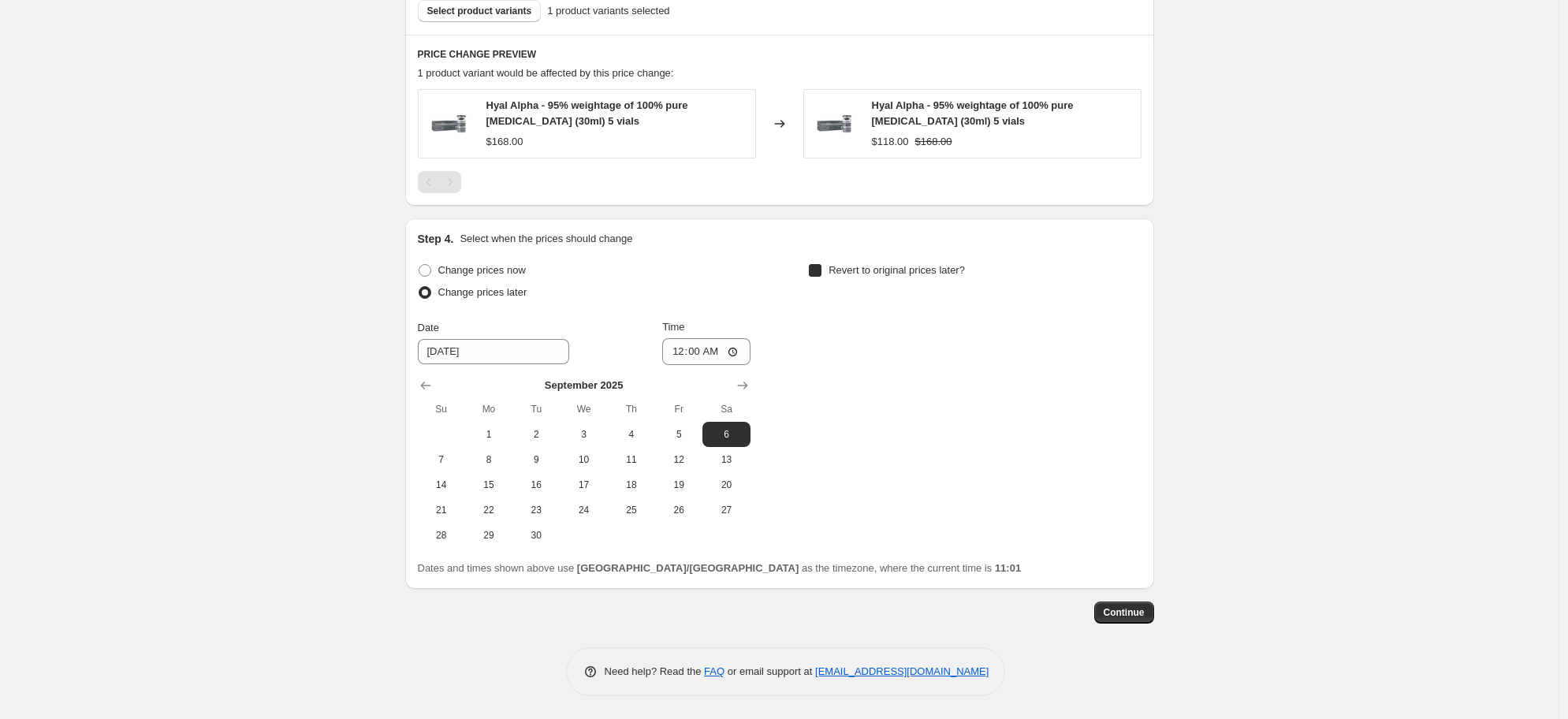
checkbox input "true"
click at [877, 495] on button "15" at bounding box center [880, 485] width 48 height 25
type input "[DATE]"
click at [1088, 355] on input "11:01" at bounding box center [1097, 351] width 88 height 27
type input "23:59"
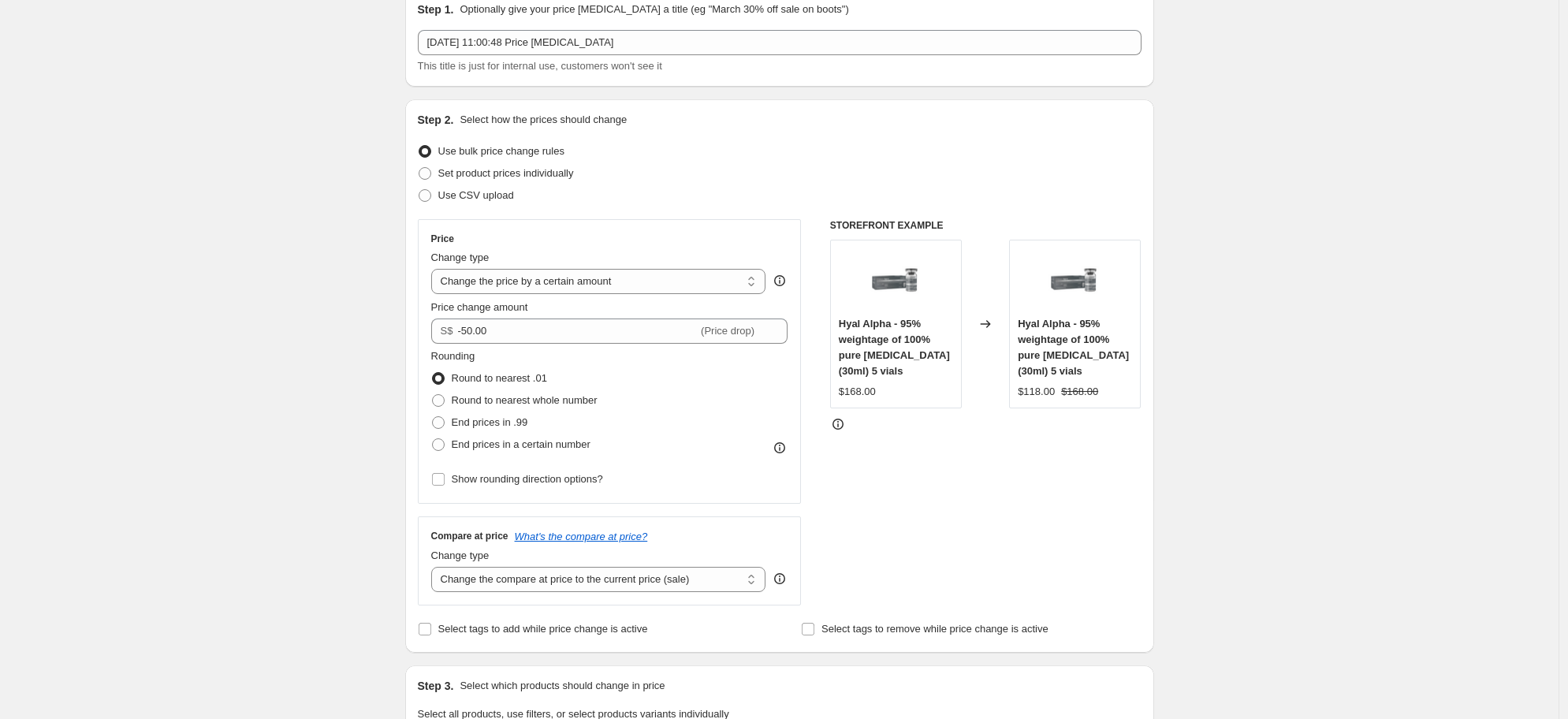
scroll to position [889, 0]
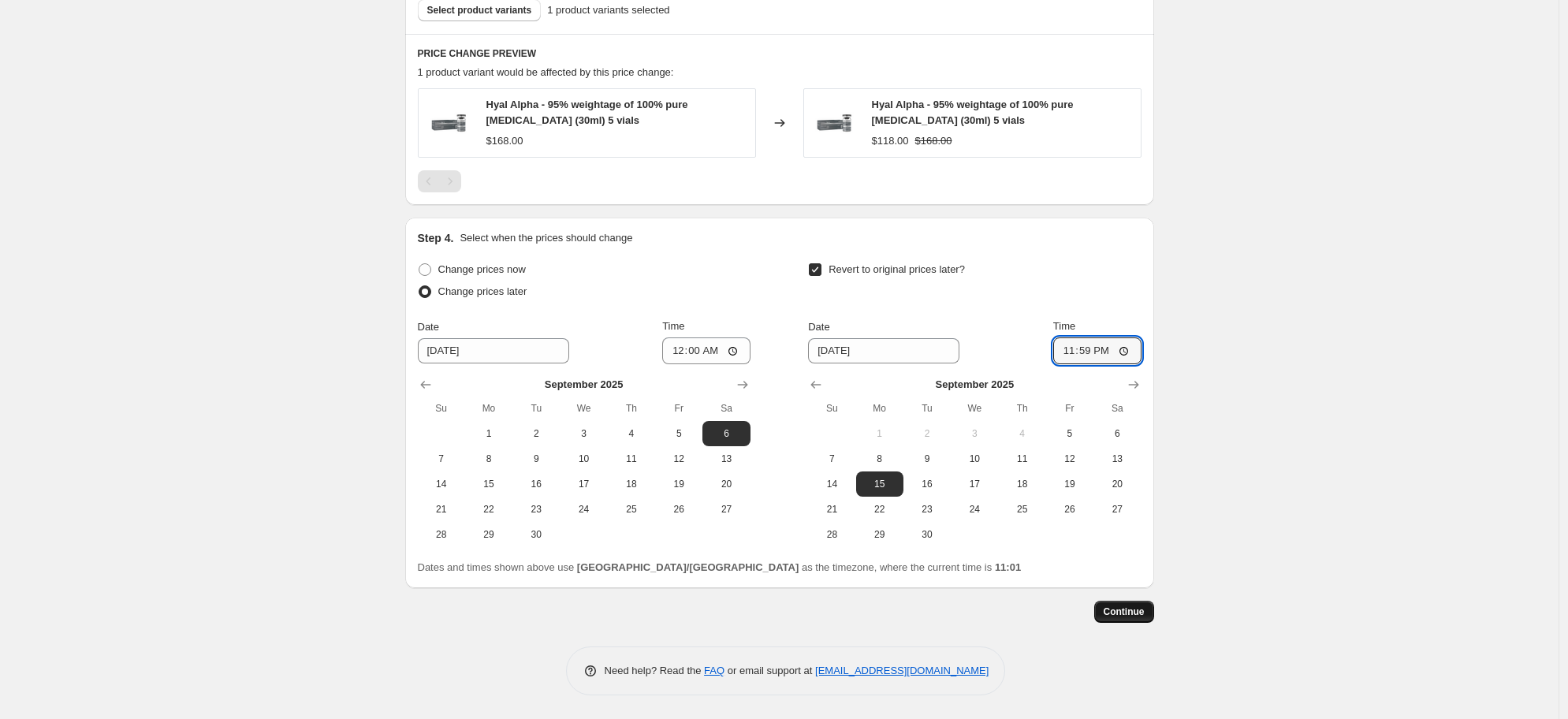
click at [1134, 615] on span "Continue" at bounding box center [1124, 612] width 41 height 13
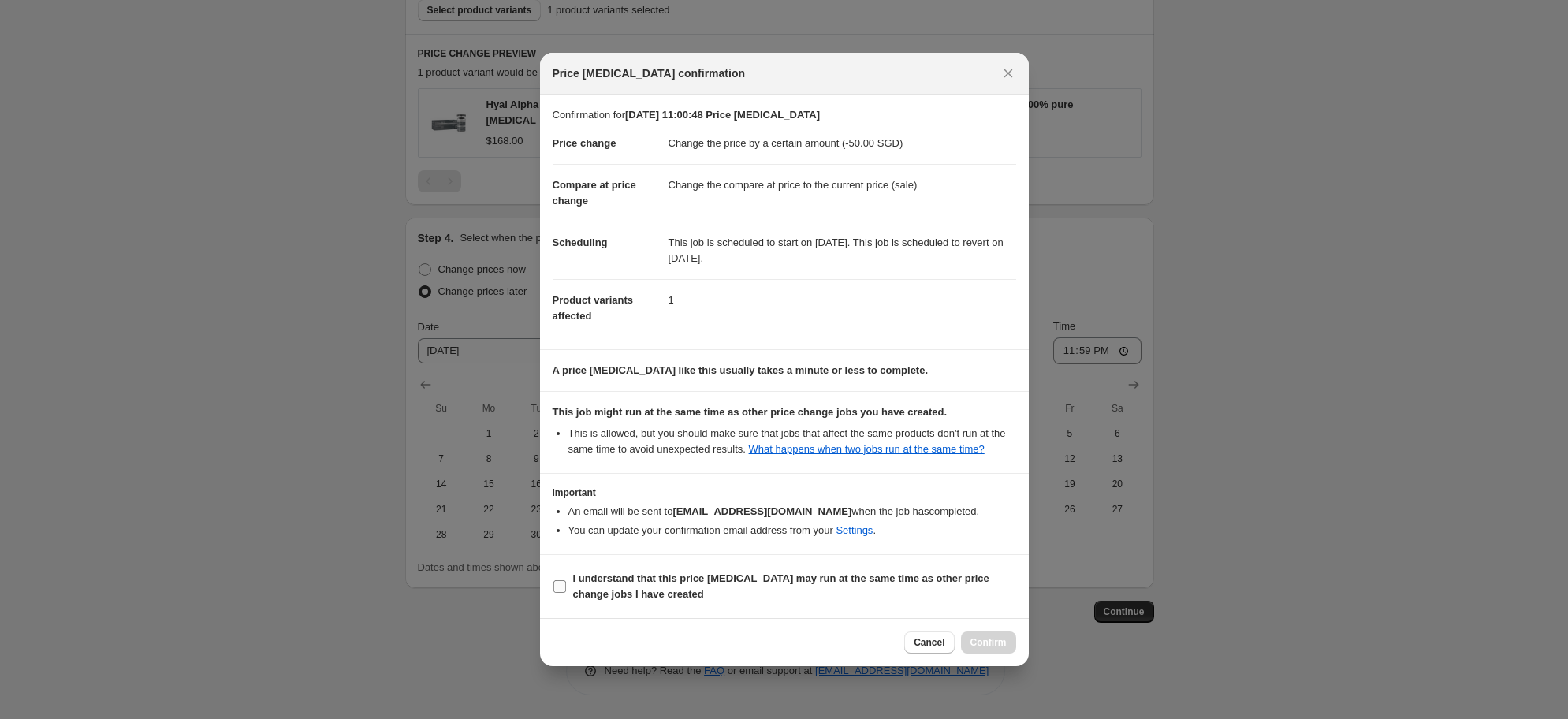
click at [656, 598] on b "I understand that this price [MEDICAL_DATA] may run at the same time as other p…" at bounding box center [781, 587] width 416 height 28
click at [566, 593] on input "I understand that this price [MEDICAL_DATA] may run at the same time as other p…" at bounding box center [560, 587] width 13 height 13
checkbox input "true"
click at [984, 649] on span "Confirm" at bounding box center [989, 642] width 36 height 13
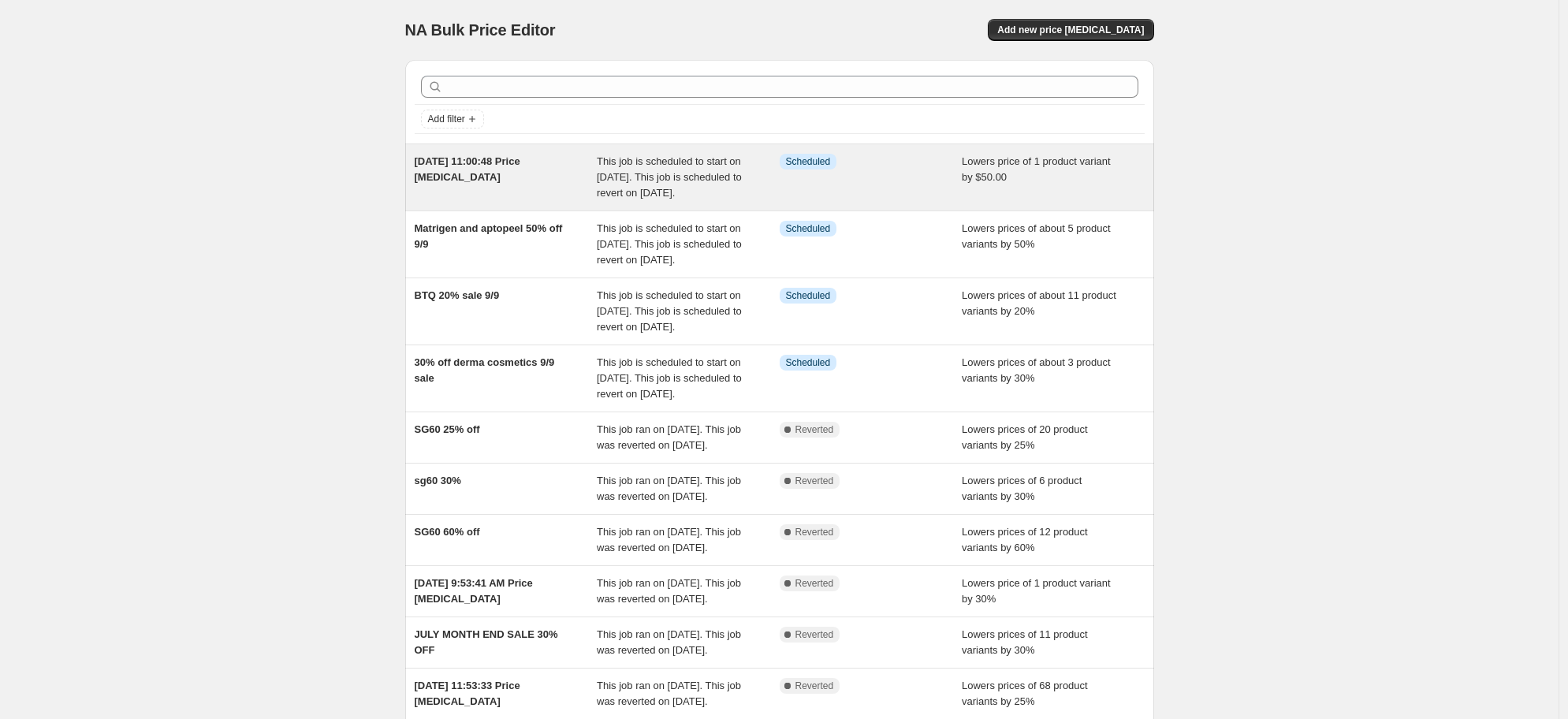
click at [520, 157] on span "[DATE] 11:00:48 Price [MEDICAL_DATA]" at bounding box center [467, 170] width 106 height 28
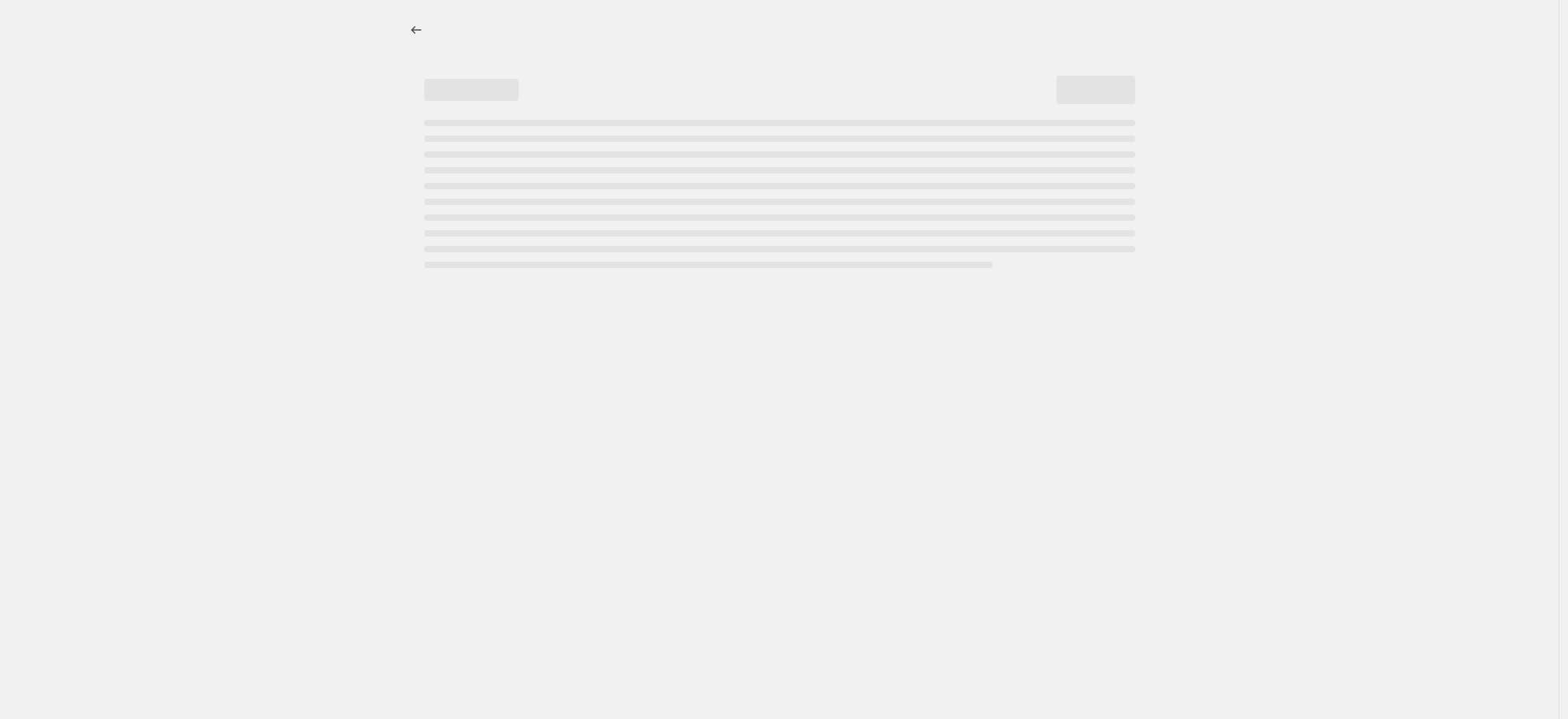
select select "by"
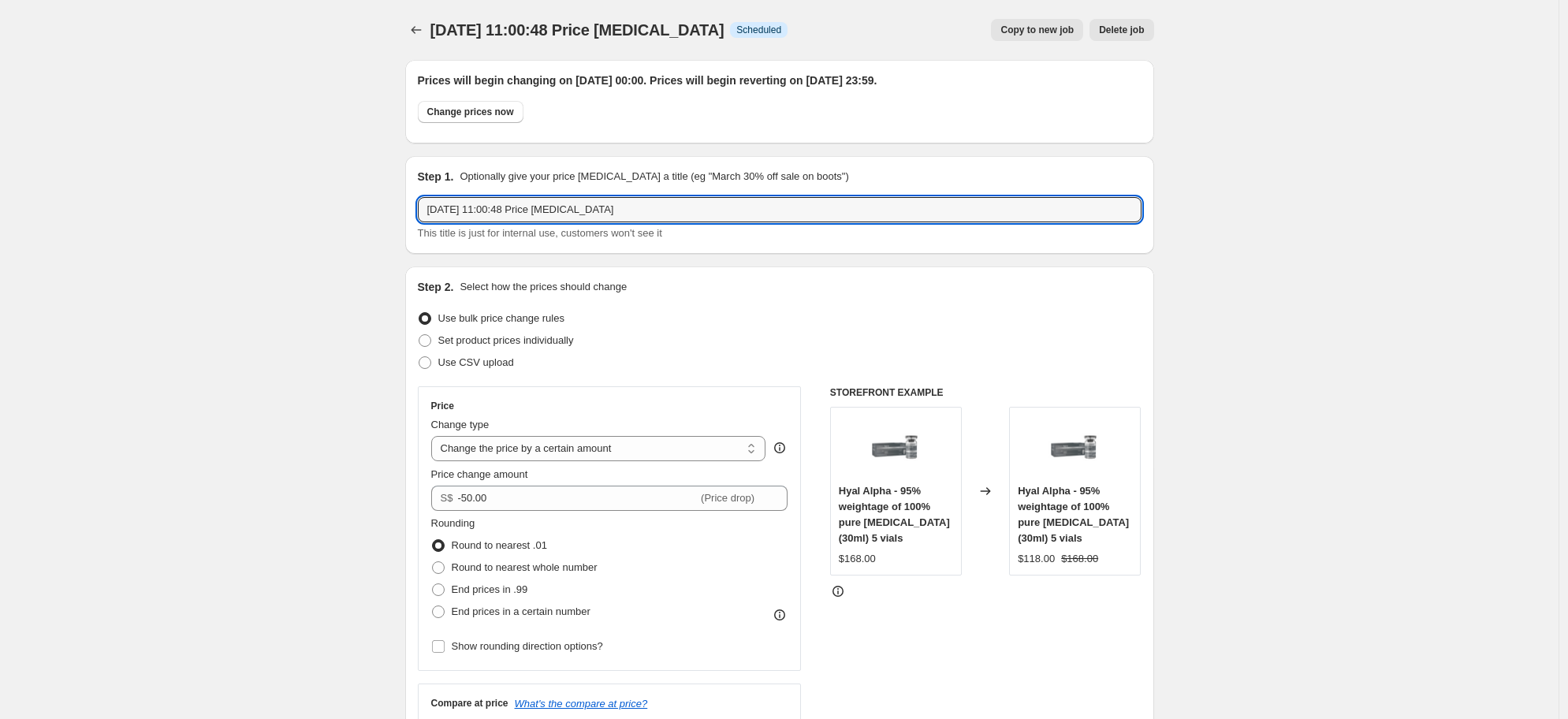
drag, startPoint x: 627, startPoint y: 211, endPoint x: 194, endPoint y: 172, distance: 434.8
click at [479, 194] on div "Step 1. Optionally give your price [MEDICAL_DATA] a title (eg "March 30% off sa…" at bounding box center [780, 205] width 723 height 73
click at [457, 212] on input "Hyal launching promo $50 off" at bounding box center [780, 209] width 723 height 25
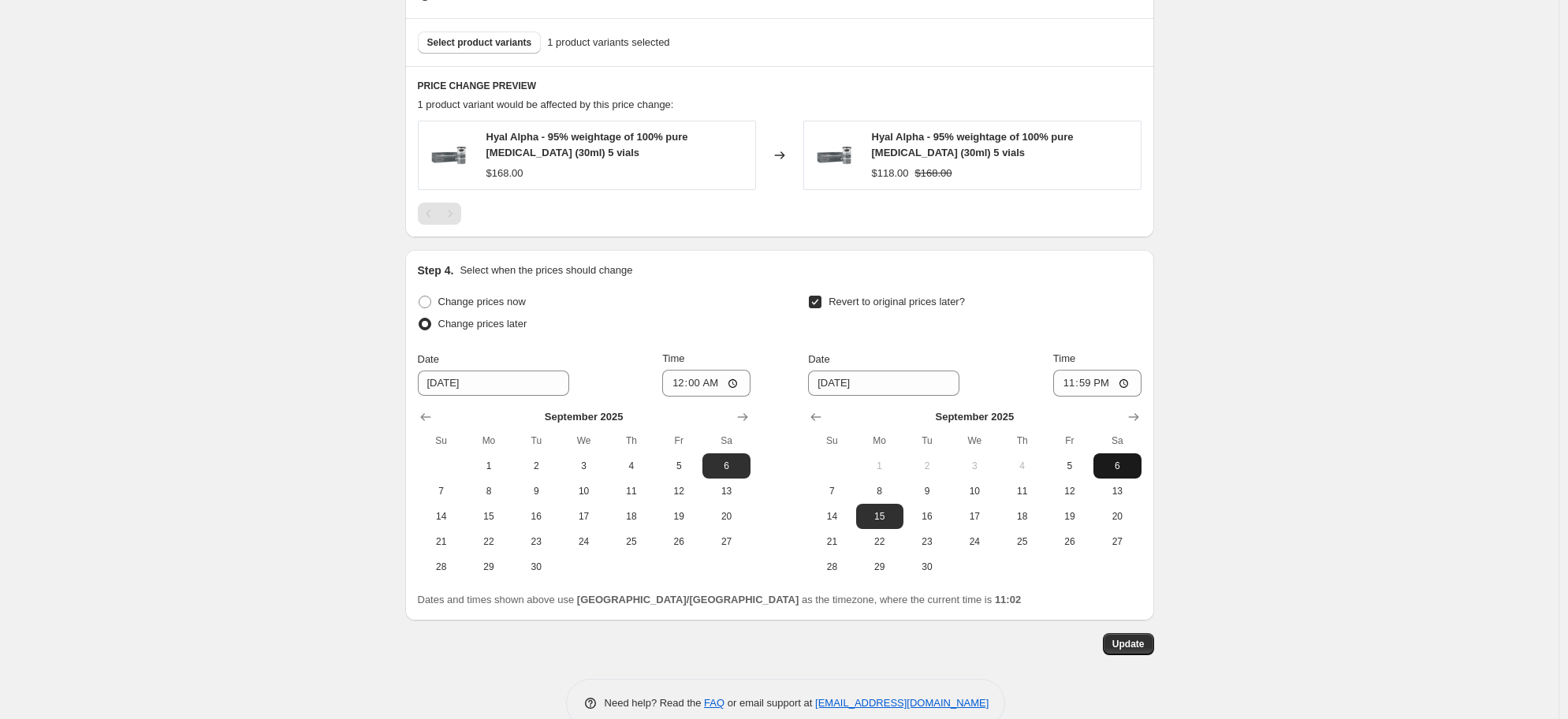
scroll to position [985, 0]
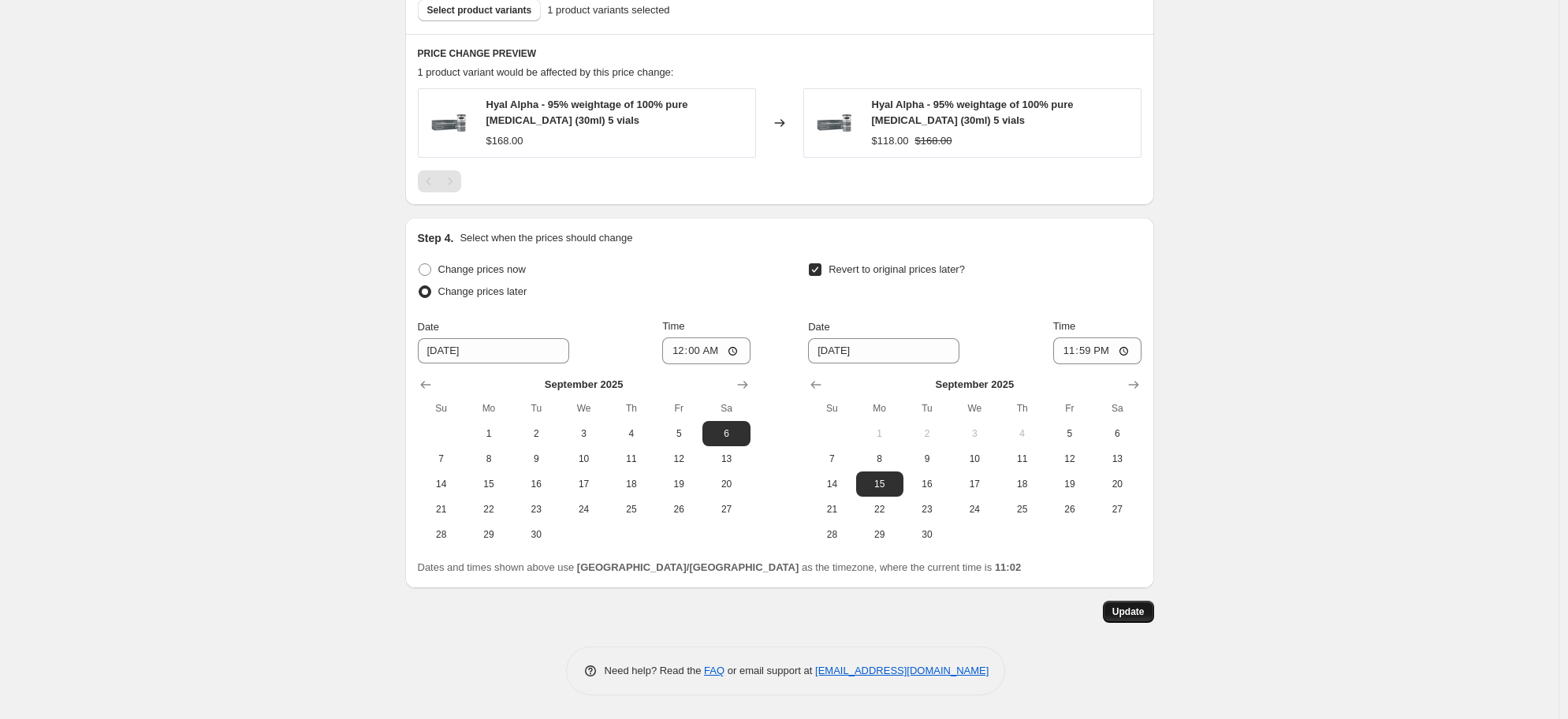
type input "Hyal Alpha launching promo $50 off"
click at [1134, 611] on span "Update" at bounding box center [1128, 612] width 32 height 13
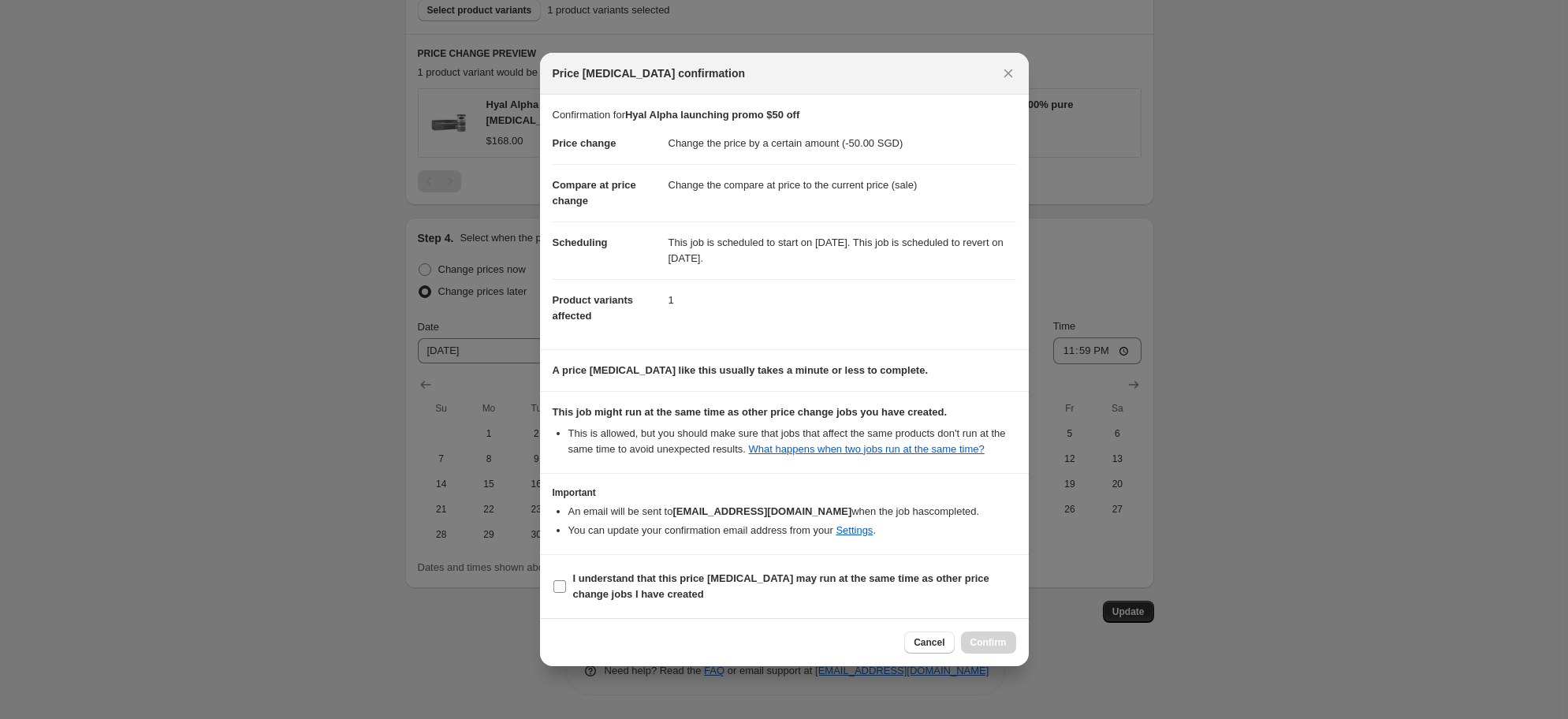
click at [708, 596] on span "I understand that this price [MEDICAL_DATA] may run at the same time as other p…" at bounding box center [794, 587] width 443 height 31
click at [566, 593] on input "I understand that this price [MEDICAL_DATA] may run at the same time as other p…" at bounding box center [560, 587] width 13 height 13
checkbox input "true"
click at [999, 649] on span "Confirm" at bounding box center [989, 642] width 36 height 13
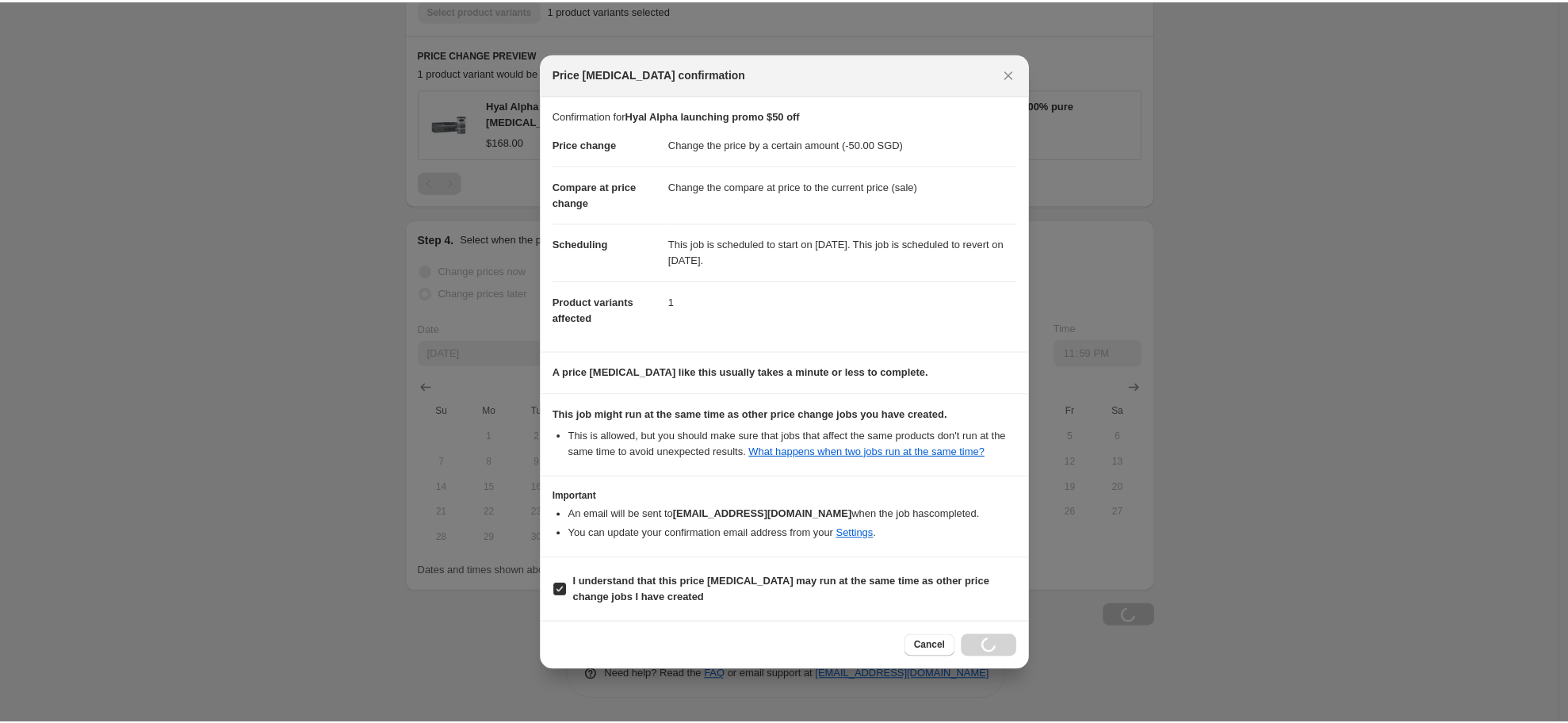
scroll to position [991, 0]
